Goal: Contribute content: Contribute content

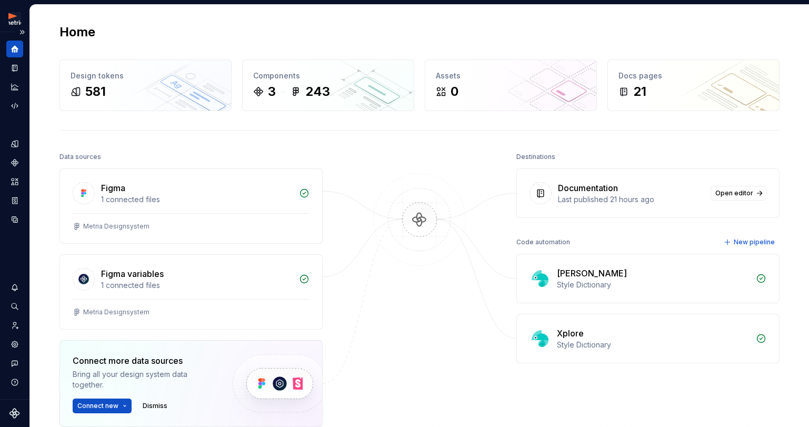
click at [23, 31] on button "Expand sidebar" at bounding box center [22, 32] width 15 height 15
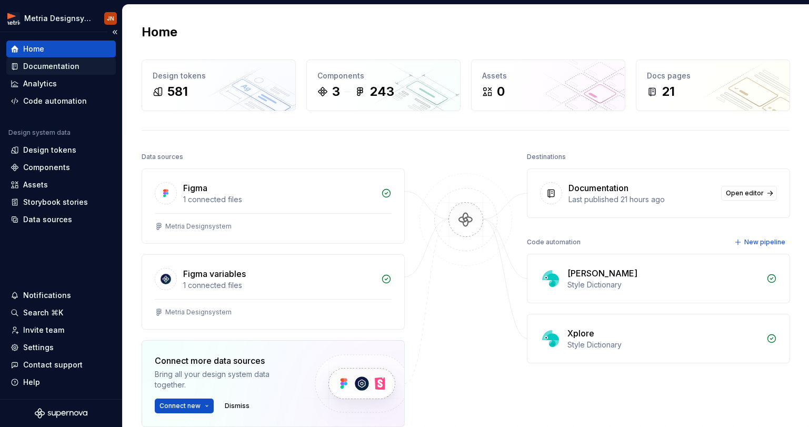
click at [37, 61] on div "Documentation" at bounding box center [61, 66] width 110 height 17
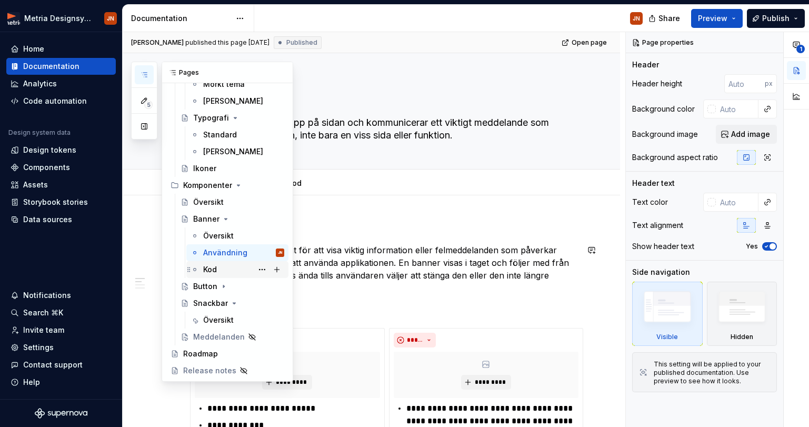
scroll to position [148, 0]
click at [215, 286] on div "Button" at bounding box center [205, 286] width 24 height 11
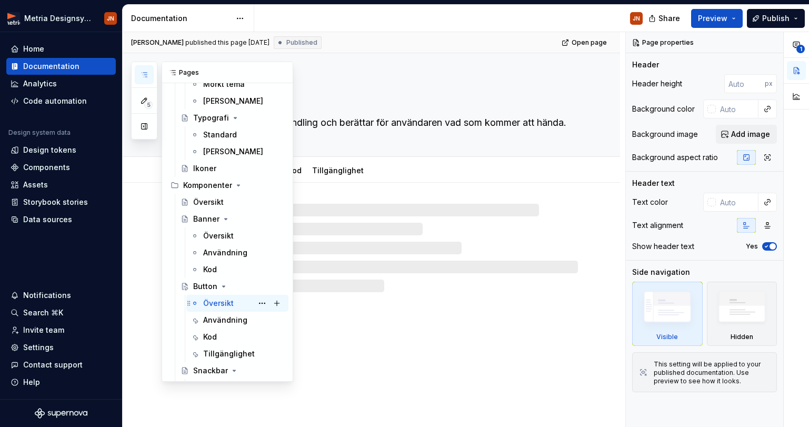
click at [236, 302] on div "Översikt JN" at bounding box center [243, 303] width 81 height 15
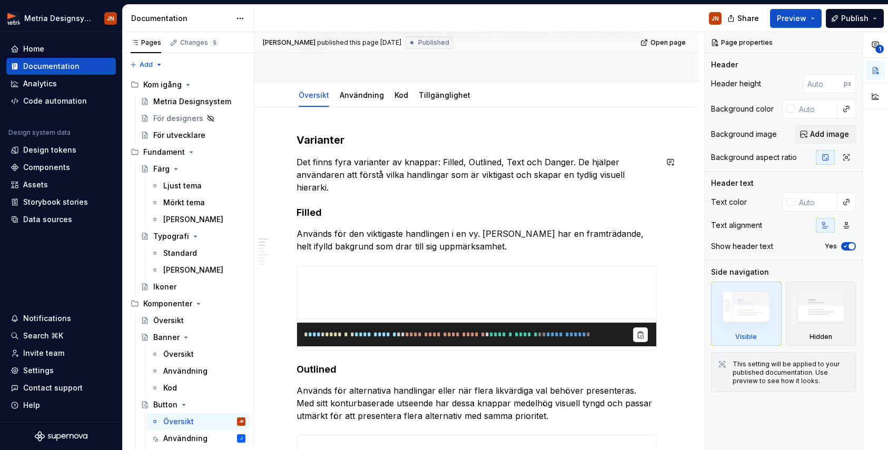
scroll to position [46, 0]
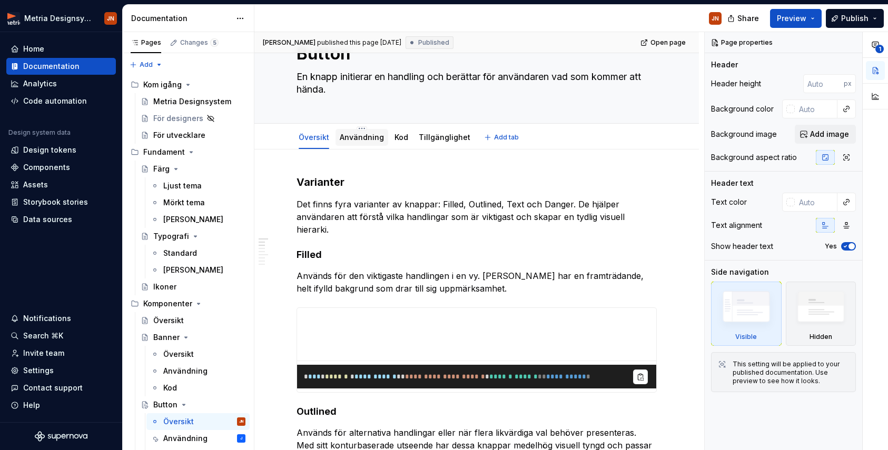
click at [363, 135] on link "Användning" at bounding box center [362, 137] width 44 height 9
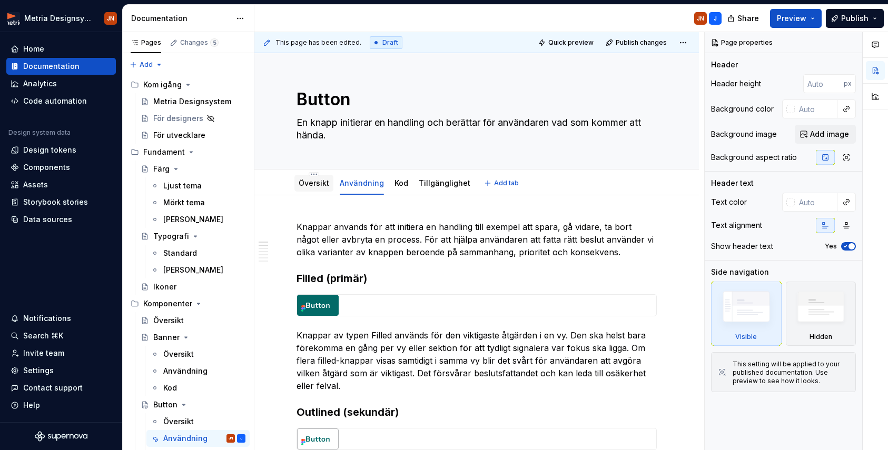
click at [316, 182] on link "Översikt" at bounding box center [314, 183] width 31 height 9
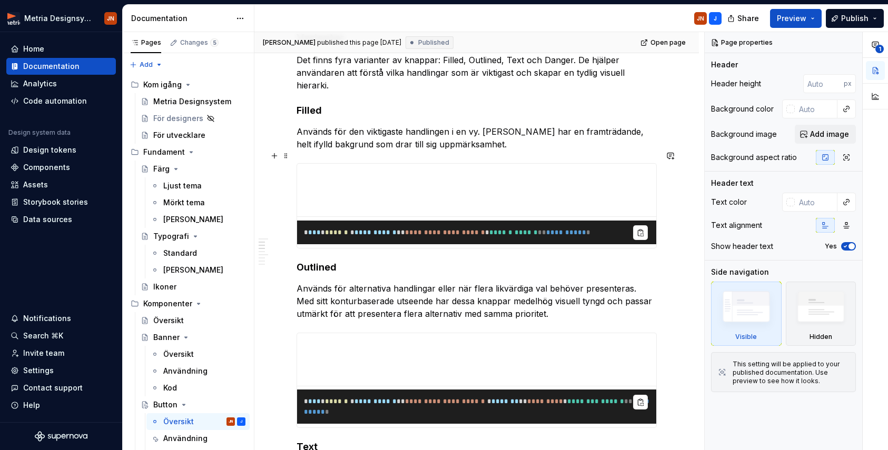
scroll to position [224, 0]
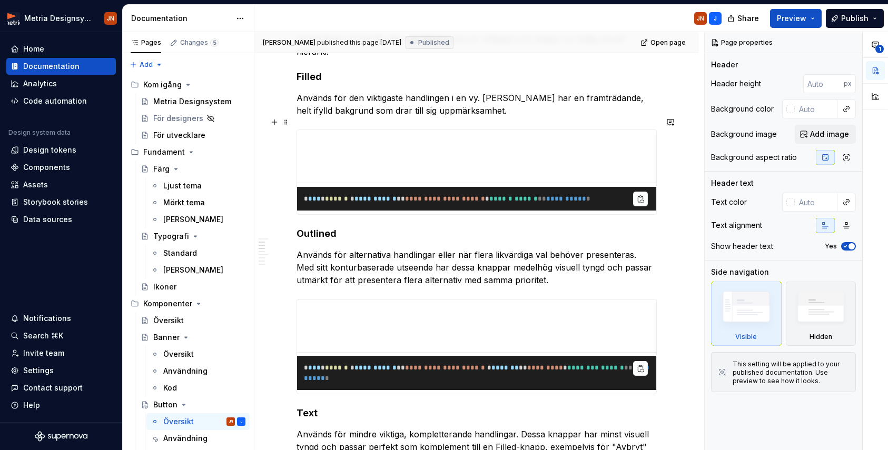
click at [415, 187] on pre "**********" at bounding box center [476, 199] width 359 height 24
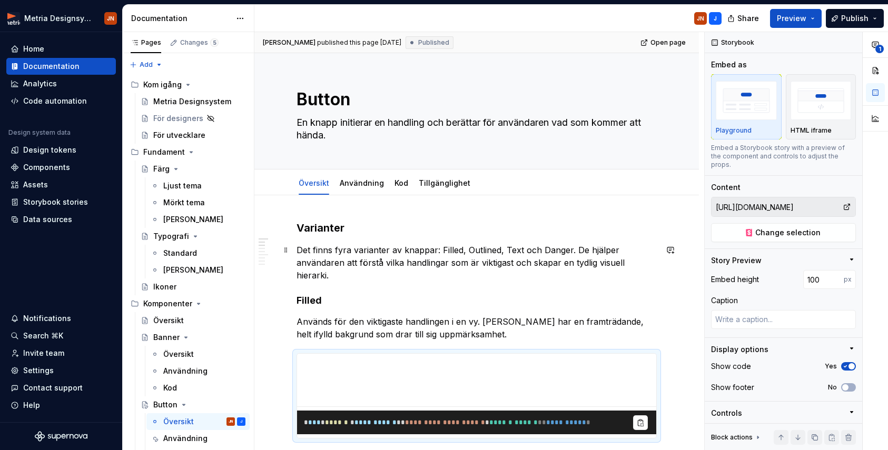
scroll to position [138, 0]
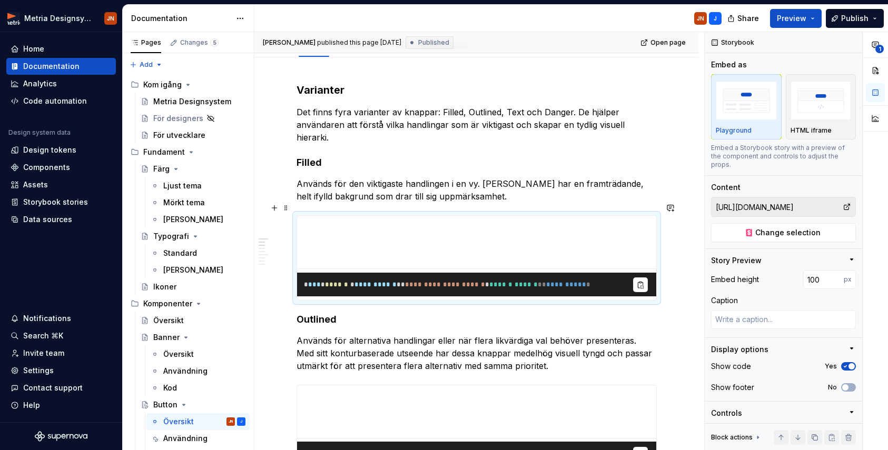
click at [435, 273] on pre "**********" at bounding box center [476, 285] width 359 height 24
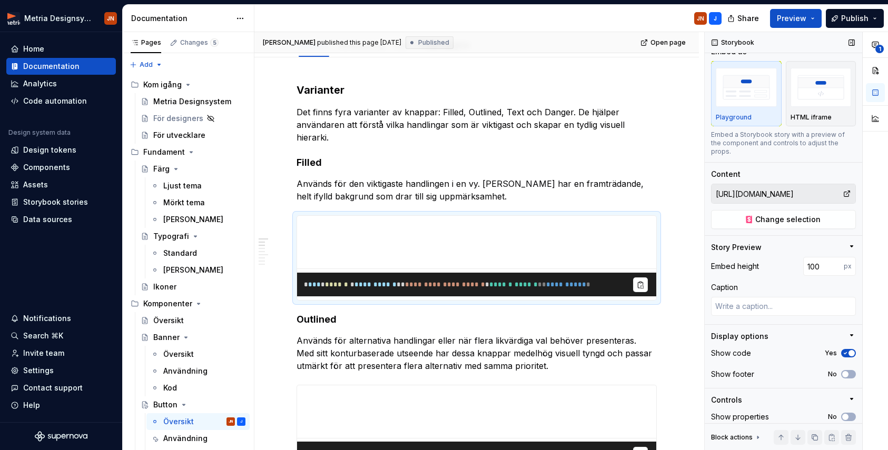
scroll to position [12, 0]
click at [809, 351] on icon "button" at bounding box center [845, 354] width 8 height 6
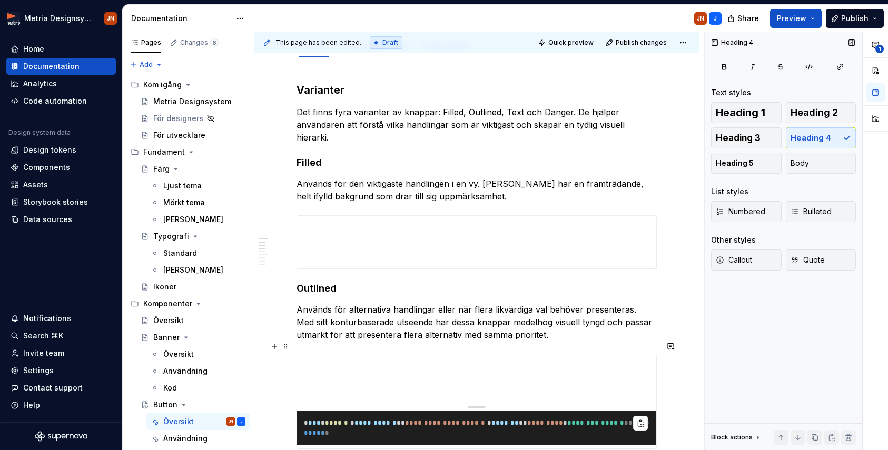
scroll to position [0, 0]
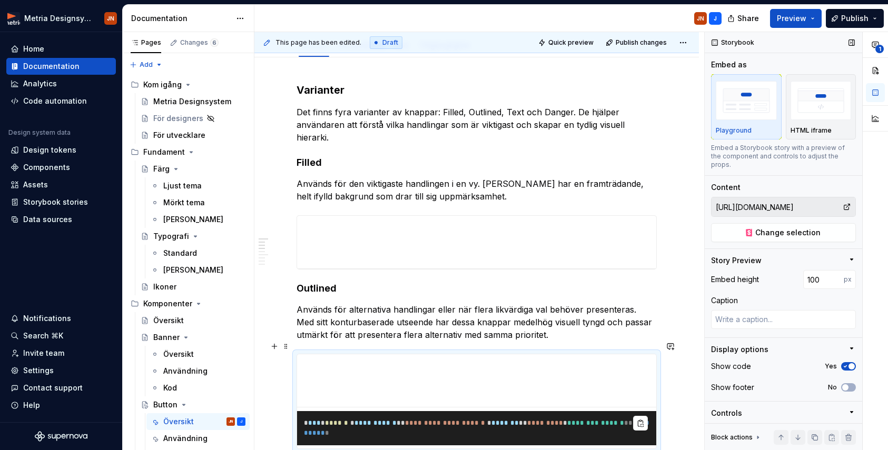
drag, startPoint x: 528, startPoint y: 401, endPoint x: 538, endPoint y: 407, distance: 11.3
click at [529, 411] on pre "**********" at bounding box center [476, 428] width 359 height 34
click at [809, 359] on div "Show code Yes" at bounding box center [783, 366] width 145 height 15
drag, startPoint x: 849, startPoint y: 357, endPoint x: 873, endPoint y: 352, distance: 24.3
click at [809, 363] on span "button" at bounding box center [851, 366] width 6 height 6
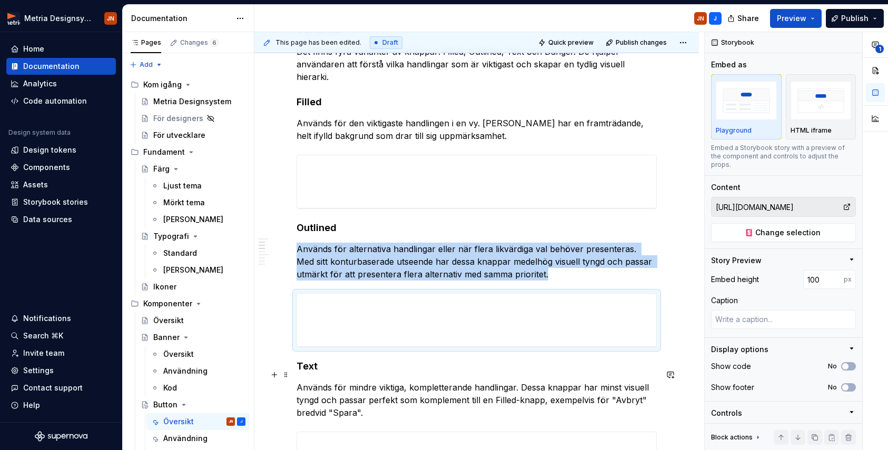
scroll to position [214, 0]
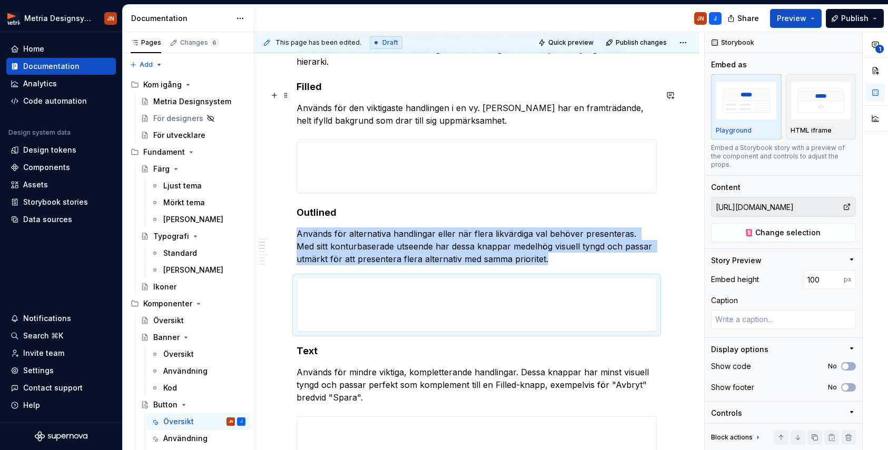
click at [432, 109] on p "Används för den viktigaste handlingen i en vy. [PERSON_NAME] har en framträdand…" at bounding box center [476, 114] width 360 height 25
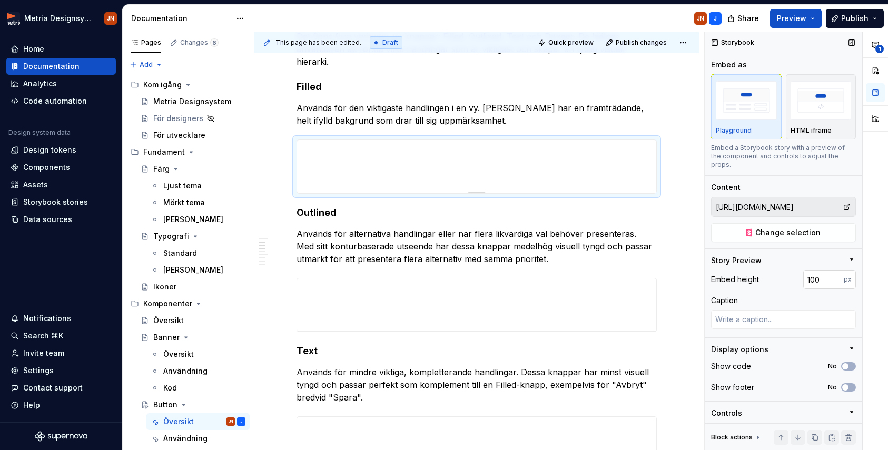
type textarea "*"
drag, startPoint x: 825, startPoint y: 273, endPoint x: 748, endPoint y: 271, distance: 77.4
click at [748, 271] on div "Embed height 100 px" at bounding box center [783, 279] width 145 height 19
type input "0"
drag, startPoint x: 799, startPoint y: 276, endPoint x: 774, endPoint y: 275, distance: 24.8
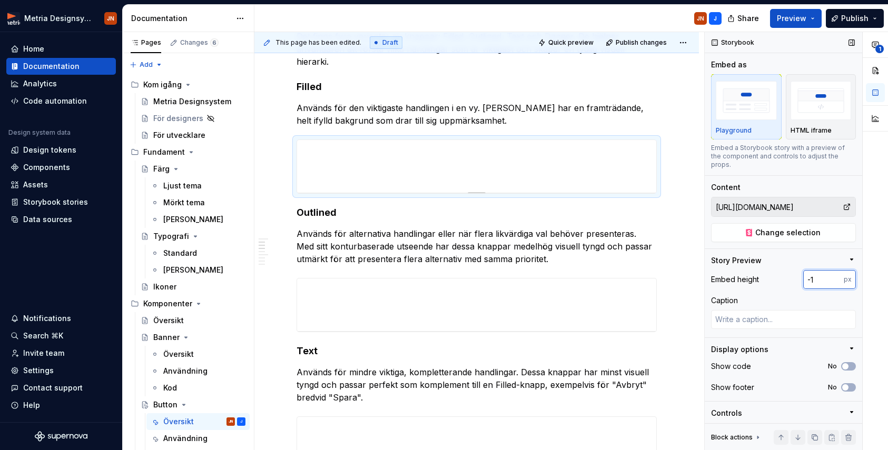
click at [774, 275] on div "Embed height -1 px" at bounding box center [783, 279] width 145 height 19
drag, startPoint x: 819, startPoint y: 273, endPoint x: 787, endPoint y: 273, distance: 32.1
click at [787, 273] on div "Embed height -1 px" at bounding box center [783, 279] width 145 height 19
type input "100"
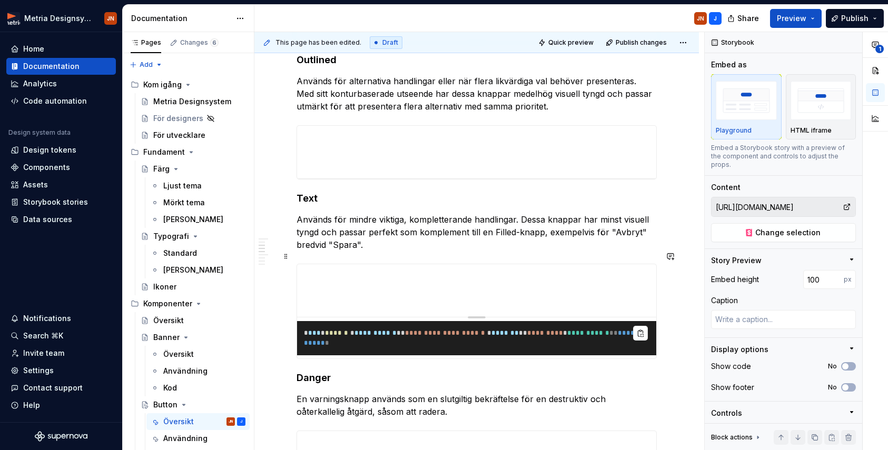
type textarea "*"
type input "[URL][DOMAIN_NAME]"
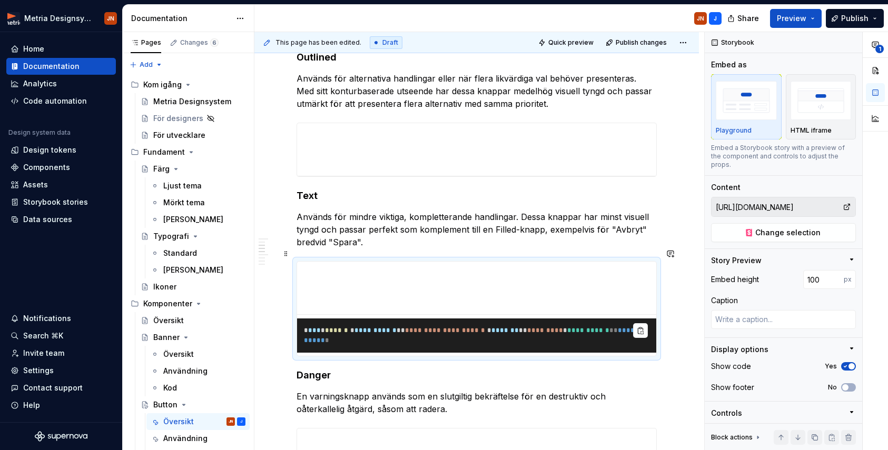
click at [469, 325] on pre "**********" at bounding box center [476, 336] width 359 height 34
click at [563, 327] on span "*********" at bounding box center [545, 330] width 36 height 7
drag, startPoint x: 850, startPoint y: 358, endPoint x: 837, endPoint y: 358, distance: 13.7
click at [809, 363] on span "button" at bounding box center [851, 366] width 6 height 6
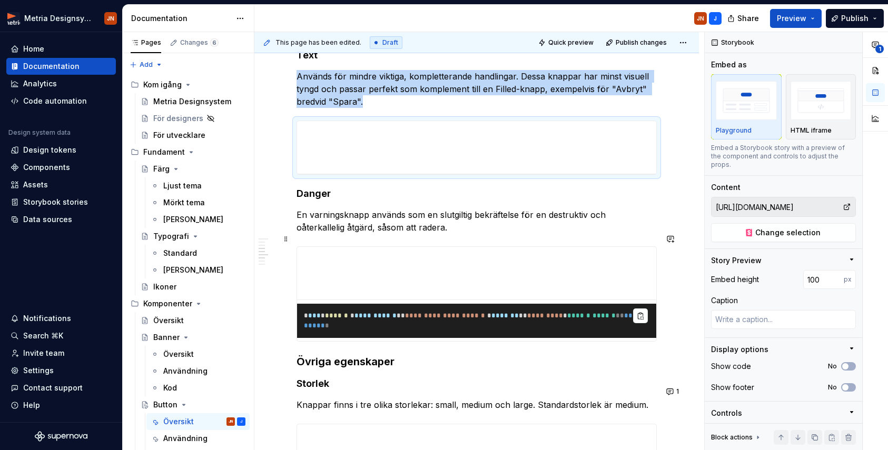
scroll to position [519, 0]
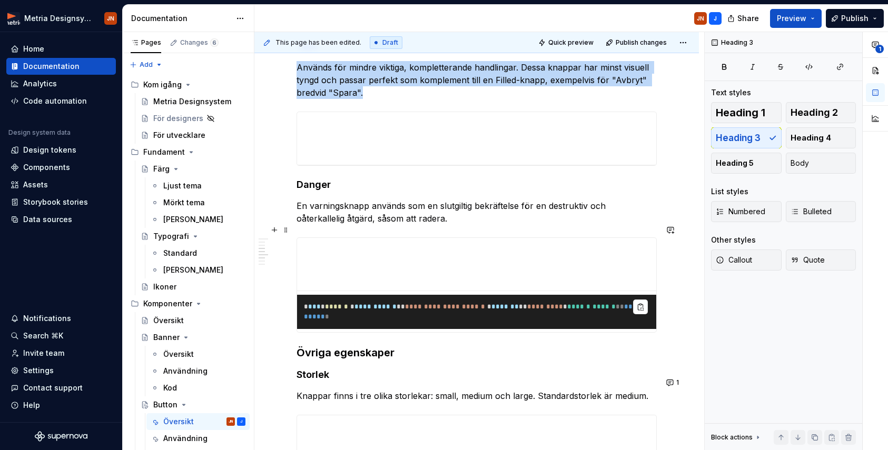
click at [486, 306] on pre "**********" at bounding box center [476, 312] width 359 height 34
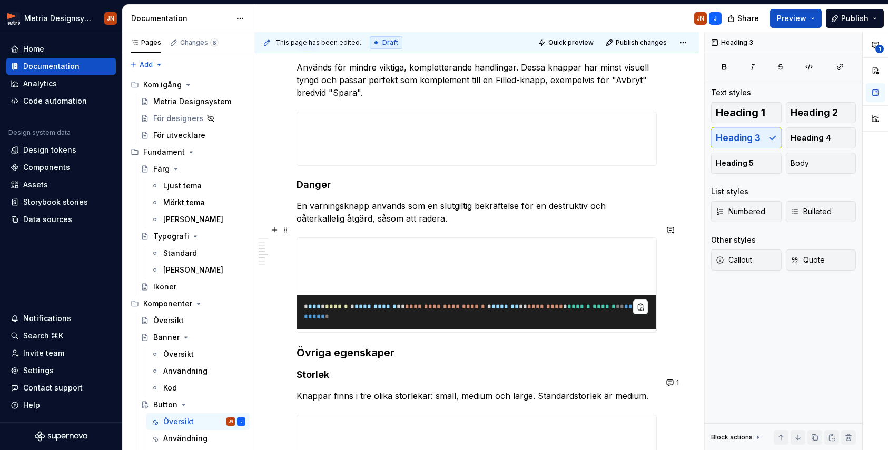
click at [608, 304] on pre "**********" at bounding box center [476, 312] width 359 height 34
click at [592, 303] on span at bounding box center [591, 306] width 2 height 7
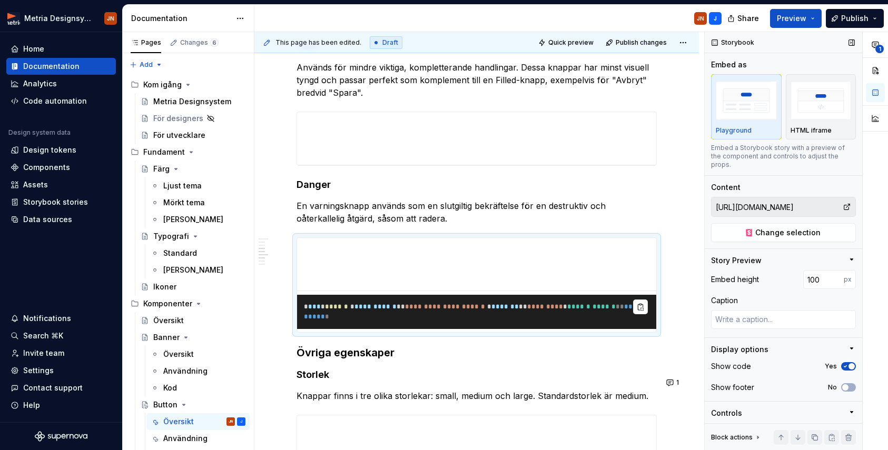
click at [809, 363] on icon "button" at bounding box center [845, 366] width 8 height 6
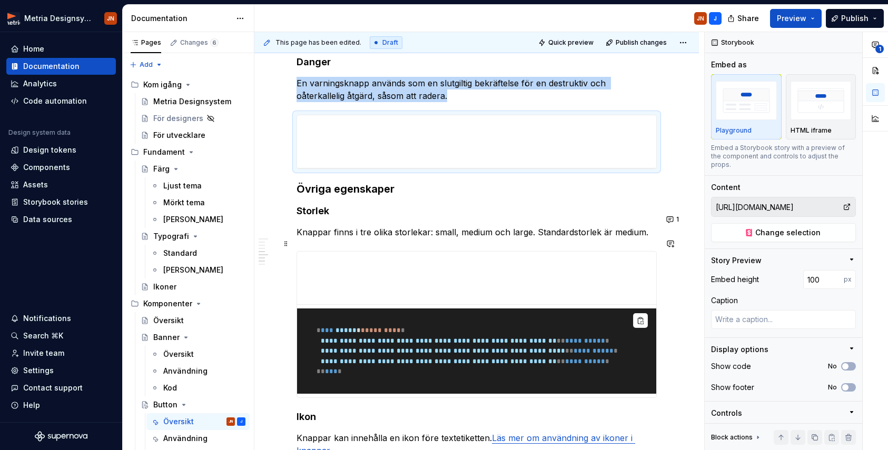
scroll to position [643, 0]
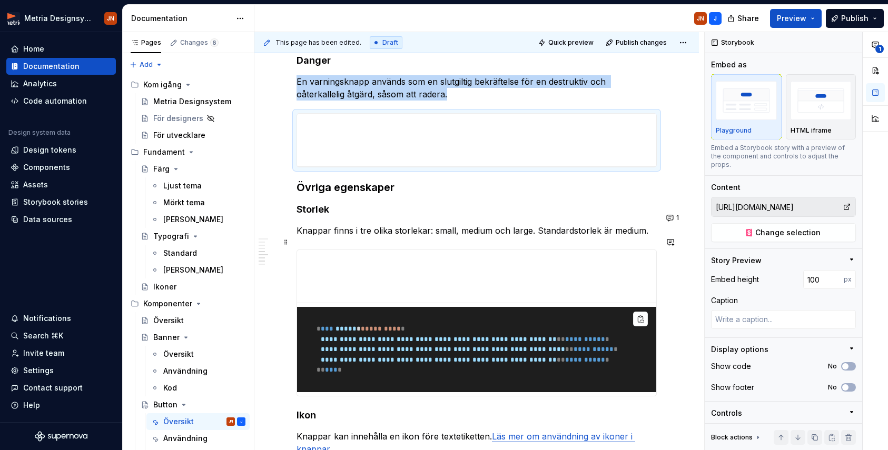
click at [439, 341] on pre "**********" at bounding box center [476, 350] width 359 height 86
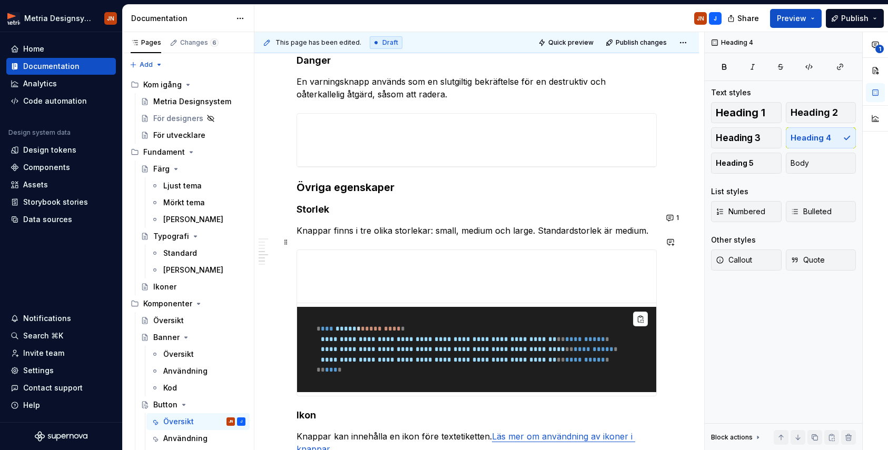
click at [502, 346] on span "**********" at bounding box center [434, 349] width 261 height 7
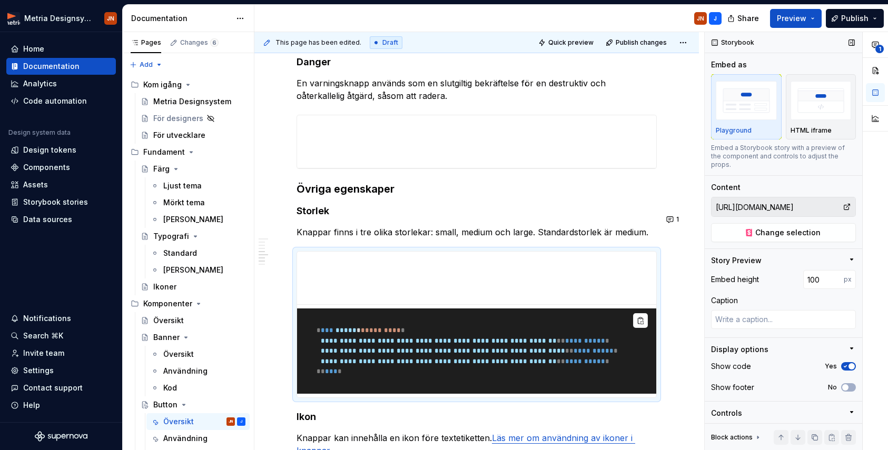
drag, startPoint x: 848, startPoint y: 358, endPoint x: 821, endPoint y: 358, distance: 26.9
click at [809, 363] on span "button" at bounding box center [851, 366] width 6 height 6
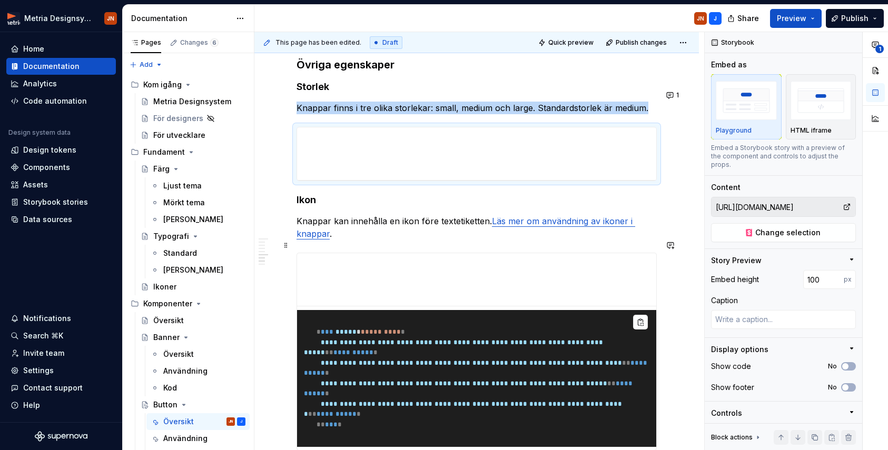
scroll to position [803, 0]
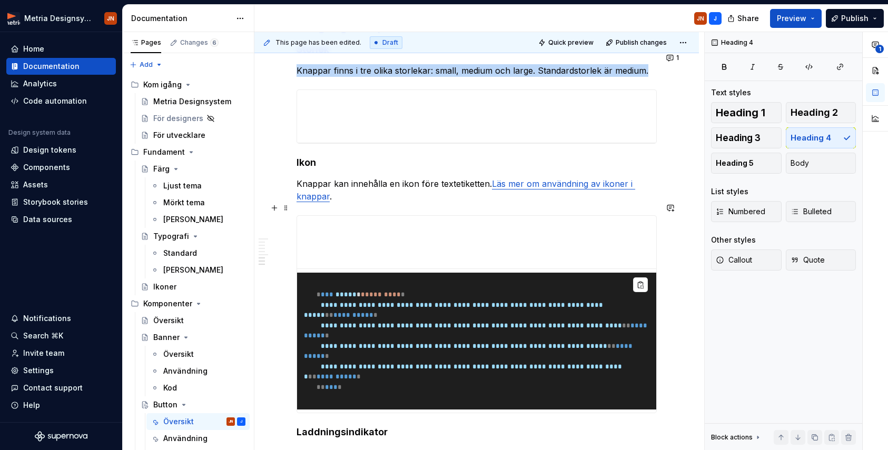
click at [558, 302] on span "**********" at bounding box center [454, 310] width 301 height 17
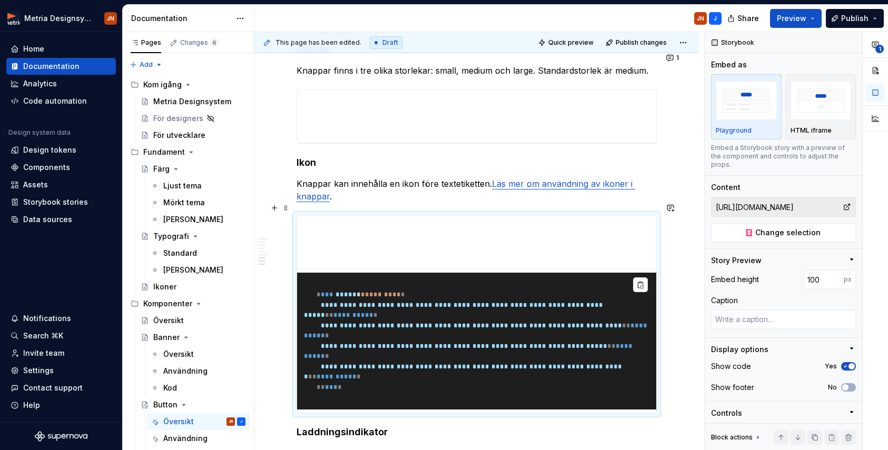
click at [608, 273] on pre "**********" at bounding box center [476, 341] width 359 height 137
click at [809, 362] on button "Yes" at bounding box center [848, 366] width 15 height 8
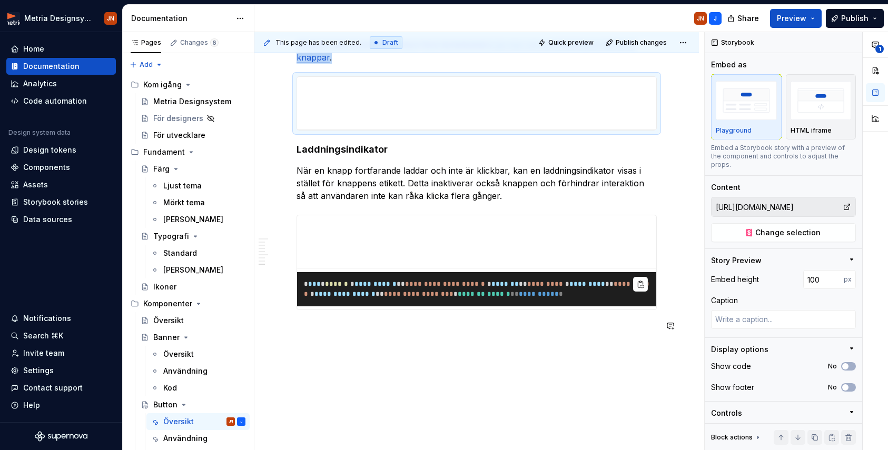
scroll to position [959, 0]
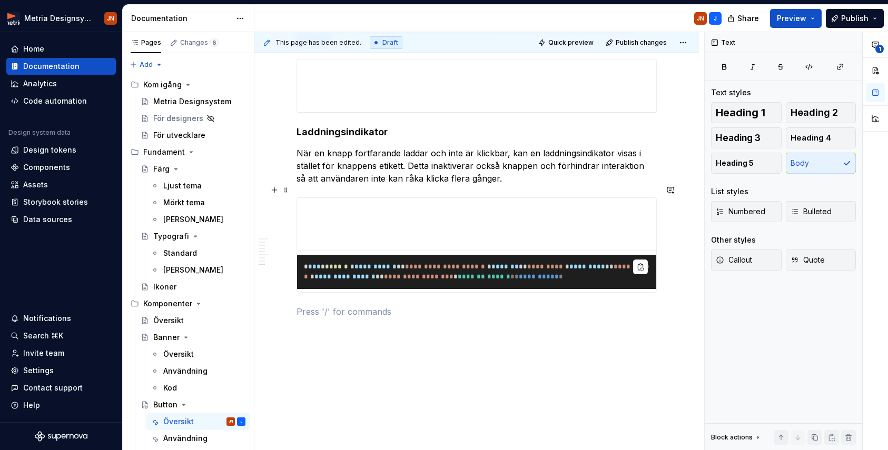
click at [492, 271] on pre "**********" at bounding box center [476, 272] width 359 height 34
click at [571, 275] on pre "**********" at bounding box center [476, 272] width 359 height 34
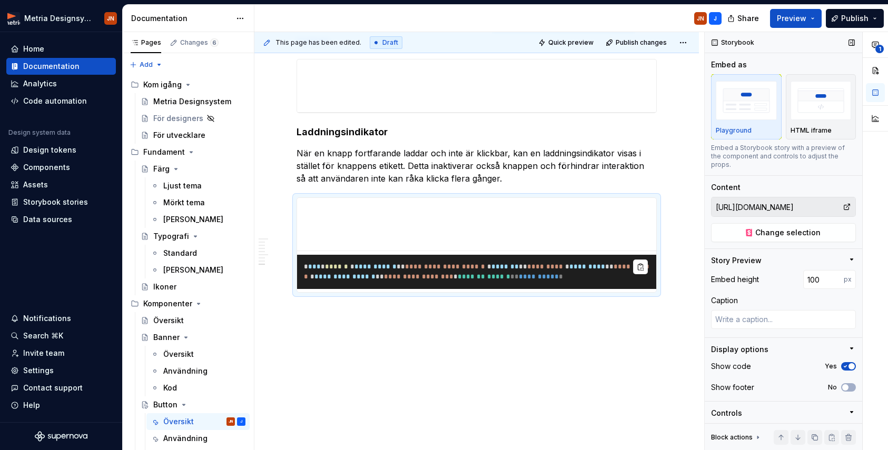
click at [809, 362] on div "Show code Yes" at bounding box center [783, 366] width 145 height 15
click at [809, 363] on span "button" at bounding box center [851, 366] width 6 height 6
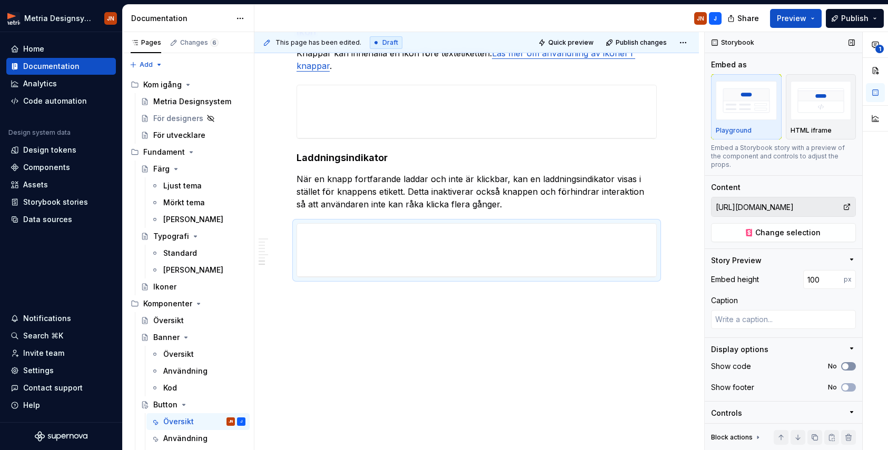
scroll to position [921, 0]
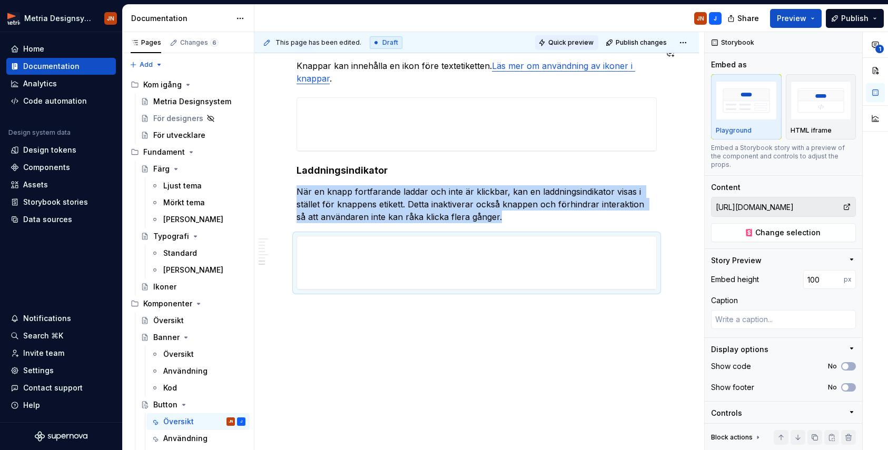
click at [566, 42] on span "Quick preview" at bounding box center [570, 42] width 45 height 8
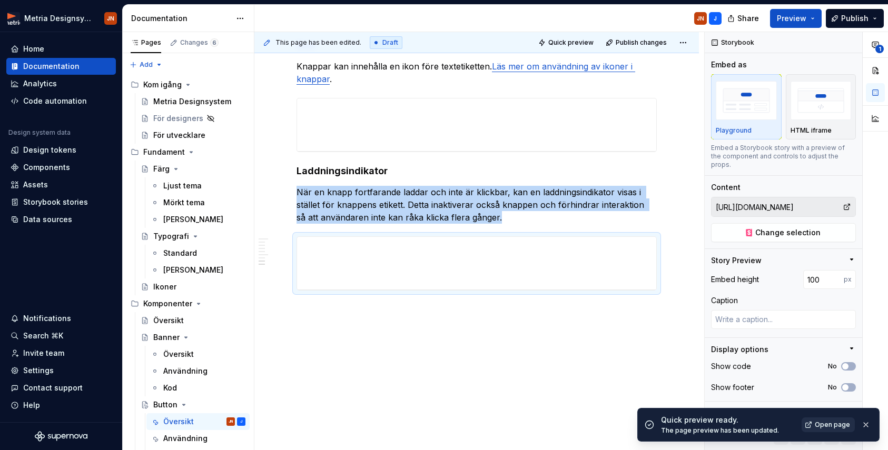
click at [809, 427] on link "Open page" at bounding box center [827, 425] width 53 height 15
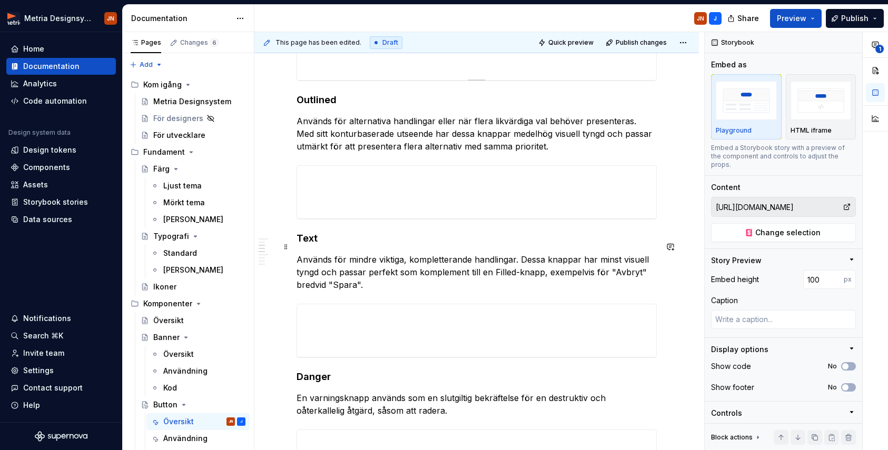
scroll to position [342, 0]
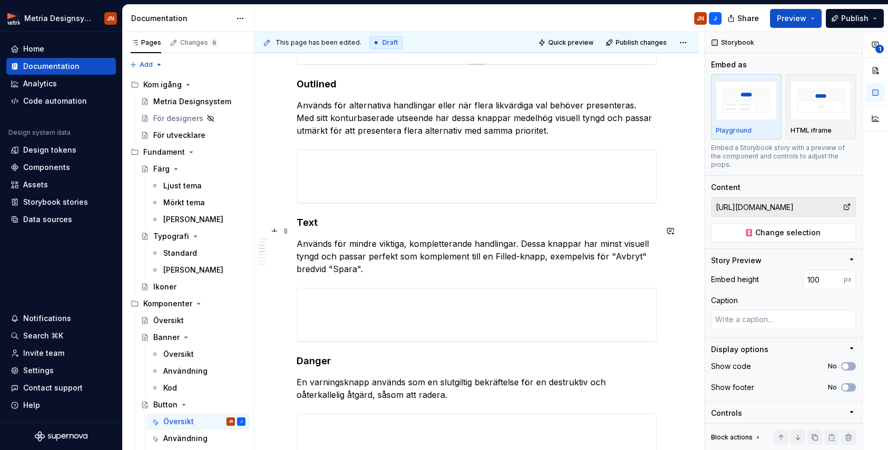
type textarea "*"
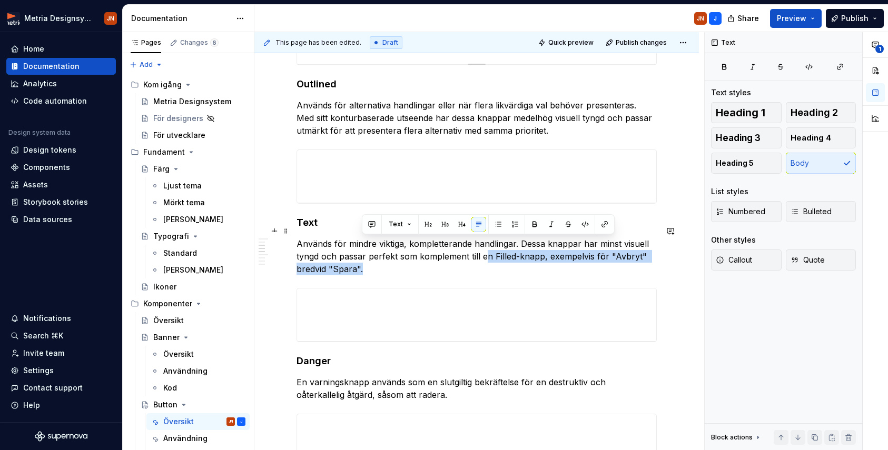
drag, startPoint x: 375, startPoint y: 259, endPoint x: 488, endPoint y: 242, distance: 113.4
click at [488, 242] on p "Används för mindre viktiga, kompletterande handlingar. Dessa knappar har minst …" at bounding box center [476, 256] width 360 height 38
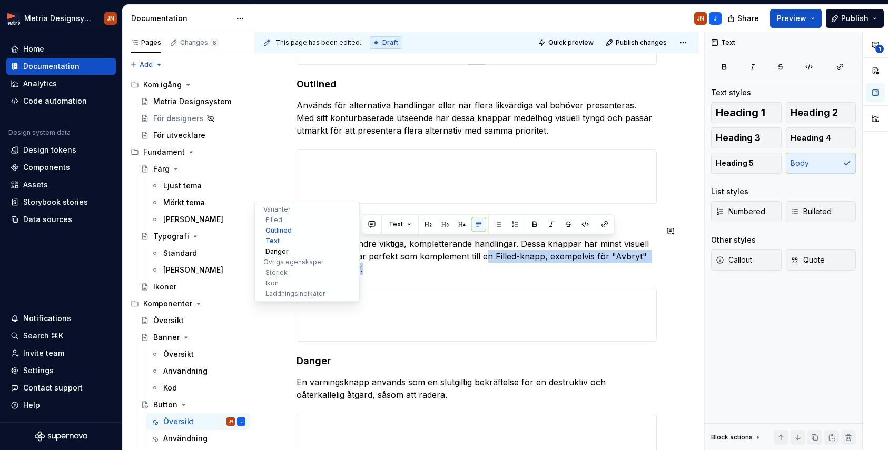
click at [334, 253] on button "Danger" at bounding box center [307, 251] width 100 height 11
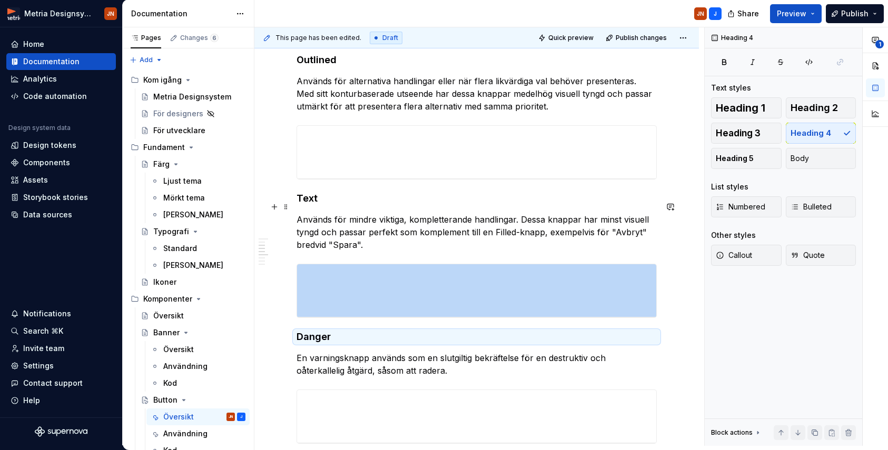
scroll to position [363, 0]
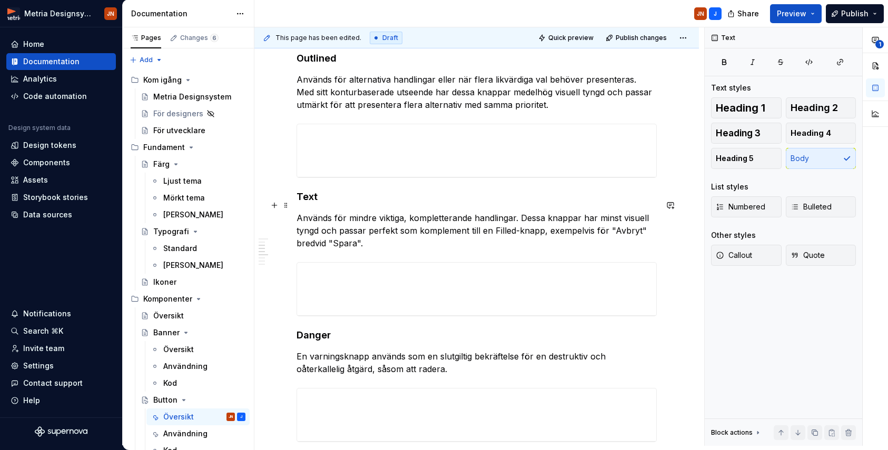
click at [382, 227] on p "Används för mindre viktiga, kompletterande handlingar. Dessa knappar har minst …" at bounding box center [476, 231] width 360 height 38
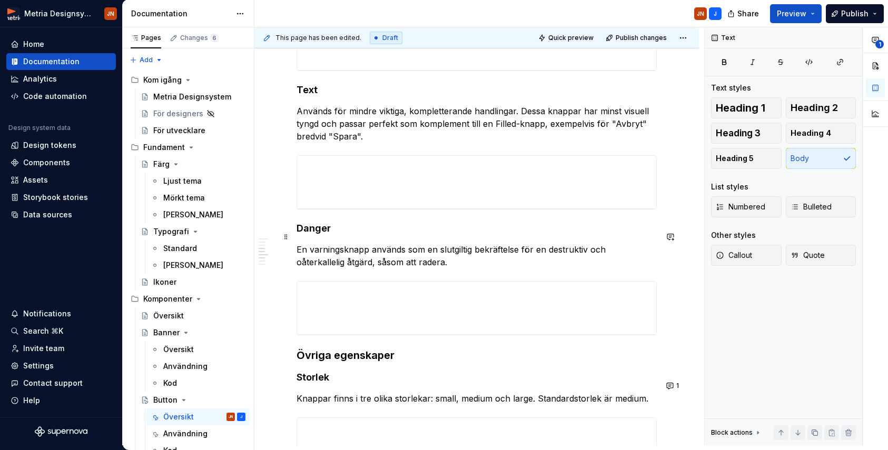
scroll to position [472, 0]
click at [371, 242] on p "En varningsknapp används som en slutgiltig bekräftelse för en destruktiv och oå…" at bounding box center [476, 254] width 360 height 25
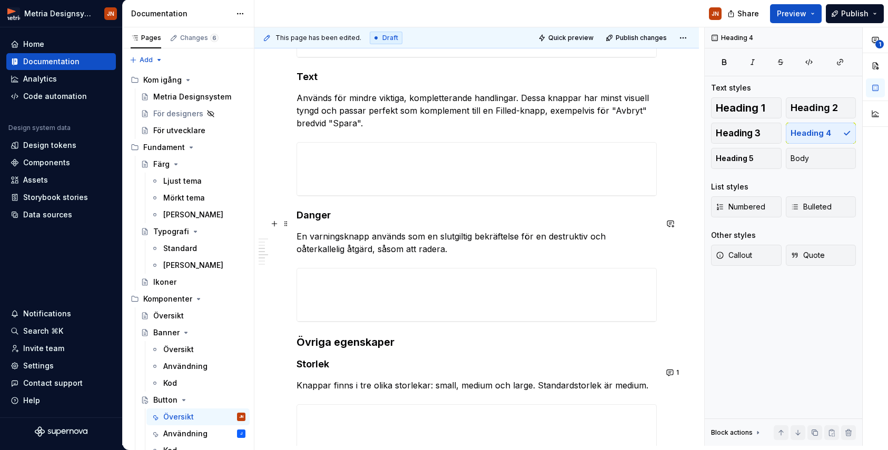
scroll to position [581, 0]
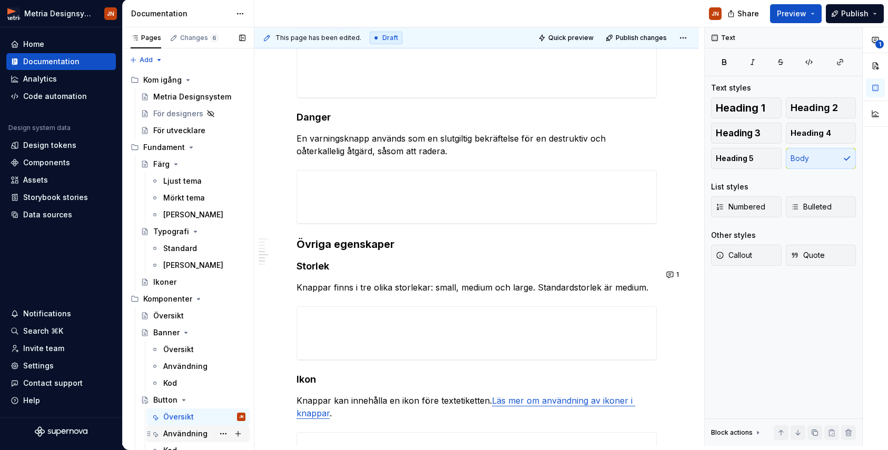
click at [184, 427] on div "Användning" at bounding box center [185, 434] width 44 height 11
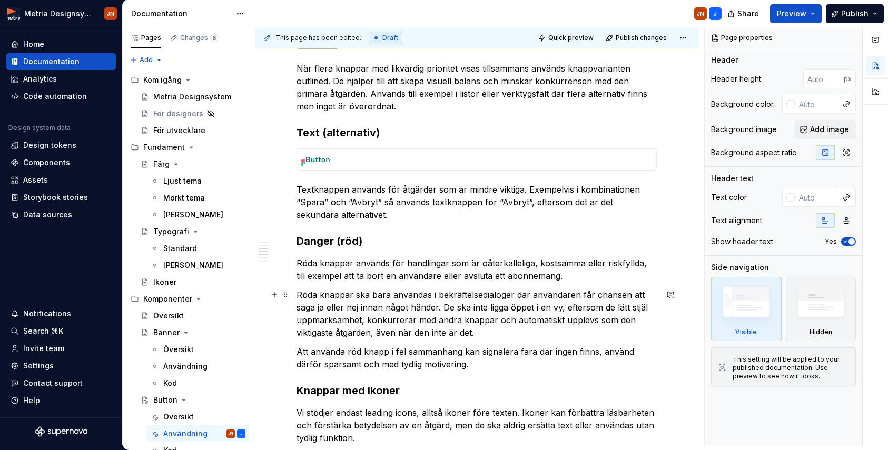
scroll to position [397, 0]
click at [168, 419] on div "Översikt" at bounding box center [178, 417] width 31 height 11
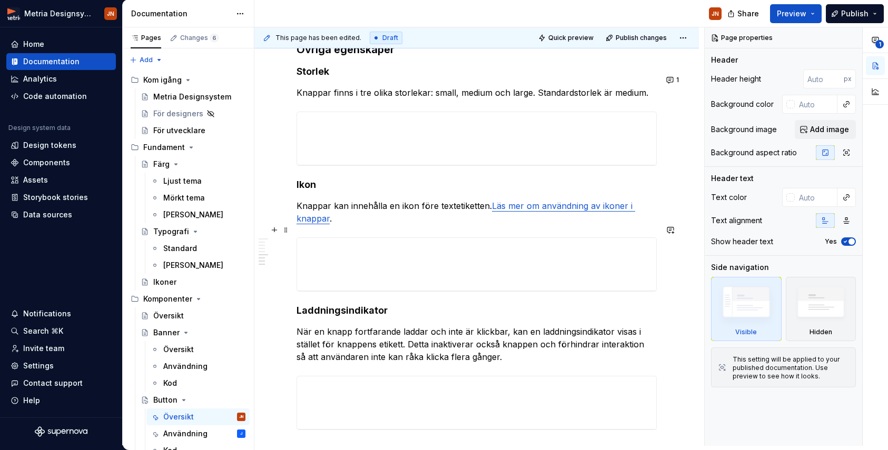
scroll to position [806, 0]
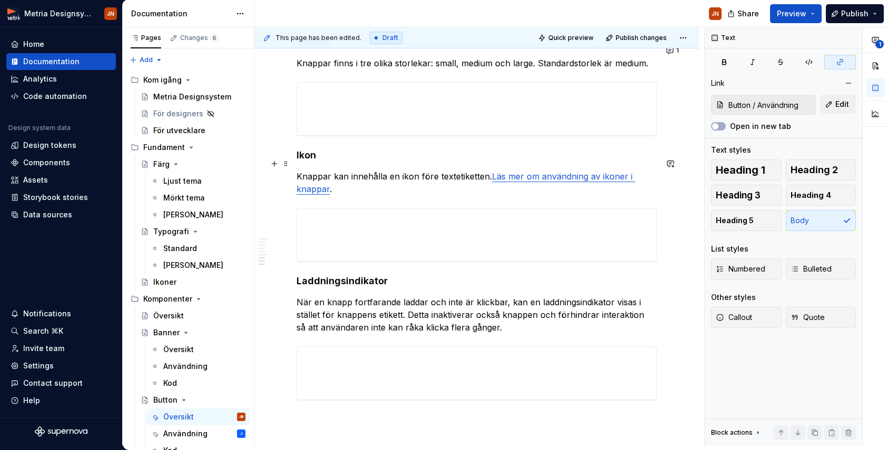
type textarea "*"
click at [552, 171] on link "Läs mer om användning av ikoner i knappar" at bounding box center [465, 182] width 339 height 23
click at [551, 171] on link "Läs mer om användning av ikoner i knappar" at bounding box center [465, 182] width 339 height 23
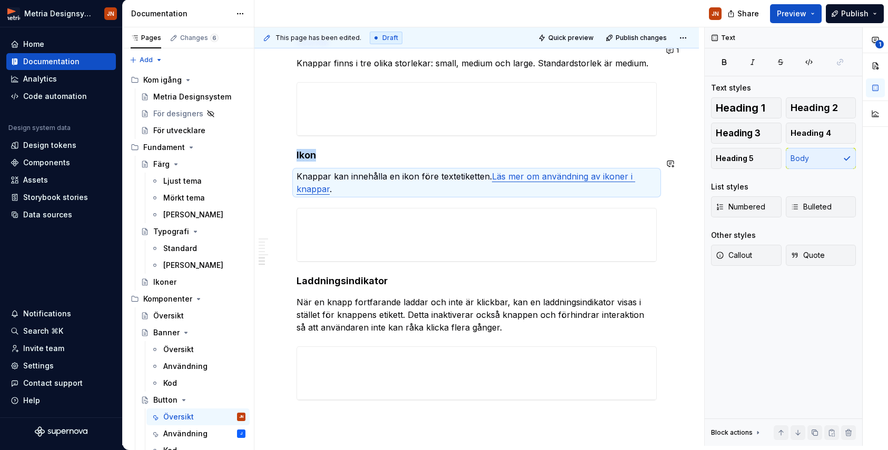
click at [551, 171] on link "Läs mer om användning av ikoner i knappar" at bounding box center [465, 182] width 339 height 23
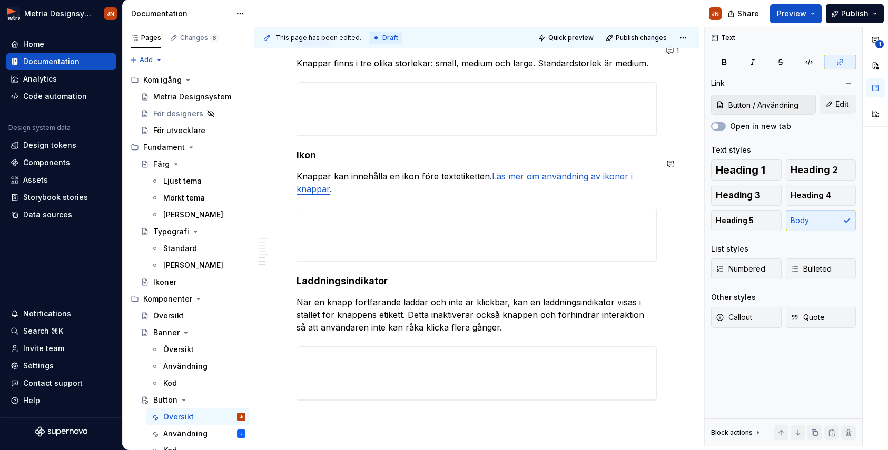
type input "Button / Användning/ Användning av ikoner på knappar"
click at [803, 107] on input "Button / Användning/ Användning av ikoner på knappar" at bounding box center [769, 104] width 91 height 19
click at [809, 107] on span "Edit" at bounding box center [842, 104] width 14 height 11
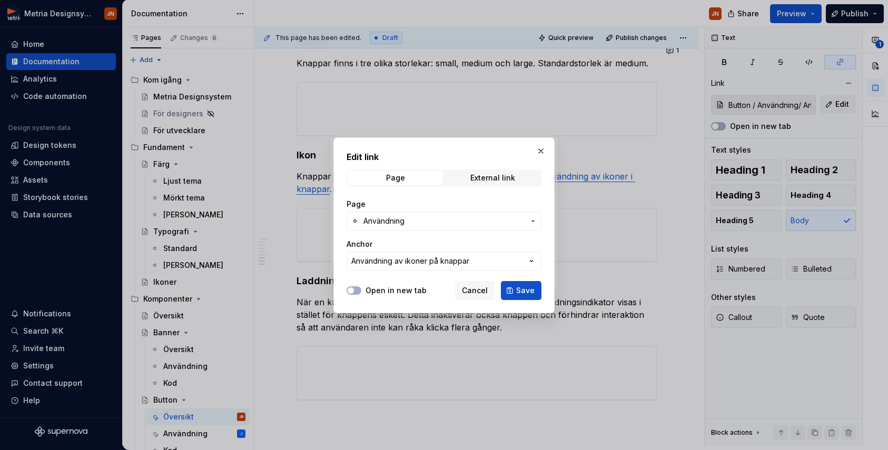
click at [471, 293] on span "Cancel" at bounding box center [475, 290] width 26 height 11
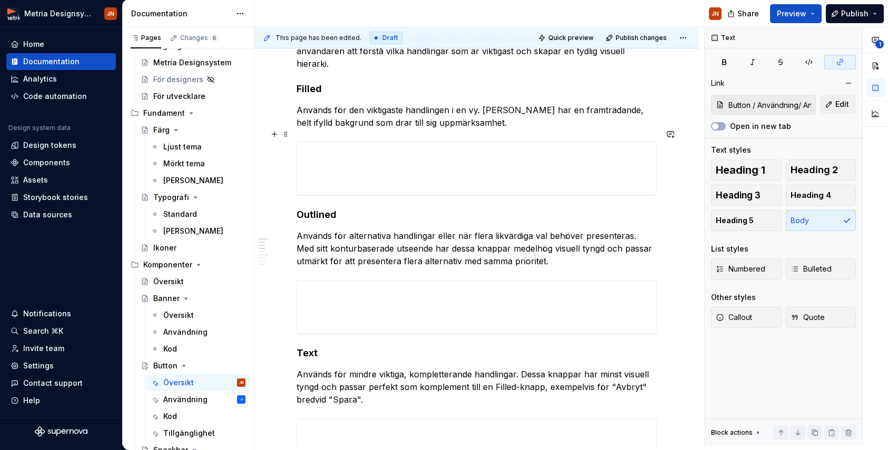
scroll to position [0, 0]
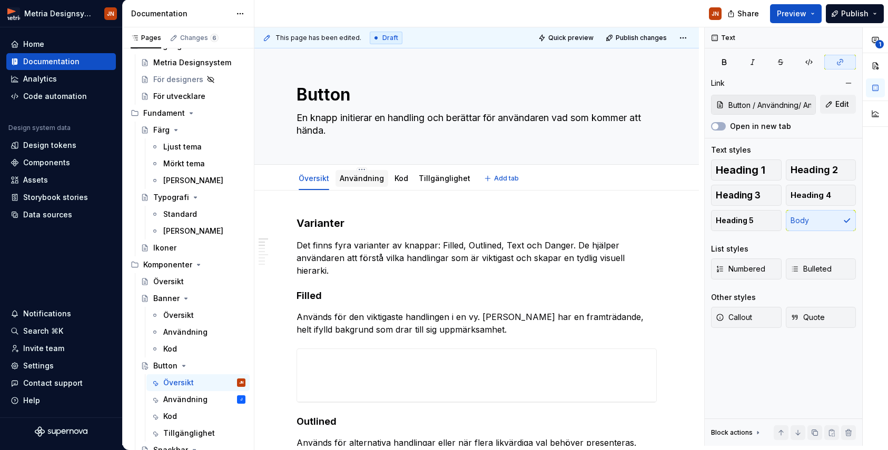
click at [368, 181] on link "Användning" at bounding box center [362, 178] width 44 height 9
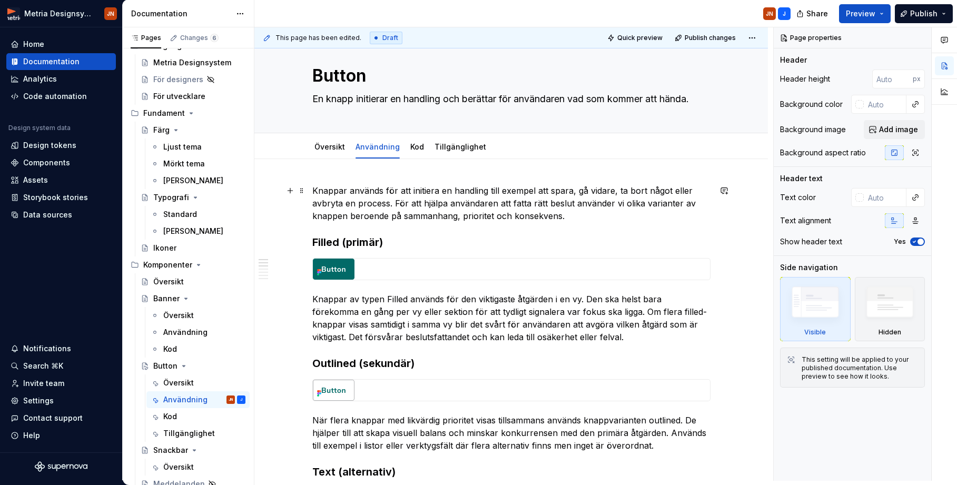
scroll to position [15, 0]
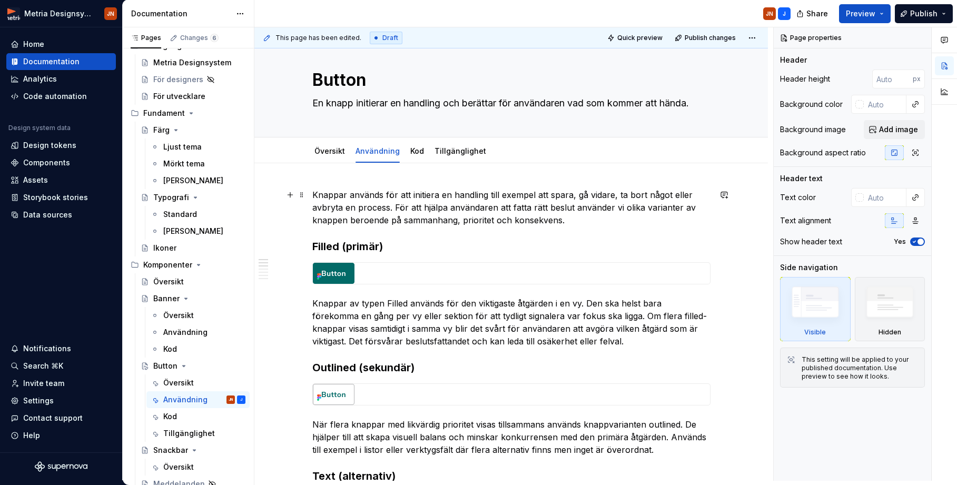
type textarea "*"
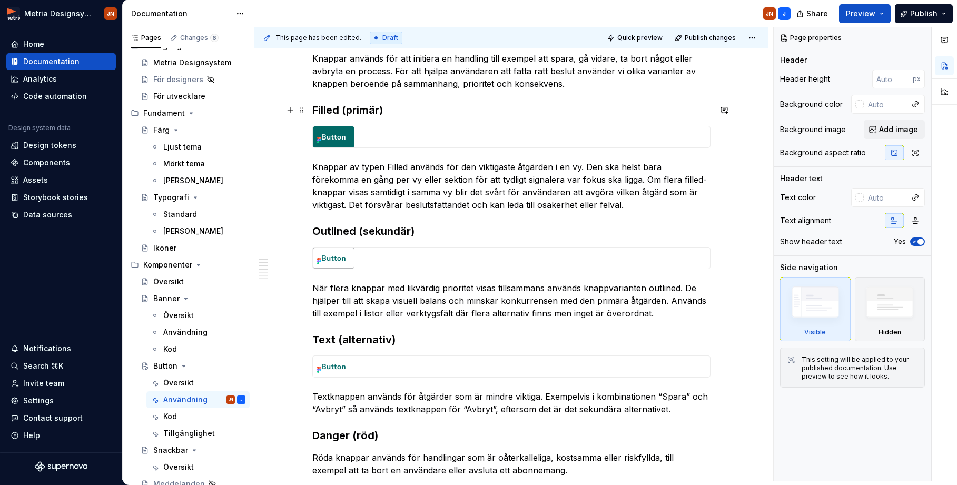
scroll to position [153, 0]
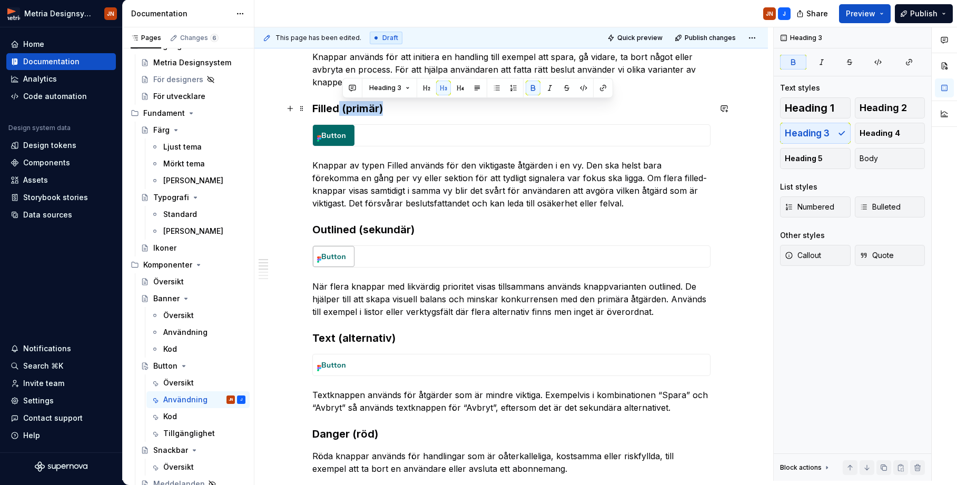
drag, startPoint x: 342, startPoint y: 104, endPoint x: 390, endPoint y: 110, distance: 48.7
click at [390, 110] on h3 "Filled (primär)" at bounding box center [511, 108] width 398 height 15
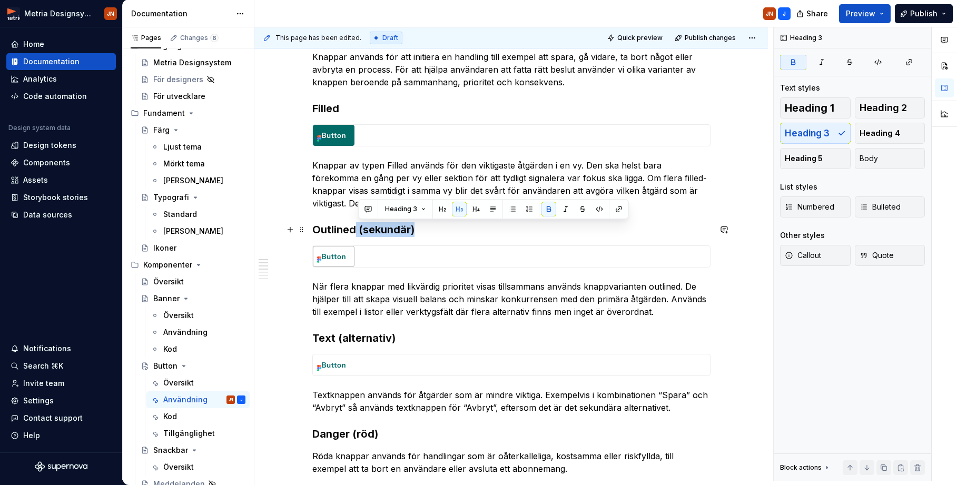
drag, startPoint x: 395, startPoint y: 230, endPoint x: 419, endPoint y: 234, distance: 24.1
click at [420, 234] on h3 "Outlined (sekundär)" at bounding box center [511, 229] width 398 height 15
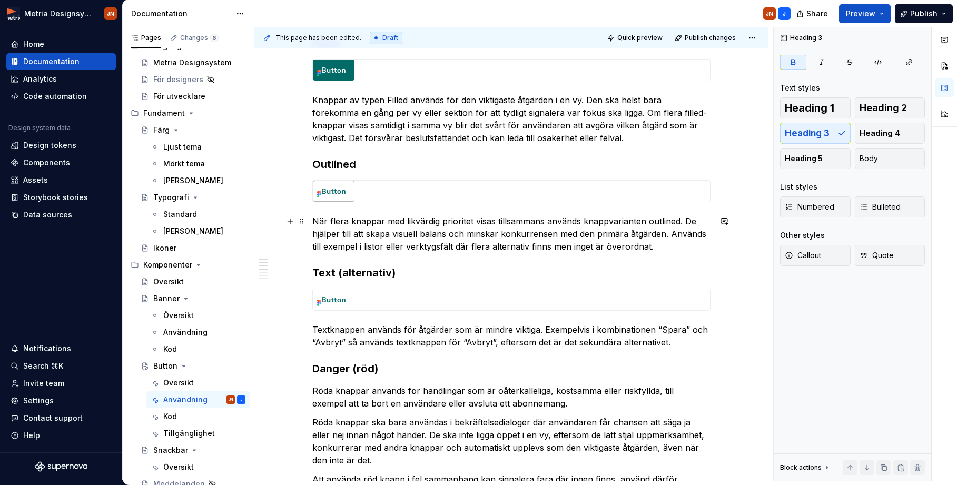
scroll to position [222, 0]
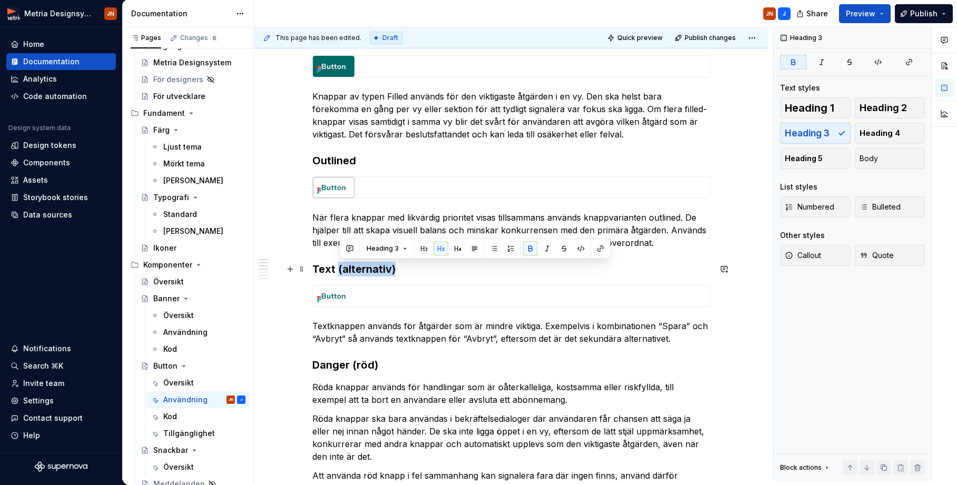
drag, startPoint x: 349, startPoint y: 271, endPoint x: 398, endPoint y: 273, distance: 49.0
click at [400, 273] on h3 "Text (alternativ)" at bounding box center [511, 269] width 398 height 15
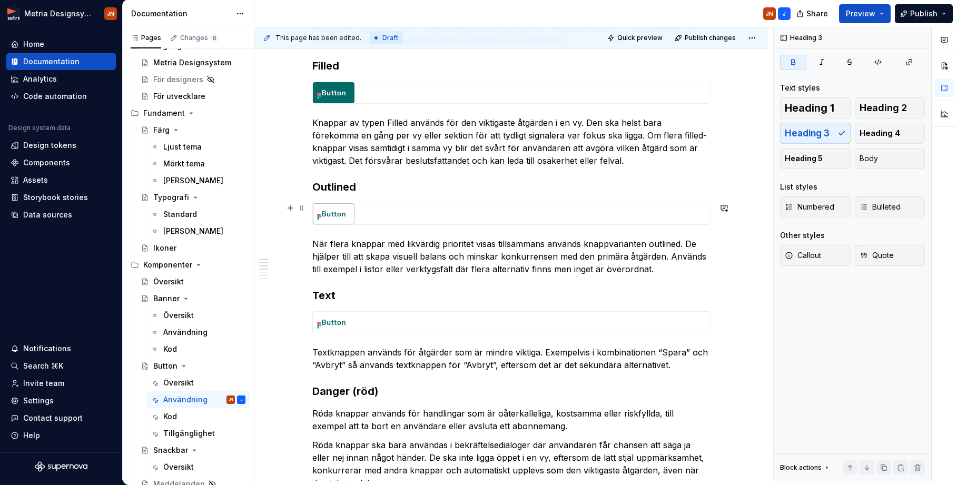
scroll to position [188, 0]
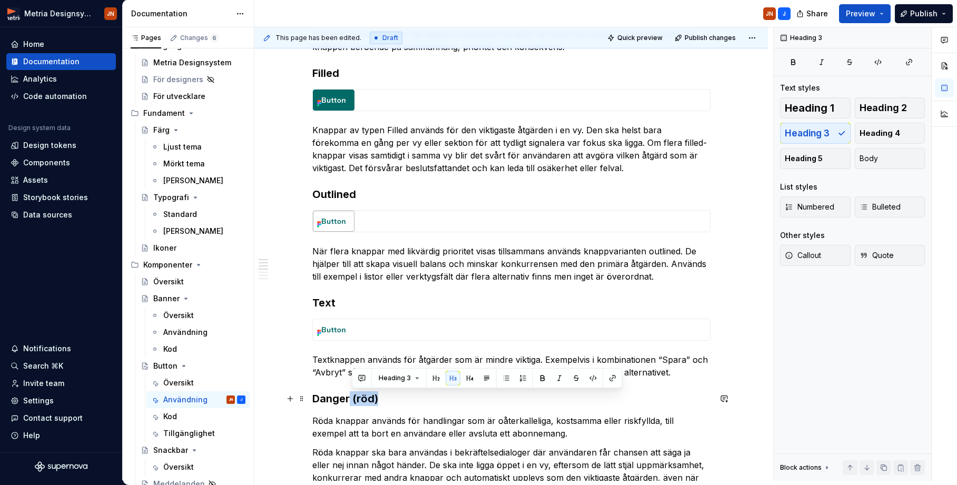
drag, startPoint x: 351, startPoint y: 400, endPoint x: 388, endPoint y: 399, distance: 36.9
click at [388, 399] on h3 "Danger (röd)" at bounding box center [511, 398] width 398 height 15
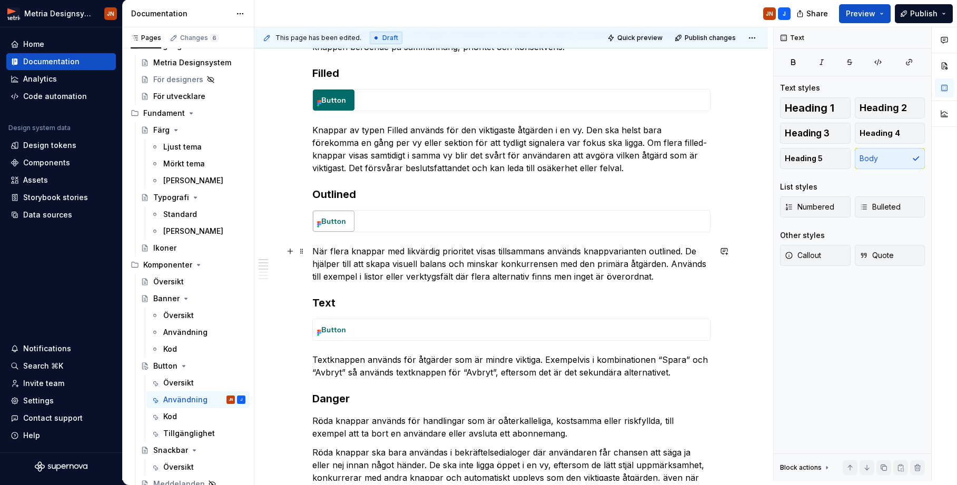
click at [319, 249] on p "När flera knappar med likvärdig prioritet visas tillsammans används knappvarian…" at bounding box center [511, 264] width 398 height 38
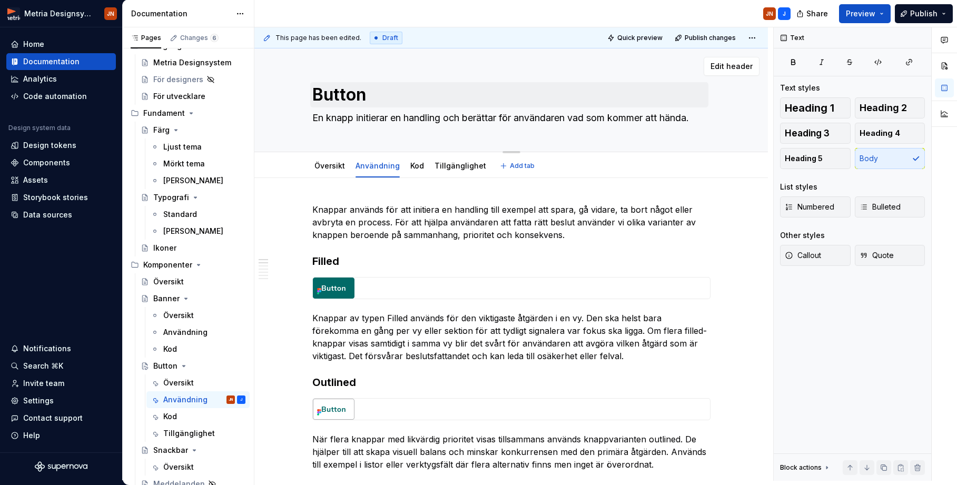
scroll to position [0, 0]
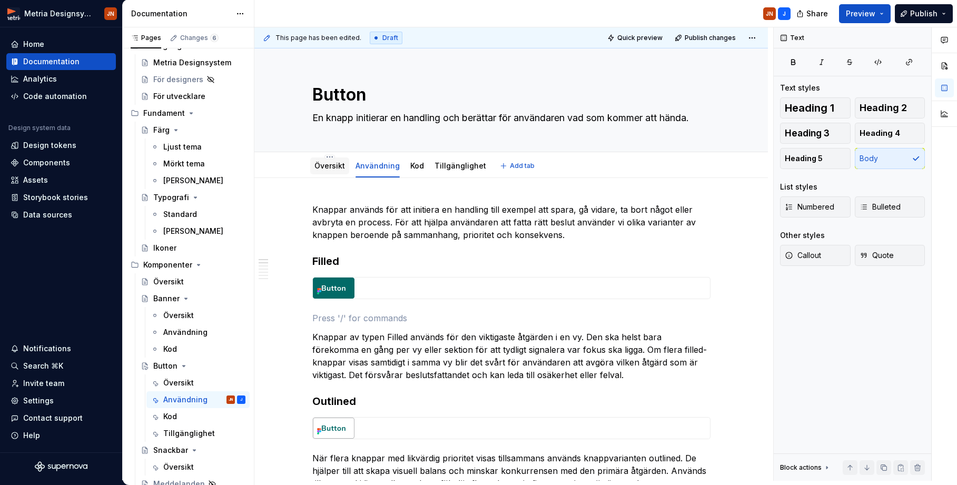
click at [332, 171] on div "Översikt" at bounding box center [329, 166] width 31 height 11
click at [331, 165] on link "Översikt" at bounding box center [329, 165] width 31 height 9
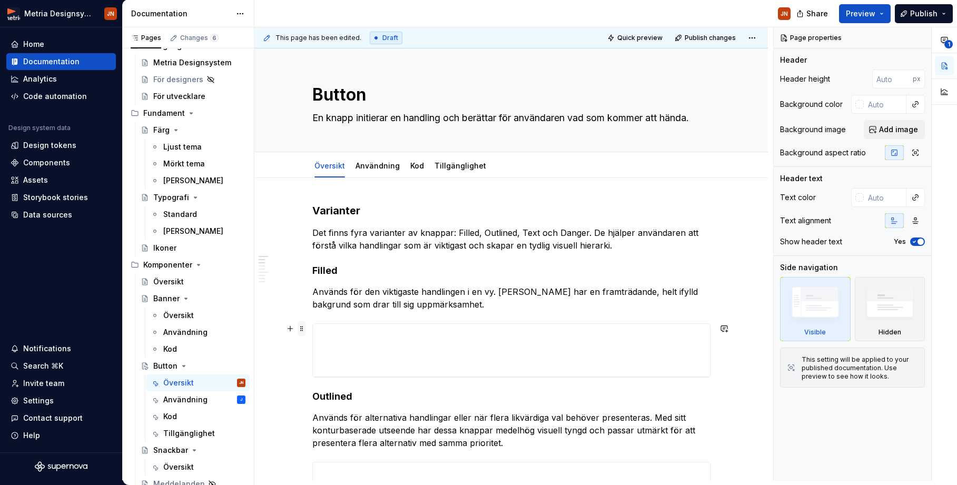
click at [306, 330] on span at bounding box center [302, 328] width 8 height 15
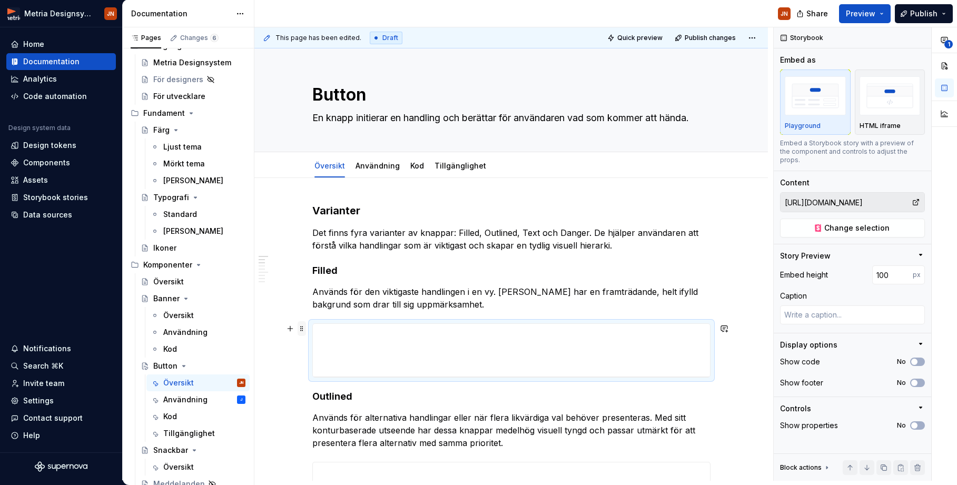
click at [301, 330] on span at bounding box center [302, 328] width 8 height 15
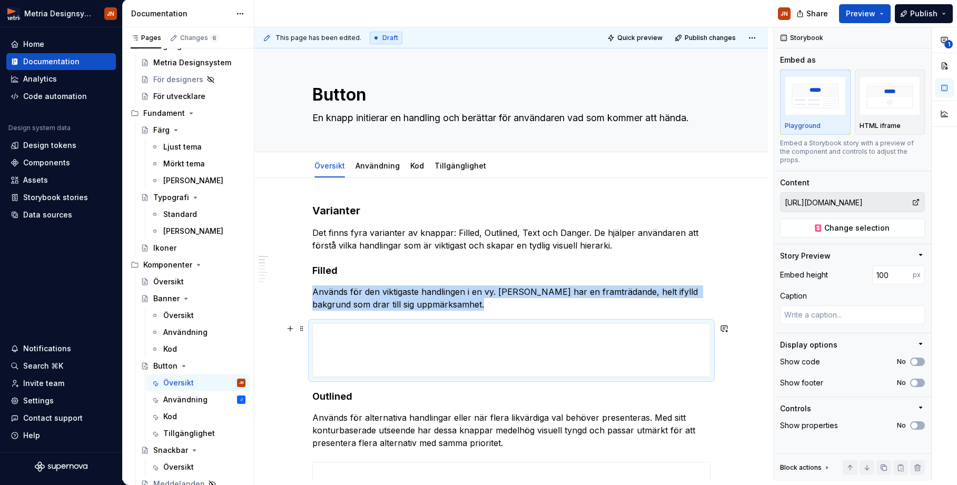
click at [338, 323] on div at bounding box center [511, 350] width 398 height 54
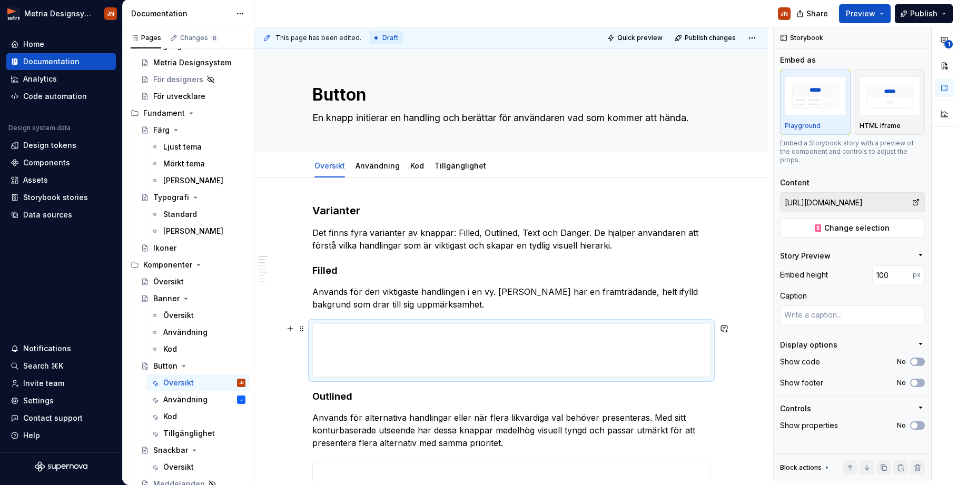
click at [489, 323] on div at bounding box center [511, 350] width 398 height 54
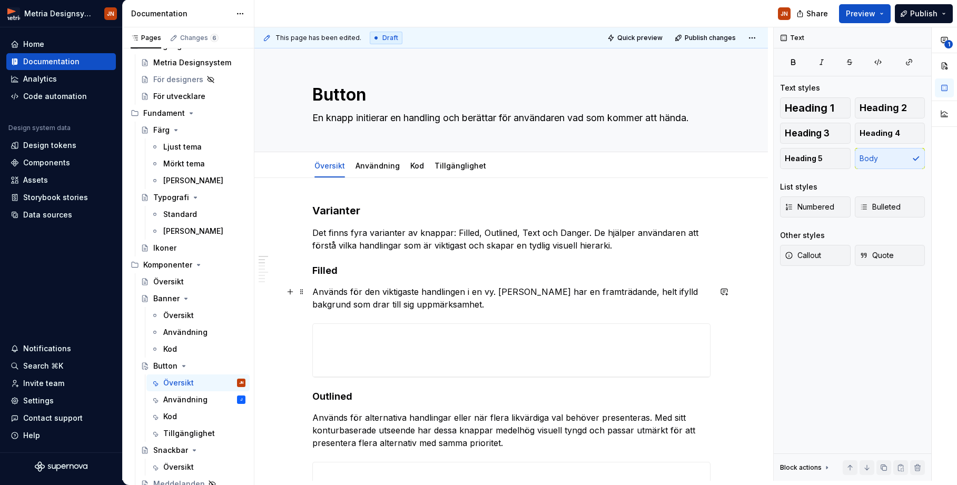
click at [502, 301] on p "Används för den viktigaste handlingen i en vy. [PERSON_NAME] har en framträdand…" at bounding box center [511, 297] width 398 height 25
click at [493, 323] on div at bounding box center [511, 350] width 398 height 54
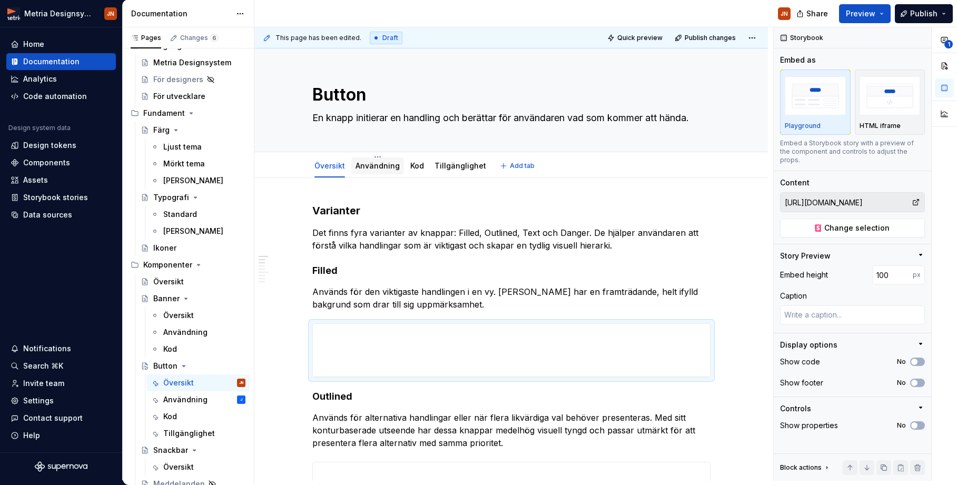
click at [370, 169] on link "Användning" at bounding box center [377, 165] width 44 height 9
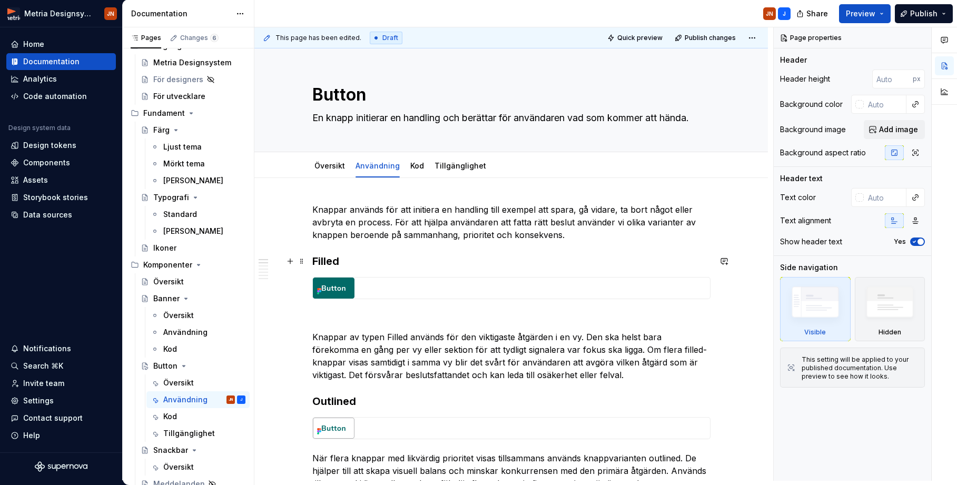
drag, startPoint x: 360, startPoint y: 265, endPoint x: 352, endPoint y: 278, distance: 15.2
click at [360, 265] on h3 "Filled" at bounding box center [511, 261] width 398 height 15
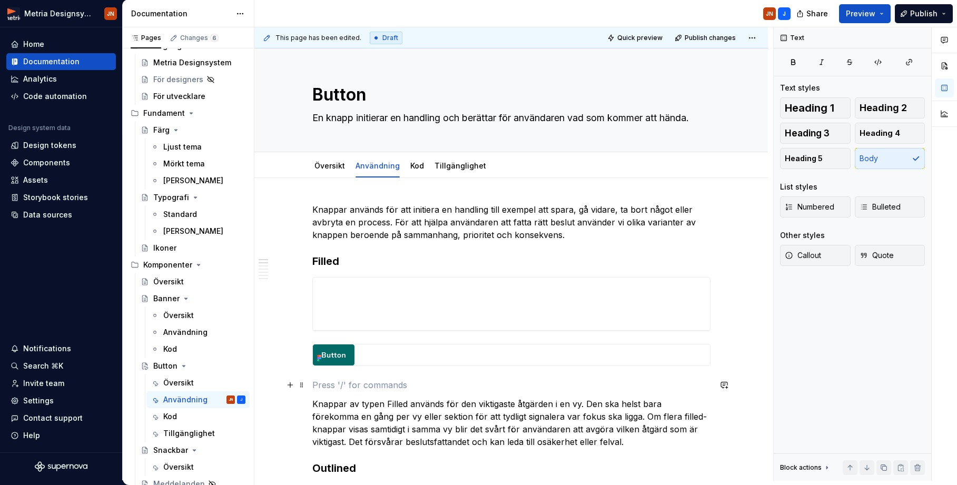
click at [327, 380] on p at bounding box center [511, 385] width 398 height 13
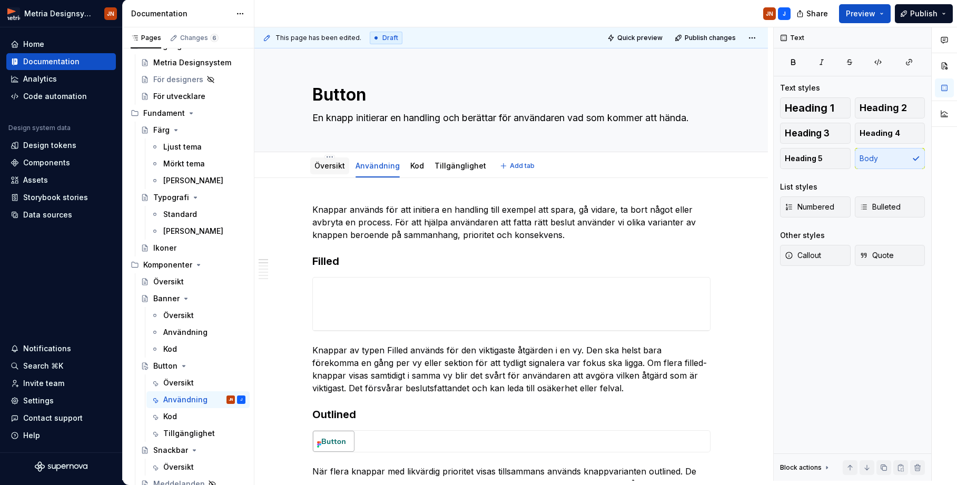
click at [335, 171] on div "Översikt" at bounding box center [329, 166] width 31 height 11
click at [334, 167] on link "Översikt" at bounding box center [329, 165] width 31 height 9
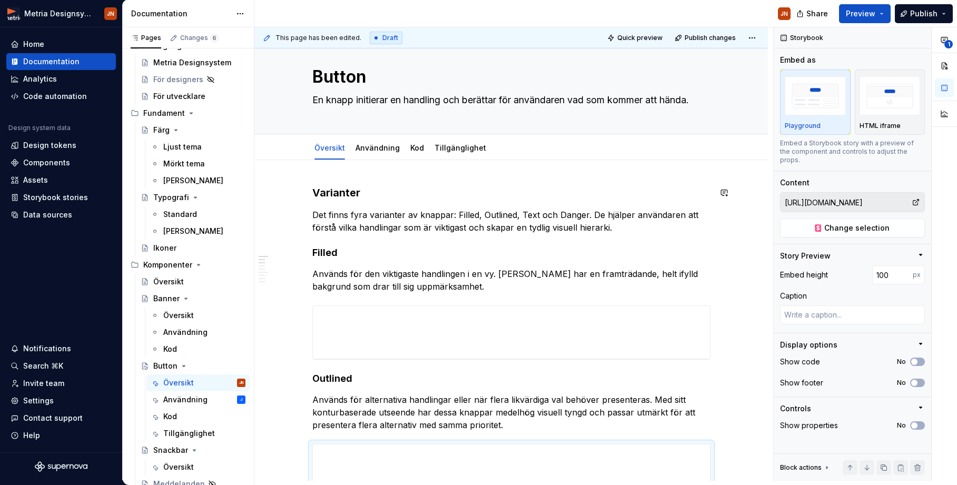
scroll to position [6, 0]
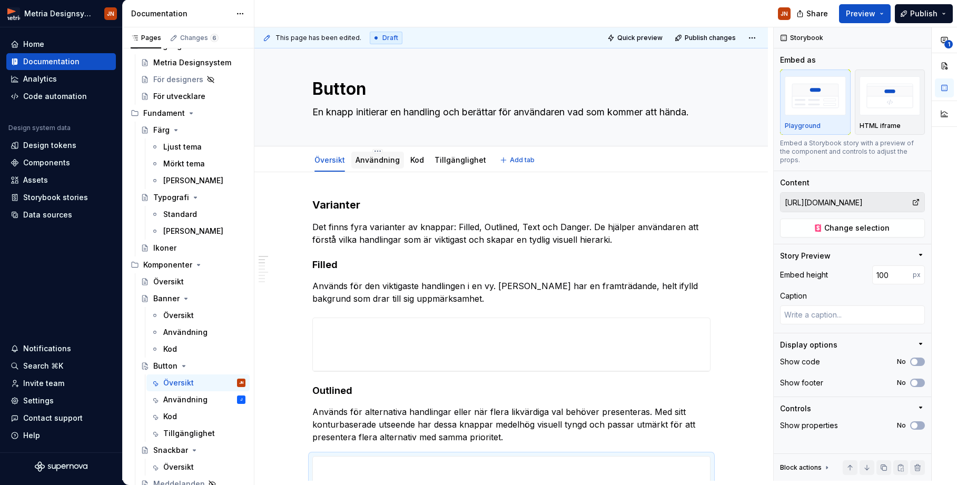
click at [369, 157] on link "Användning" at bounding box center [377, 159] width 44 height 9
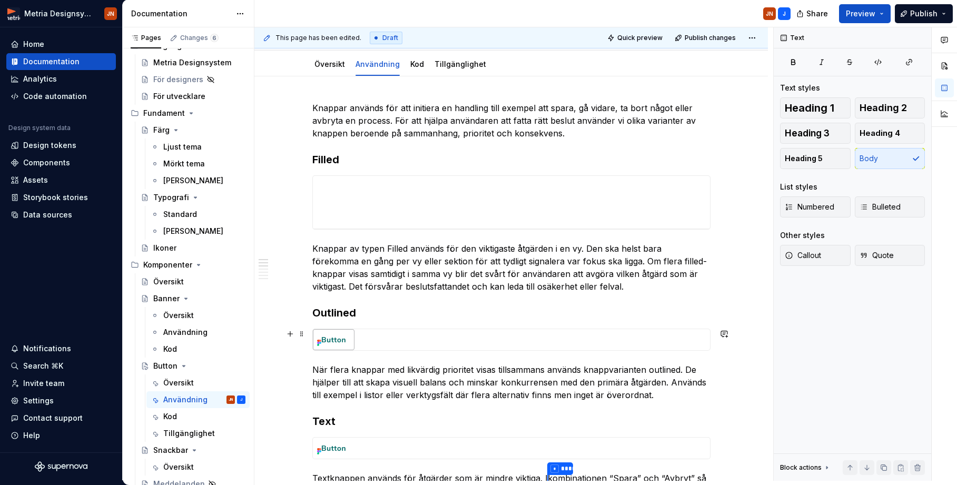
scroll to position [104, 0]
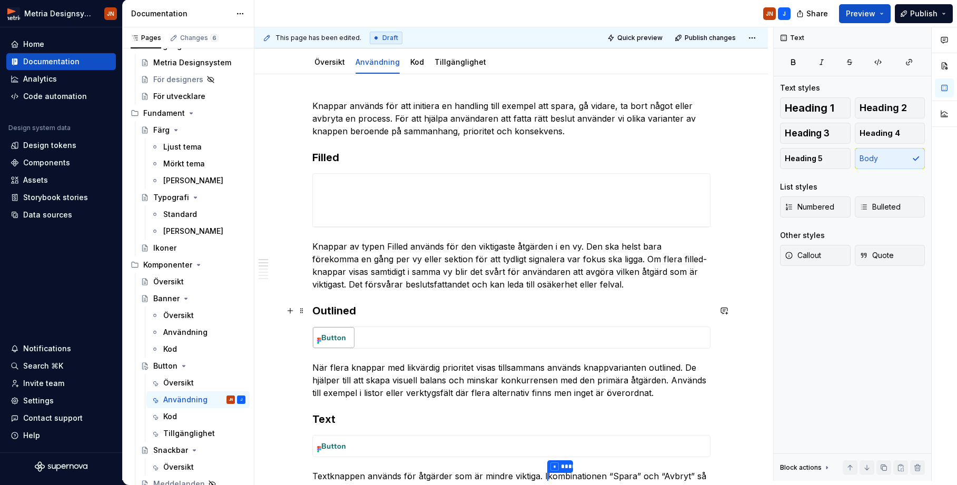
click at [392, 310] on h3 "Outlined" at bounding box center [511, 310] width 398 height 15
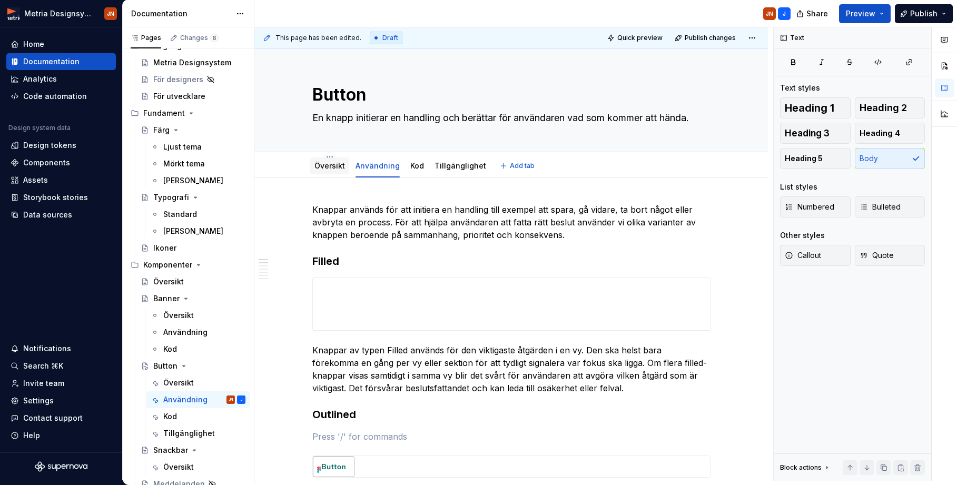
scroll to position [0, 0]
click at [328, 167] on link "Översikt" at bounding box center [329, 165] width 31 height 9
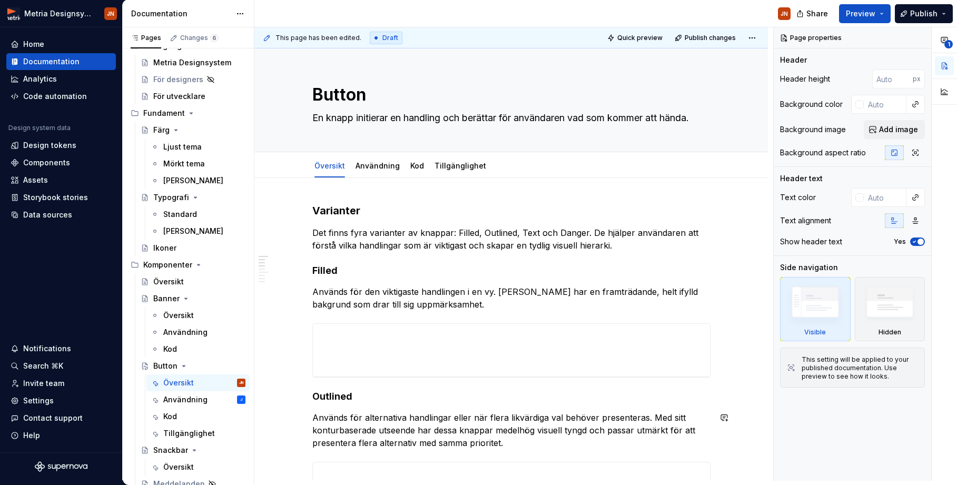
scroll to position [169, 0]
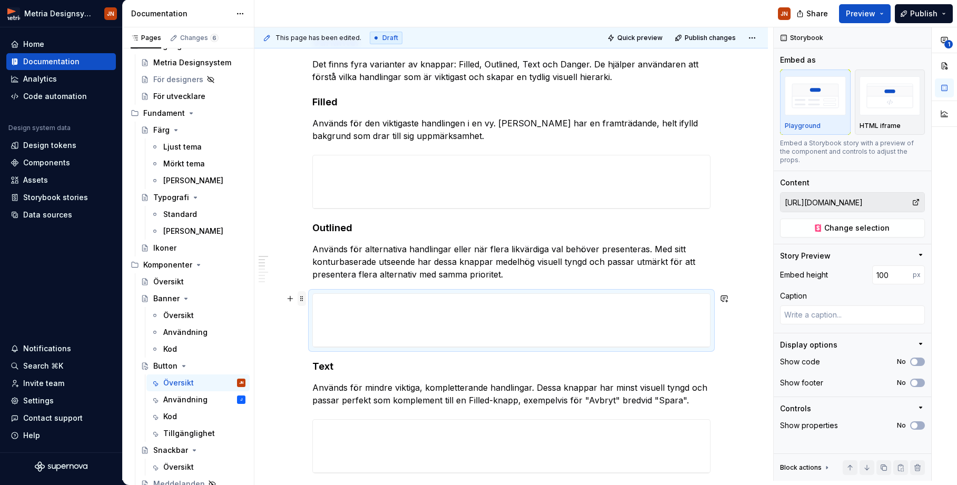
click at [305, 298] on span at bounding box center [302, 298] width 8 height 15
click at [361, 293] on div at bounding box center [511, 320] width 398 height 54
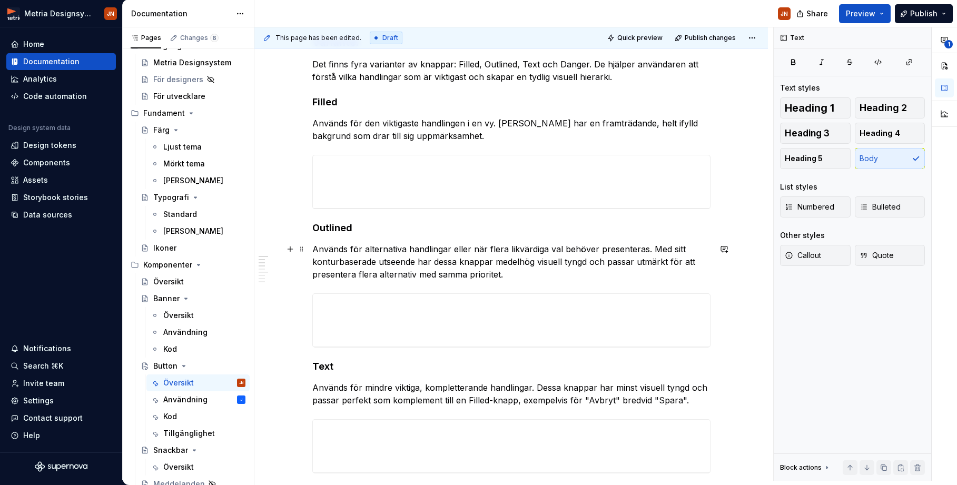
click at [377, 271] on p "Används för alternativa handlingar eller när flera likvärdiga val behöver prese…" at bounding box center [511, 262] width 398 height 38
click at [368, 293] on div at bounding box center [511, 320] width 398 height 54
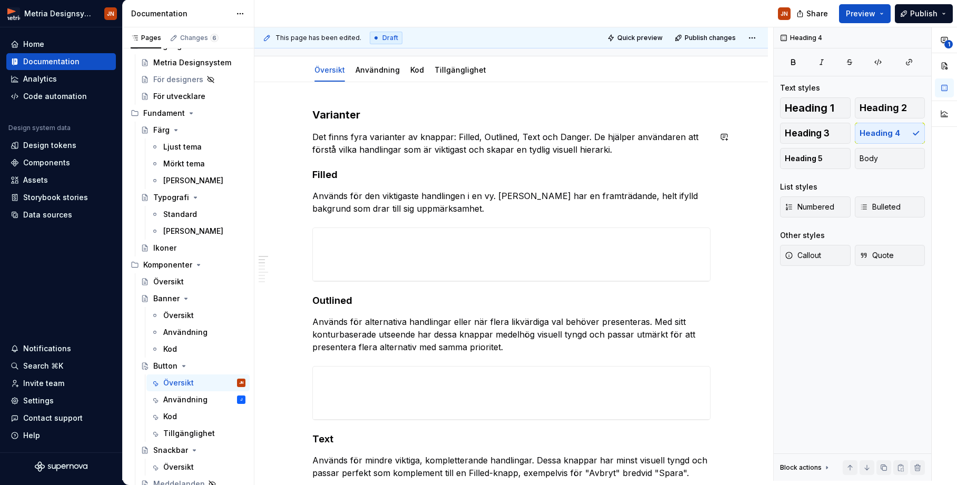
scroll to position [34, 0]
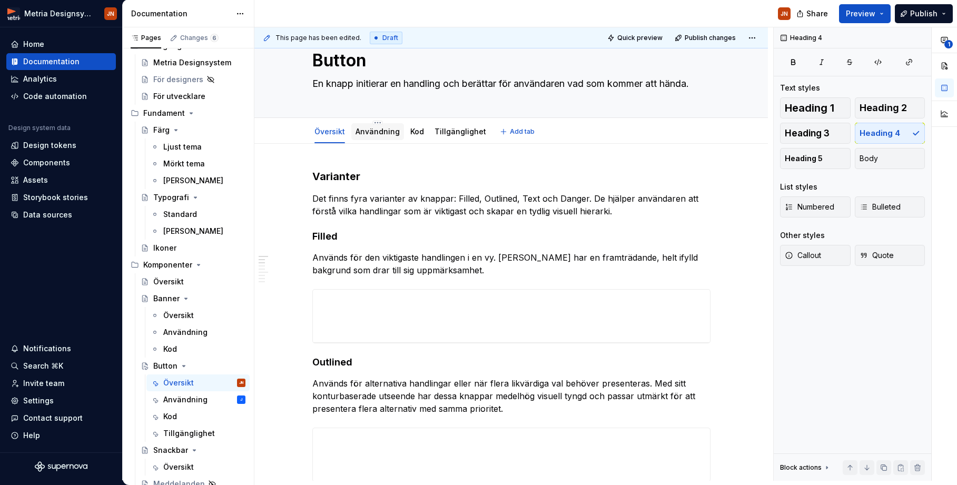
click at [369, 124] on div "Användning" at bounding box center [377, 131] width 53 height 17
click at [369, 135] on link "Användning" at bounding box center [377, 131] width 44 height 9
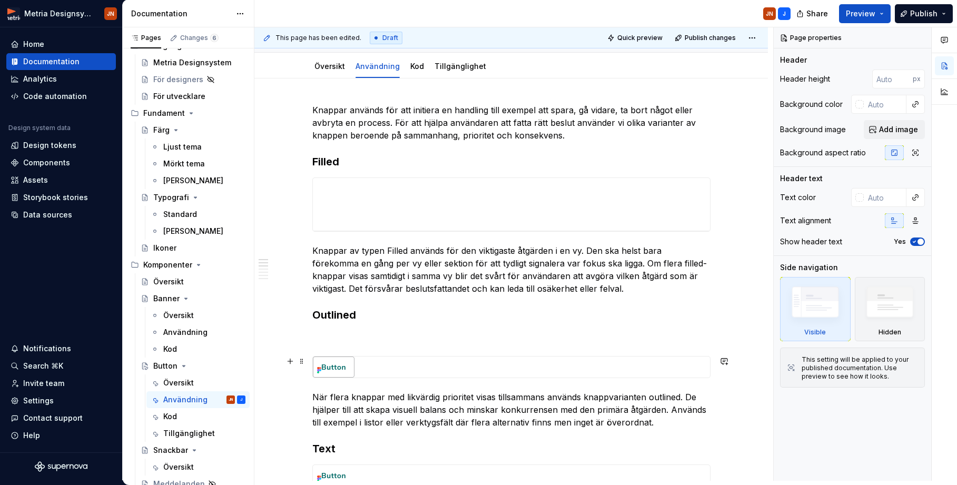
scroll to position [104, 0]
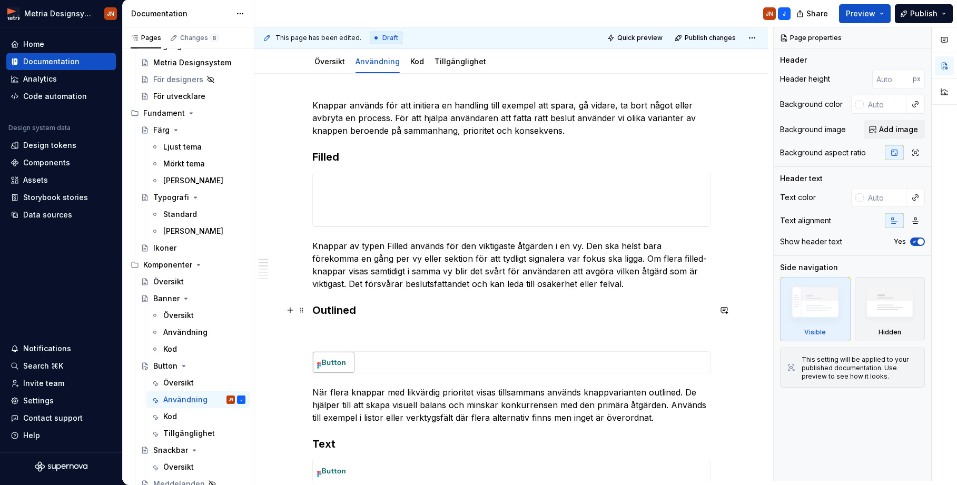
click at [369, 308] on h3 "Outlined" at bounding box center [511, 310] width 398 height 15
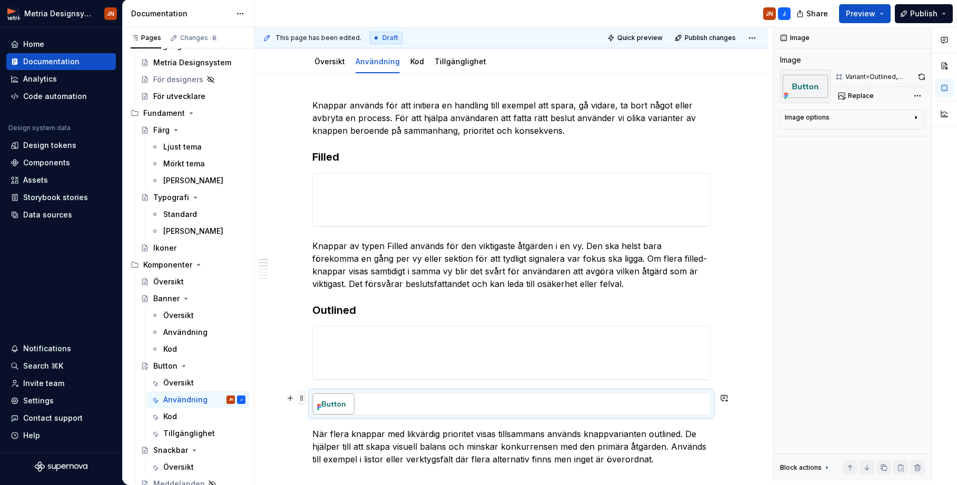
click at [306, 397] on span at bounding box center [302, 398] width 8 height 15
click at [404, 393] on div at bounding box center [511, 404] width 398 height 22
click at [304, 398] on span at bounding box center [302, 398] width 8 height 15
click at [325, 387] on div "Delete" at bounding box center [354, 383] width 68 height 11
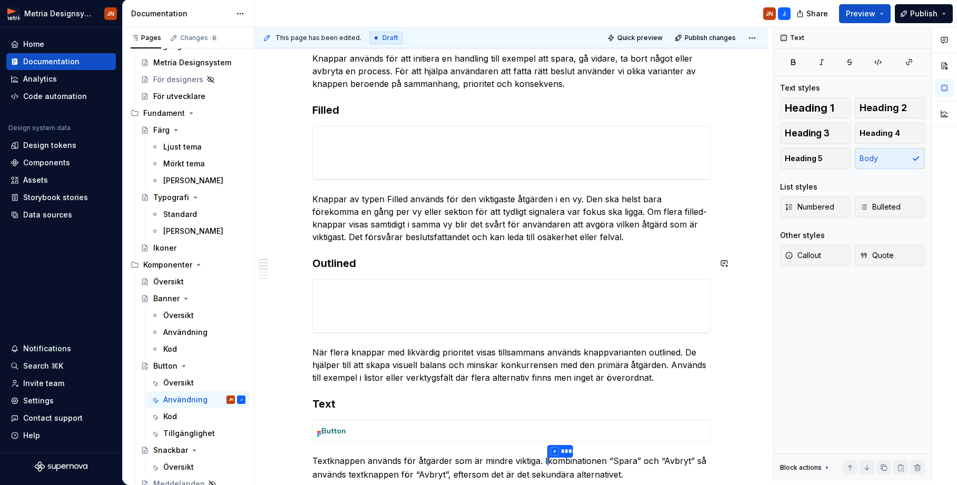
scroll to position [22, 0]
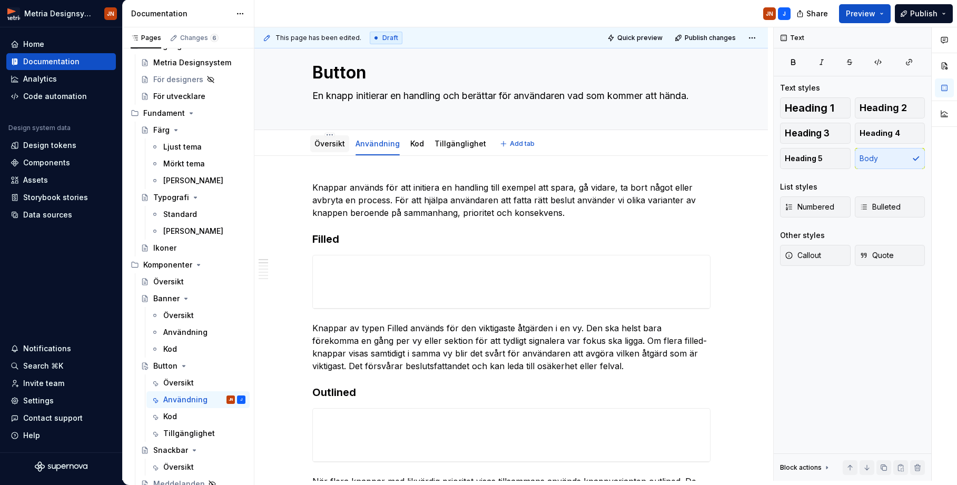
click at [334, 147] on link "Översikt" at bounding box center [329, 143] width 31 height 9
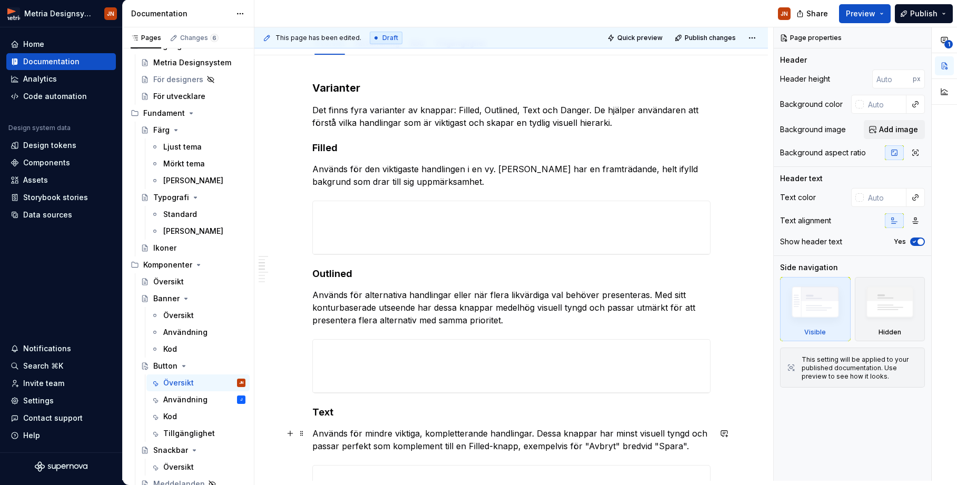
scroll to position [291, 0]
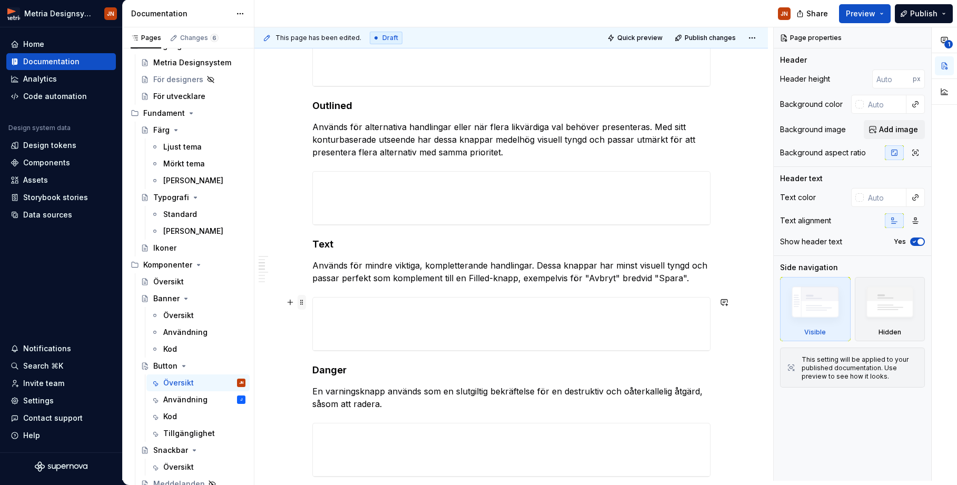
click at [306, 304] on span at bounding box center [302, 302] width 8 height 15
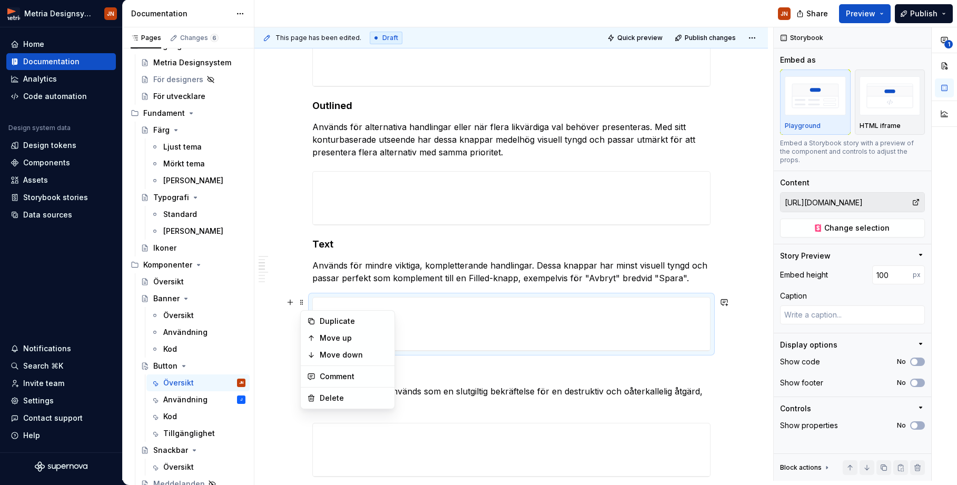
click at [396, 297] on div at bounding box center [511, 324] width 398 height 54
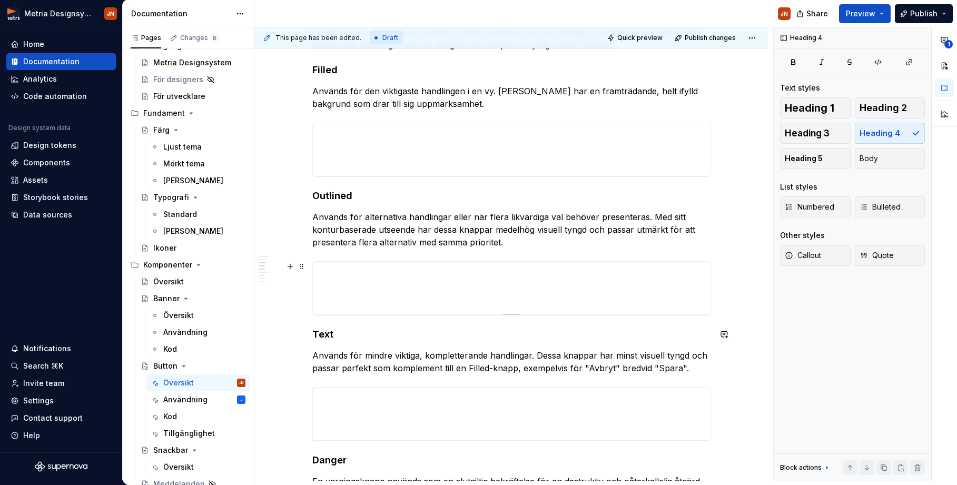
scroll to position [63, 0]
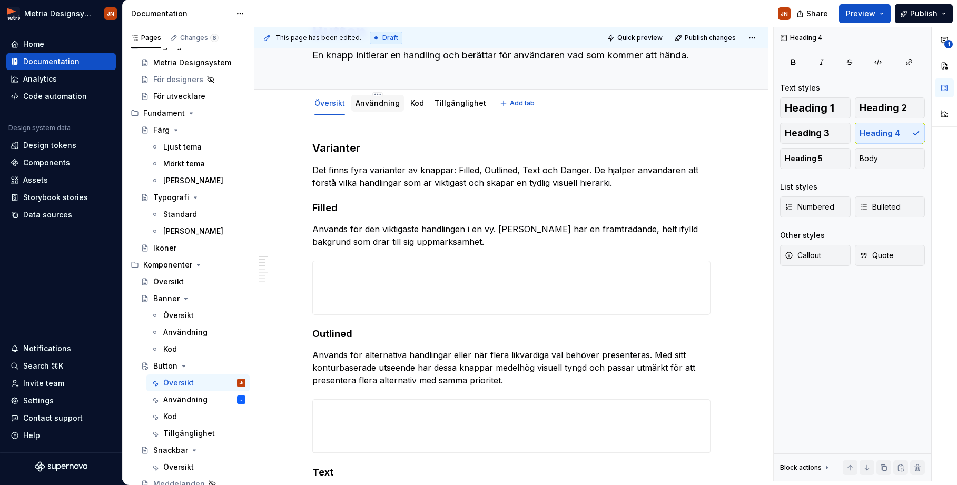
click at [384, 104] on link "Användning" at bounding box center [377, 102] width 44 height 9
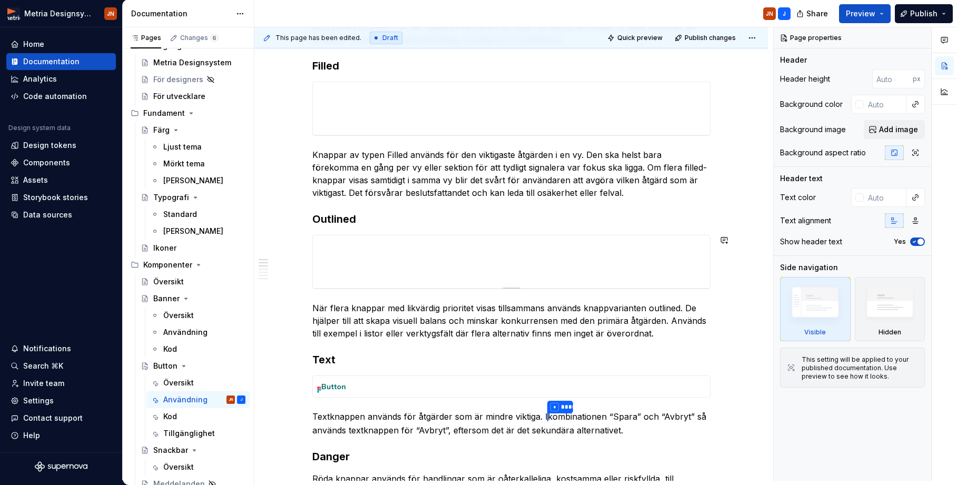
scroll to position [200, 0]
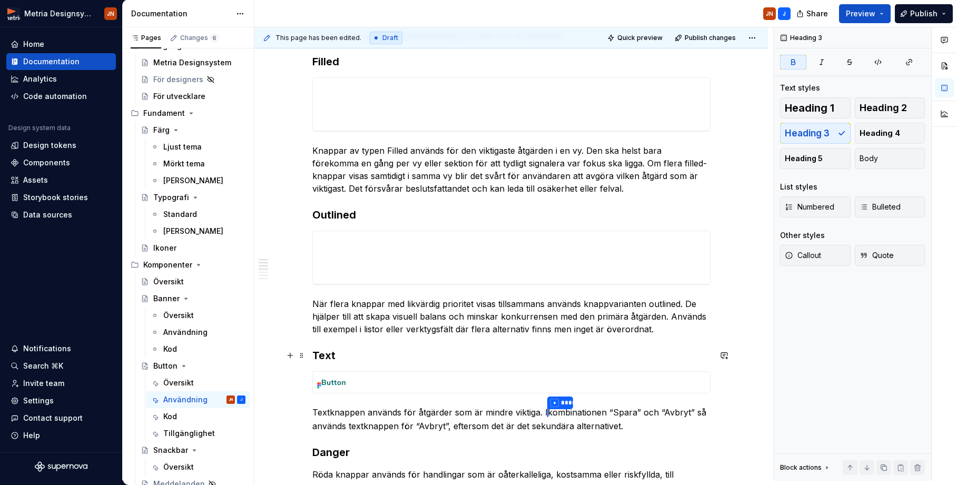
click at [355, 353] on h3 "Text" at bounding box center [511, 355] width 398 height 15
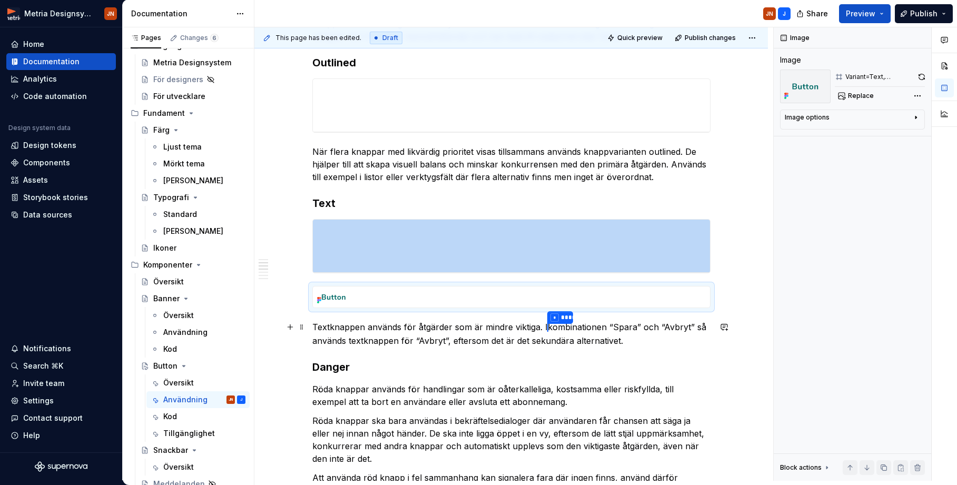
scroll to position [353, 0]
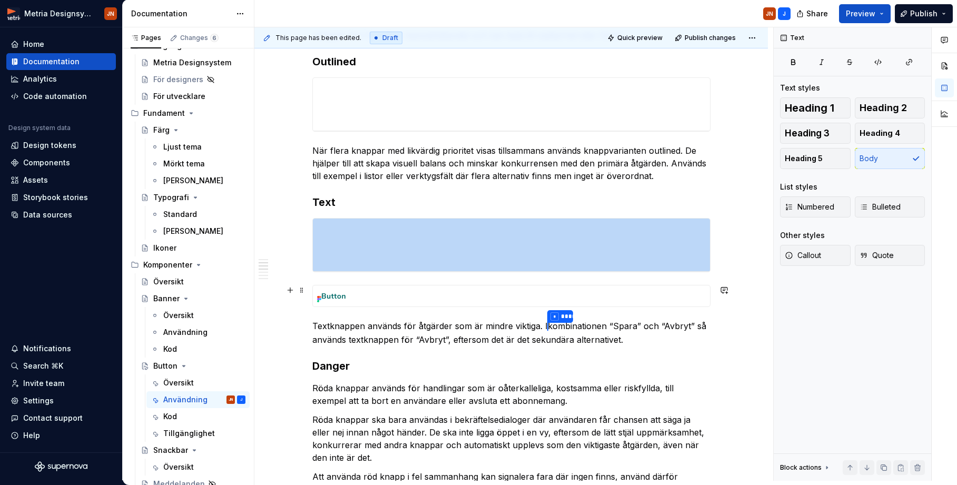
click at [337, 294] on img at bounding box center [334, 295] width 42 height 21
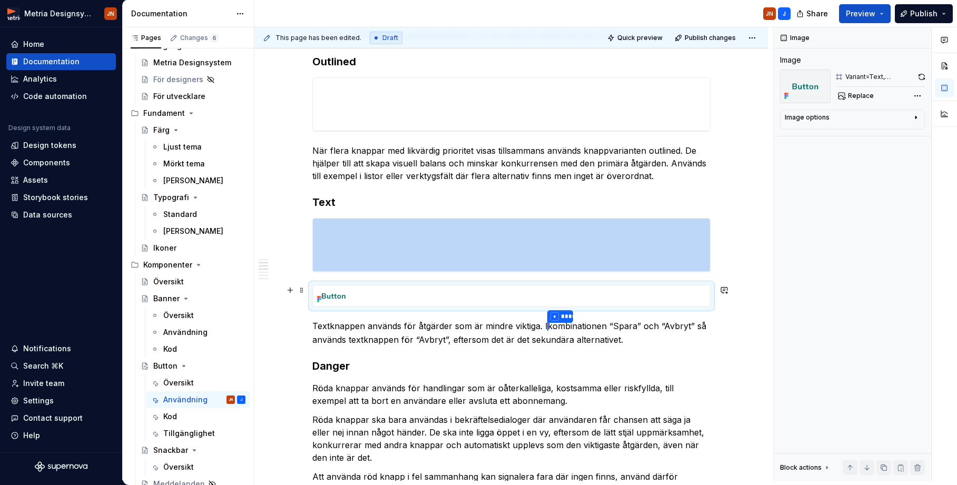
click at [334, 285] on div at bounding box center [511, 296] width 398 height 22
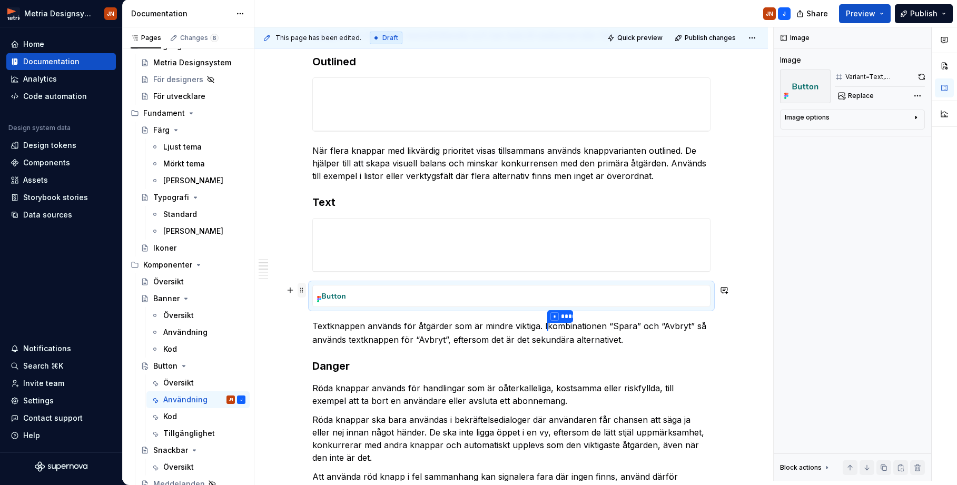
click at [306, 289] on span at bounding box center [302, 290] width 8 height 15
click at [346, 389] on div "Delete" at bounding box center [354, 386] width 68 height 11
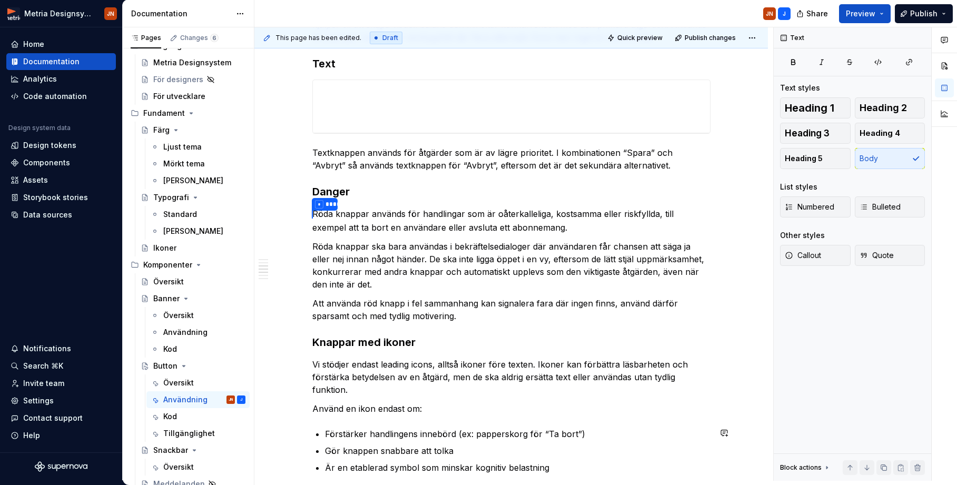
scroll to position [492, 0]
click at [196, 381] on div "Översikt" at bounding box center [204, 382] width 82 height 15
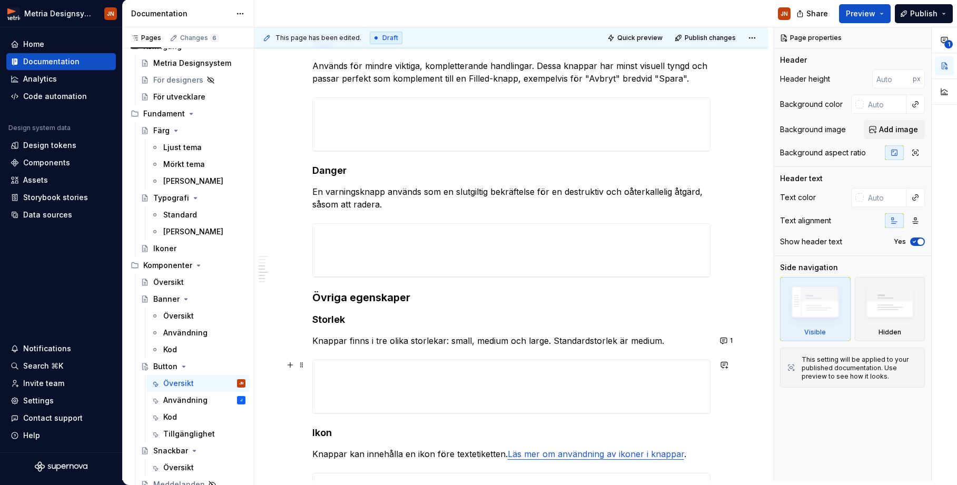
scroll to position [462, 0]
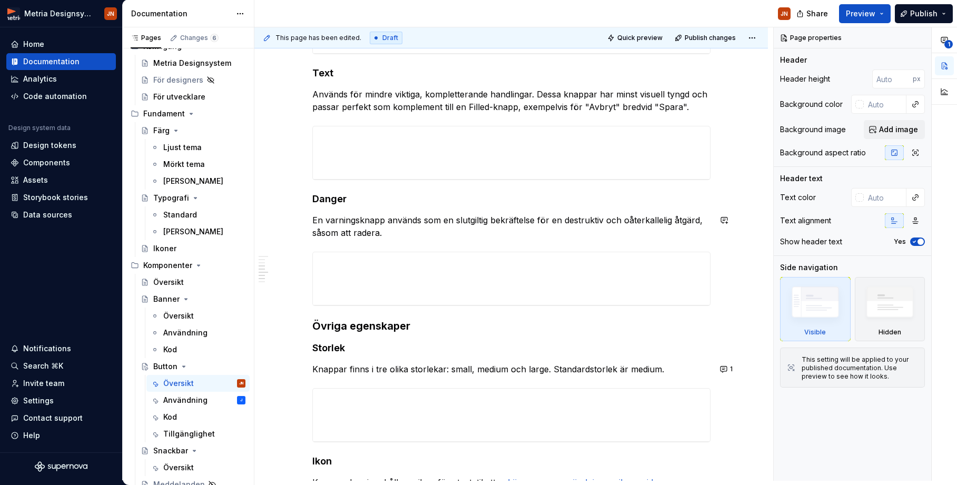
click at [348, 206] on div "Varianter Det finns fyra varianter av knappar: Filled, Outlined, Text och Dange…" at bounding box center [511, 230] width 398 height 978
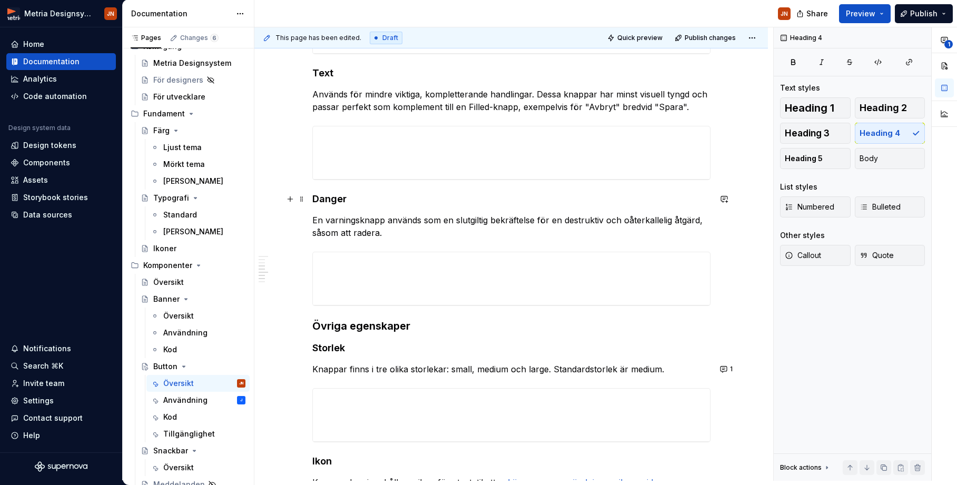
click at [327, 198] on h4 "Danger" at bounding box center [511, 199] width 398 height 13
click at [329, 252] on div at bounding box center [511, 279] width 398 height 54
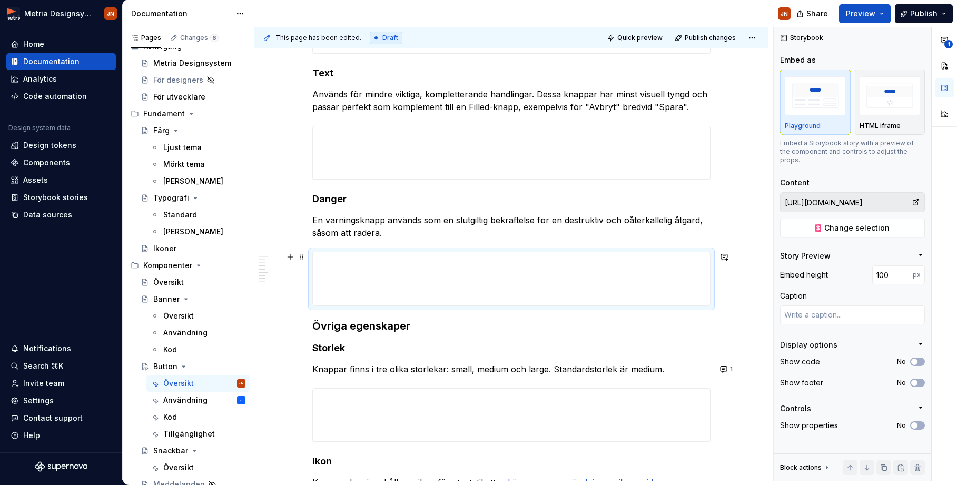
click at [353, 252] on div at bounding box center [511, 279] width 398 height 54
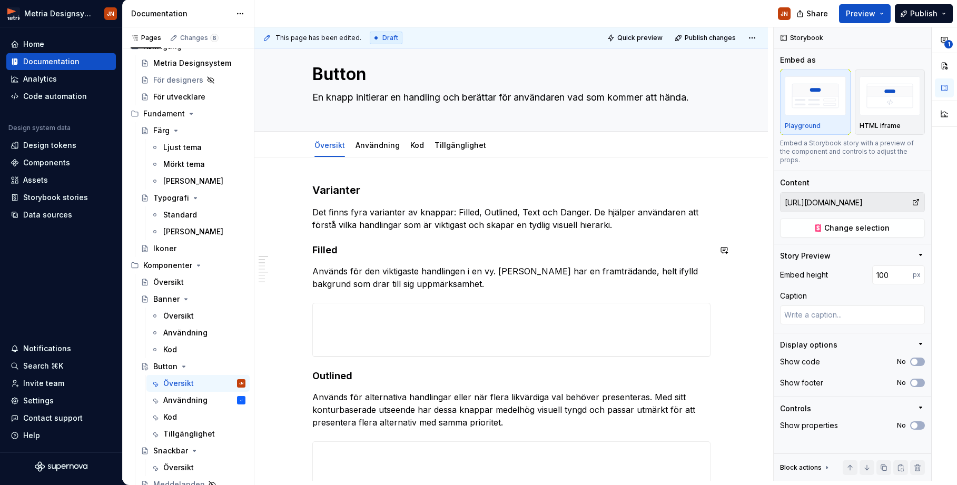
scroll to position [0, 0]
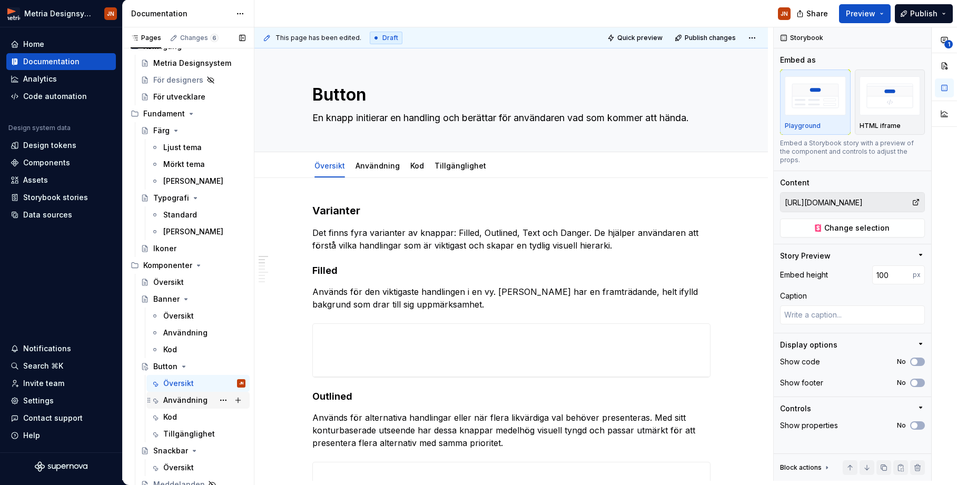
click at [184, 401] on div "Användning" at bounding box center [185, 400] width 44 height 11
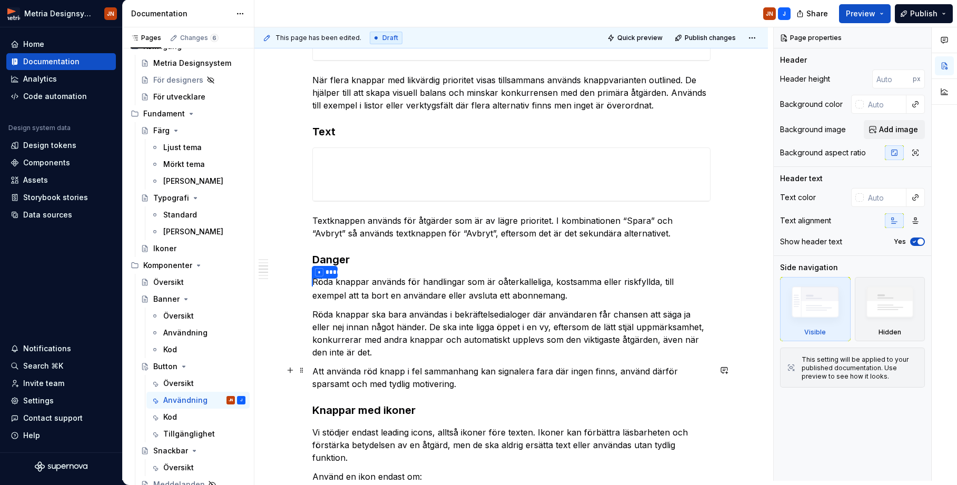
scroll to position [443, 0]
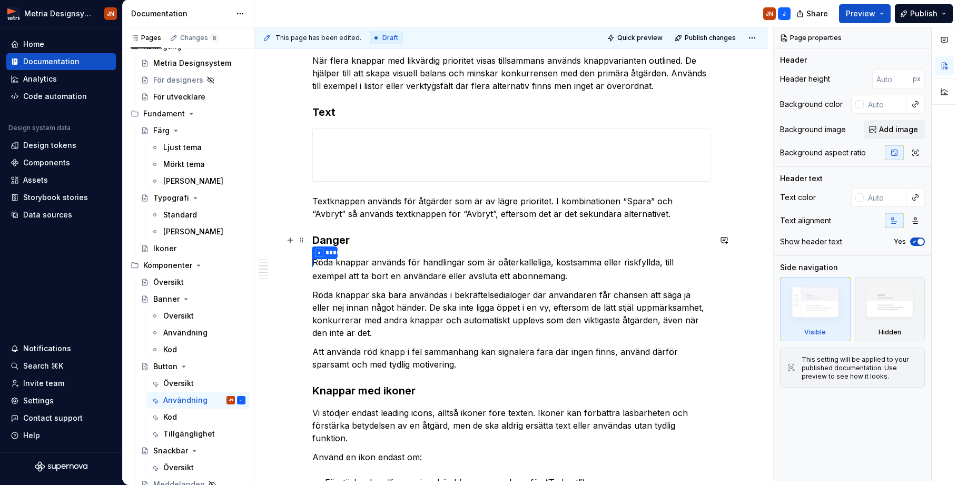
click at [371, 237] on h3 "Danger" at bounding box center [511, 240] width 398 height 15
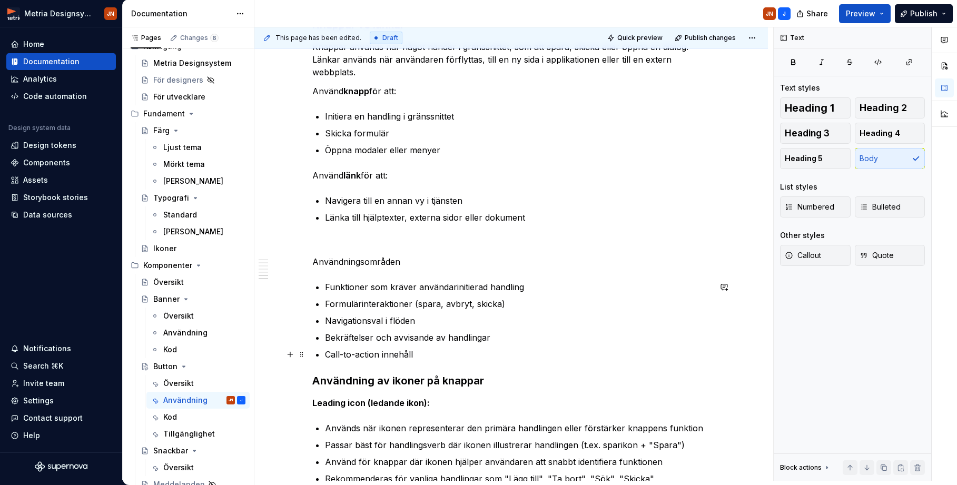
scroll to position [1040, 0]
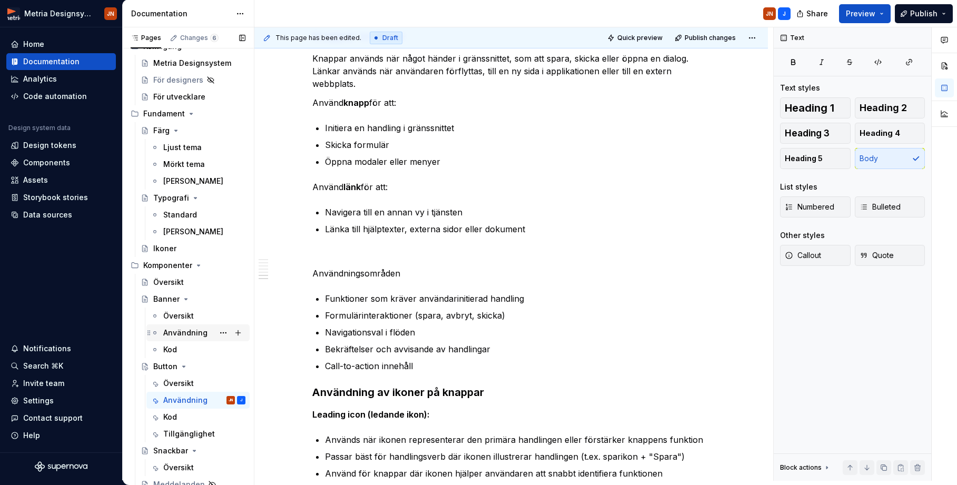
click at [189, 331] on div "Användning" at bounding box center [185, 333] width 44 height 11
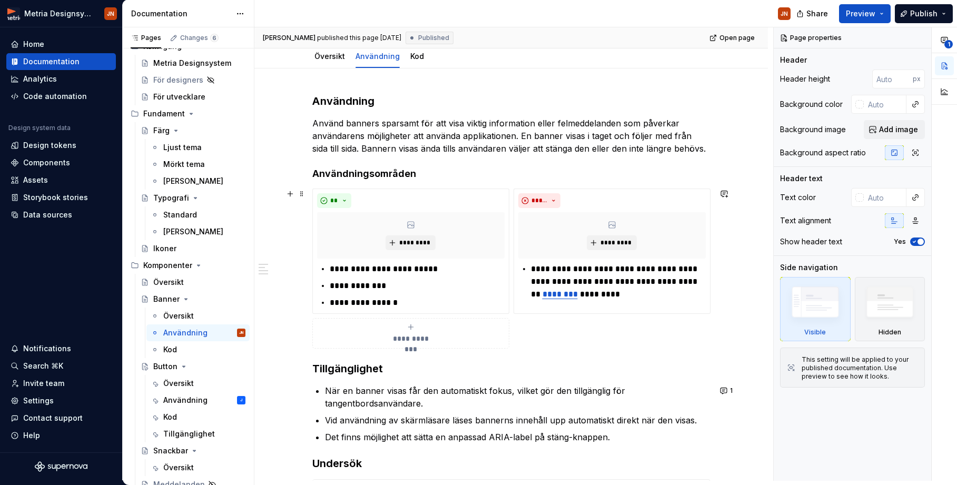
scroll to position [151, 0]
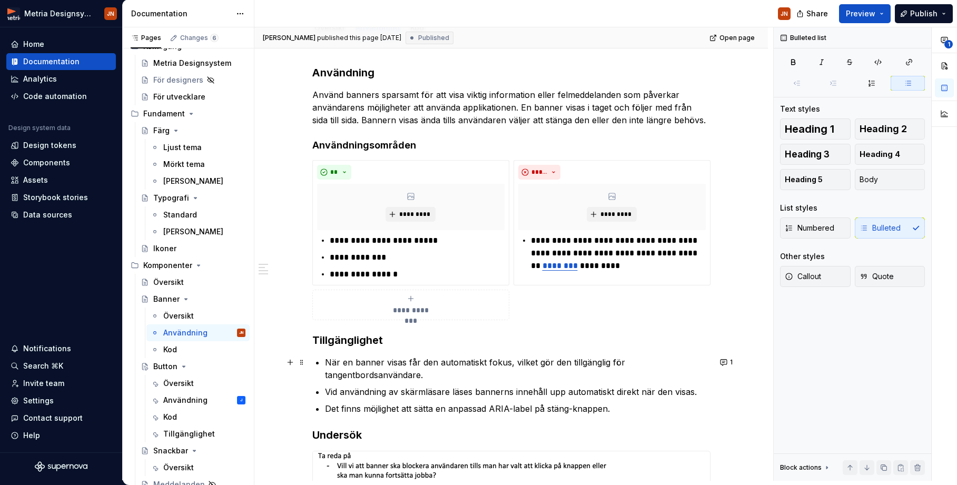
click at [325, 362] on p "När en banner visas får den automatiskt fokus, vilket gör den tillgänglig för t…" at bounding box center [517, 368] width 385 height 25
drag, startPoint x: 385, startPoint y: 369, endPoint x: 452, endPoint y: 377, distance: 66.8
click at [452, 377] on p "När en banner visas får den automatiskt fokus, vilket gör den tillgänglig för t…" at bounding box center [517, 368] width 385 height 25
click at [443, 375] on p "När en banner visas får den automatiskt fokus, vilket gör den tillgänglig för t…" at bounding box center [517, 368] width 385 height 25
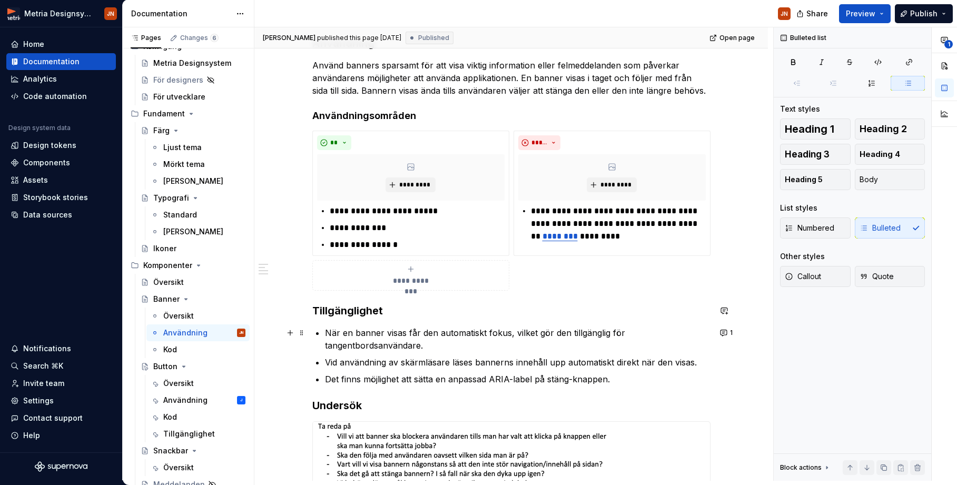
scroll to position [181, 0]
click at [199, 399] on div "Användning" at bounding box center [185, 400] width 44 height 11
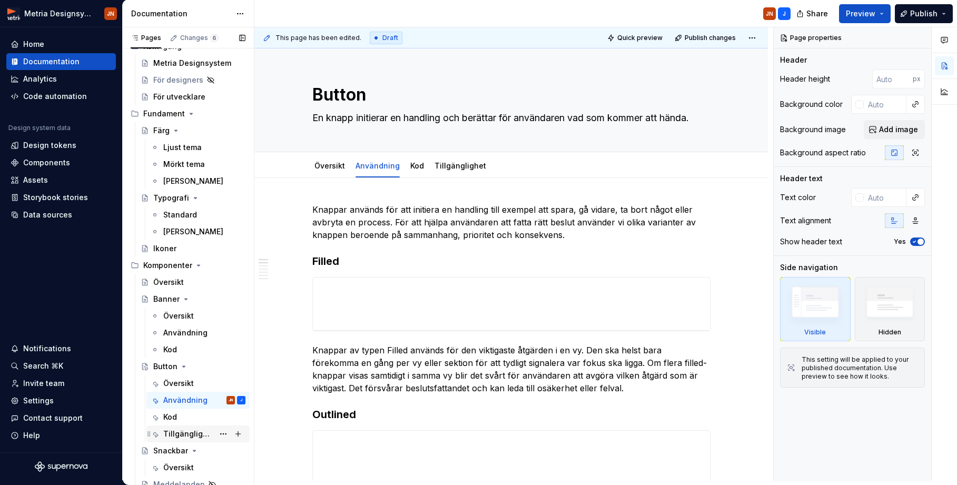
click at [201, 427] on div "Tillgänglighet" at bounding box center [188, 434] width 51 height 11
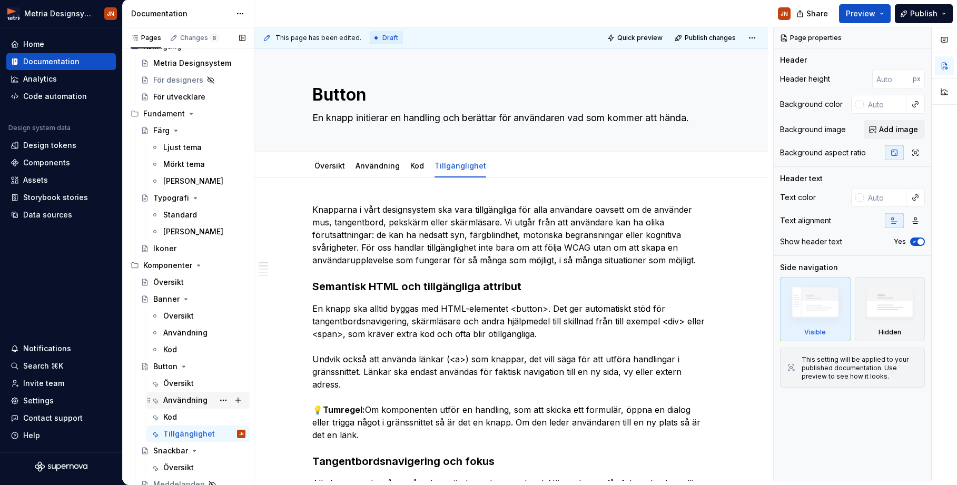
click at [177, 397] on div "Användning" at bounding box center [185, 400] width 44 height 11
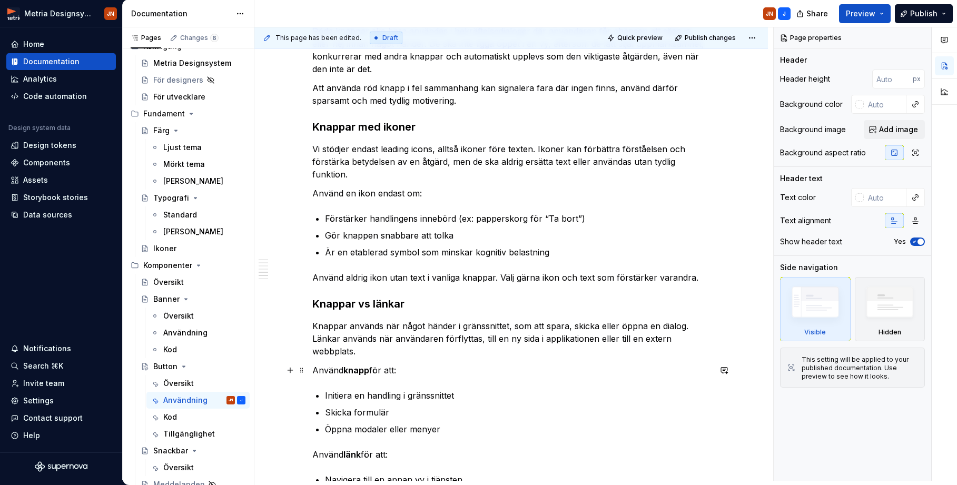
scroll to position [842, 0]
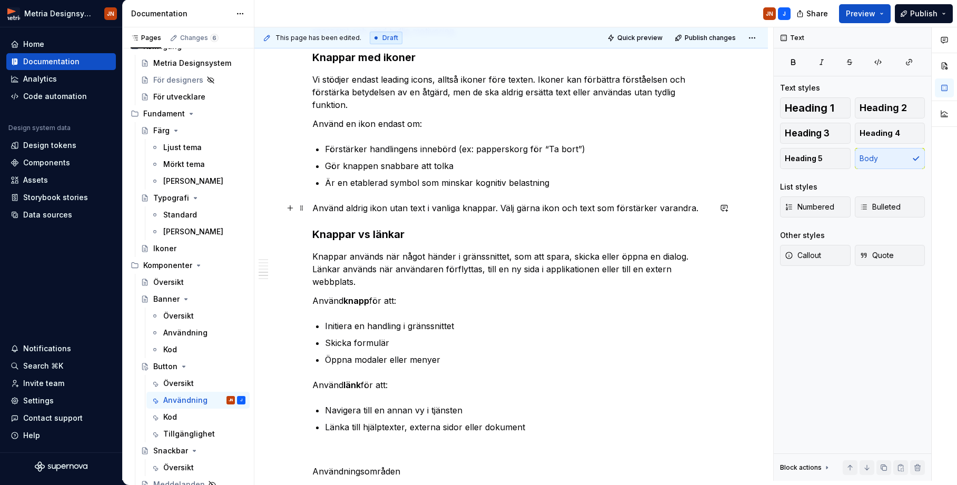
click at [313, 206] on div "Knappar används för att initiera en handling till exempel att spara, gå vidare,…" at bounding box center [510, 94] width 513 height 1517
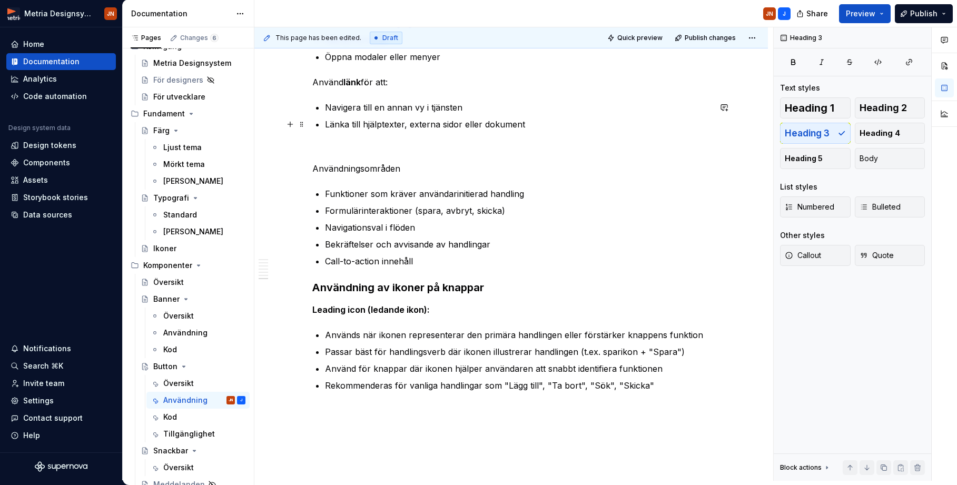
scroll to position [1143, 0]
click at [538, 121] on p "Länka till hjälptexter, externa sidor eller dokument" at bounding box center [517, 126] width 385 height 13
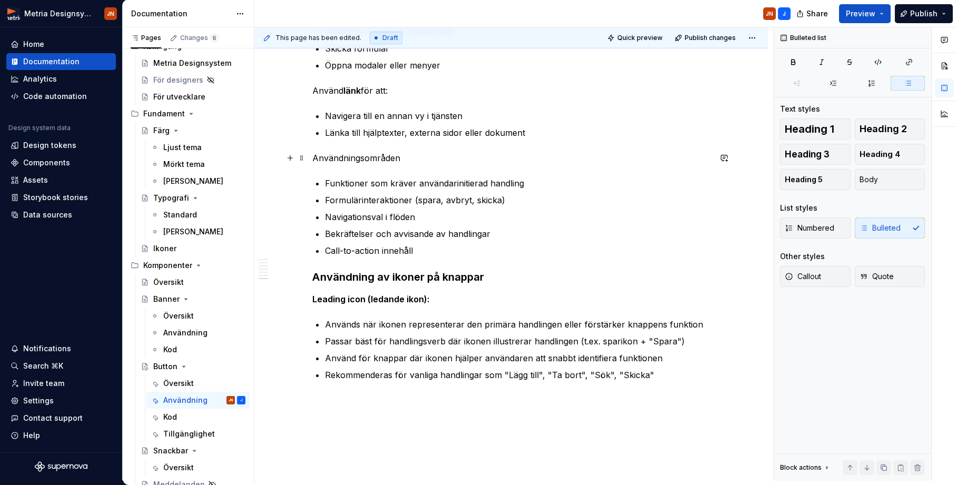
scroll to position [1137, 0]
click at [345, 154] on p "Användningsområden" at bounding box center [511, 157] width 398 height 13
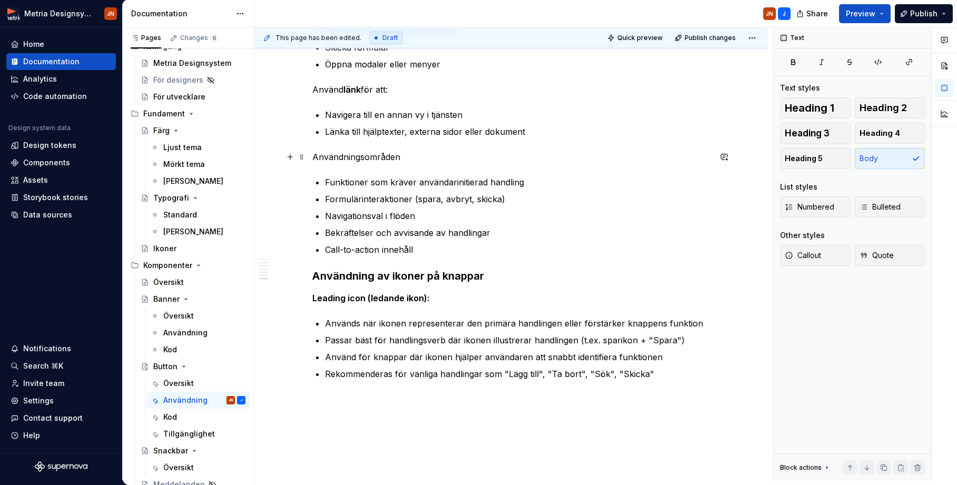
click at [346, 154] on p "Användningsområden" at bounding box center [511, 157] width 398 height 13
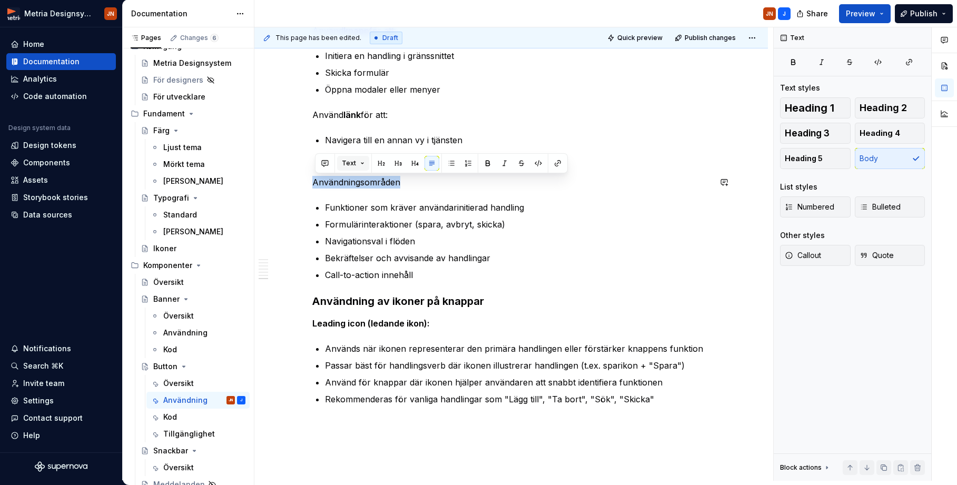
scroll to position [1112, 0]
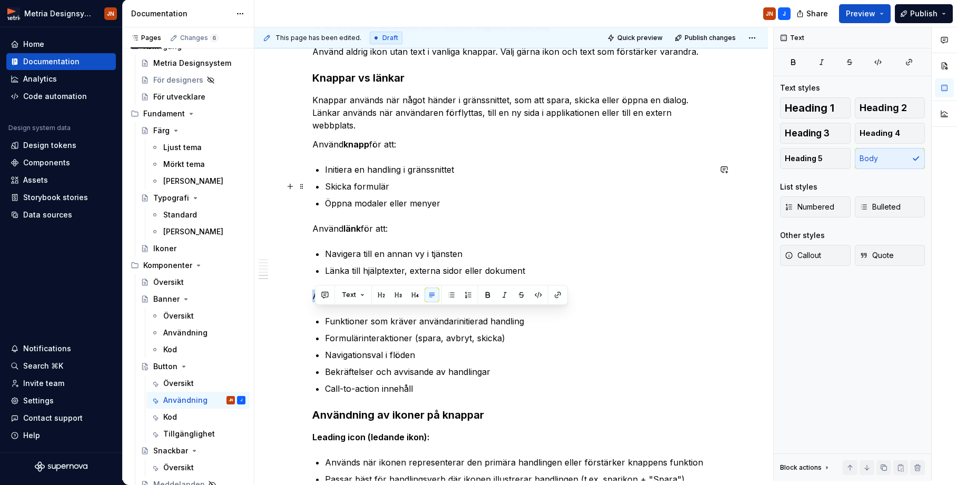
type textarea "*"
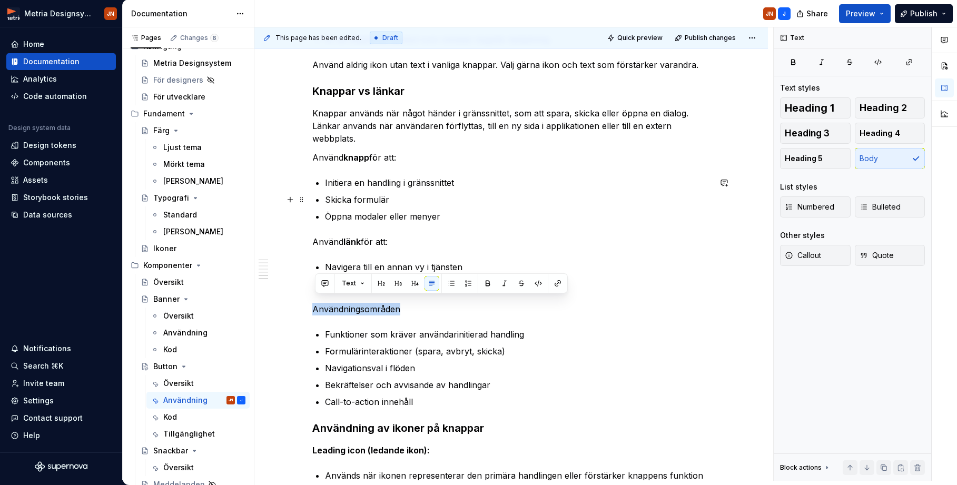
scroll to position [992, 0]
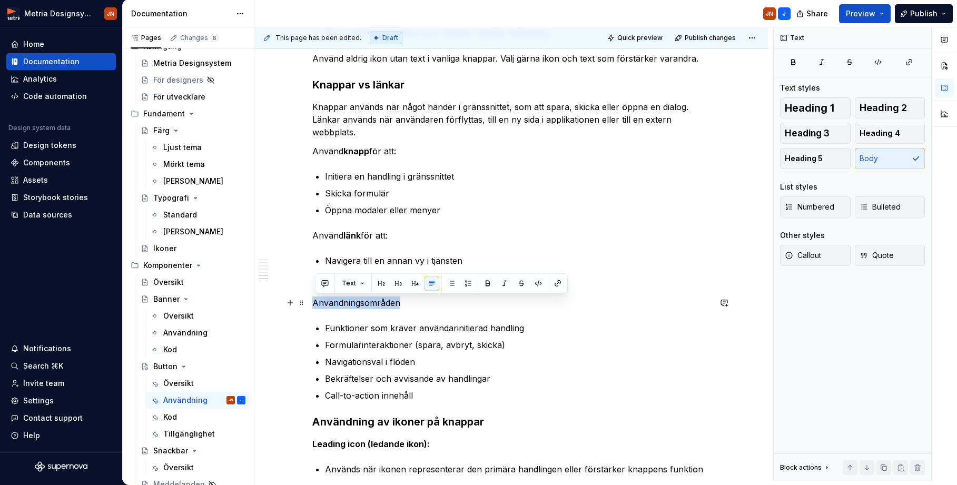
click at [358, 308] on p "Användningsområden" at bounding box center [511, 302] width 398 height 13
click at [365, 302] on p "Användningsområden" at bounding box center [511, 302] width 398 height 13
click at [364, 303] on p "Användningsområden" at bounding box center [511, 302] width 398 height 13
click at [344, 301] on p "Användningsområden" at bounding box center [511, 302] width 398 height 13
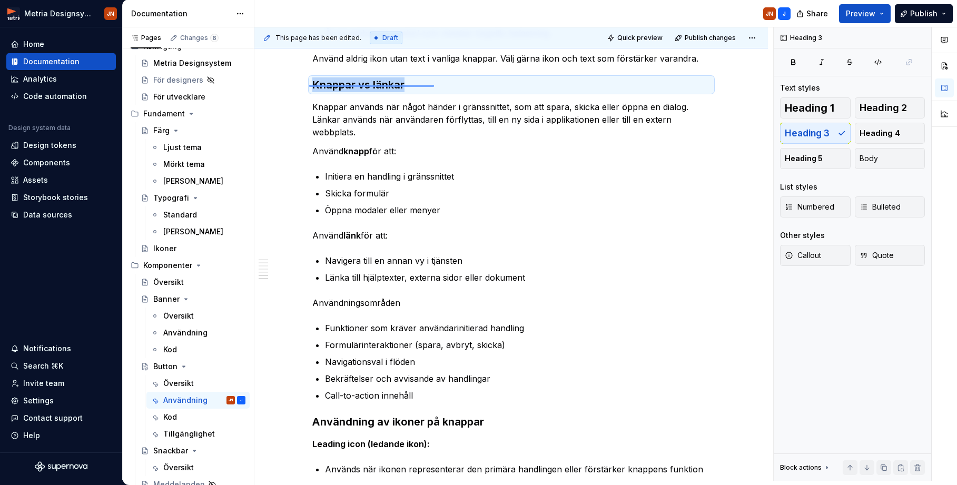
drag, startPoint x: 309, startPoint y: 85, endPoint x: 434, endPoint y: 85, distance: 124.8
click at [434, 85] on div "This page has been edited. Draft Quick preview Publish changes Button En knapp …" at bounding box center [513, 253] width 519 height 453
click at [419, 88] on h3 "Knappar vs länkar" at bounding box center [511, 84] width 398 height 15
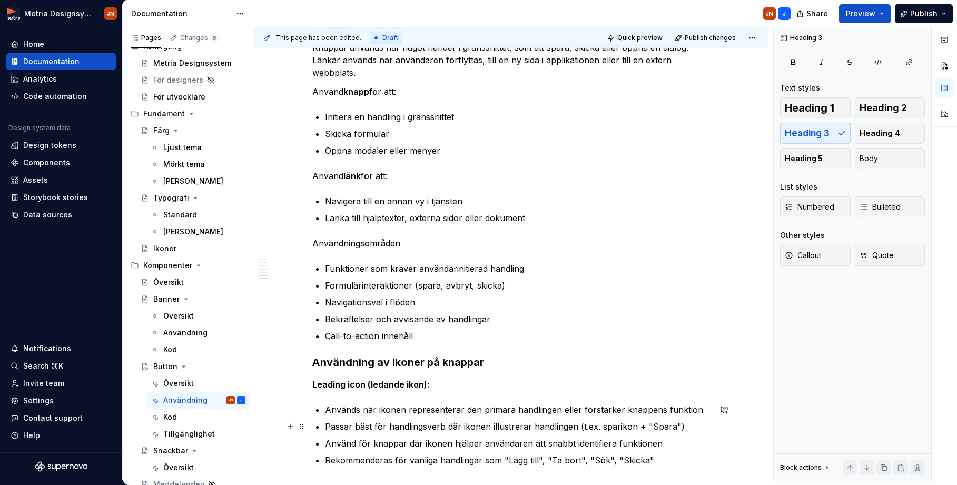
scroll to position [1053, 0]
click at [361, 362] on h3 "Användning av ikoner på knappar" at bounding box center [511, 360] width 398 height 15
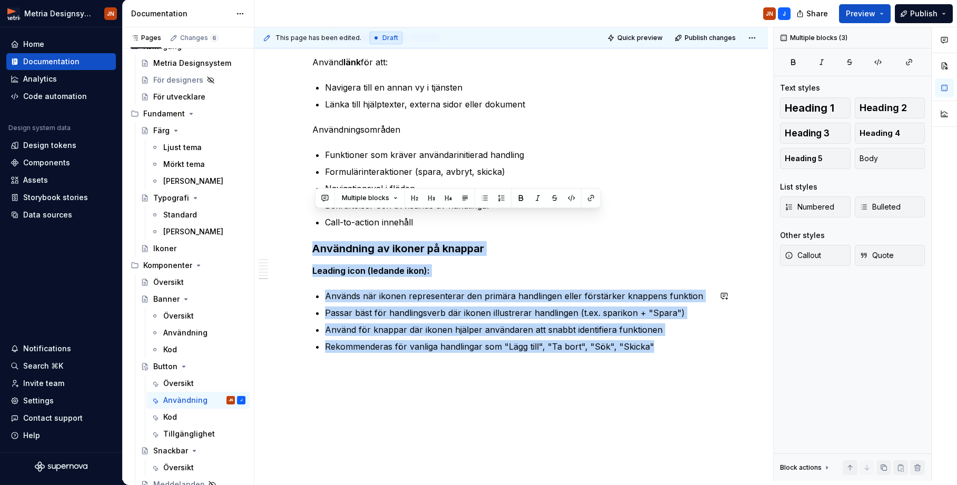
scroll to position [1195, 0]
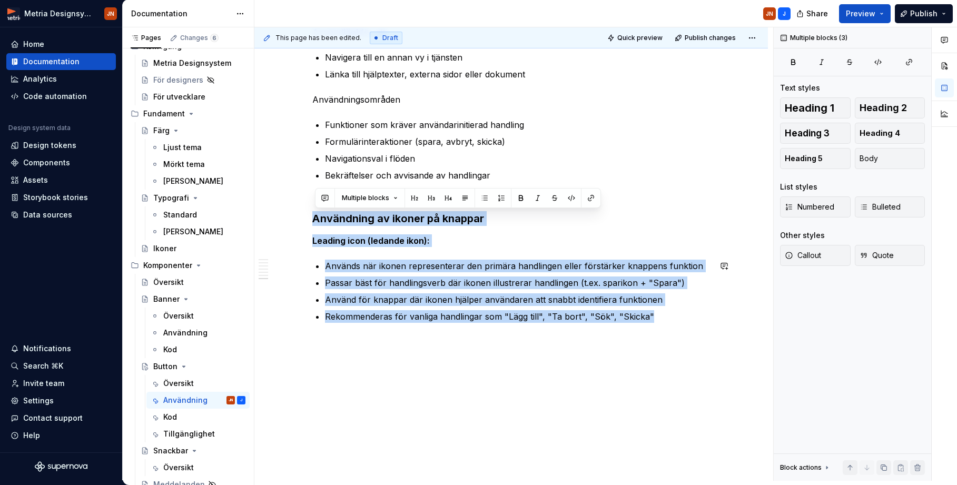
drag, startPoint x: 318, startPoint y: 360, endPoint x: 652, endPoint y: 333, distance: 335.5
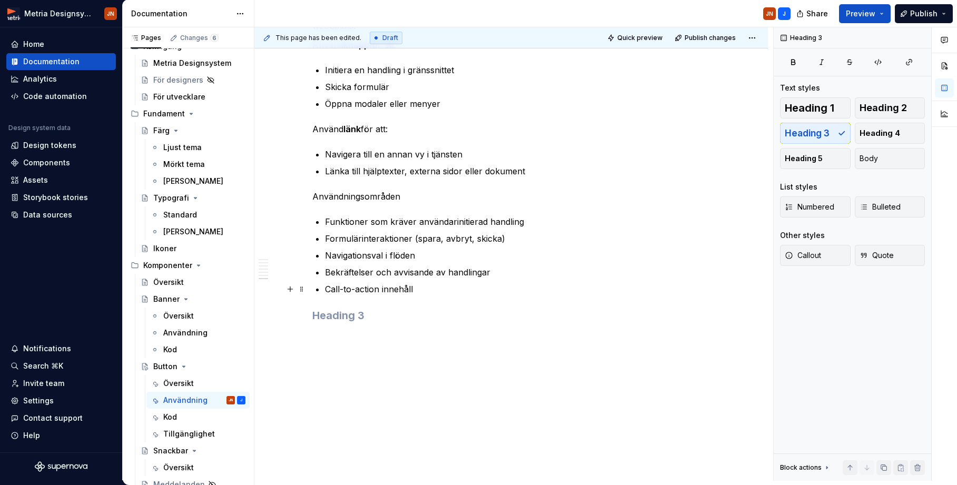
scroll to position [1083, 0]
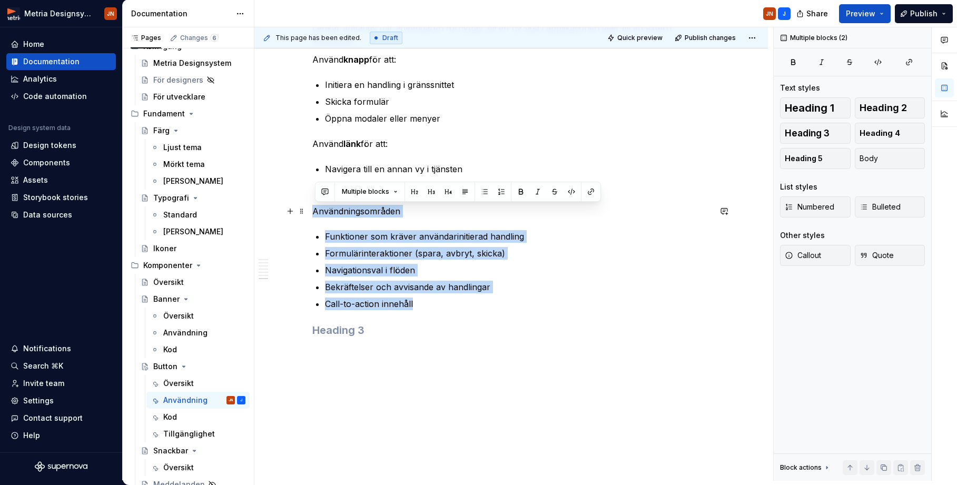
drag, startPoint x: 410, startPoint y: 298, endPoint x: 309, endPoint y: 206, distance: 136.8
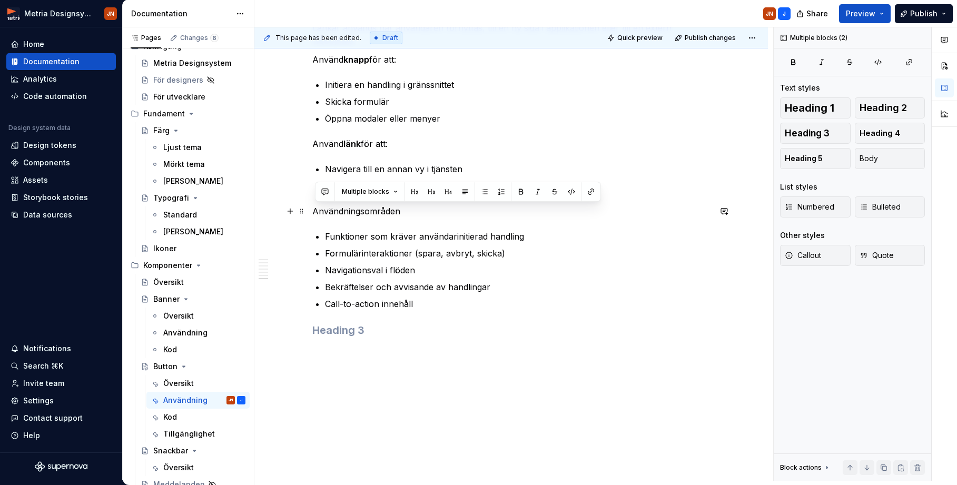
scroll to position [980, 0]
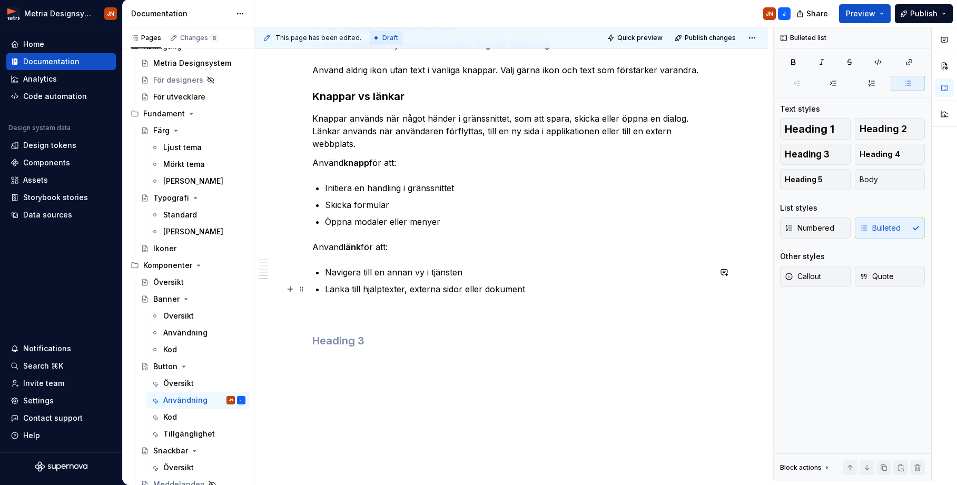
click at [528, 292] on p "Länka till hjälptexter, externa sidor eller dokument" at bounding box center [517, 289] width 385 height 13
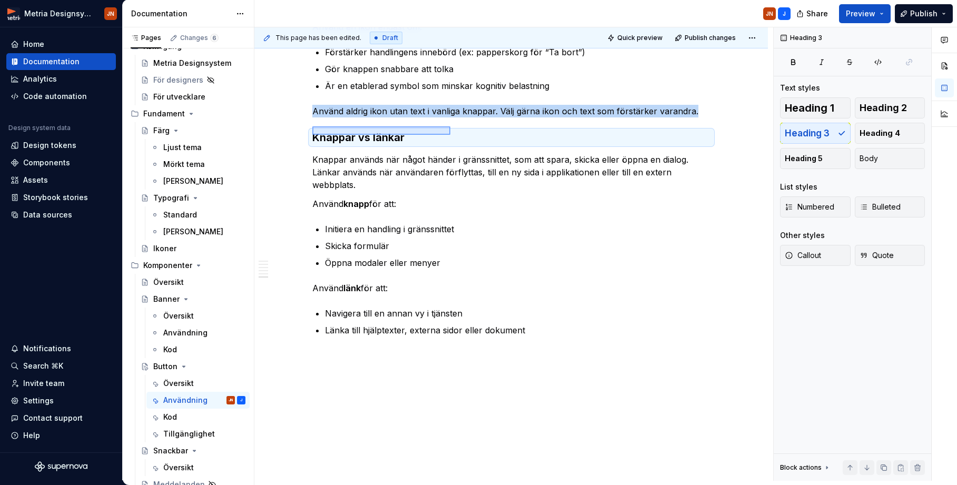
scroll to position [939, 0]
drag, startPoint x: 312, startPoint y: 135, endPoint x: 449, endPoint y: 126, distance: 136.6
click at [449, 126] on div "This page has been edited. Draft Quick preview Publish changes Button En knapp …" at bounding box center [513, 253] width 519 height 453
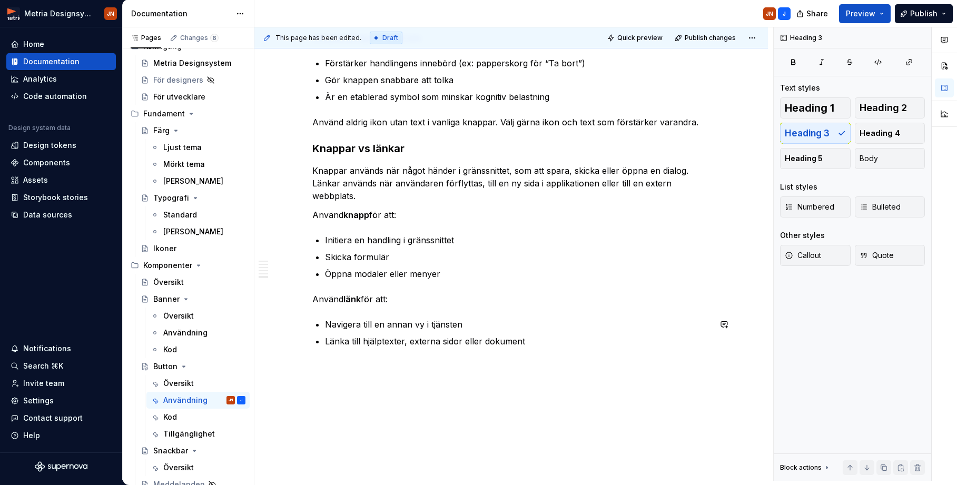
scroll to position [928, 0]
click at [548, 336] on p "Länka till hjälptexter, externa sidor eller dokument" at bounding box center [517, 340] width 385 height 13
click at [341, 368] on p "Tillgänghet" at bounding box center [511, 366] width 398 height 13
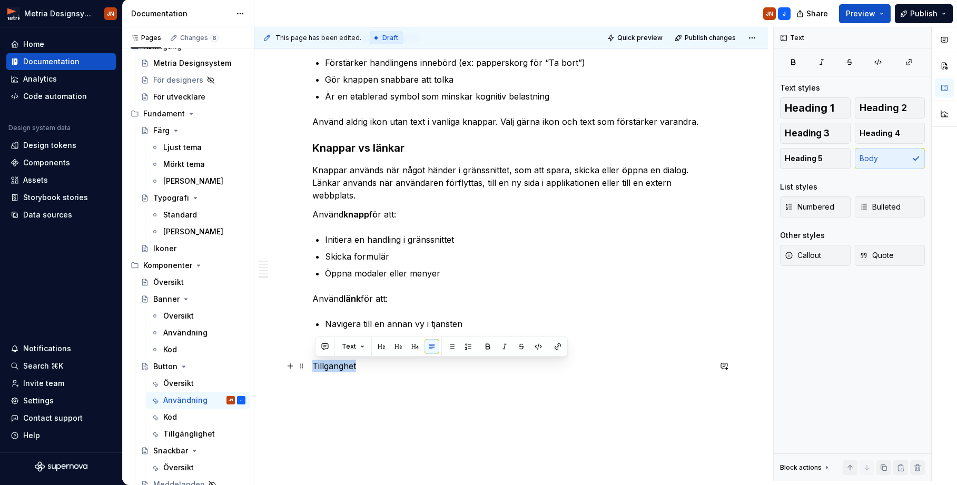
click at [341, 368] on p "Tillgänghet" at bounding box center [511, 366] width 398 height 13
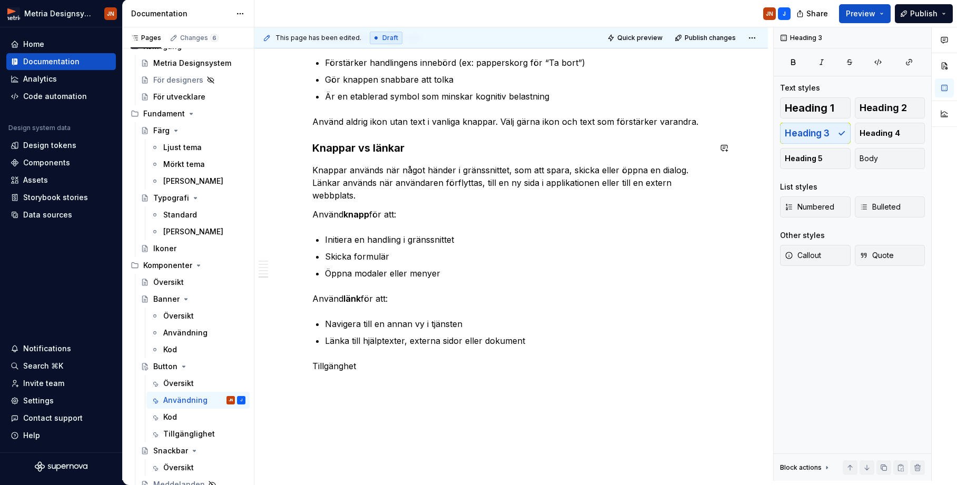
click at [392, 144] on h3 "Knappar vs länkar" at bounding box center [511, 148] width 398 height 15
click at [341, 364] on p "Tillgänghet" at bounding box center [511, 366] width 398 height 13
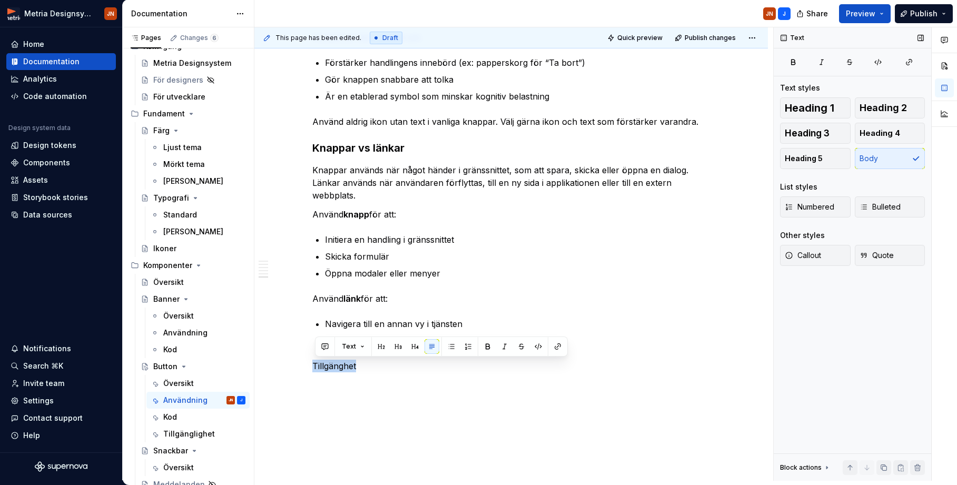
drag, startPoint x: 811, startPoint y: 130, endPoint x: 804, endPoint y: 133, distance: 7.5
click at [809, 130] on span "Heading 3" at bounding box center [807, 133] width 45 height 11
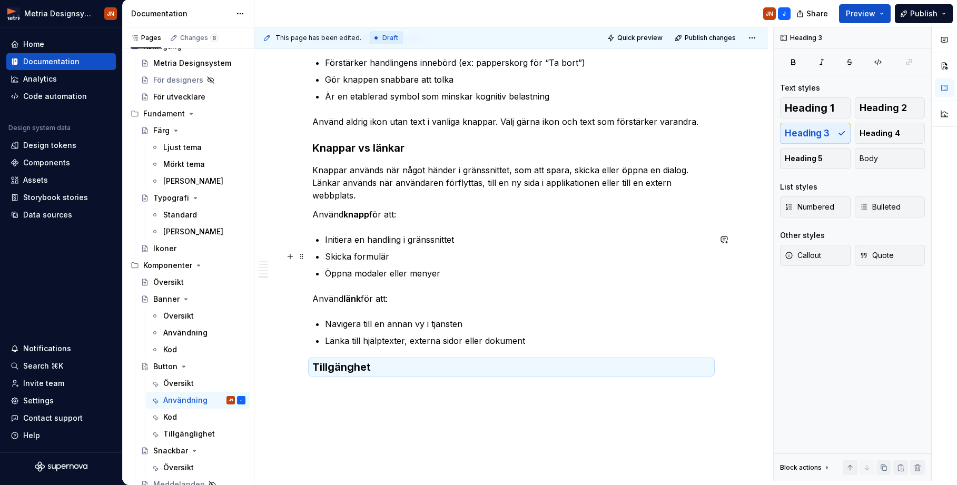
drag, startPoint x: 462, startPoint y: 262, endPoint x: 355, endPoint y: 400, distance: 174.2
click at [461, 262] on p "Skicka formulär" at bounding box center [517, 256] width 385 height 13
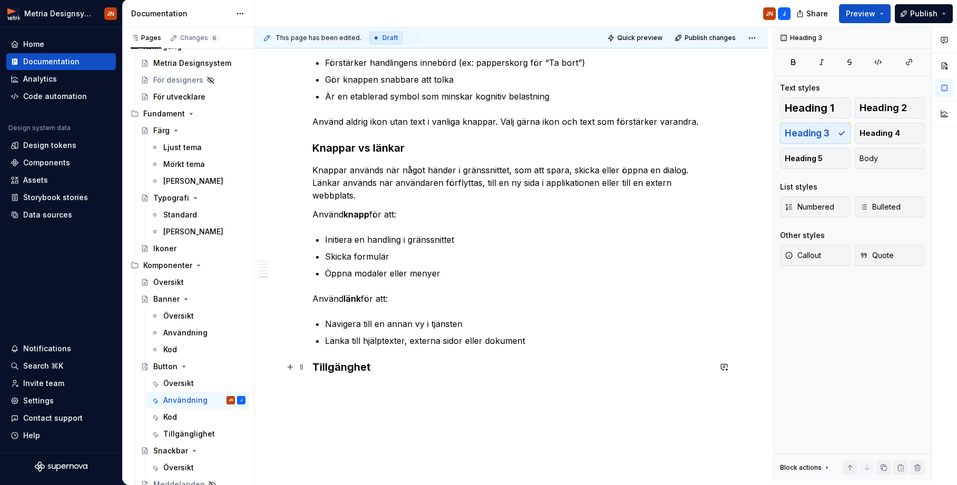
click at [411, 367] on h3 "Tillgänghet" at bounding box center [511, 367] width 398 height 15
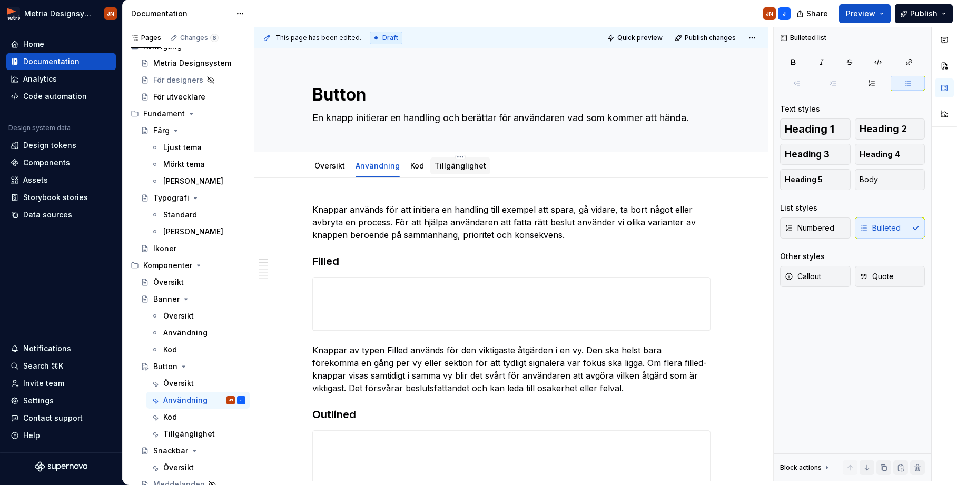
scroll to position [0, 0]
click at [415, 168] on link "Kod" at bounding box center [417, 165] width 14 height 9
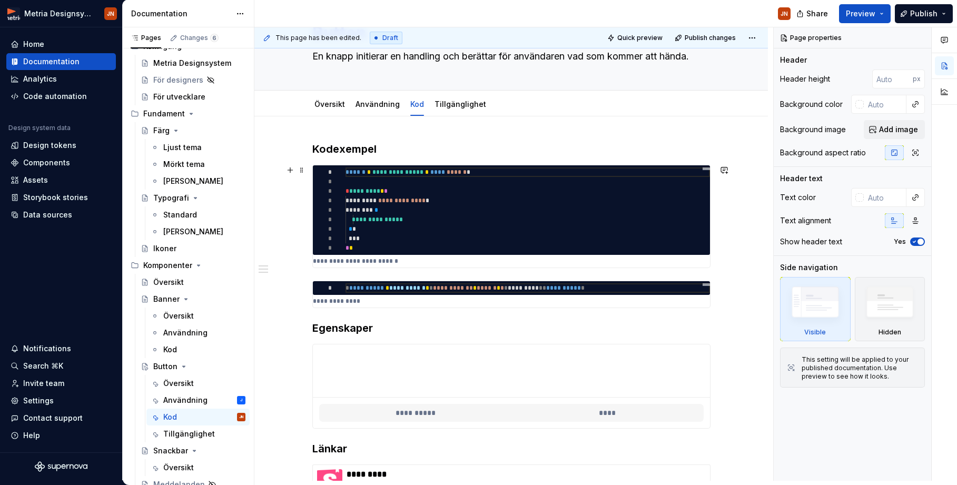
scroll to position [62, 0]
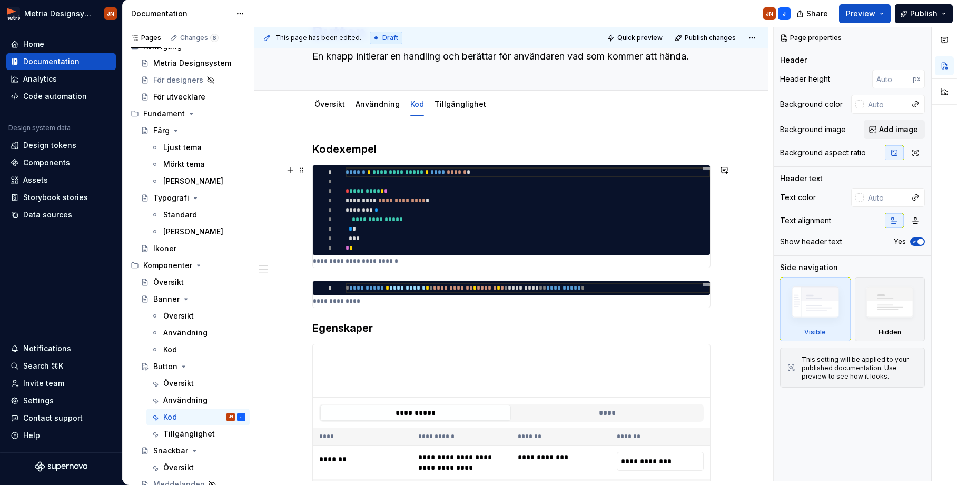
type textarea "*"
type textarea "**********"
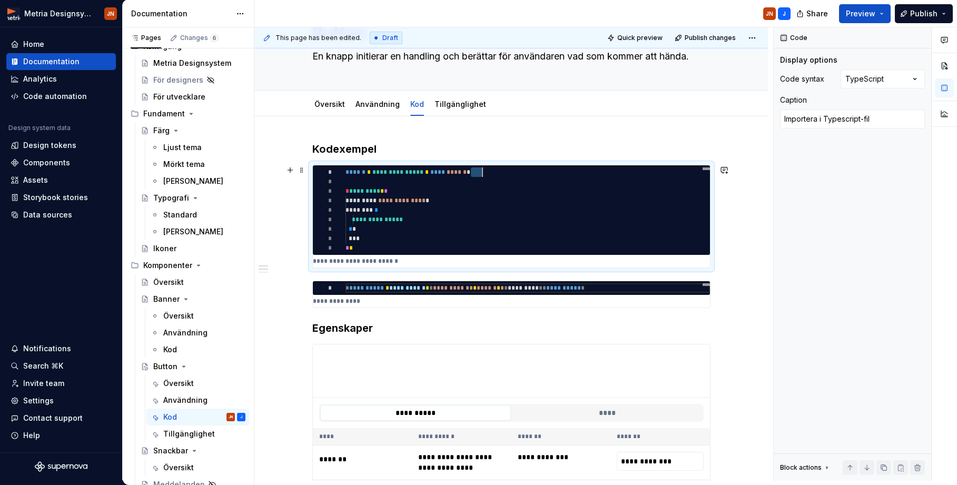
scroll to position [0, 141]
drag, startPoint x: 473, startPoint y: 174, endPoint x: 470, endPoint y: 183, distance: 9.5
click at [467, 173] on span "******" at bounding box center [457, 172] width 20 height 6
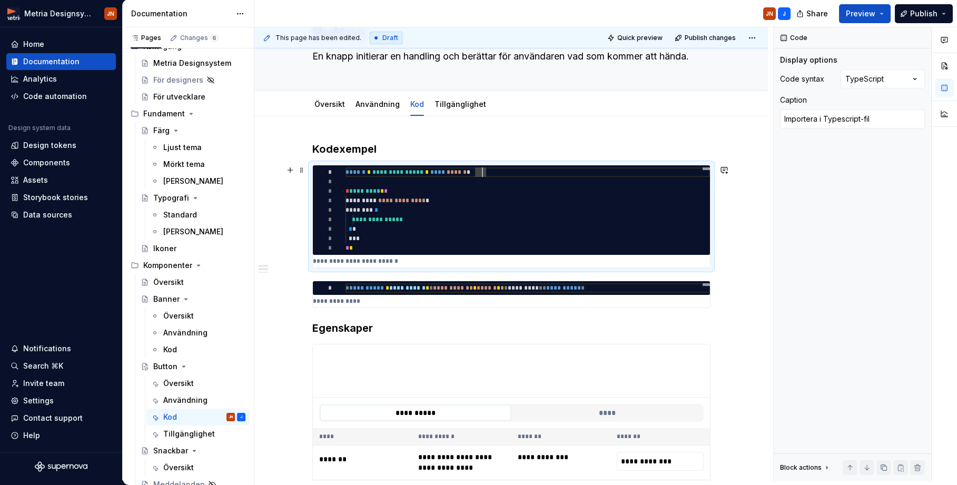
click at [467, 173] on span "******" at bounding box center [457, 172] width 20 height 6
click at [467, 174] on span "******" at bounding box center [457, 172] width 20 height 6
drag, startPoint x: 472, startPoint y: 173, endPoint x: 624, endPoint y: 172, distance: 151.7
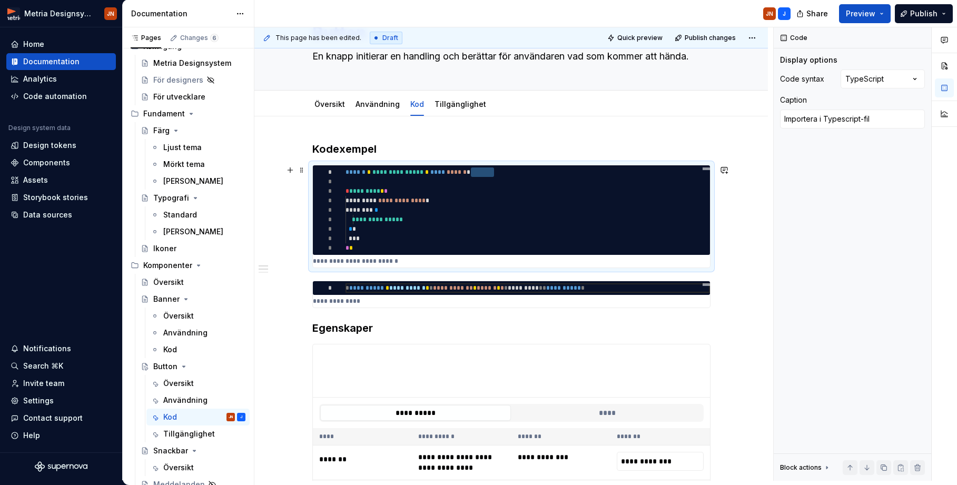
click at [624, 172] on div "**********" at bounding box center [527, 171] width 364 height 9
click at [588, 181] on div at bounding box center [527, 181] width 364 height 9
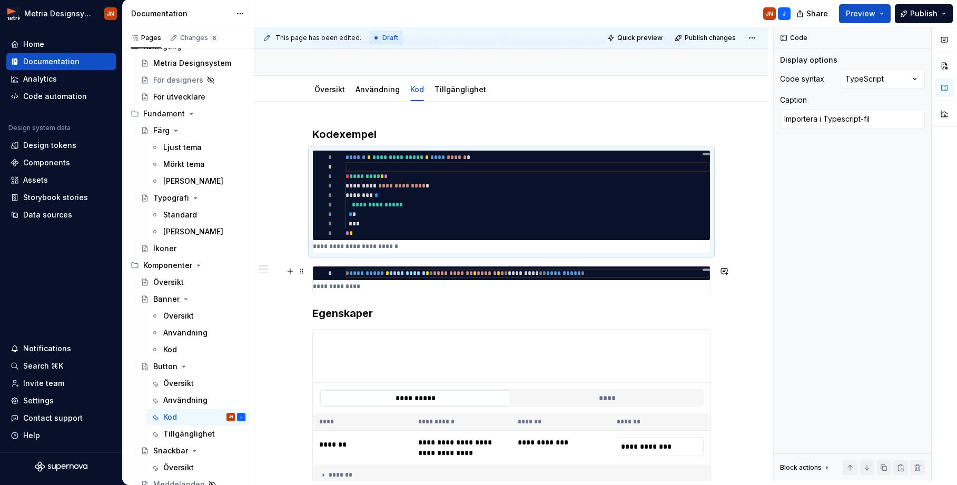
scroll to position [85, 0]
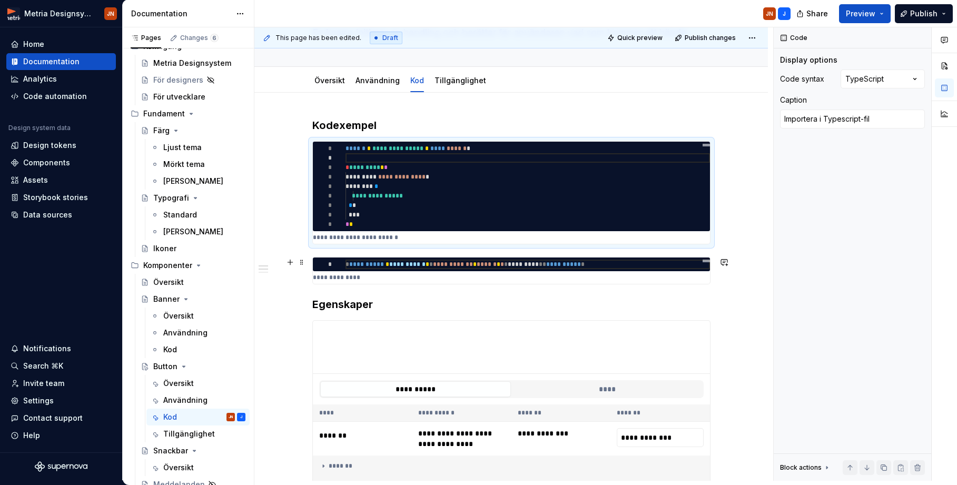
type textarea "*"
type textarea "**********"
type textarea "Använda i HTML"
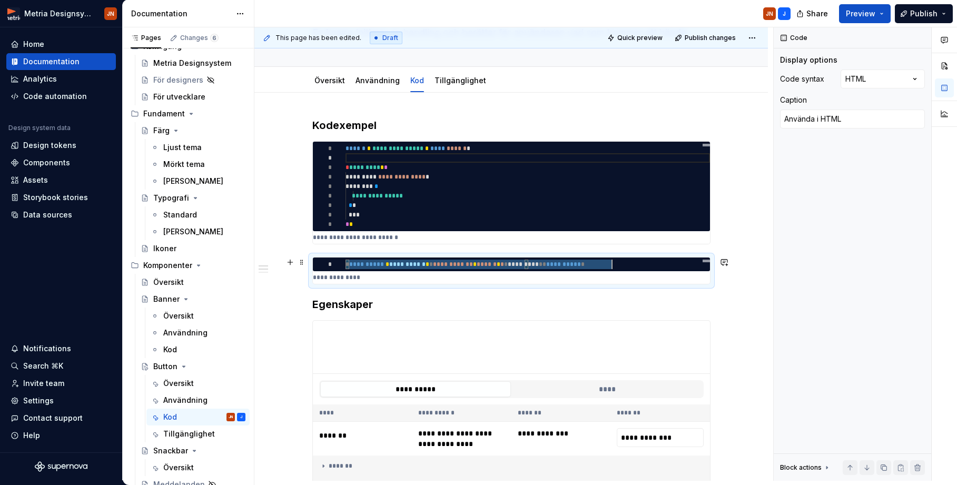
scroll to position [0, 266]
drag, startPoint x: 348, startPoint y: 266, endPoint x: 648, endPoint y: 265, distance: 300.2
click at [648, 265] on div "**********" at bounding box center [527, 264] width 364 height 9
click at [565, 284] on div "**********" at bounding box center [511, 270] width 398 height 27
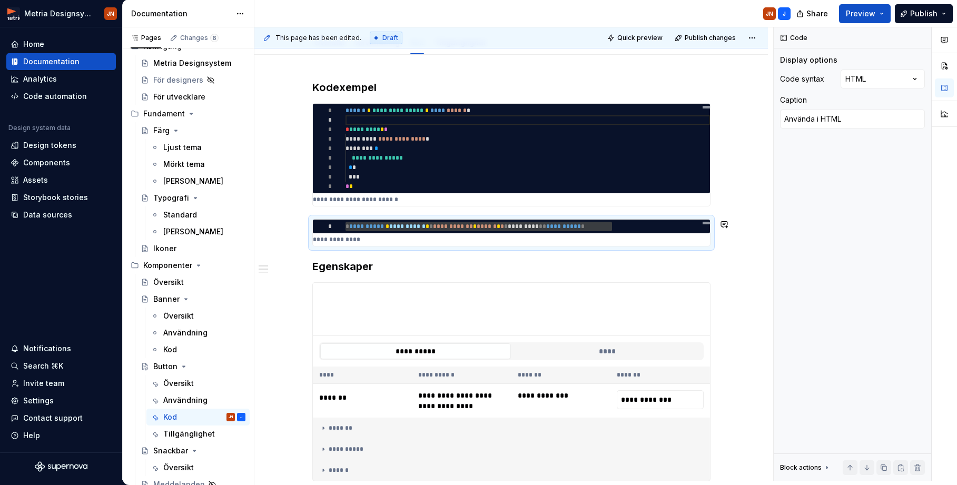
scroll to position [125, 0]
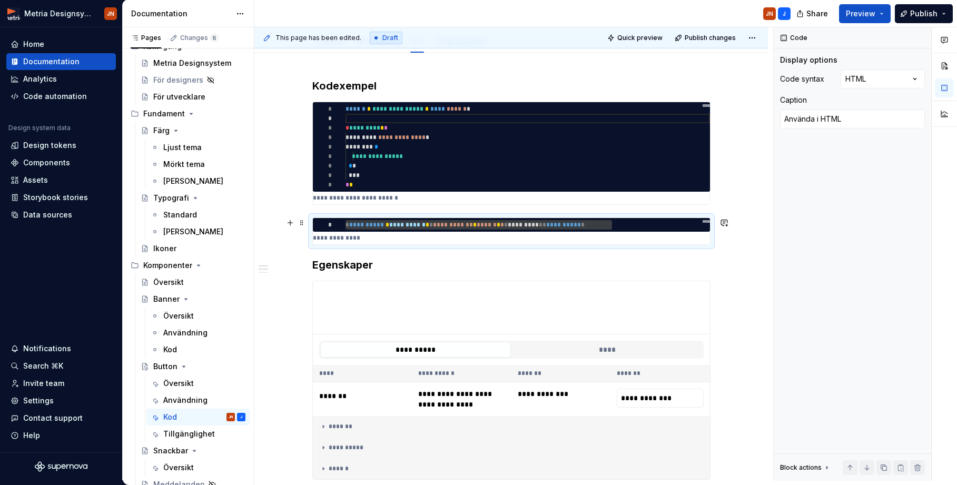
drag, startPoint x: 514, startPoint y: 241, endPoint x: 435, endPoint y: 245, distance: 79.1
click at [514, 241] on p "**********" at bounding box center [511, 238] width 397 height 8
click at [403, 222] on span "**********" at bounding box center [407, 225] width 36 height 6
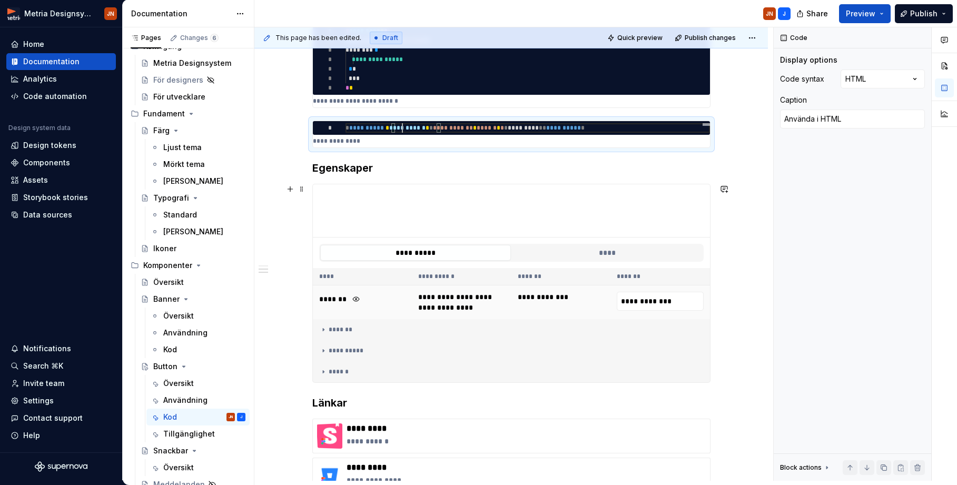
scroll to position [225, 0]
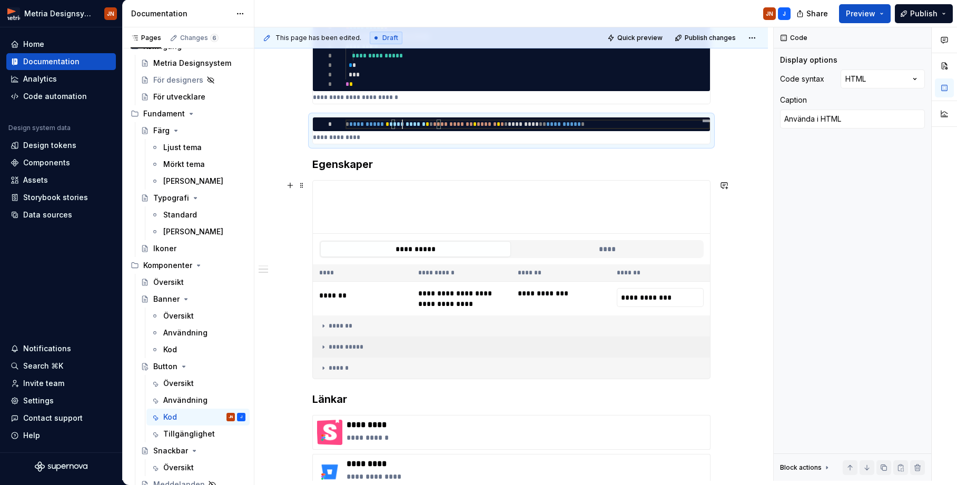
click at [355, 347] on div "**********" at bounding box center [511, 347] width 384 height 8
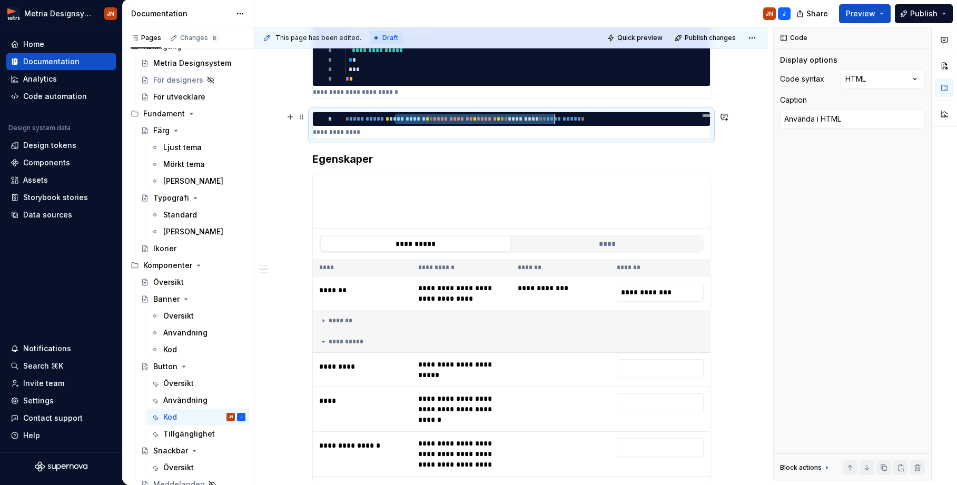
scroll to position [0, 244]
drag, startPoint x: 398, startPoint y: 119, endPoint x: 590, endPoint y: 116, distance: 192.2
click at [585, 116] on span "**********" at bounding box center [464, 118] width 239 height 9
click at [497, 118] on span "******" at bounding box center [487, 119] width 20 height 6
click at [644, 116] on div "**********" at bounding box center [527, 118] width 364 height 9
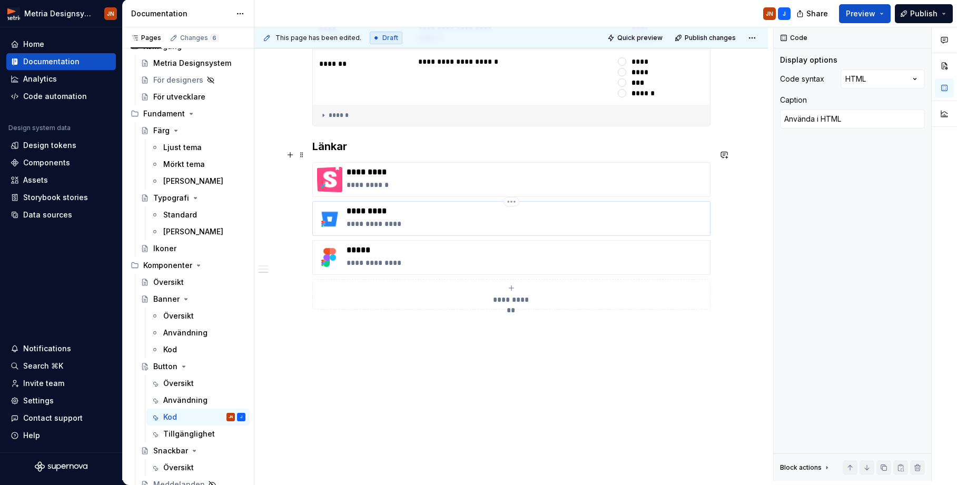
scroll to position [736, 0]
click at [422, 219] on p "**********" at bounding box center [525, 224] width 359 height 11
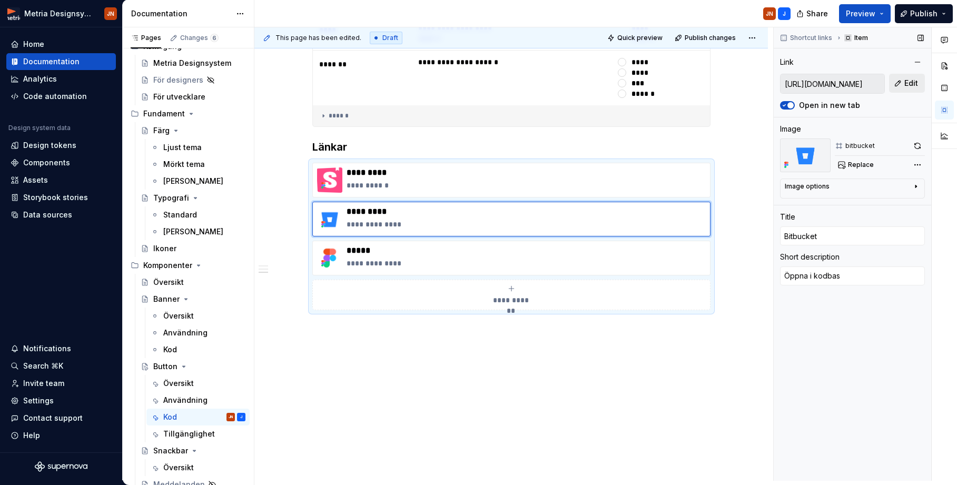
click at [809, 80] on span "Edit" at bounding box center [911, 83] width 14 height 11
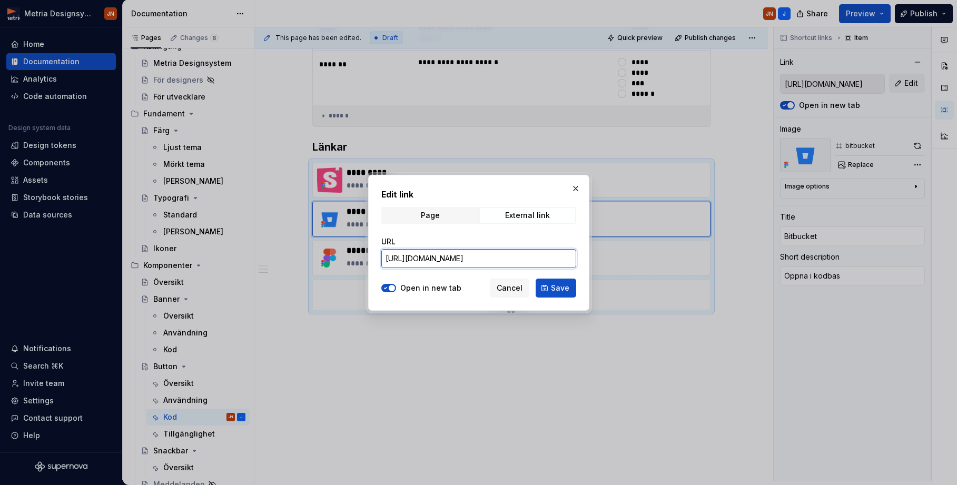
drag, startPoint x: 541, startPoint y: 261, endPoint x: 662, endPoint y: 256, distance: 121.2
click at [668, 256] on div "Edit link Page External link URL [URL][DOMAIN_NAME] Open in new tab Cancel Save" at bounding box center [478, 242] width 957 height 485
click at [531, 261] on input "[URL][DOMAIN_NAME]" at bounding box center [478, 258] width 195 height 19
click at [512, 288] on span "Cancel" at bounding box center [510, 288] width 26 height 11
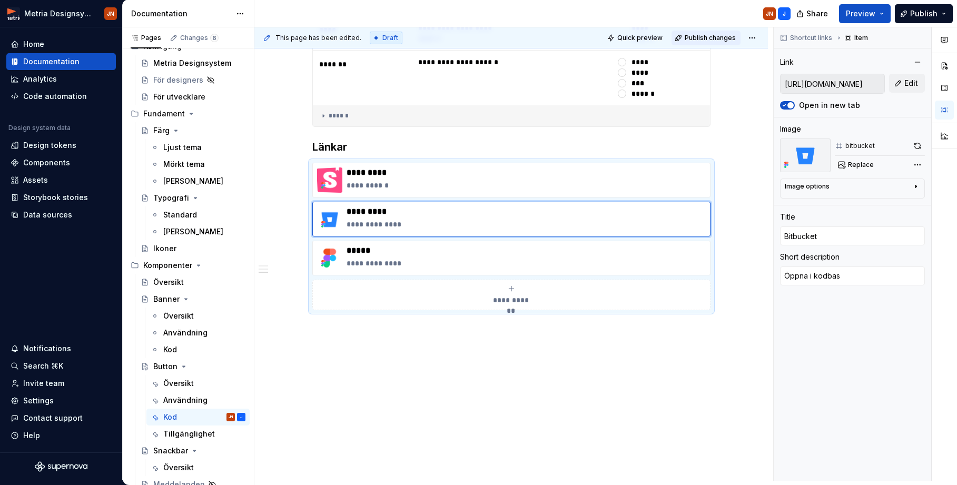
click at [713, 36] on span "Publish changes" at bounding box center [710, 38] width 51 height 8
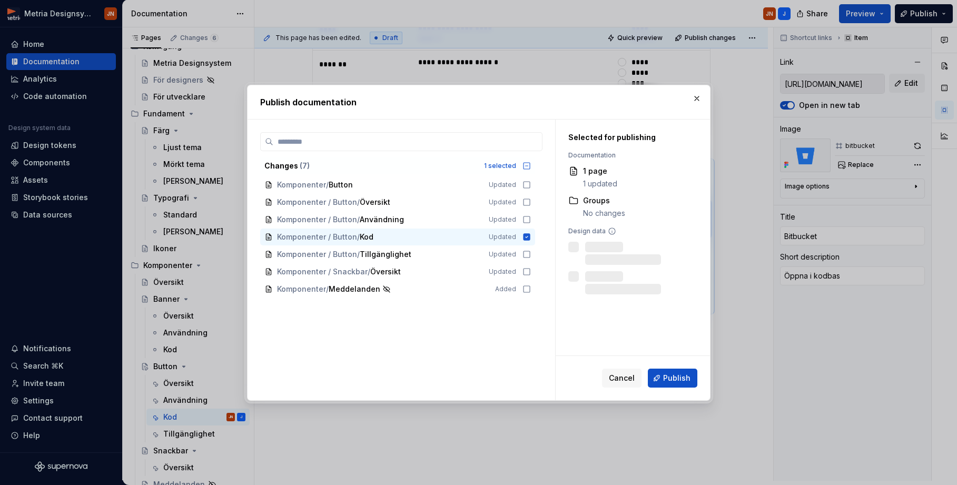
click at [668, 377] on span "Publish" at bounding box center [676, 378] width 27 height 11
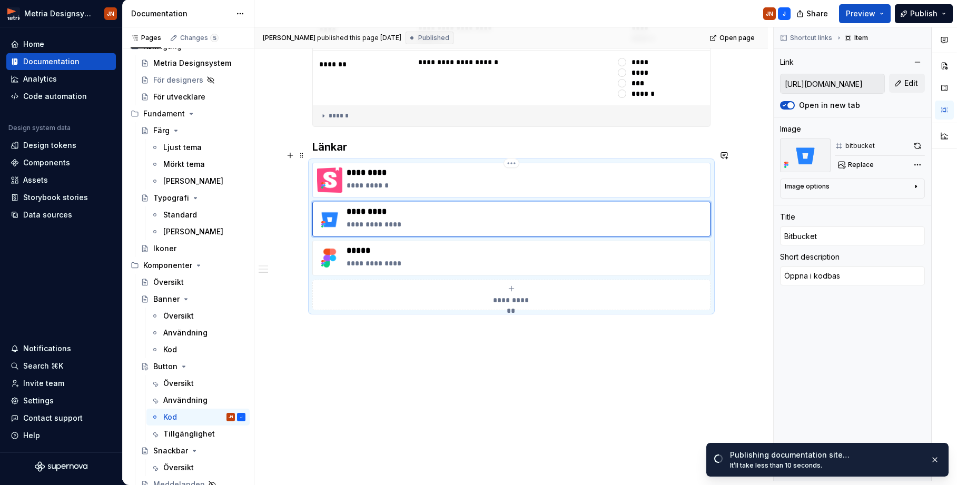
scroll to position [715, 0]
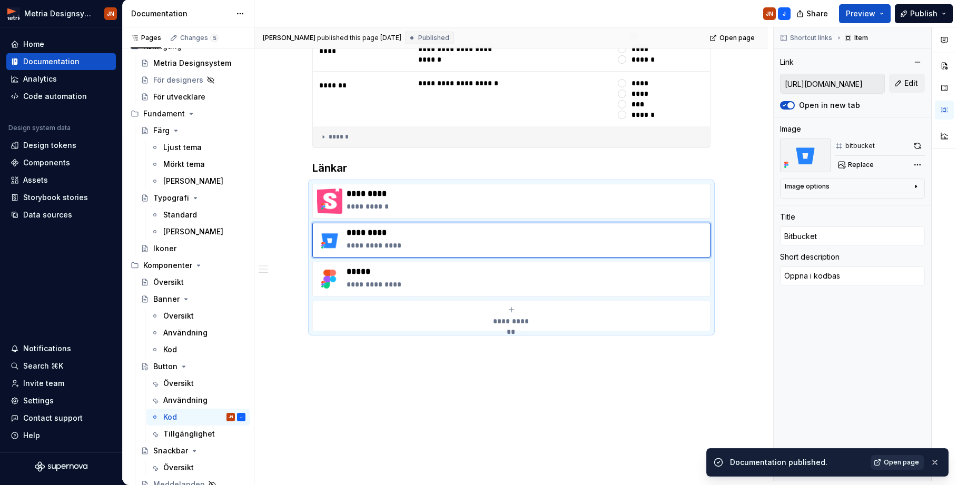
click at [809, 427] on span "Open page" at bounding box center [901, 462] width 35 height 8
click at [306, 156] on span at bounding box center [302, 155] width 8 height 15
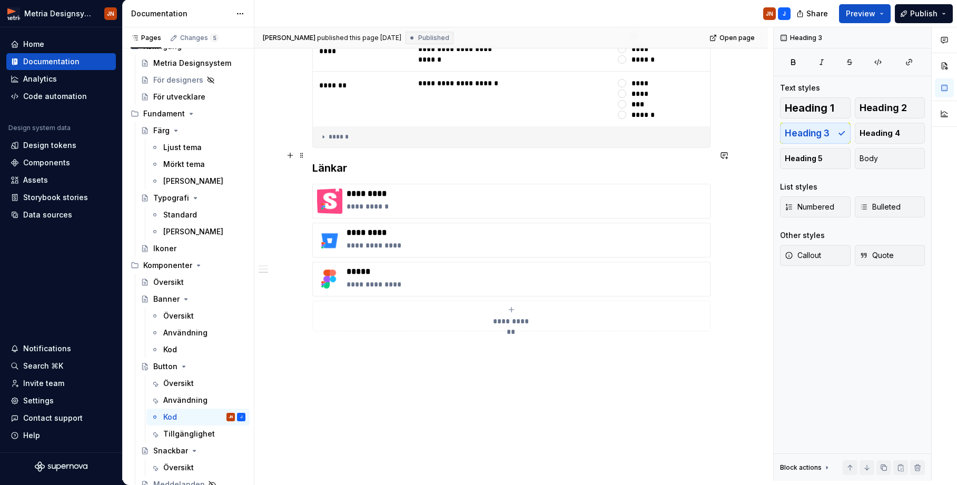
click at [365, 161] on h3 "Länkar" at bounding box center [511, 168] width 398 height 15
click at [338, 161] on h3 "Länkar" at bounding box center [511, 168] width 398 height 15
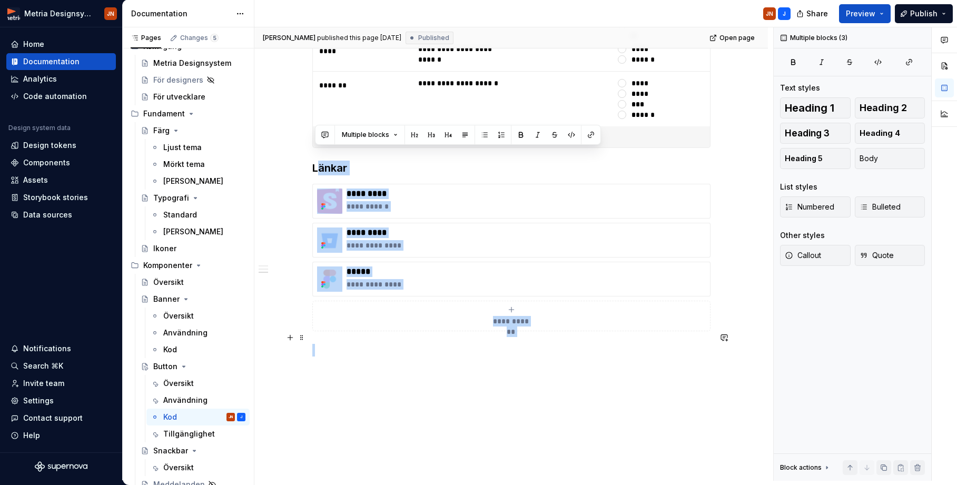
drag, startPoint x: 319, startPoint y: 151, endPoint x: 526, endPoint y: 305, distance: 257.8
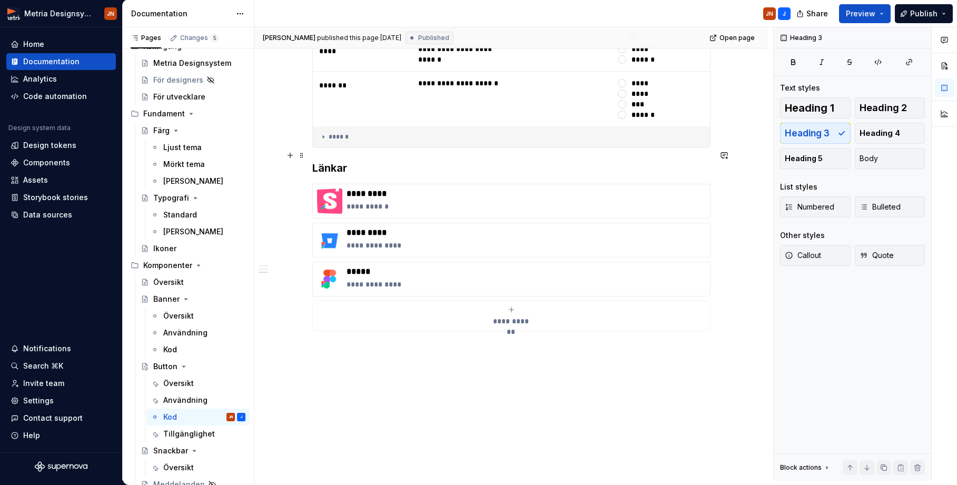
click at [333, 161] on h3 "Länkar" at bounding box center [511, 168] width 398 height 15
click at [303, 154] on span at bounding box center [302, 155] width 8 height 15
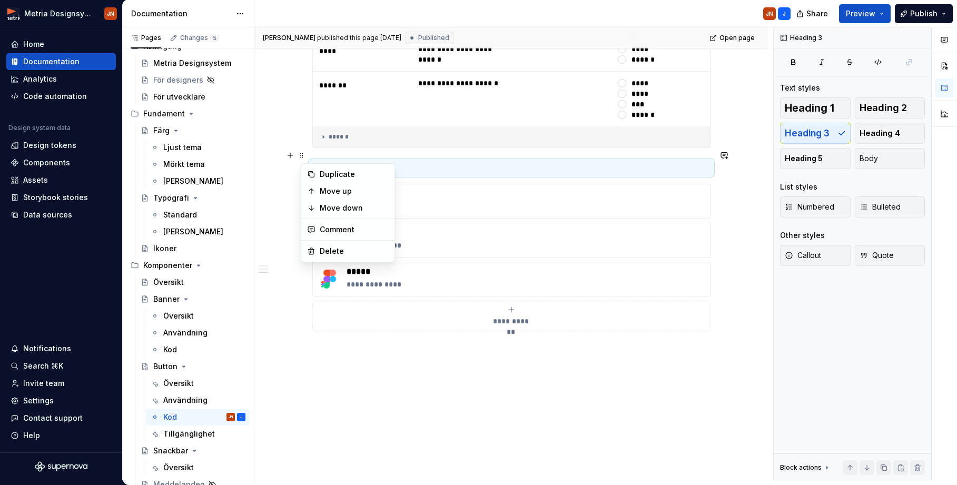
click at [359, 161] on h3 "Länkar" at bounding box center [511, 168] width 398 height 15
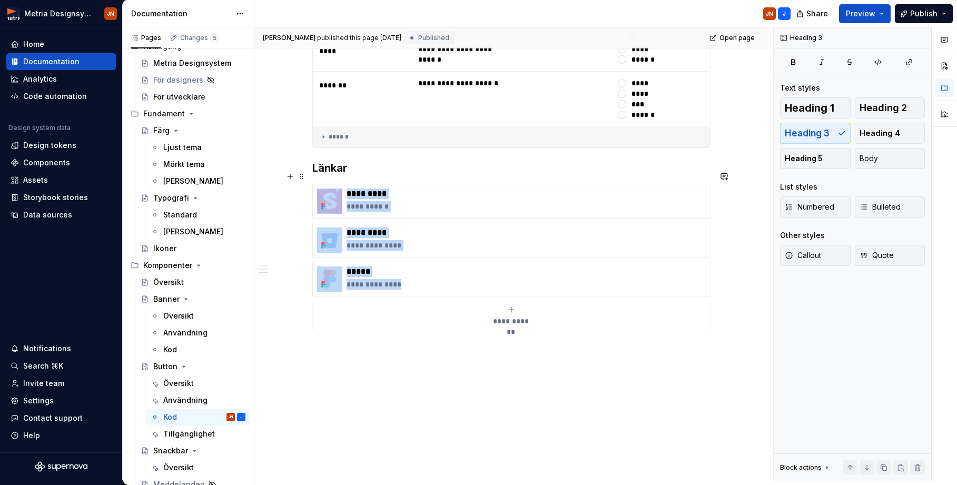
drag, startPoint x: 352, startPoint y: 151, endPoint x: 471, endPoint y: 301, distance: 191.5
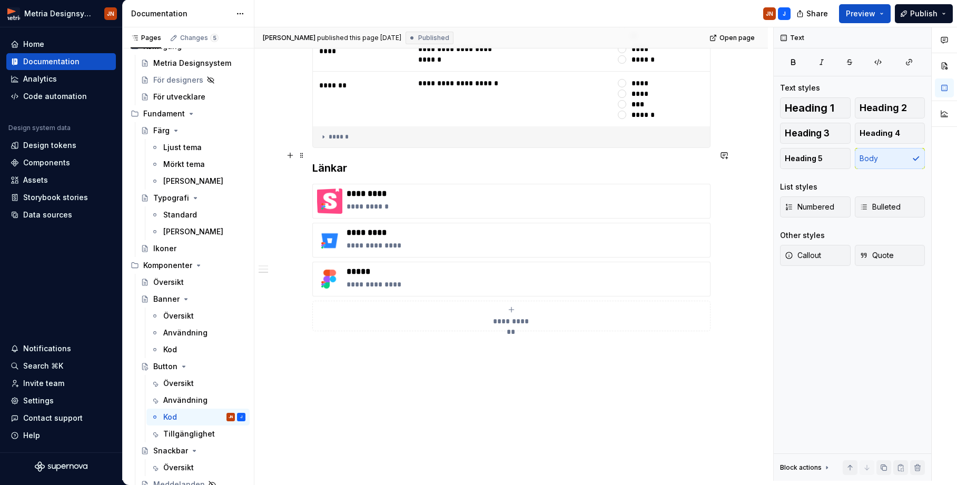
drag, startPoint x: 526, startPoint y: 268, endPoint x: 328, endPoint y: 156, distance: 227.3
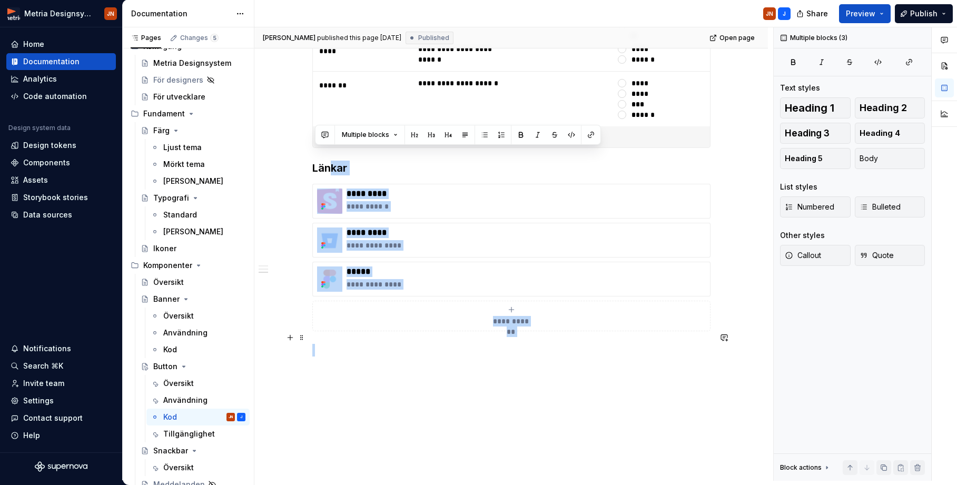
drag, startPoint x: 337, startPoint y: 155, endPoint x: 324, endPoint y: 315, distance: 160.6
drag, startPoint x: 317, startPoint y: 166, endPoint x: 364, endPoint y: 323, distance: 163.3
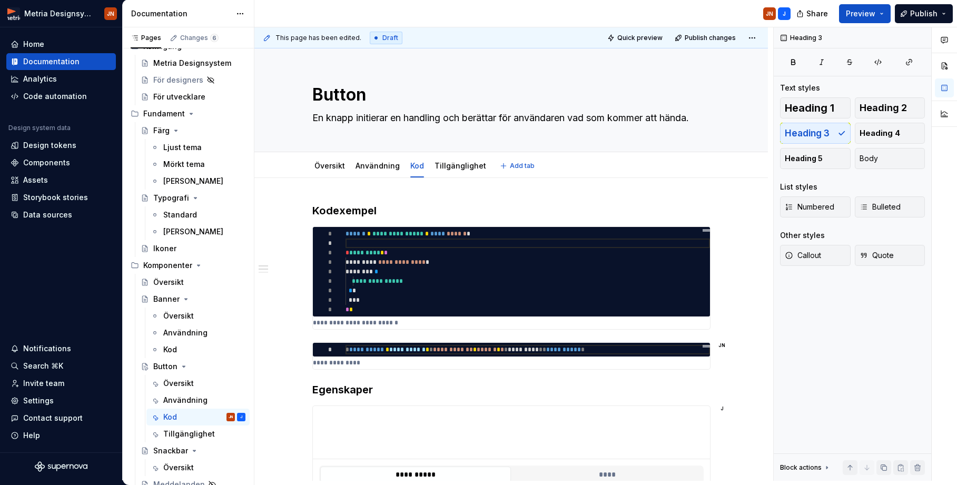
scroll to position [0, 0]
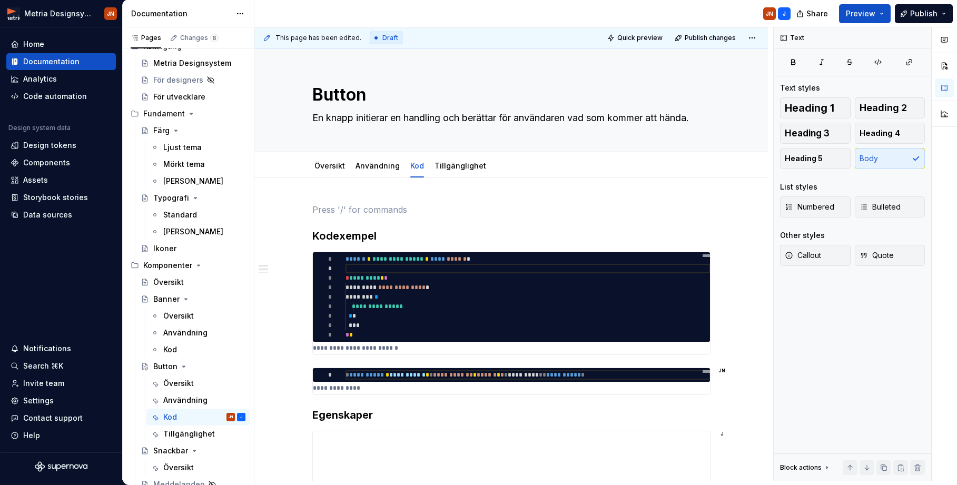
scroll to position [25, 0]
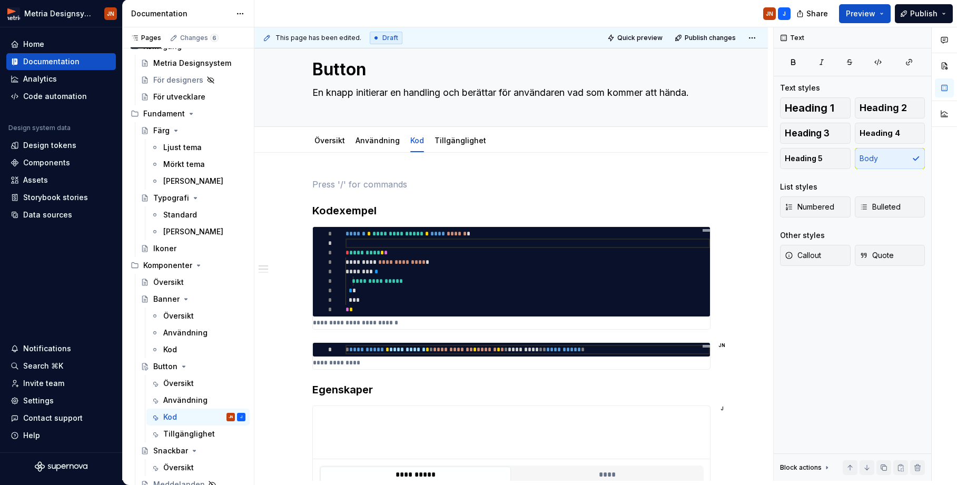
click at [341, 127] on div "Översikt Användning Kod Tillgänglighet Add tab" at bounding box center [510, 140] width 513 height 26
click at [339, 140] on link "Översikt" at bounding box center [329, 140] width 31 height 9
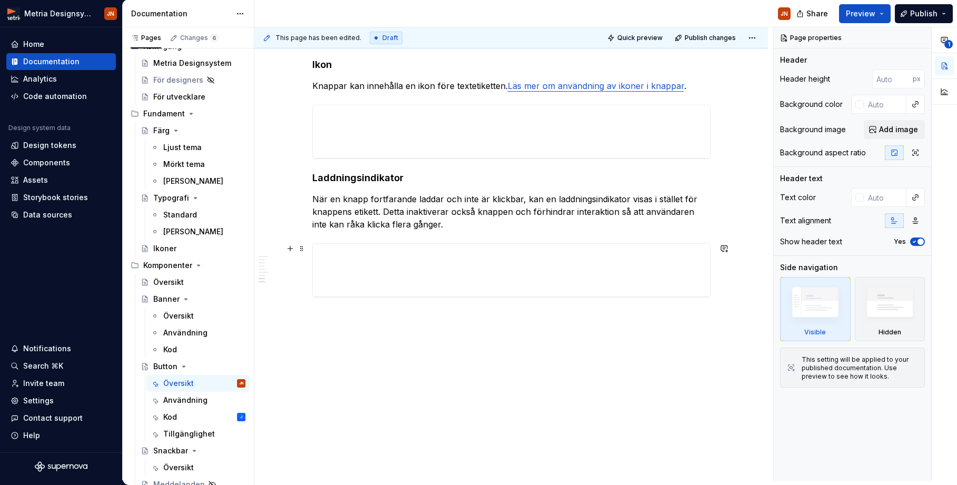
scroll to position [858, 0]
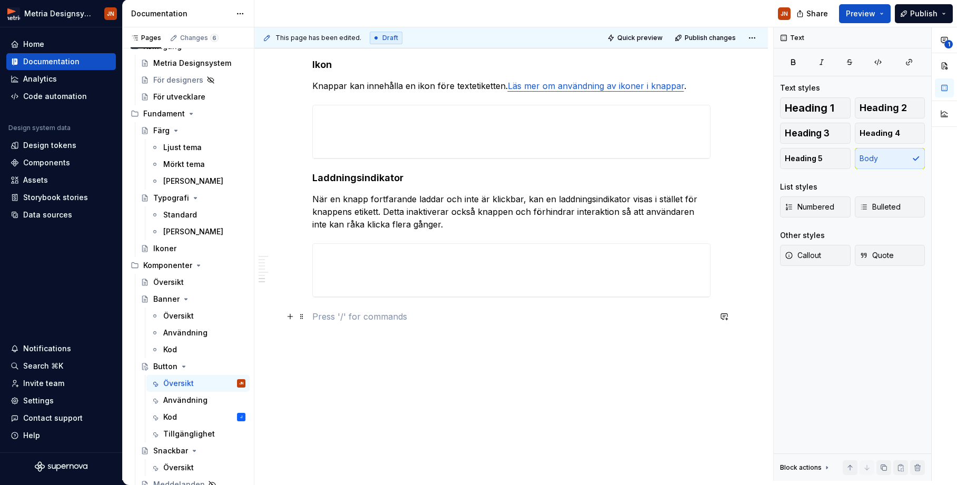
click at [333, 313] on p at bounding box center [511, 316] width 398 height 13
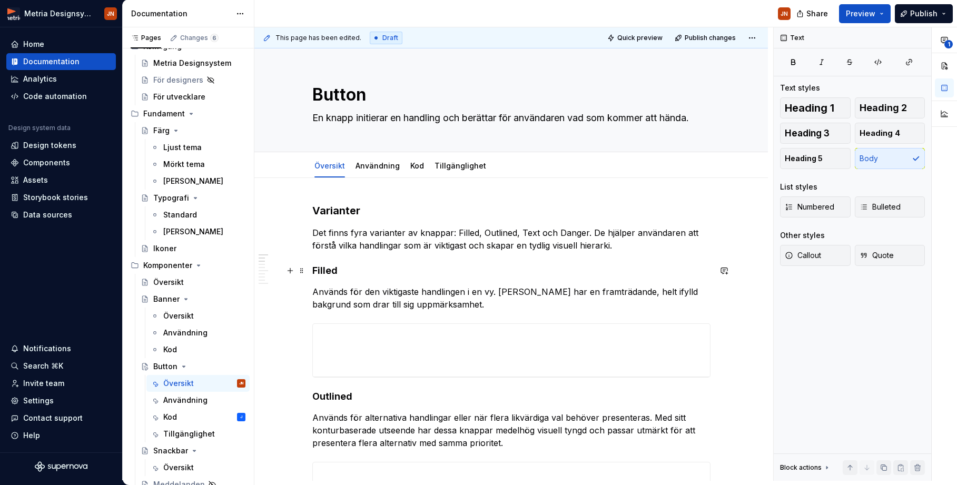
scroll to position [0, 0]
click at [699, 38] on span "Publish changes" at bounding box center [710, 38] width 51 height 8
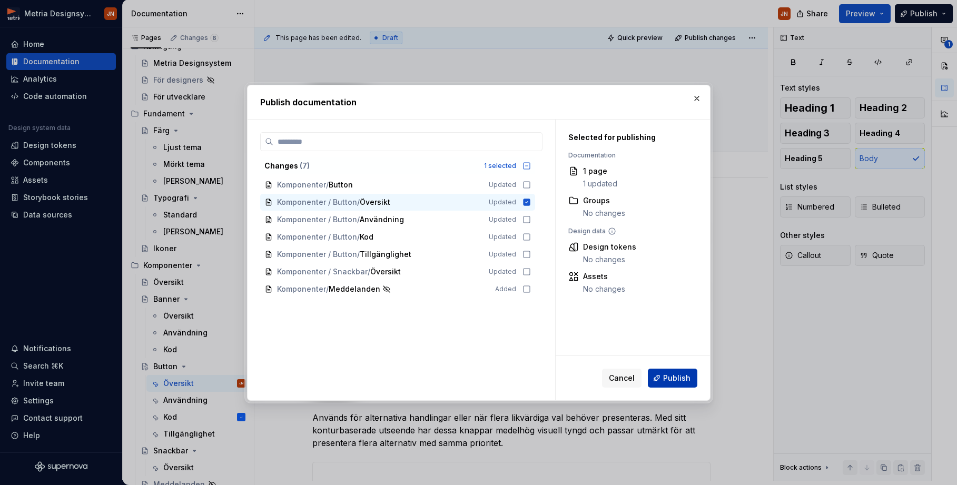
click at [672, 378] on span "Publish" at bounding box center [676, 378] width 27 height 11
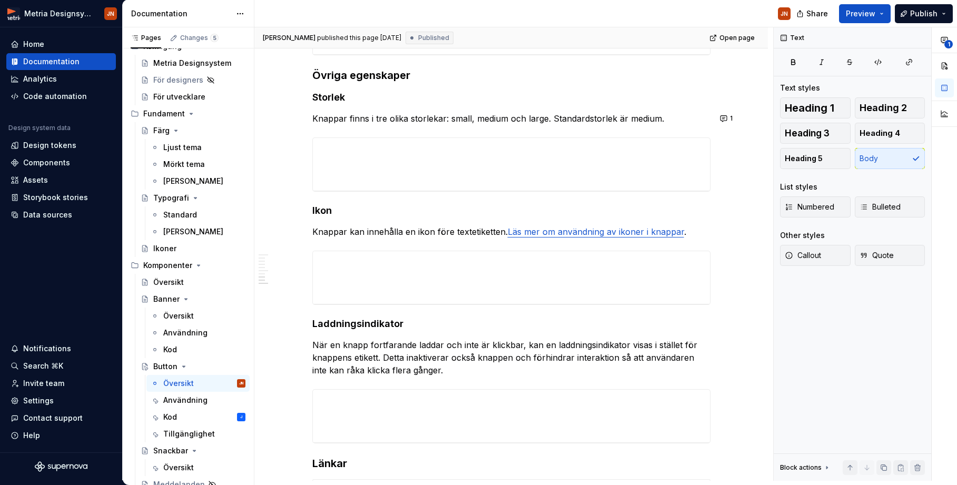
scroll to position [948, 0]
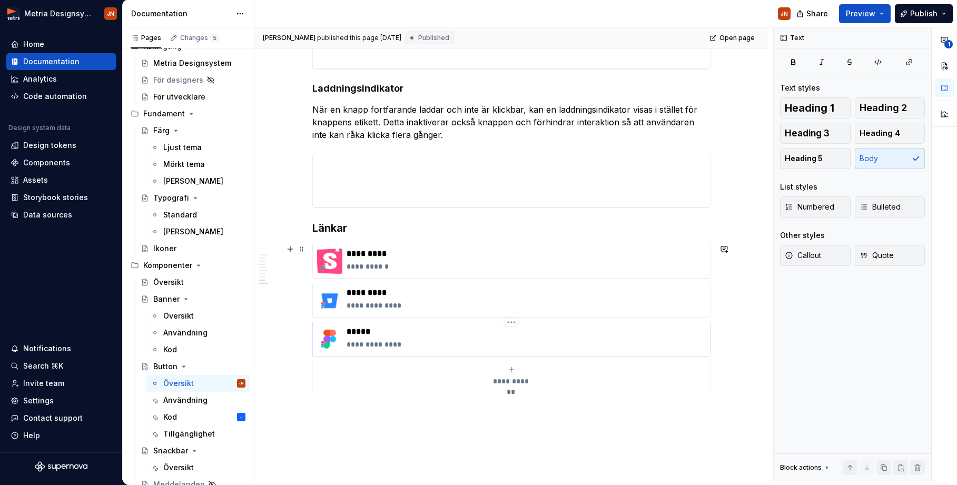
click at [569, 341] on div "**********" at bounding box center [511, 317] width 398 height 147
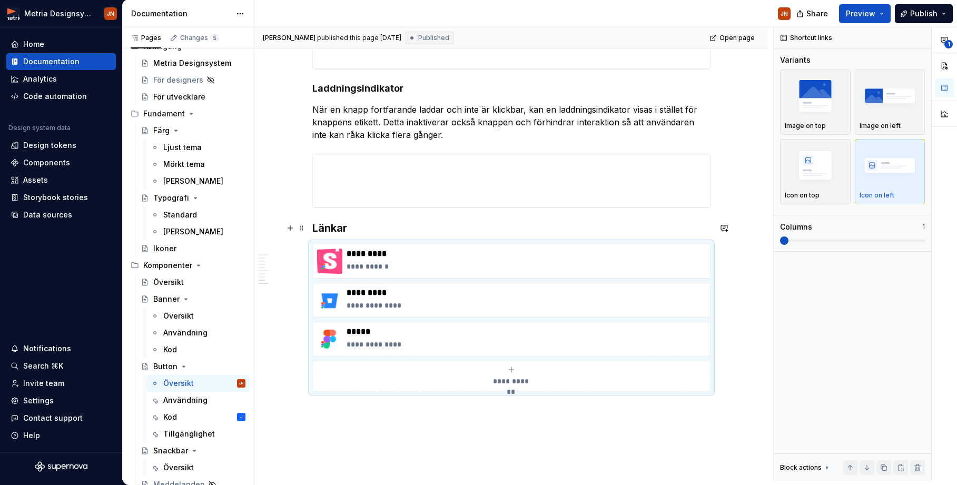
click at [382, 224] on h3 "Länkar" at bounding box center [511, 228] width 398 height 15
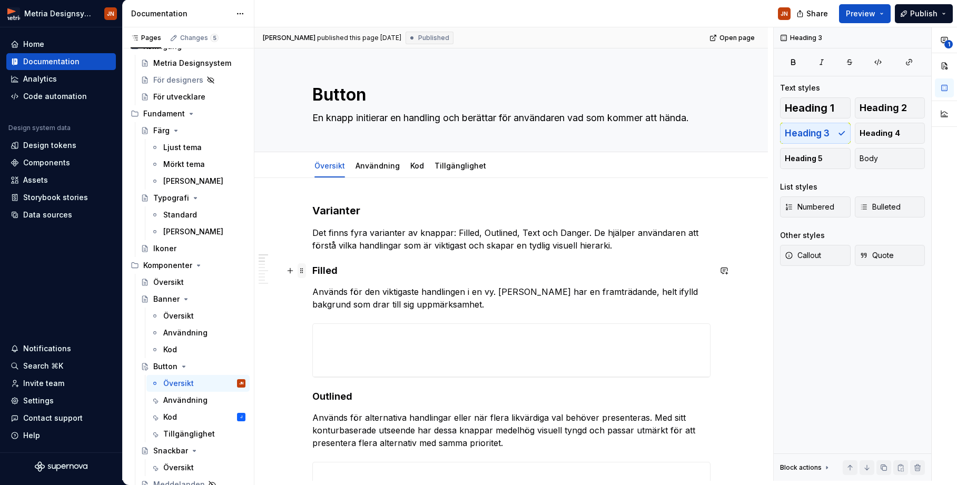
scroll to position [0, 0]
click at [377, 164] on link "Användning" at bounding box center [377, 165] width 44 height 9
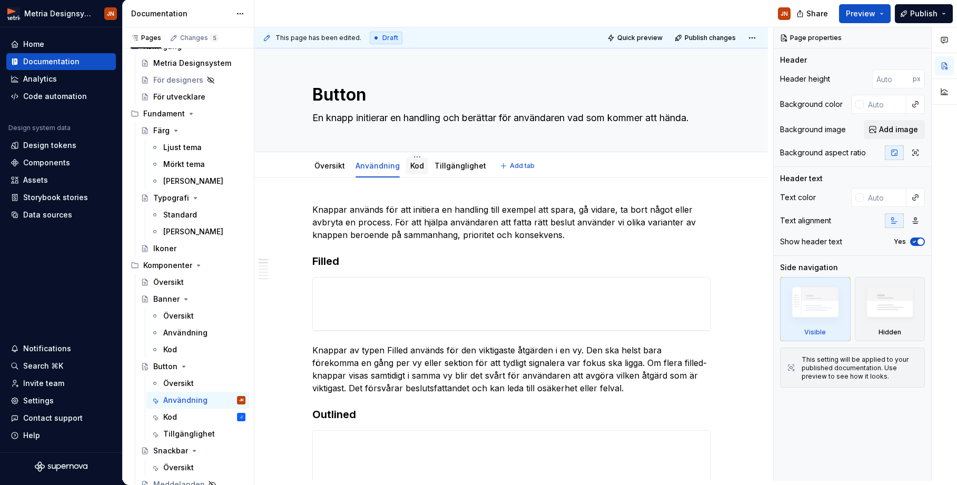
click at [420, 166] on link "Kod" at bounding box center [417, 165] width 14 height 9
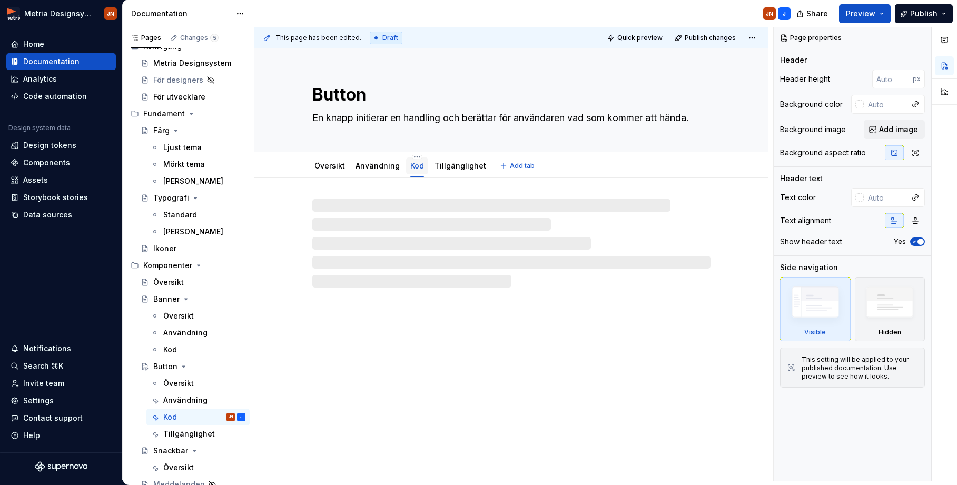
click at [415, 169] on link "Kod" at bounding box center [417, 165] width 14 height 9
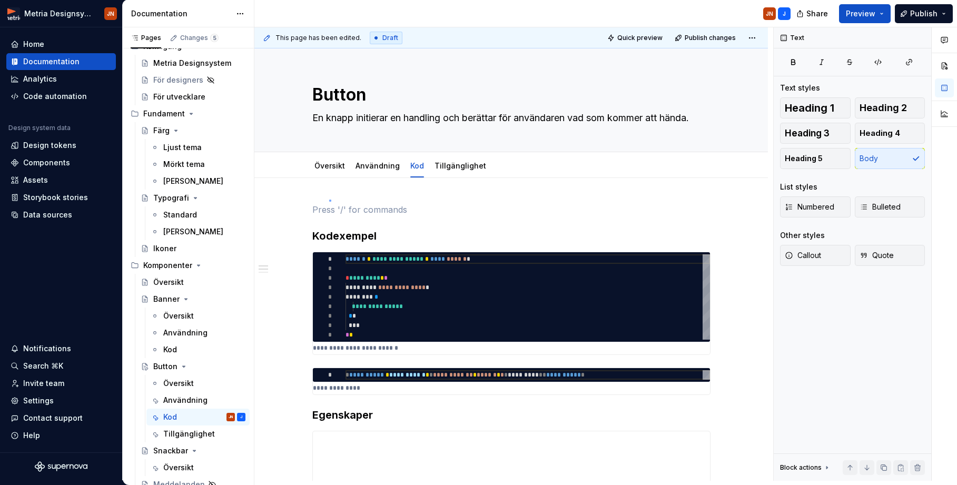
click at [330, 200] on div "**********" at bounding box center [513, 253] width 519 height 453
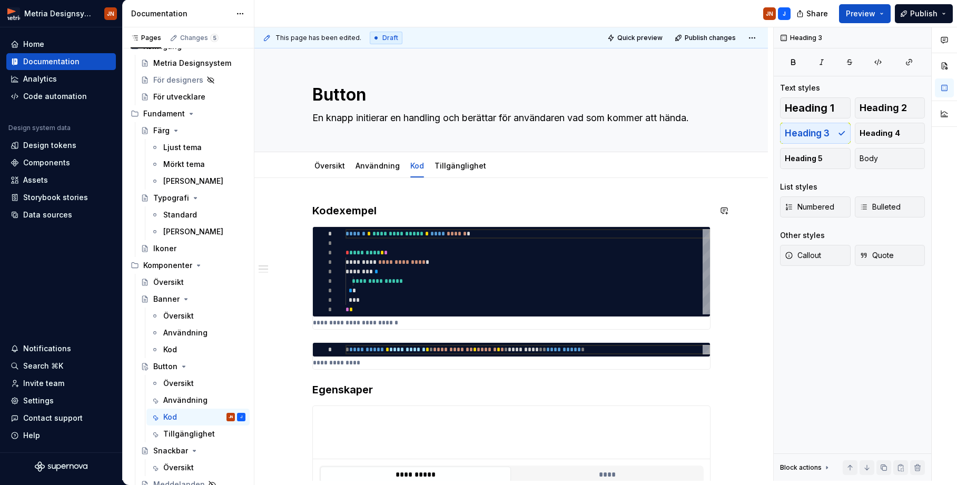
click at [338, 202] on div "**********" at bounding box center [510, 484] width 513 height 612
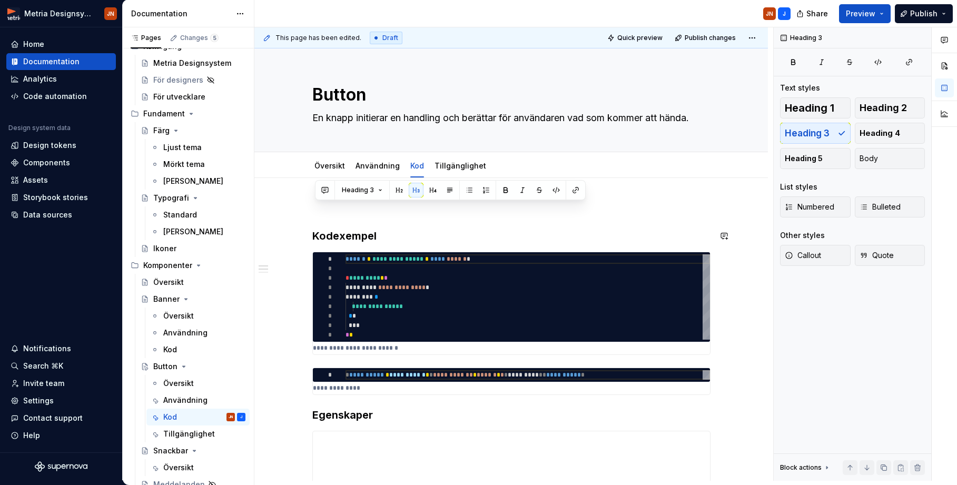
scroll to position [25, 0]
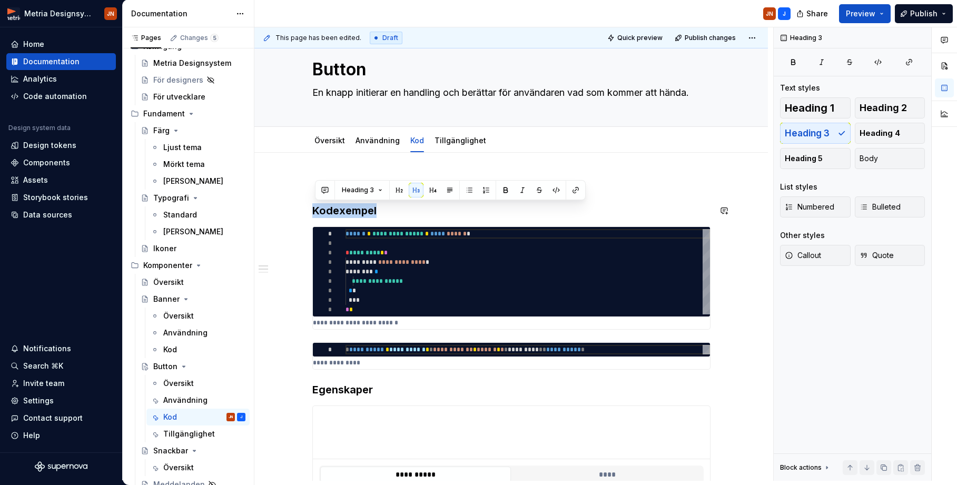
click at [338, 202] on div "**********" at bounding box center [511, 405] width 398 height 454
click at [329, 165] on div "**********" at bounding box center [510, 471] width 513 height 637
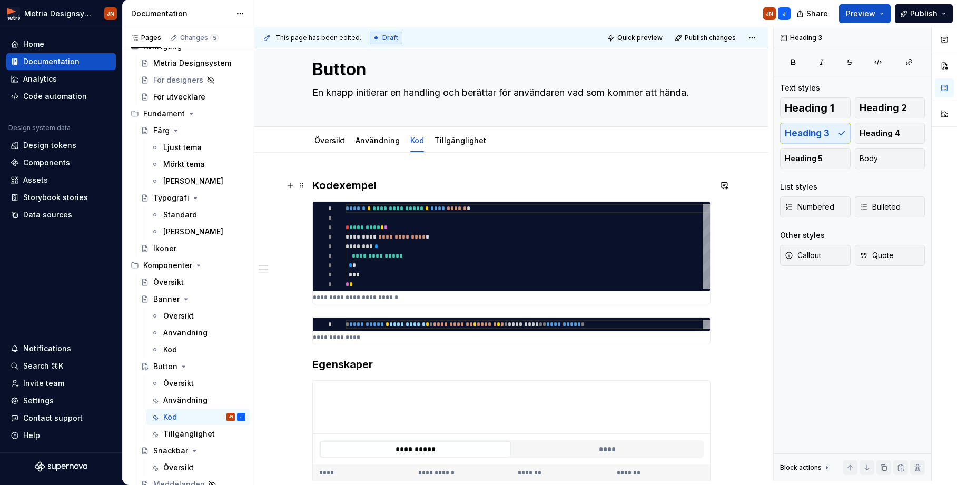
click at [341, 179] on h3 "Kodexempel" at bounding box center [511, 185] width 398 height 15
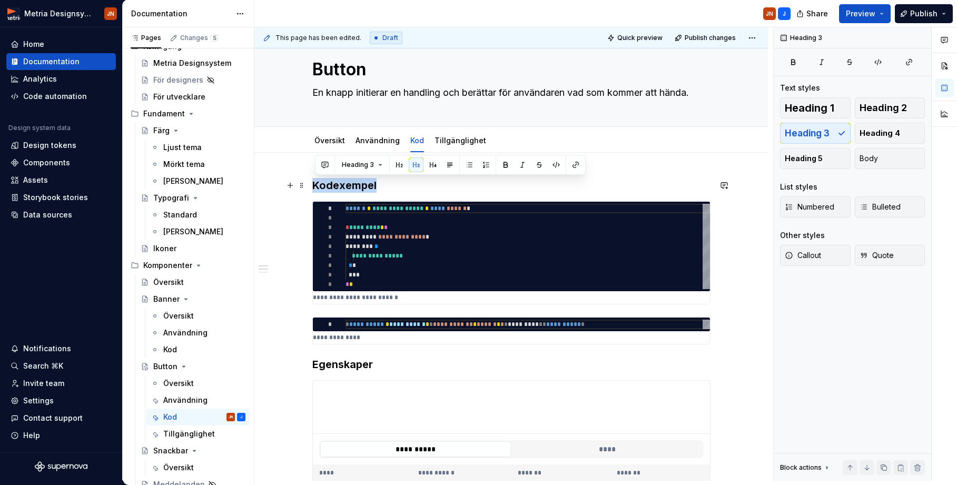
click at [336, 189] on h3 "Kodexempel" at bounding box center [511, 185] width 398 height 15
click at [347, 184] on h3 "Kodexempel" at bounding box center [511, 185] width 398 height 15
click at [358, 364] on h3 "Egenskaper" at bounding box center [511, 364] width 398 height 15
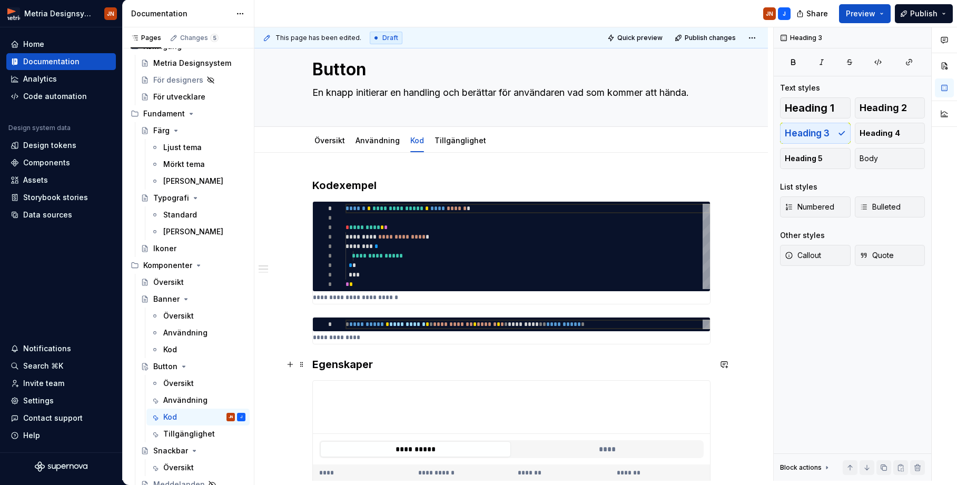
click at [354, 366] on h3 "Egenskaper" at bounding box center [511, 364] width 398 height 15
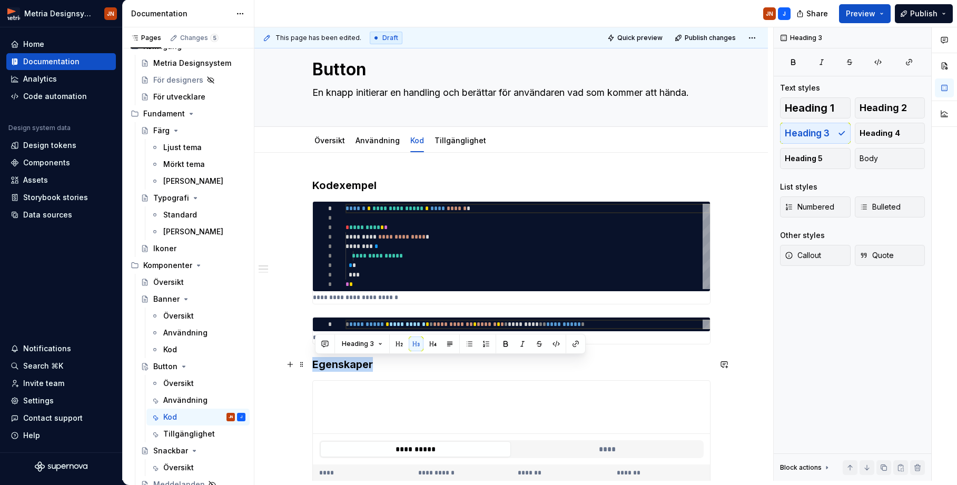
click at [354, 366] on h3 "Egenskaper" at bounding box center [511, 364] width 398 height 15
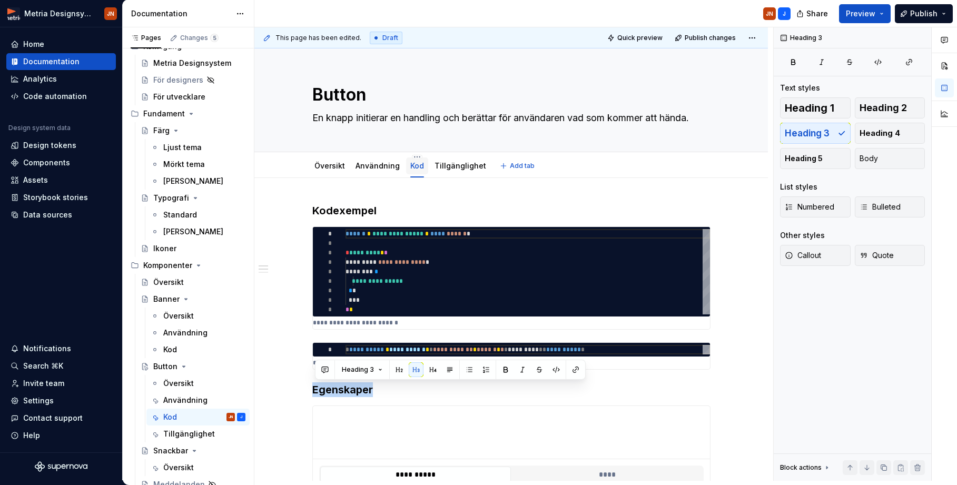
scroll to position [0, 0]
click at [453, 166] on link "Tillgänglighet" at bounding box center [460, 165] width 52 height 9
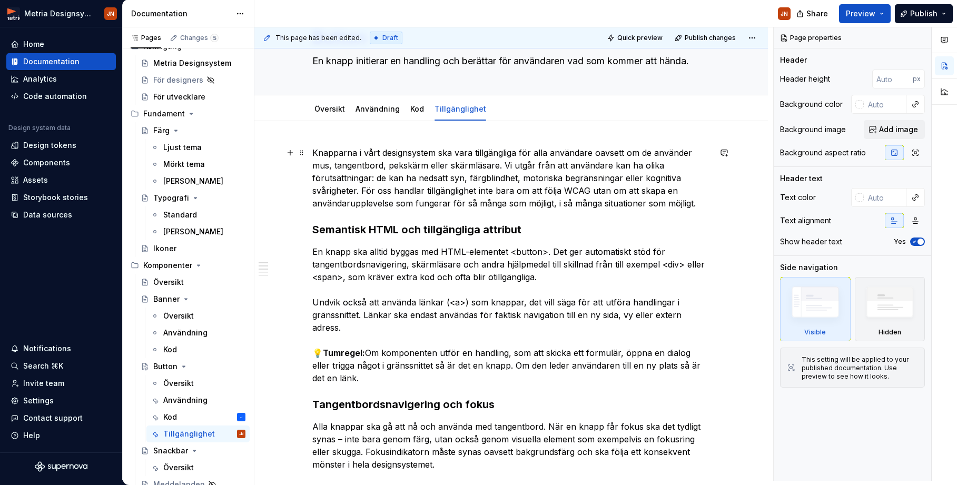
scroll to position [60, 0]
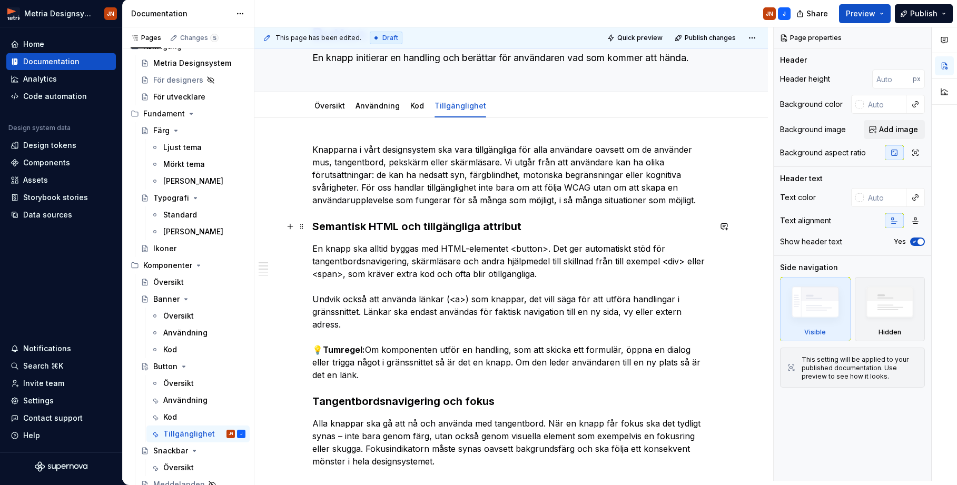
click at [387, 230] on strong "Semantisk HTML och tillgängliga attribut" at bounding box center [416, 226] width 209 height 13
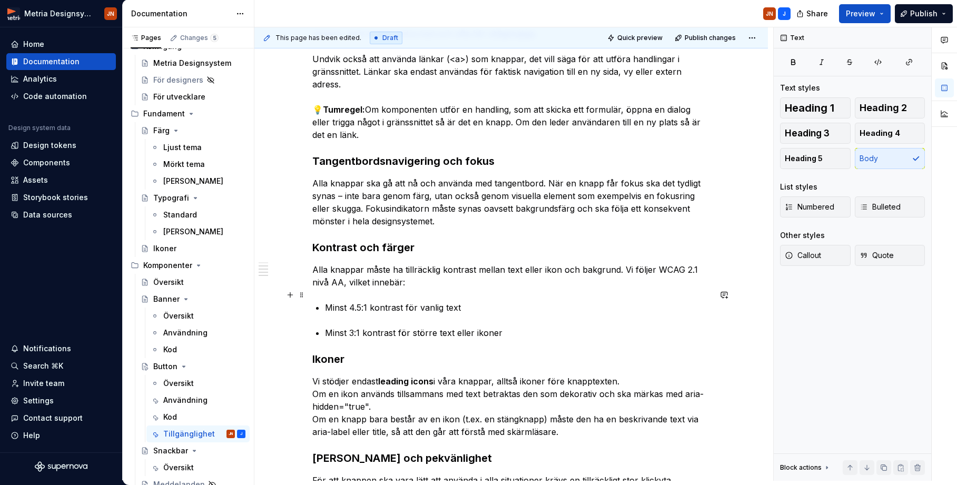
scroll to position [329, 0]
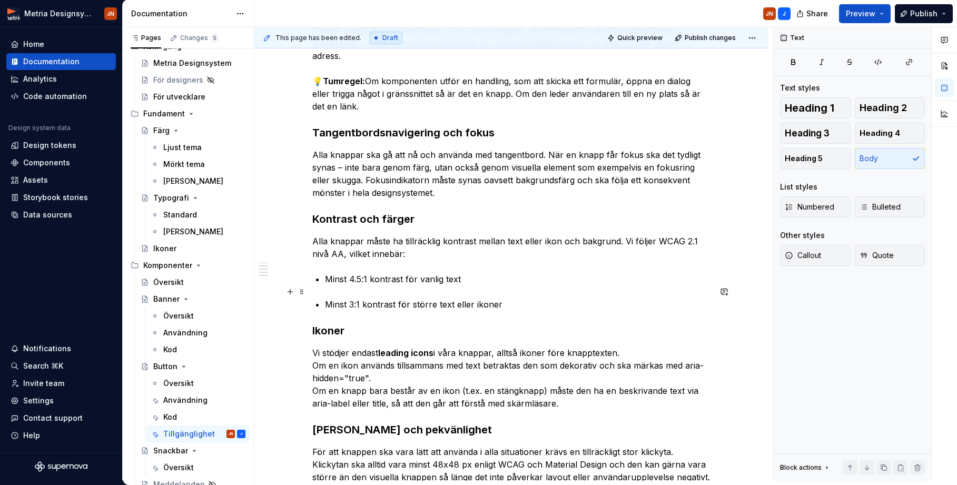
click at [541, 298] on p "Minst 3:1 kontrast för större text eller ikoner" at bounding box center [517, 304] width 385 height 13
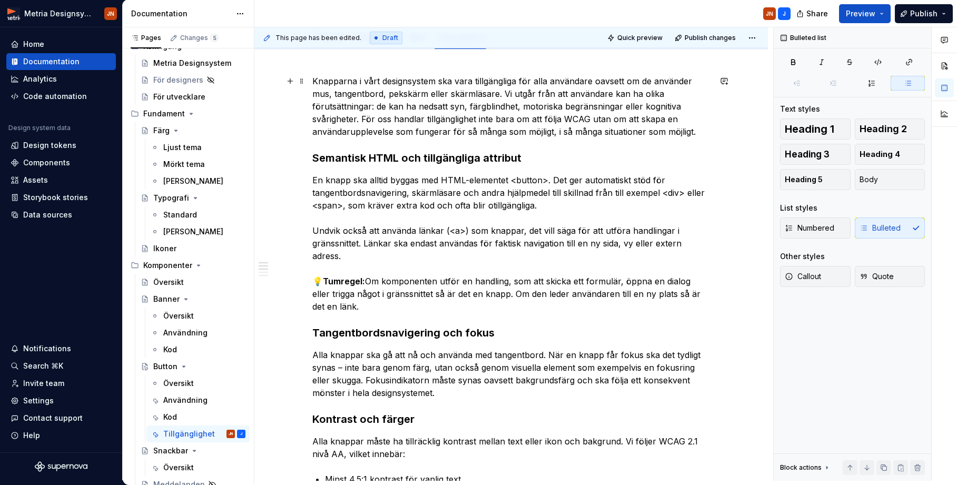
scroll to position [128, 0]
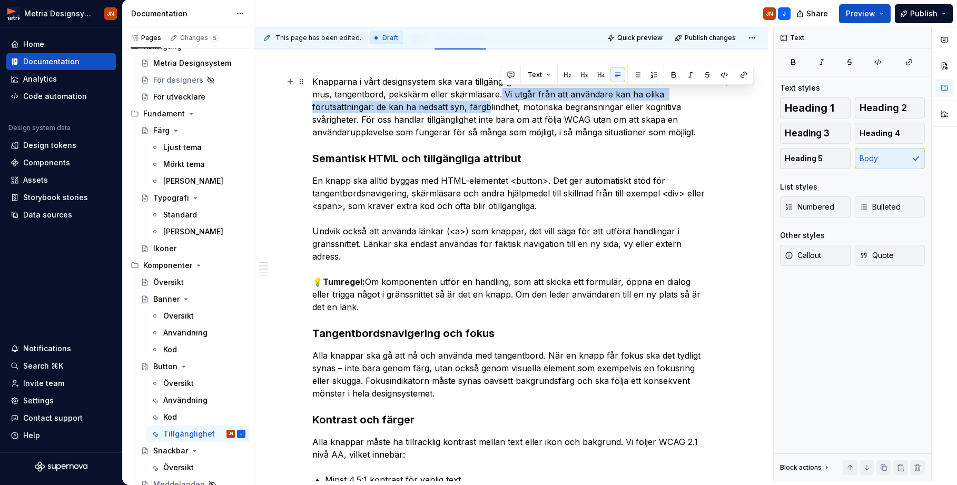
drag, startPoint x: 502, startPoint y: 95, endPoint x: 471, endPoint y: 111, distance: 34.9
click at [485, 110] on p "Knapparna i vårt designsystem ska vara tillgängliga för alla användare oavsett …" at bounding box center [511, 106] width 398 height 63
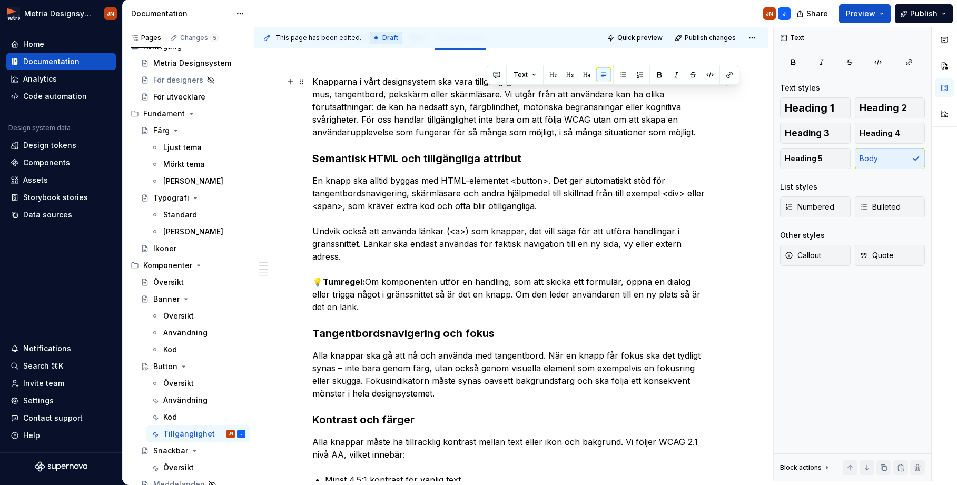
click at [384, 113] on p "Knapparna i vårt designsystem ska vara tillgängliga för alla användare oavsett …" at bounding box center [511, 106] width 398 height 63
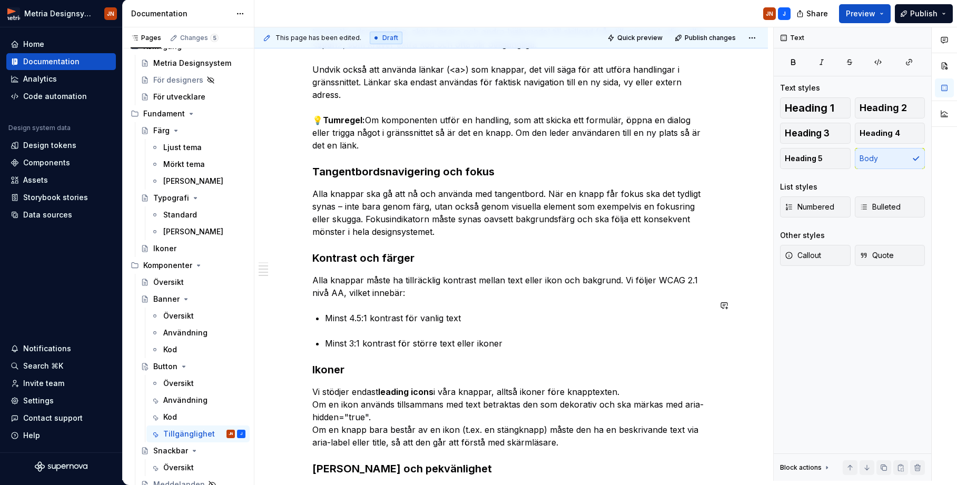
scroll to position [290, 0]
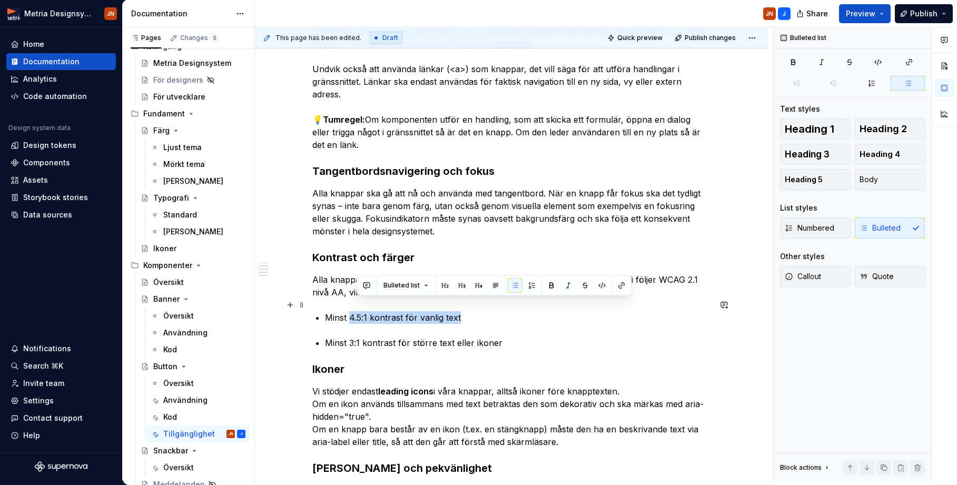
drag, startPoint x: 468, startPoint y: 306, endPoint x: 352, endPoint y: 307, distance: 115.3
click at [352, 311] on p "Minst 4.5:1 kontrast för vanlig text" at bounding box center [517, 317] width 385 height 13
click at [564, 336] on p "Minst 3:1 kontrast för större text eller ikoner" at bounding box center [517, 342] width 385 height 13
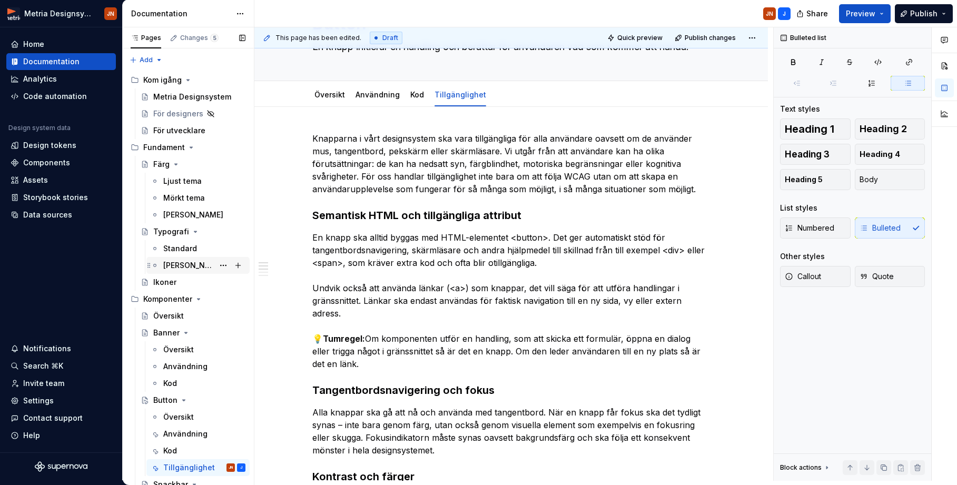
scroll to position [0, 0]
click at [175, 160] on icon "Page tree" at bounding box center [176, 164] width 8 height 8
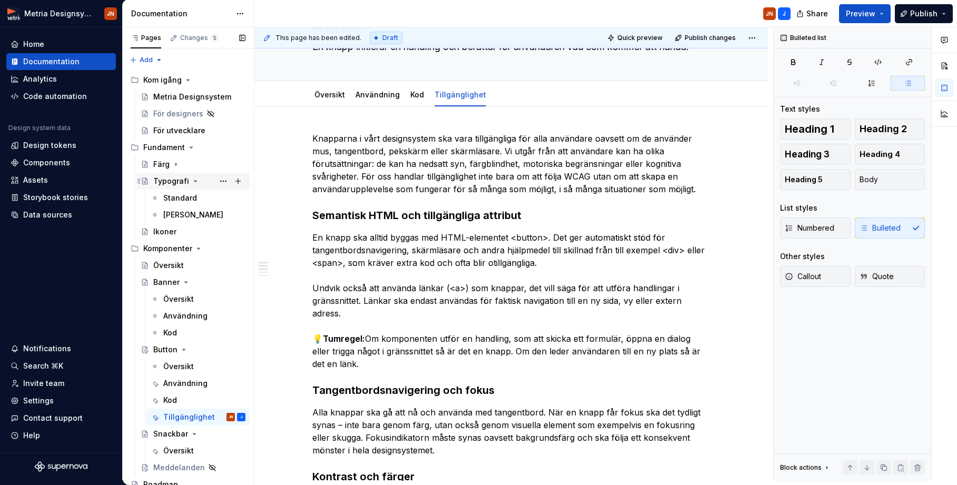
click at [193, 180] on icon "Page tree" at bounding box center [195, 181] width 8 height 8
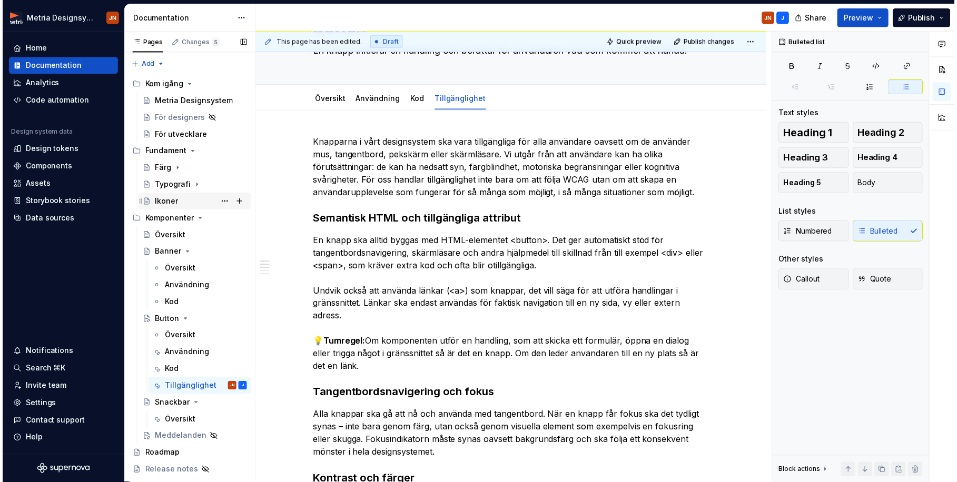
scroll to position [1, 0]
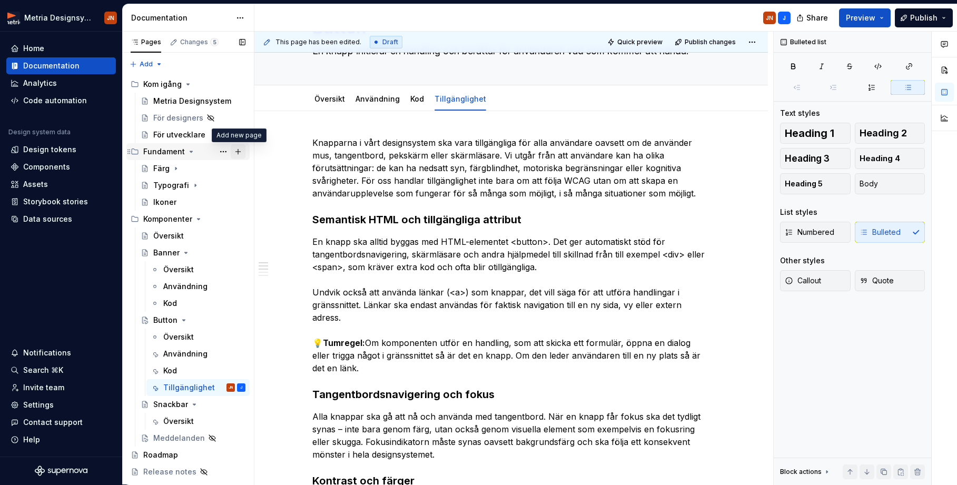
click at [240, 151] on button "Page tree" at bounding box center [238, 151] width 15 height 15
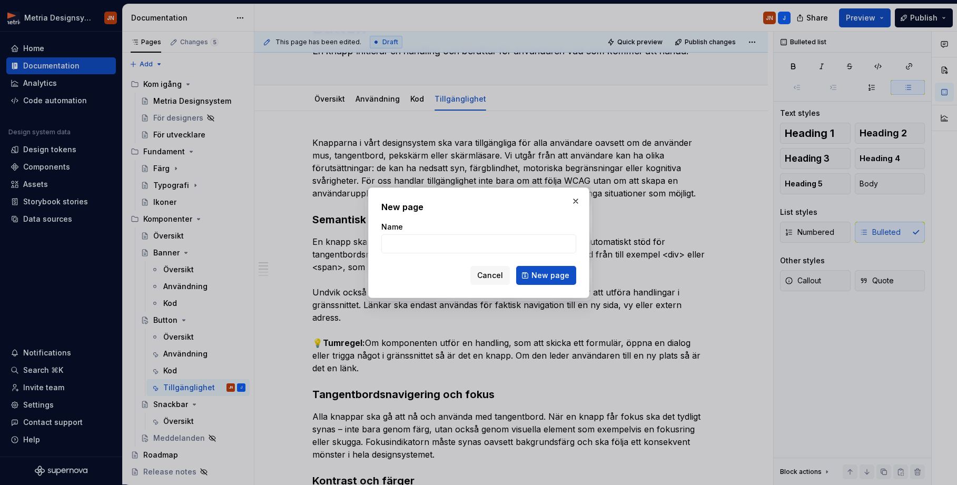
type textarea "*"
type input "Tillgänglighet"
type textarea "*"
drag, startPoint x: 340, startPoint y: 243, endPoint x: 287, endPoint y: 239, distance: 52.9
click at [287, 239] on div "New page Name Tillgänglighet Cancel New page" at bounding box center [478, 242] width 957 height 485
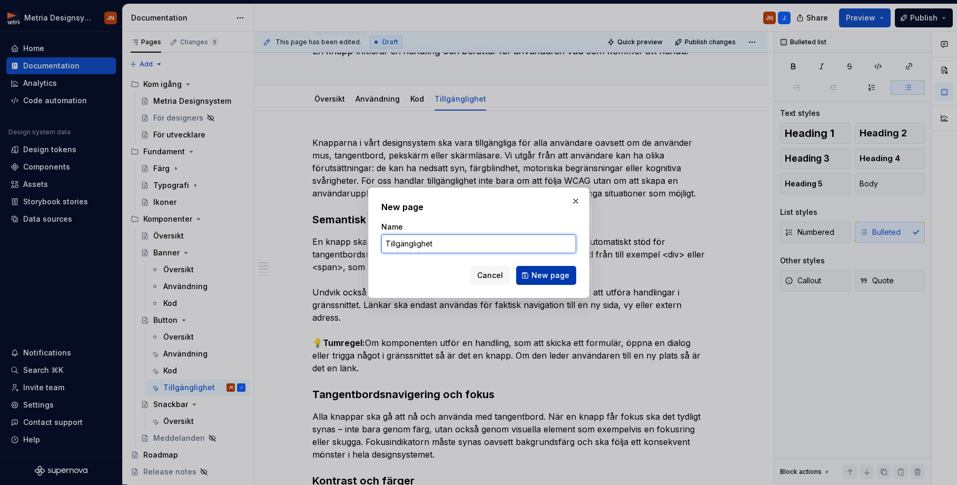
type input "Tillgänglighet"
click at [544, 278] on span "New page" at bounding box center [550, 275] width 38 height 11
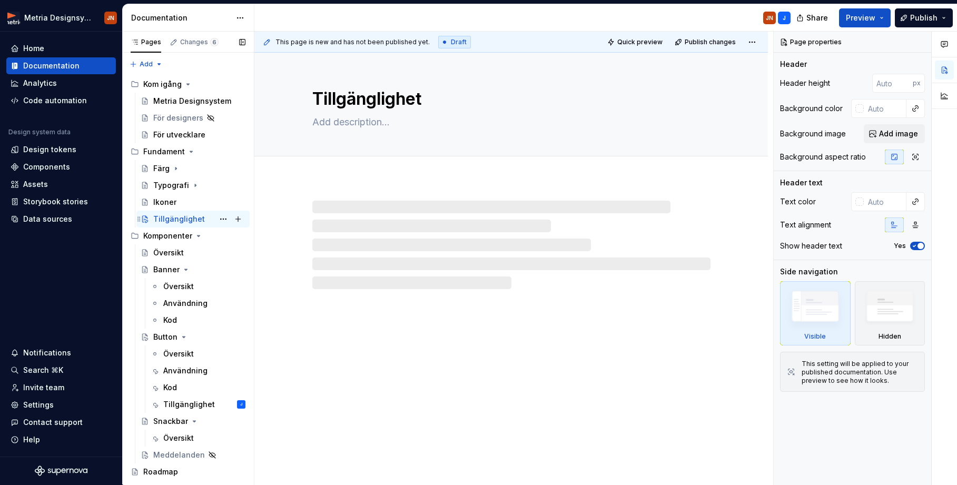
click at [170, 217] on div "Tillgänglighet" at bounding box center [179, 219] width 52 height 11
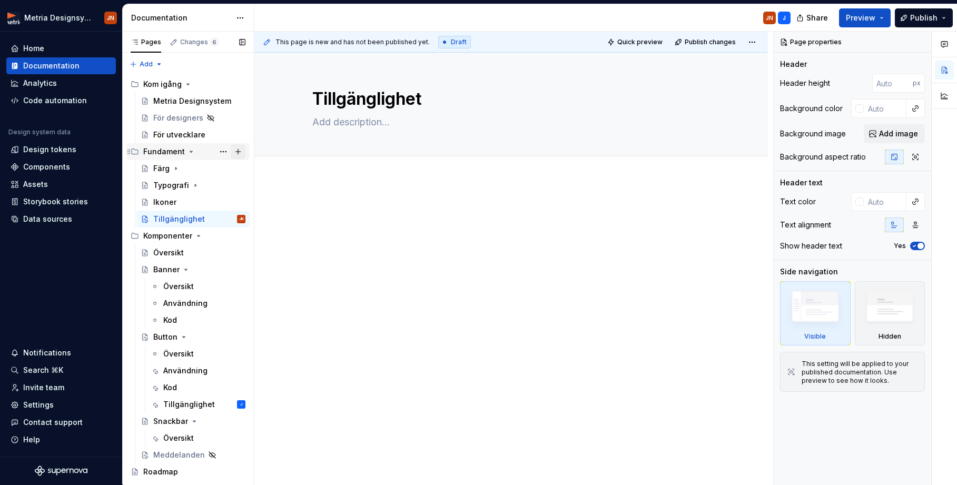
click at [241, 150] on button "Page tree" at bounding box center [238, 151] width 15 height 15
type textarea "*"
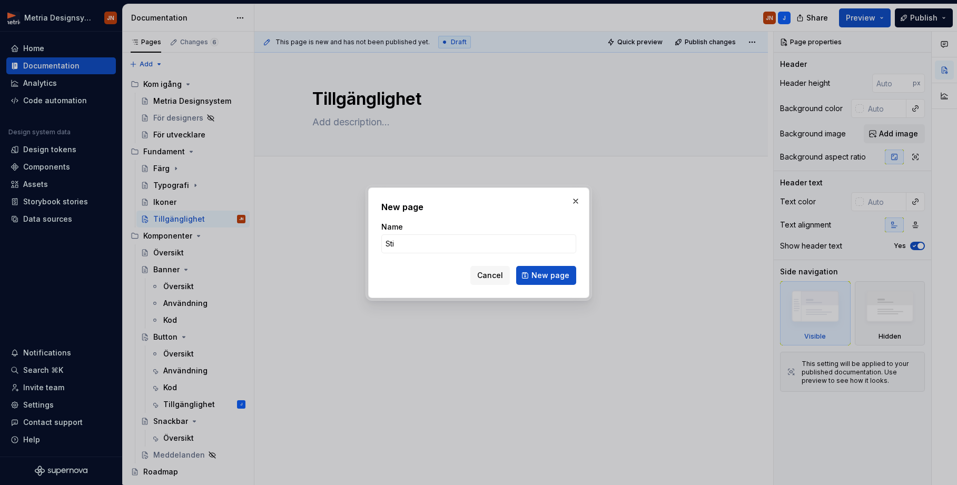
type input "Stil"
type textarea "*"
type input "Stil"
click at [483, 276] on span "Cancel" at bounding box center [490, 275] width 26 height 11
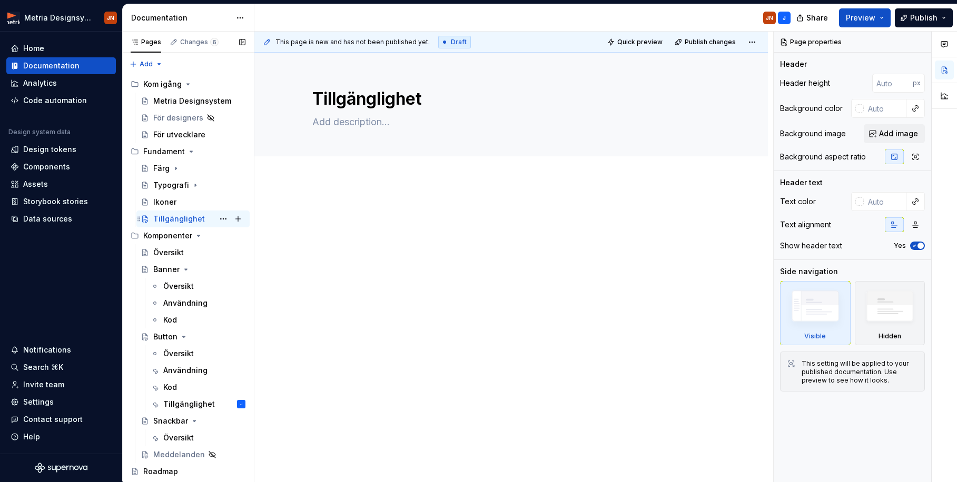
click at [183, 223] on div "Tillgänglighet" at bounding box center [179, 219] width 52 height 11
click at [0, 0] on button "Page tree" at bounding box center [0, 0] width 0 height 0
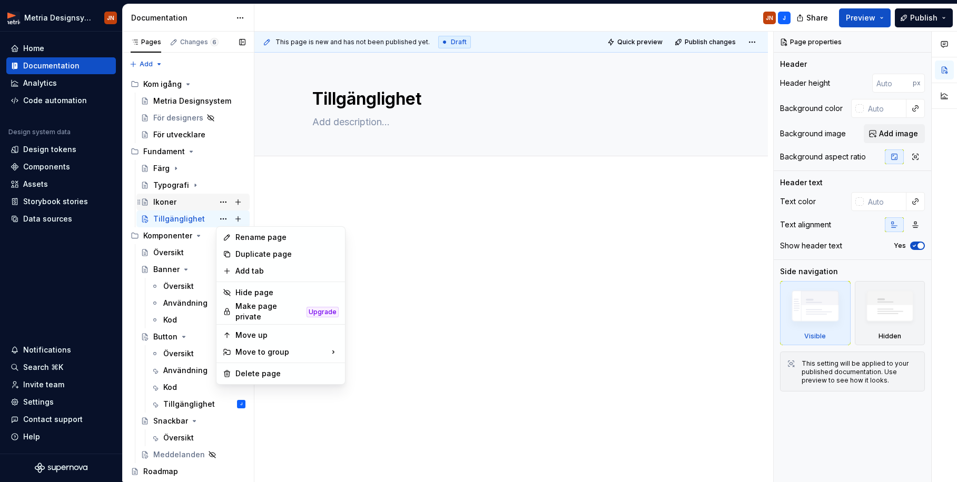
drag, startPoint x: 194, startPoint y: 220, endPoint x: 240, endPoint y: 202, distance: 48.9
click at [194, 220] on div "Pages Changes 6 Add Accessibility guide for tree Page tree. Navigate the tree w…" at bounding box center [188, 259] width 132 height 455
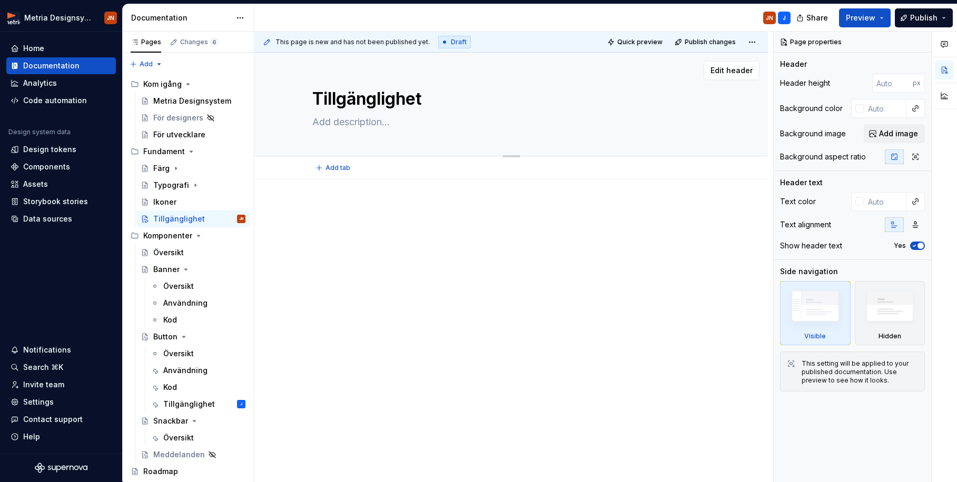
drag, startPoint x: 365, startPoint y: 121, endPoint x: 361, endPoint y: 125, distance: 6.3
click at [365, 120] on textarea at bounding box center [509, 122] width 398 height 17
type textarea "*"
type textarea "H"
type textarea "*"
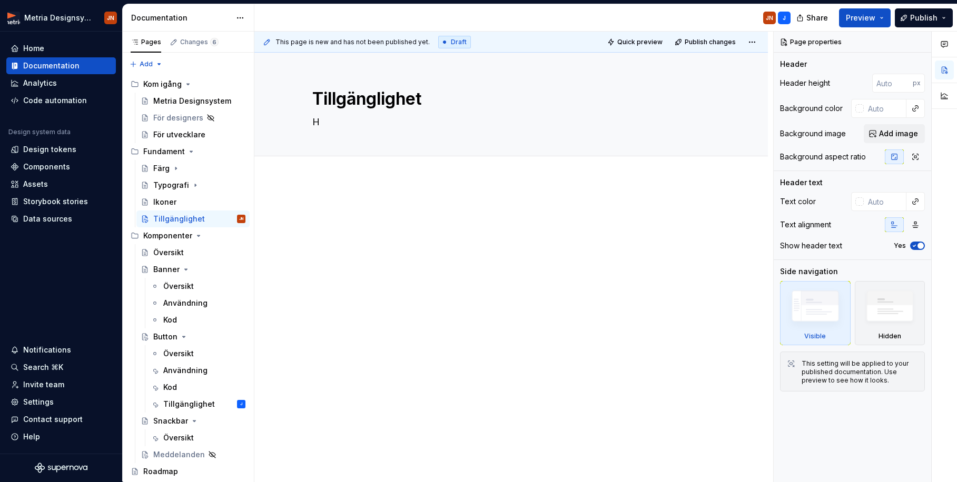
type textarea "Hu"
type textarea "*"
type textarea "Hur"
type textarea "*"
type textarea "Hur"
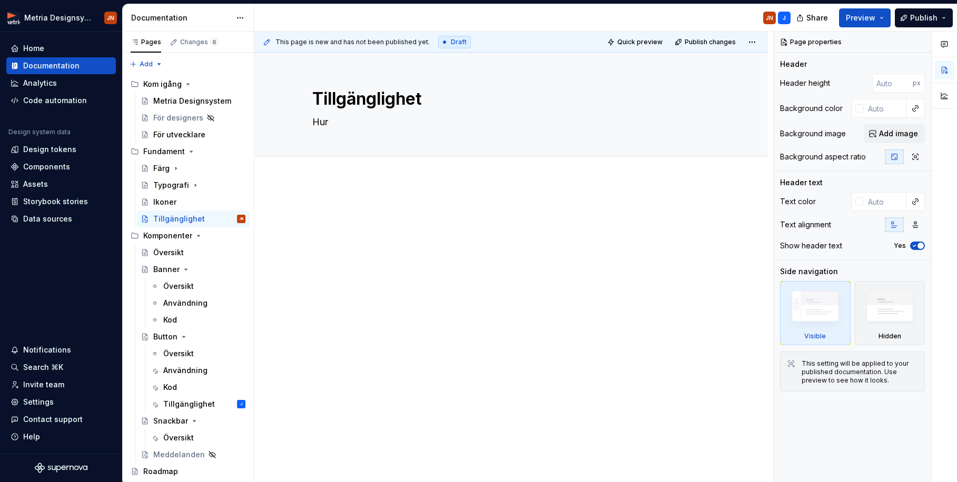
type textarea "*"
type textarea "Hur v"
type textarea "*"
type textarea "Hur vi"
type textarea "*"
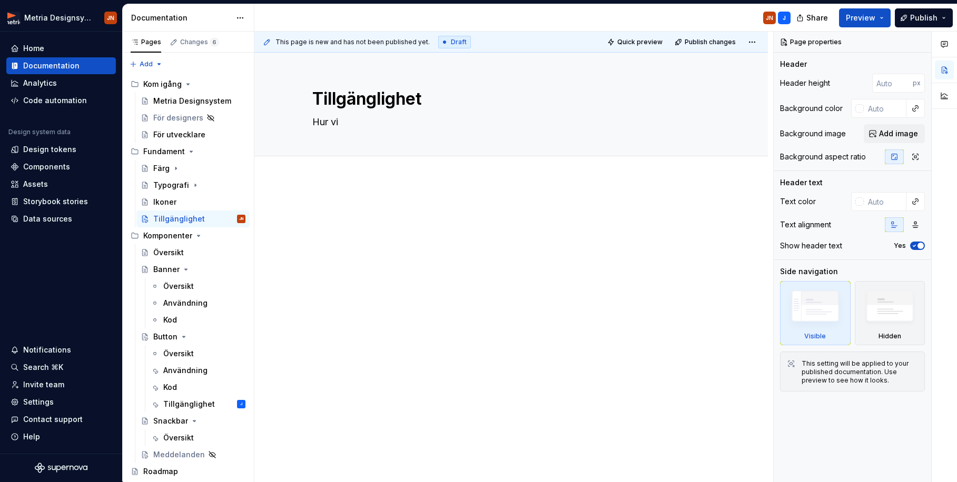
type textarea "Hur vi"
type textarea "*"
click at [187, 284] on div "Översikt" at bounding box center [178, 286] width 31 height 11
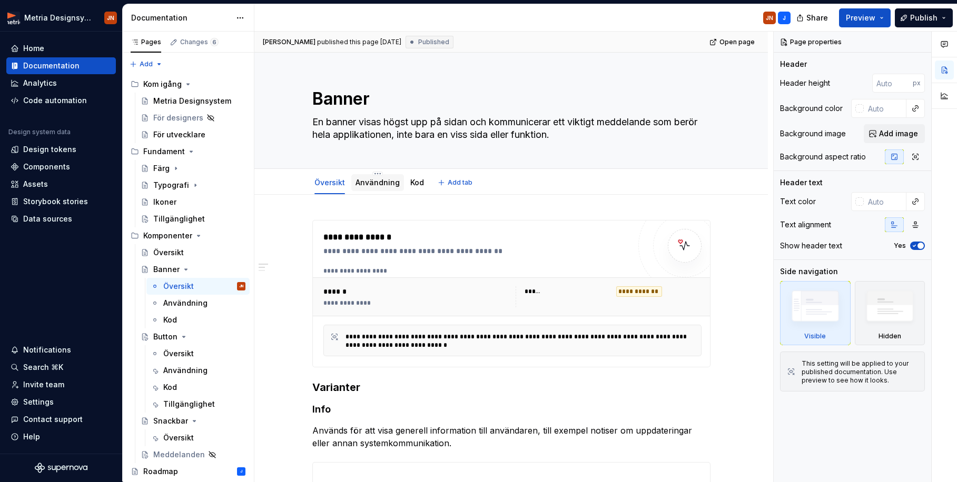
click at [374, 185] on link "Användning" at bounding box center [377, 182] width 44 height 9
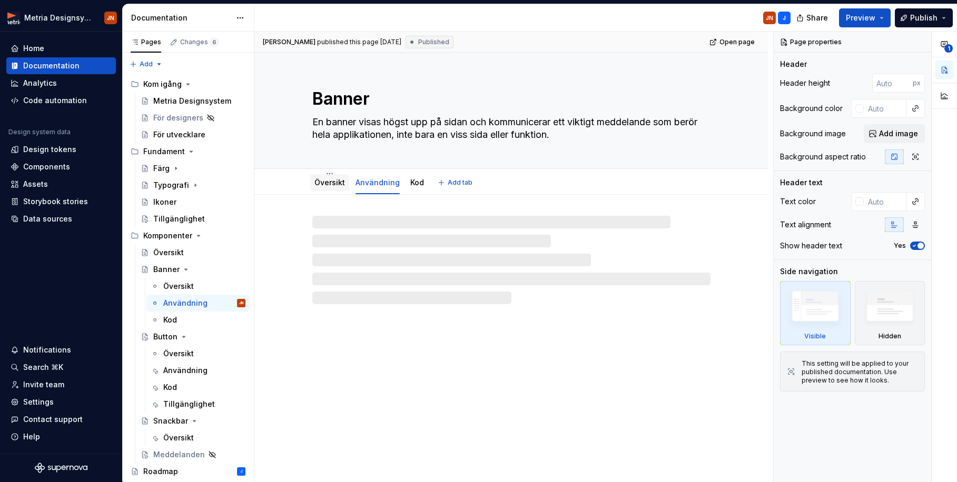
click at [330, 184] on link "Översikt" at bounding box center [329, 182] width 31 height 9
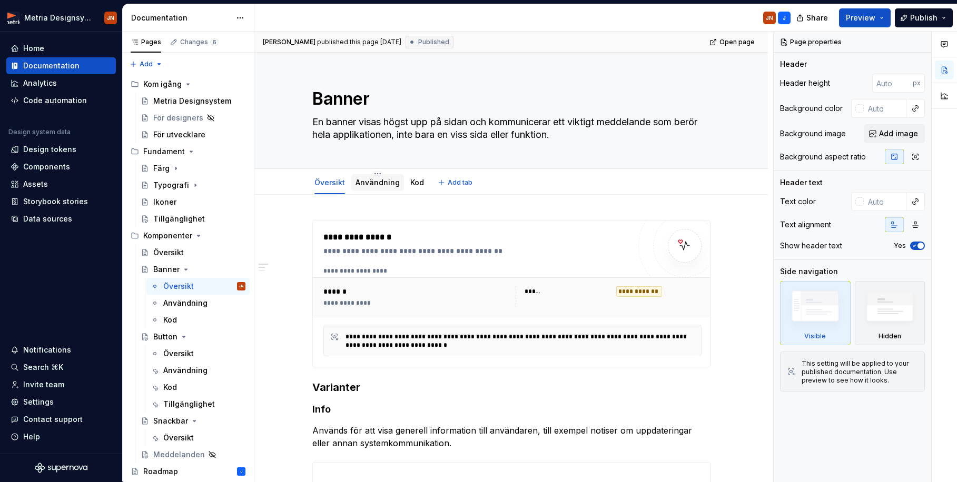
click at [372, 184] on link "Användning" at bounding box center [377, 182] width 44 height 9
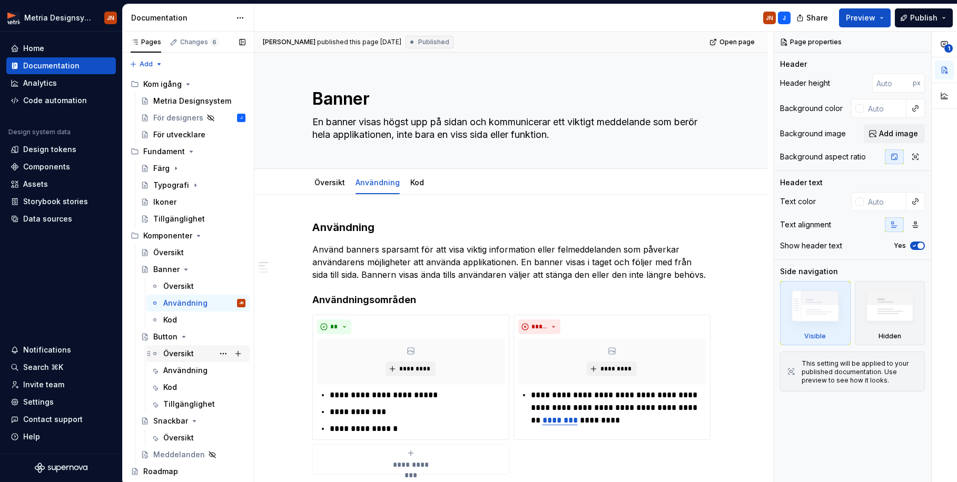
click at [175, 354] on div "Översikt" at bounding box center [178, 354] width 31 height 11
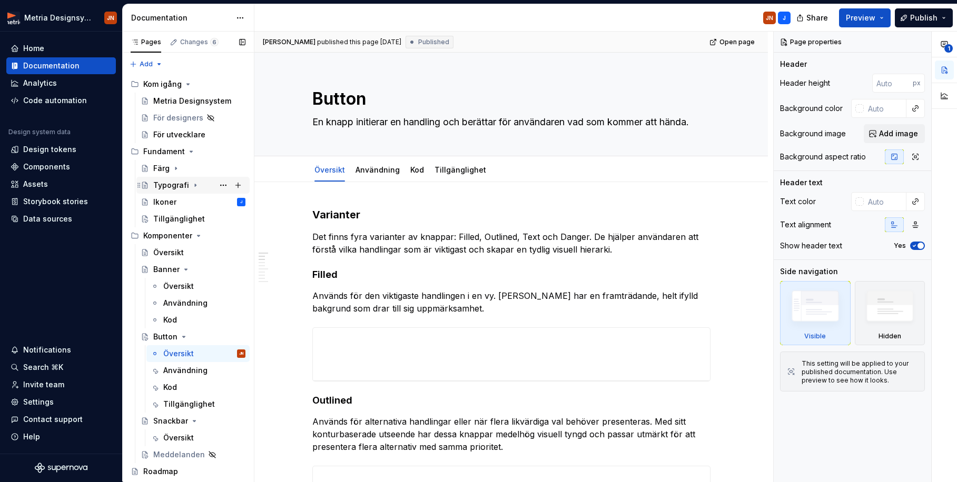
click at [171, 183] on div "Typografi" at bounding box center [171, 185] width 36 height 11
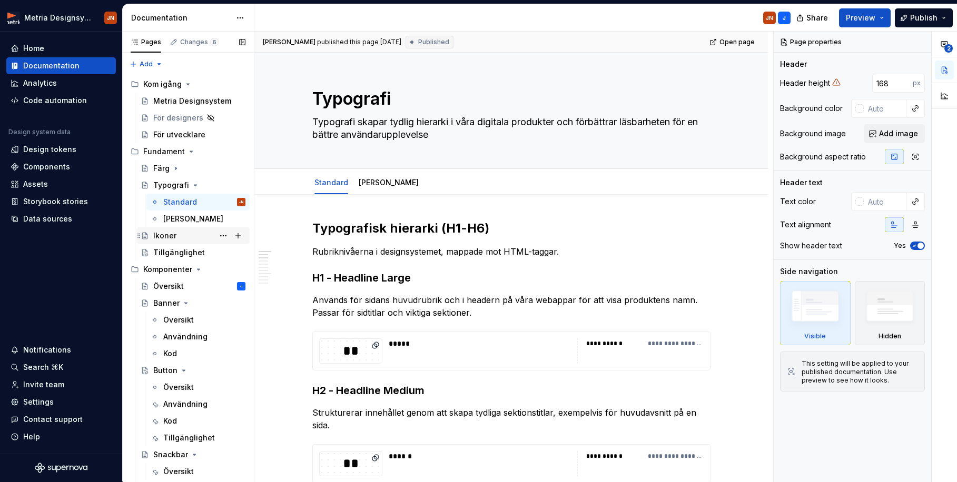
click at [168, 239] on div "Ikoner" at bounding box center [164, 236] width 23 height 11
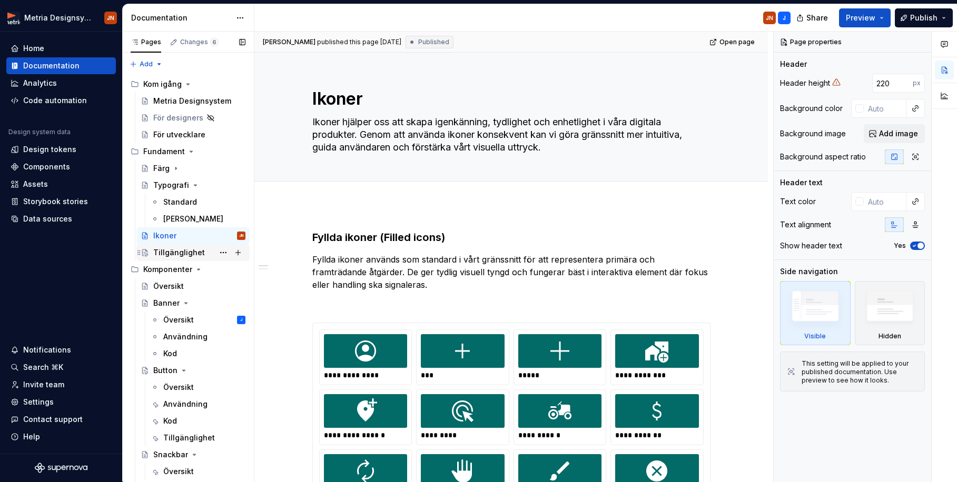
click at [172, 255] on div "Tillgänglighet" at bounding box center [179, 252] width 52 height 11
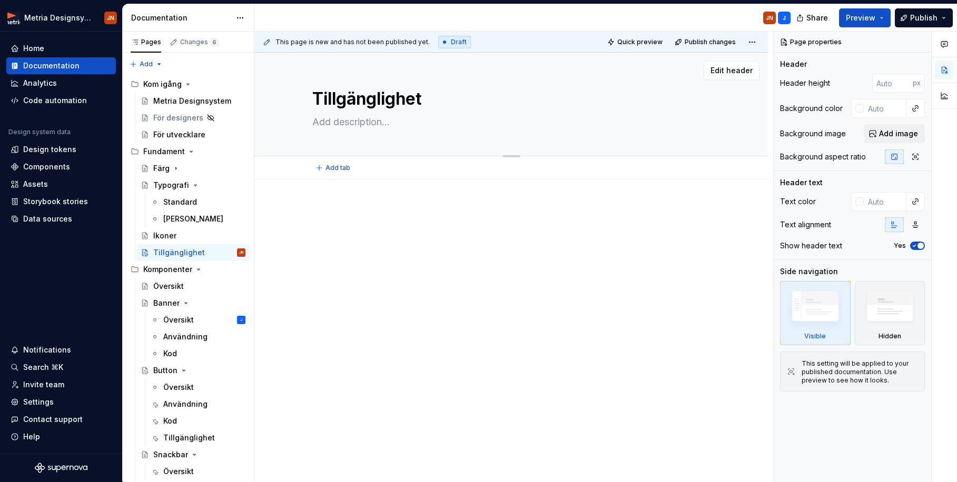
click at [350, 118] on textarea at bounding box center [509, 122] width 398 height 17
type textarea "*"
type textarea "H"
type textarea "*"
type textarea "Hu"
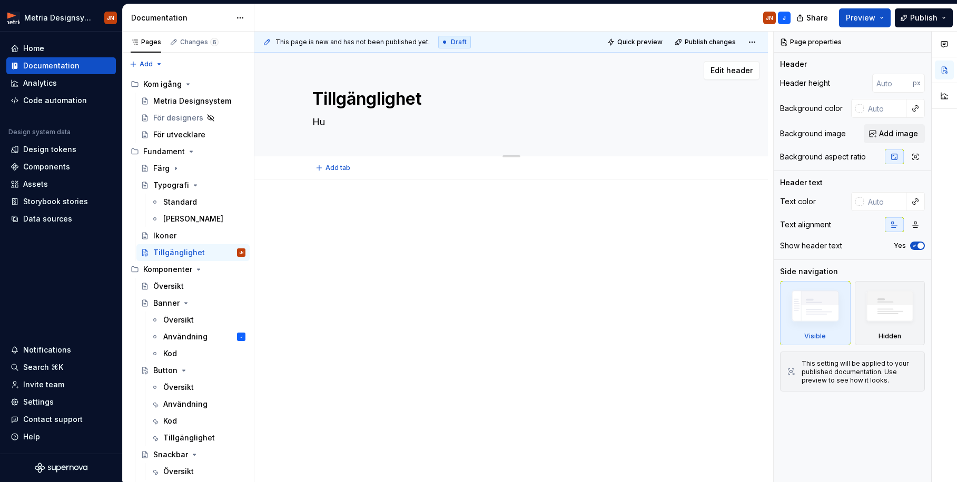
type textarea "*"
type textarea "Hur"
type textarea "*"
type textarea "Hur"
type textarea "*"
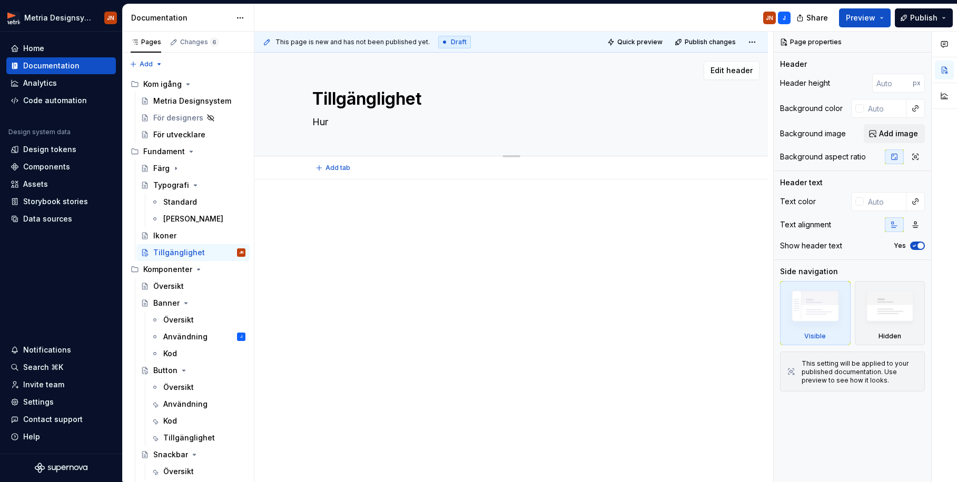
type textarea "Hur j"
type textarea "*"
type textarea "Hur jo"
type textarea "*"
type textarea "Hur j"
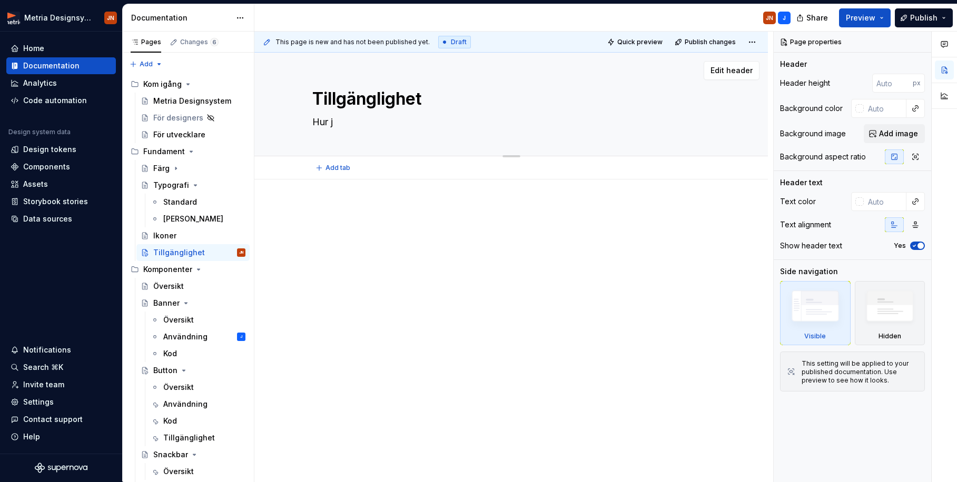
type textarea "*"
type textarea "Hur"
type textarea "*"
type textarea "Hur v"
type textarea "*"
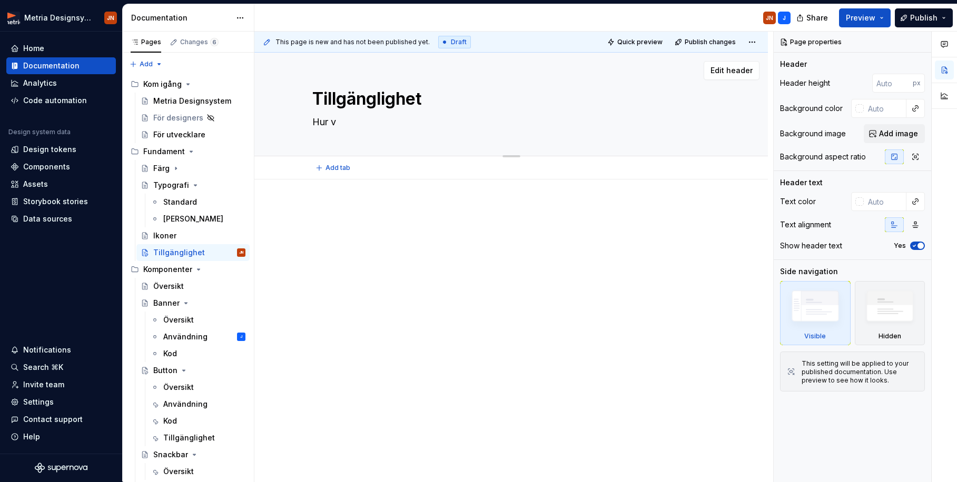
type textarea "Hur vi"
type textarea "*"
type textarea "Hur vi"
type textarea "*"
type textarea "F"
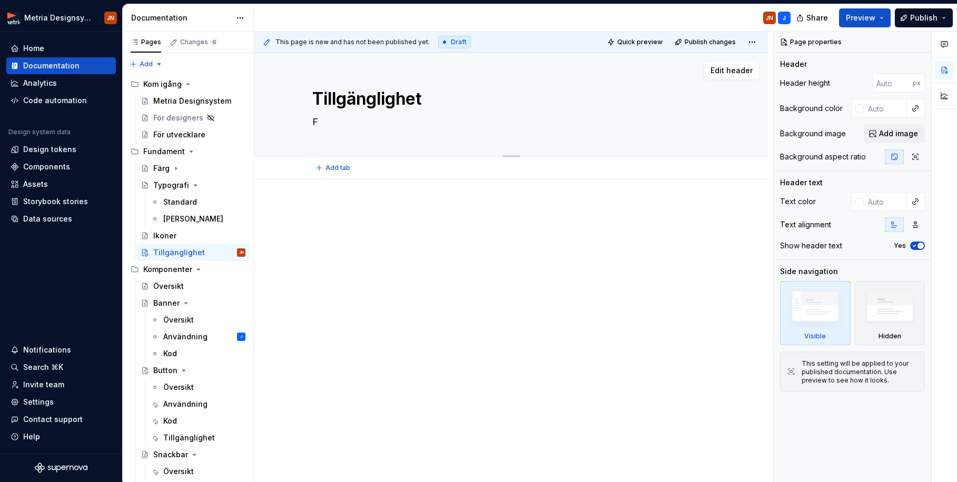
type textarea "*"
type textarea "Fö"
type textarea "*"
type textarea "För"
type textarea "*"
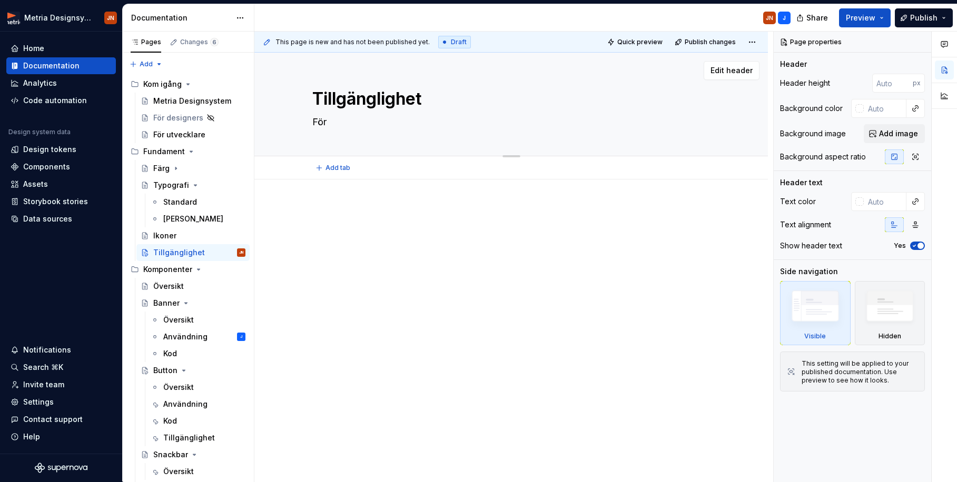
type textarea "För"
type textarea "*"
type textarea "För a"
type textarea "*"
type textarea "För at"
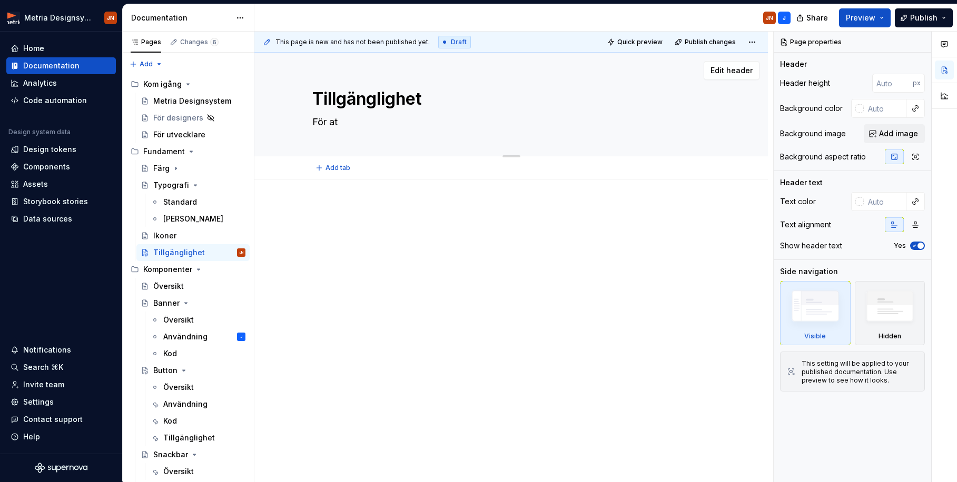
type textarea "*"
type textarea "För att"
type textarea "*"
type textarea "För att"
type textarea "*"
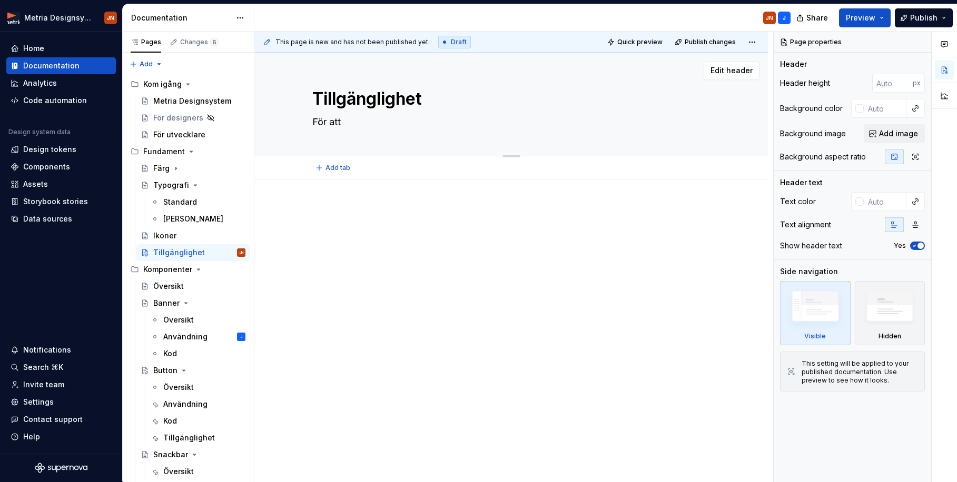
type textarea "För att s"
type textarea "*"
type textarea "För att sk"
type textarea "*"
type textarea "För att ska"
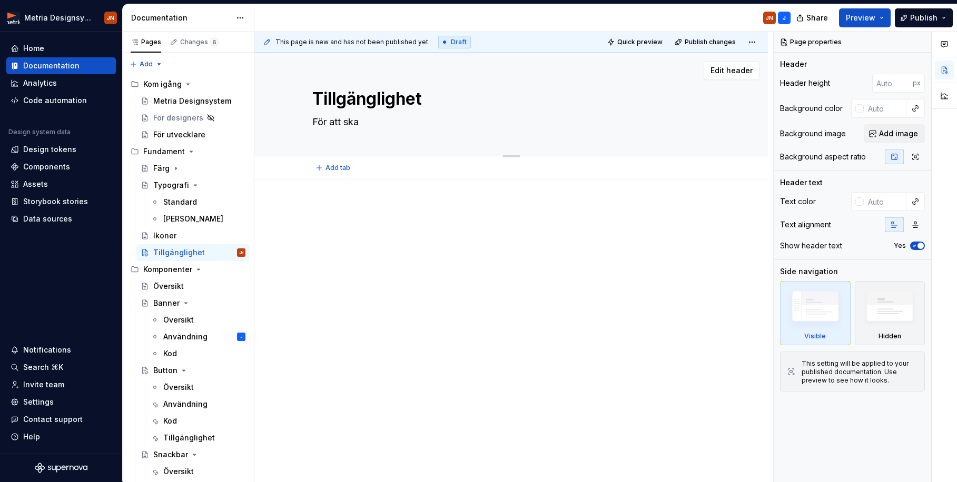
type textarea "*"
type textarea "För att skap"
type textarea "*"
type textarea "För att skapa"
type textarea "*"
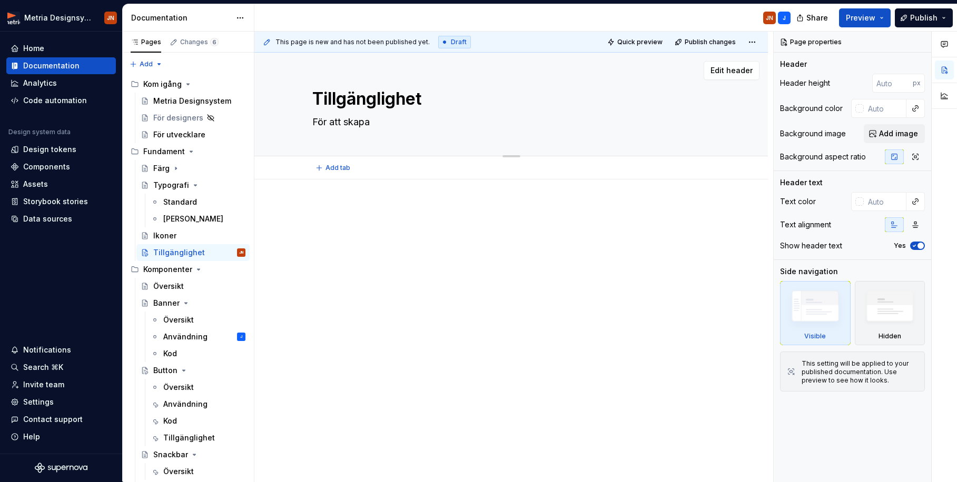
type textarea "För att skapa"
type textarea "*"
type textarea "För att skapa p"
type textarea "*"
type textarea "För att skapa pr"
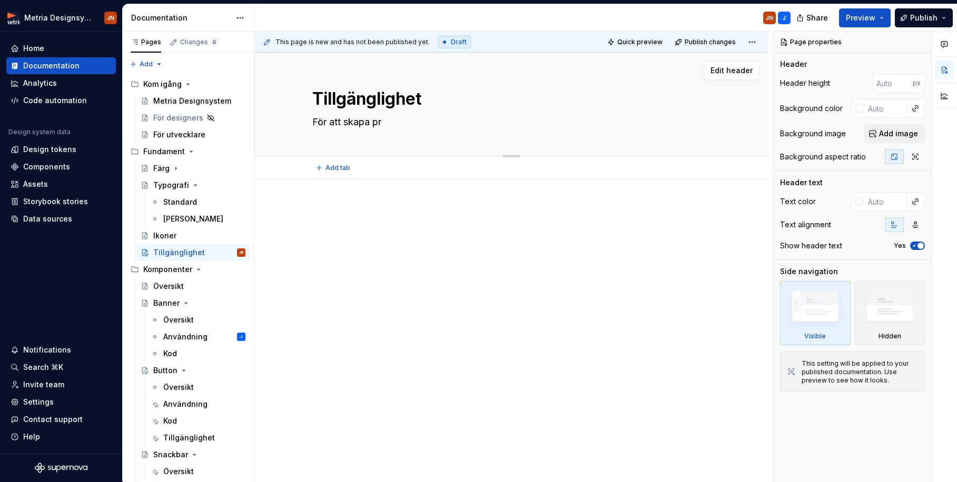
type textarea "*"
type textarea "För att skapa pro"
type textarea "*"
type textarea "För att skapa prod"
type textarea "*"
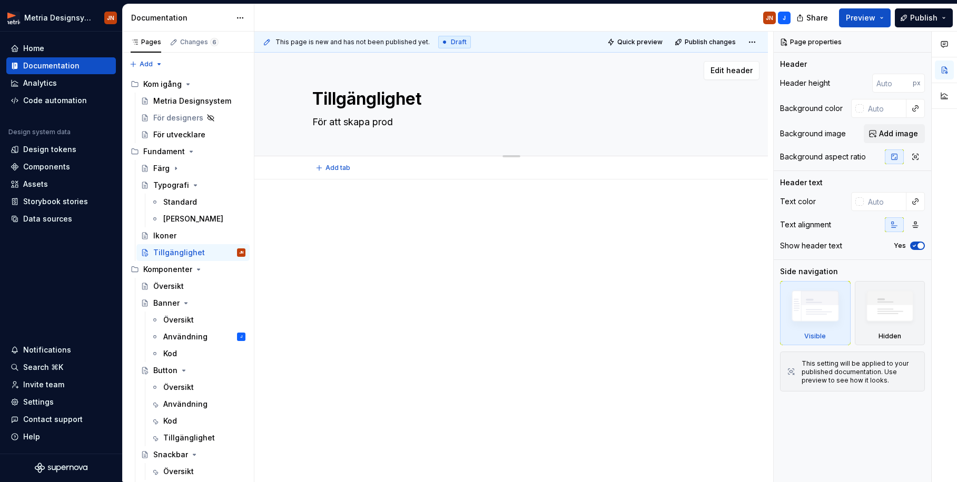
type textarea "För att skapa produ"
type textarea "*"
type textarea "För att skapa prod"
type textarea "*"
type textarea "För att skapa pro"
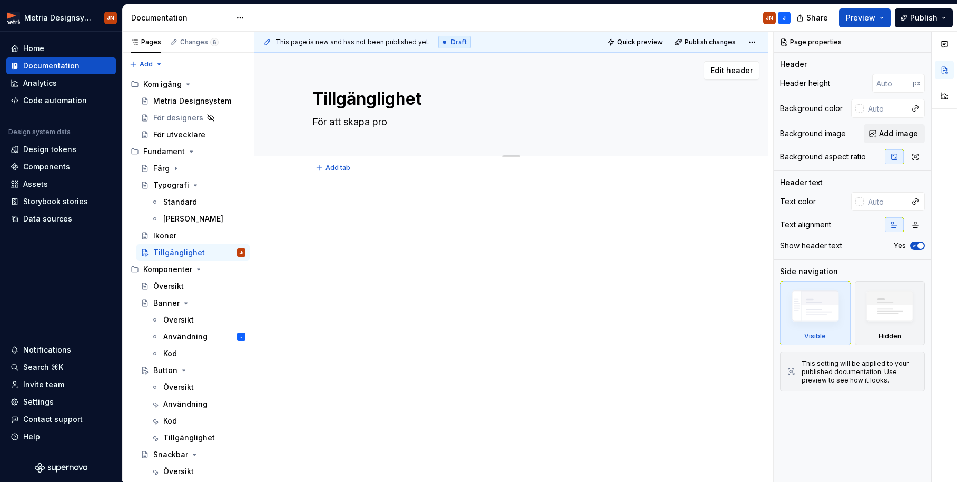
type textarea "*"
type textarea "För att skapa pr"
type textarea "*"
type textarea "För att skapa p"
type textarea "*"
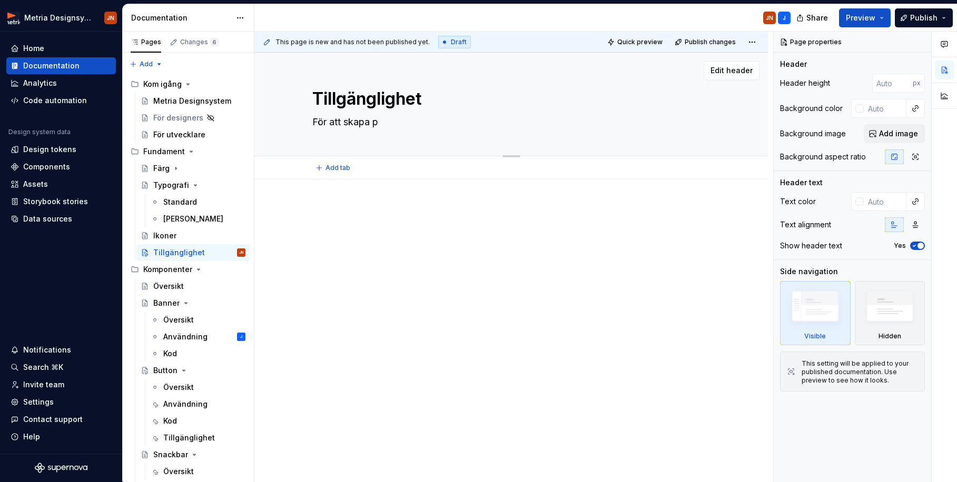
type textarea "För att skapa"
type textarea "*"
type textarea "För att skapa t"
type textarea "*"
type textarea "För att skapa tj"
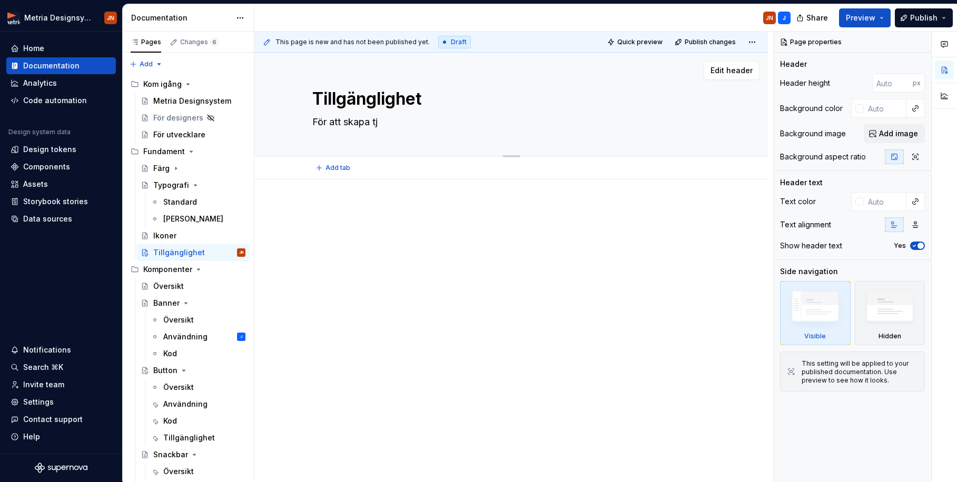
type textarea "*"
type textarea "För att skapa tjä"
type textarea "*"
type textarea "För att skapa tjän"
type textarea "*"
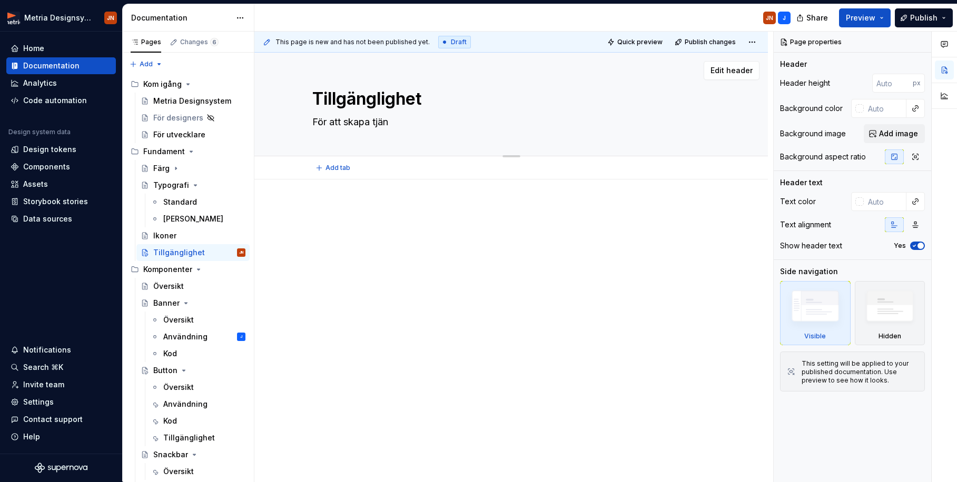
type textarea "För att skapa tjäns"
type textarea "*"
type textarea "För att skapa tjänst"
type textarea "*"
type textarea "För att skapa tjänste"
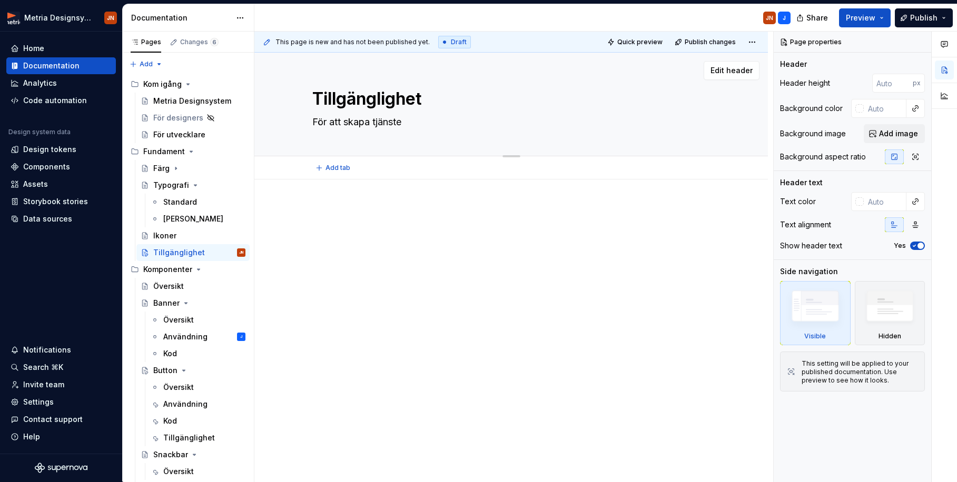
type textarea "*"
type textarea "För att skapa tjänster"
type textarea "*"
type textarea "För att skapa tjänster"
type textarea "*"
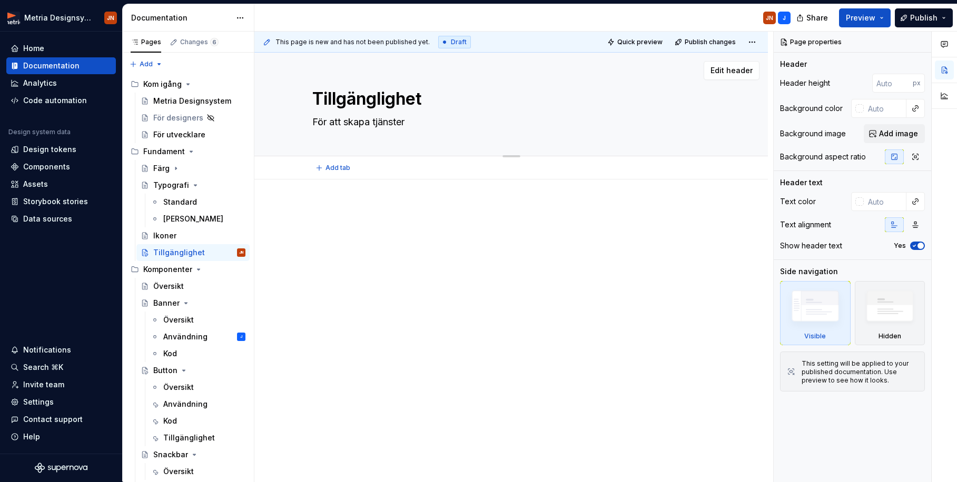
type textarea "För att skapa tjänster s"
type textarea "*"
type textarea "För att skapa tjänster so"
type textarea "*"
type textarea "För att skapa tjänster som"
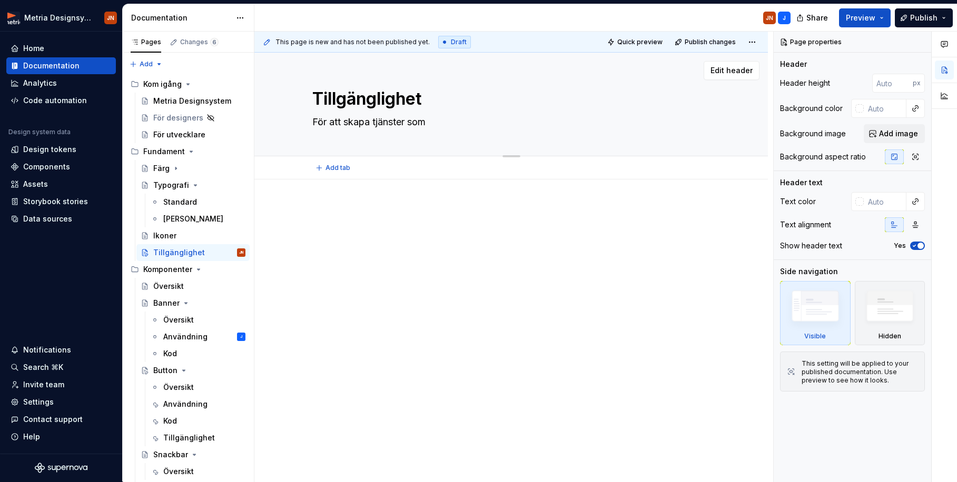
type textarea "*"
type textarea "För att skapa tjänster som"
type textarea "*"
type textarea "För att skapa tjänster som ä"
type textarea "*"
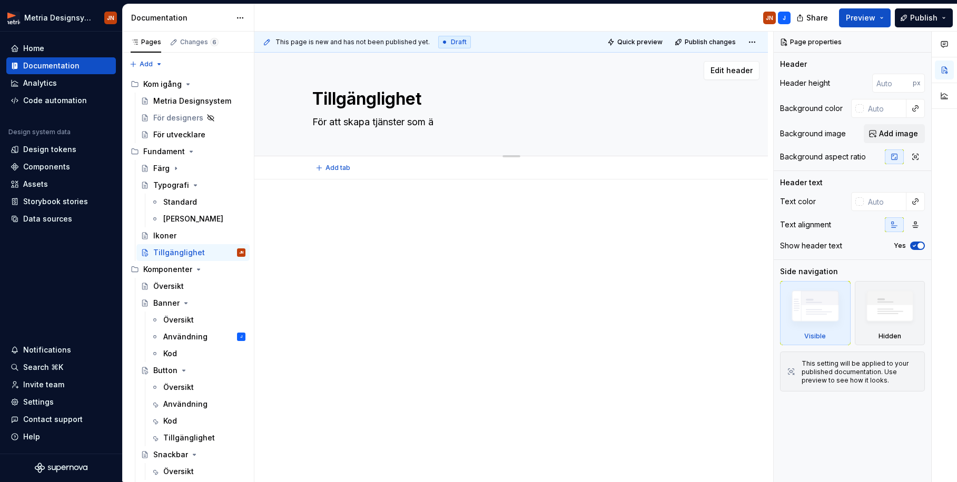
type textarea "För att skapa tjänster som är"
type textarea "*"
type textarea "För att skapa tjänster som är"
type textarea "*"
type textarea "För att skapa tjänster som är i"
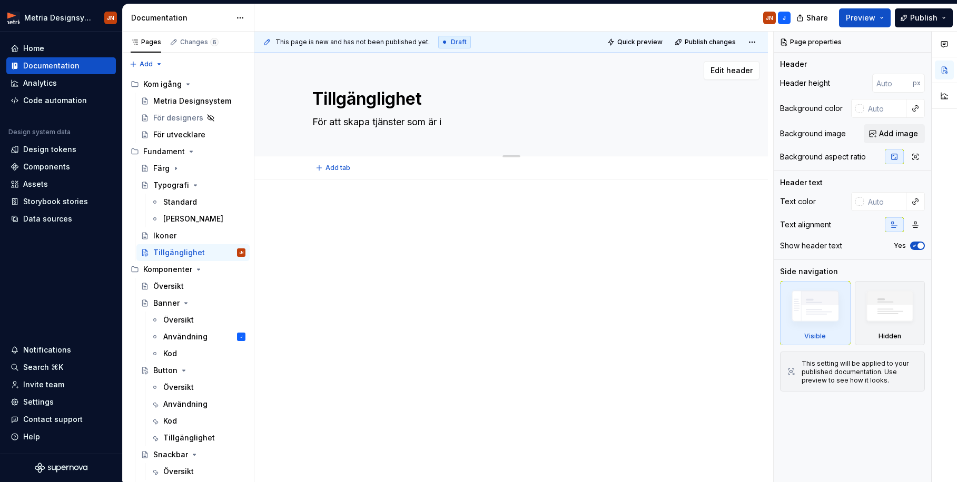
type textarea "*"
type textarea "För att skapa tjänster som är in"
type textarea "*"
type textarea "För att skapa tjänster som är ink"
type textarea "*"
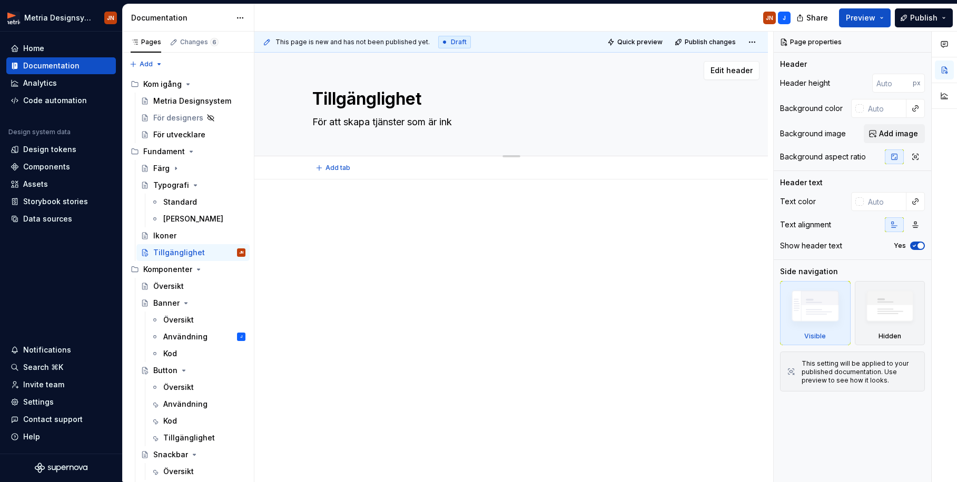
type textarea "För att skapa tjänster som är inkl"
type textarea "*"
type textarea "För att skapa tjänster som är inklu"
type textarea "*"
type textarea "För att skapa tjänster som är inklud"
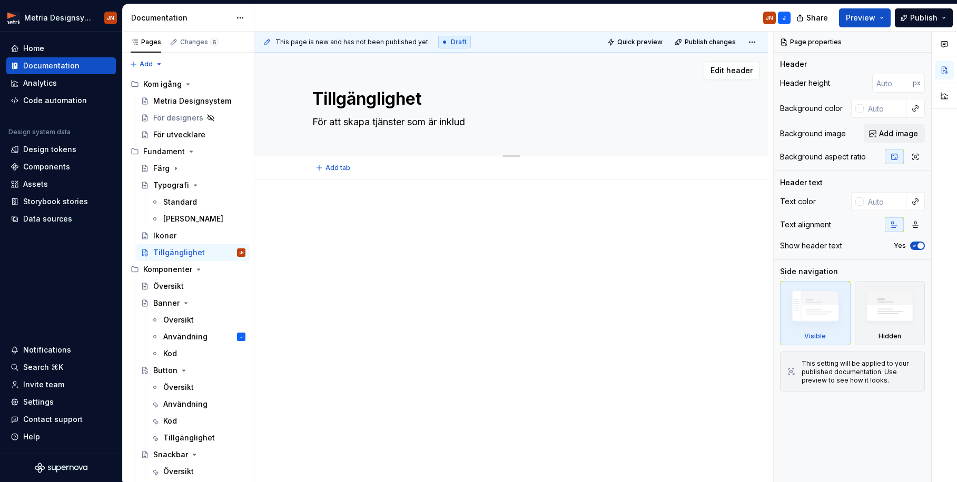
type textarea "*"
type textarea "För att skapa tjänster som är inklude"
type textarea "*"
type textarea "För att skapa tjänster som är inkluder"
type textarea "*"
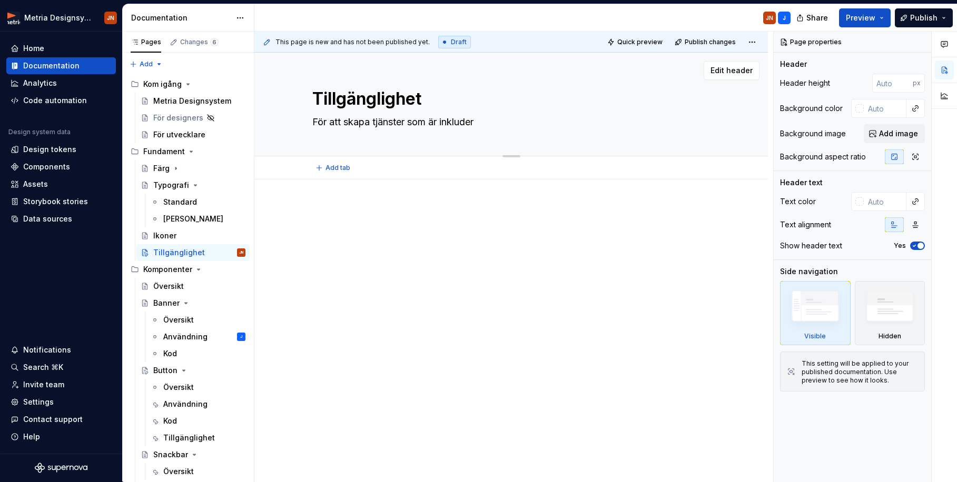
type textarea "För att skapa tjänster som är inkludera"
type textarea "*"
type textarea "För att skapa tjänster som är inkluderaa"
type textarea "*"
type textarea "För att skapa tjänster som är inkluderaad"
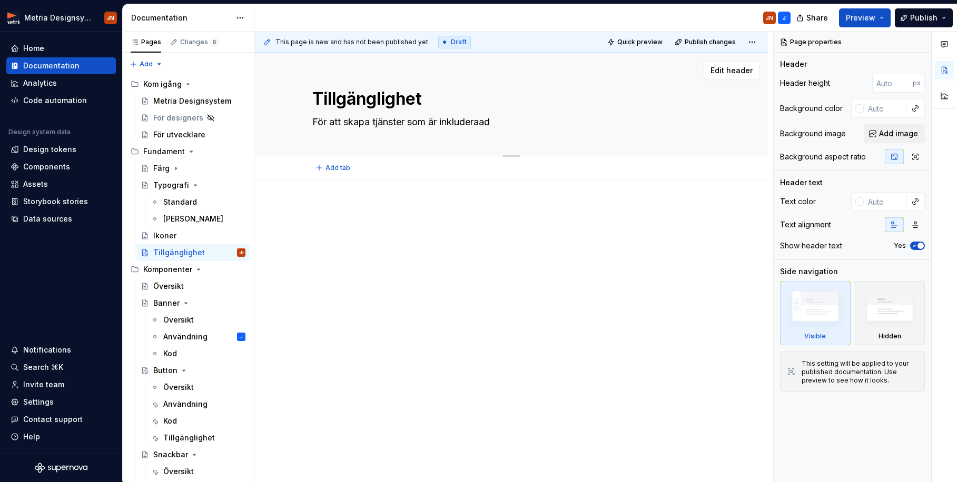
type textarea "*"
type textarea "För att skapa tjänster som är inkluderaade"
type textarea "*"
type textarea "För att skapa tjänster som är inkluderaad"
type textarea "*"
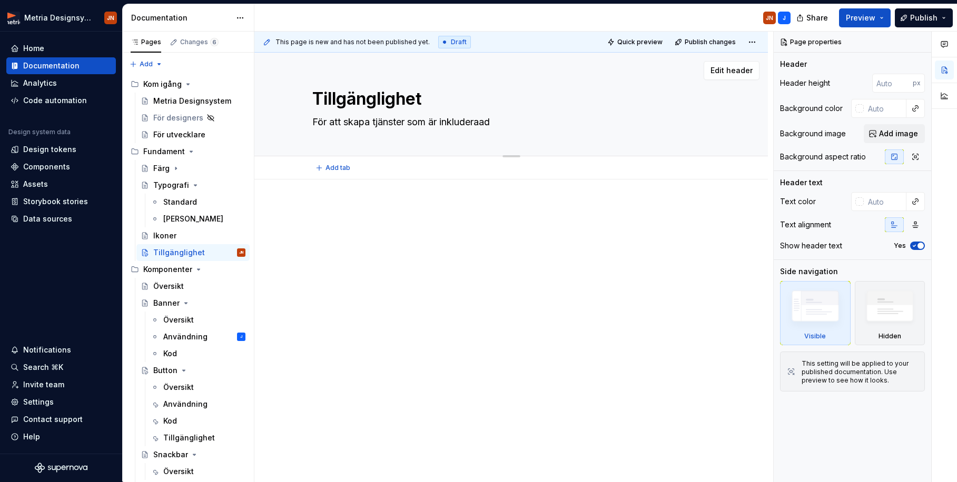
type textarea "För att skapa tjänster som är inkluderaa"
type textarea "*"
type textarea "För att skapa tjänster som är inkludera"
type textarea "*"
type textarea "För att skapa tjänster som är inkluder"
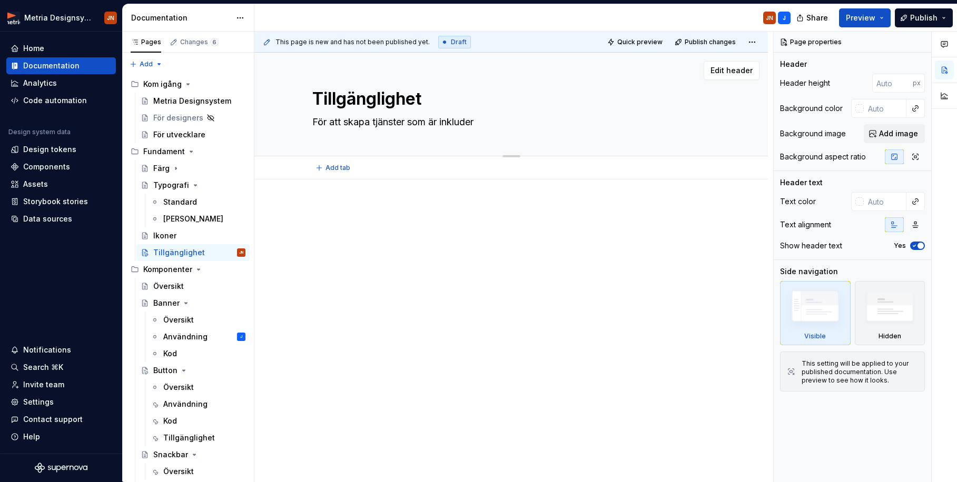
type textarea "*"
type textarea "För att skapa tjänster som är inklude"
type textarea "*"
type textarea "För att skapa tjänster som är inklud"
type textarea "*"
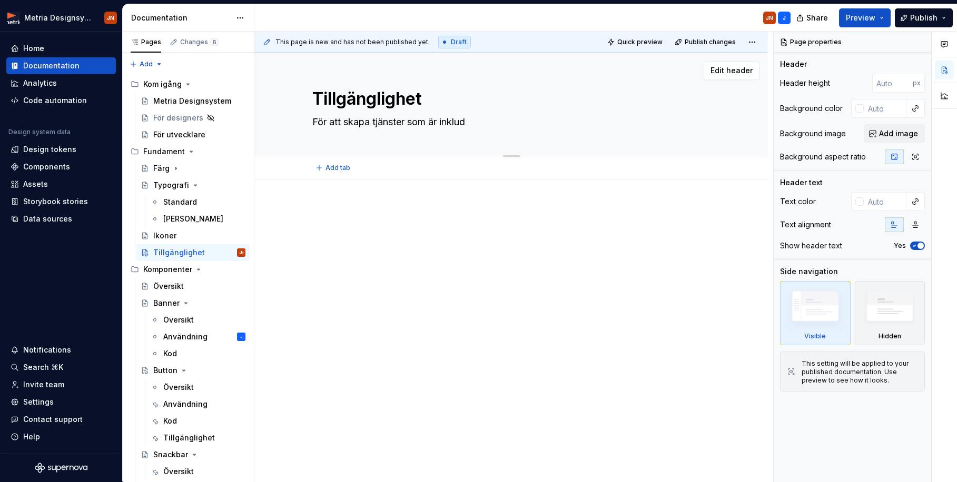
type textarea "För att skapa tjänster som är inklu"
type textarea "*"
type textarea "För att skapa tjänster som är inkl"
type textarea "*"
type textarea "För att skapa tjänster som är ink"
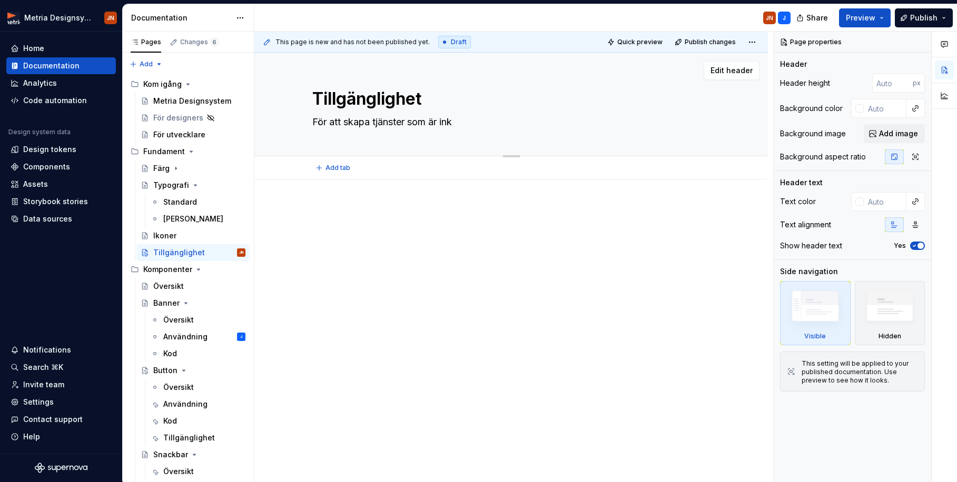
type textarea "*"
type textarea "För att skapa tjänster som är in"
type textarea "*"
type textarea "För att skapa tjänster som är i"
type textarea "*"
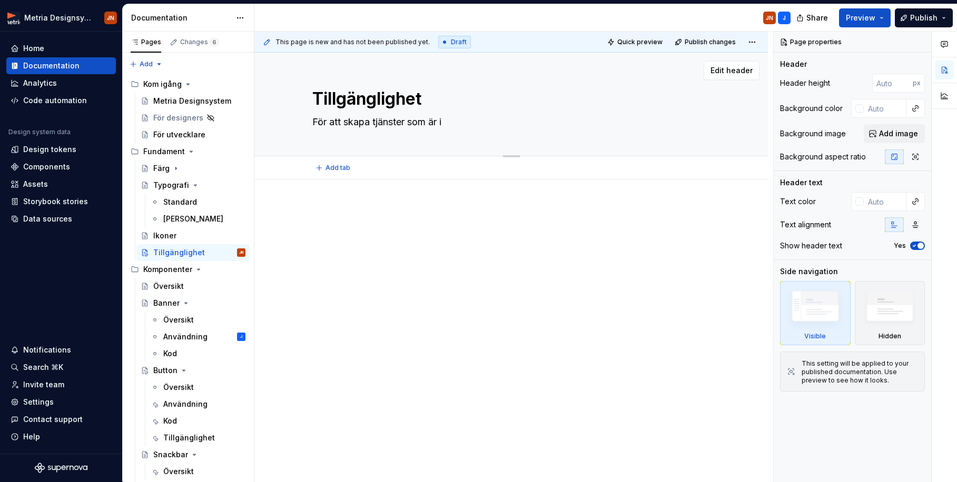
type textarea "För att skapa tjänster som är"
type textarea "*"
type textarea "För att skapa tjänster som är t"
type textarea "*"
type textarea "För att skapa tjänster som är ti"
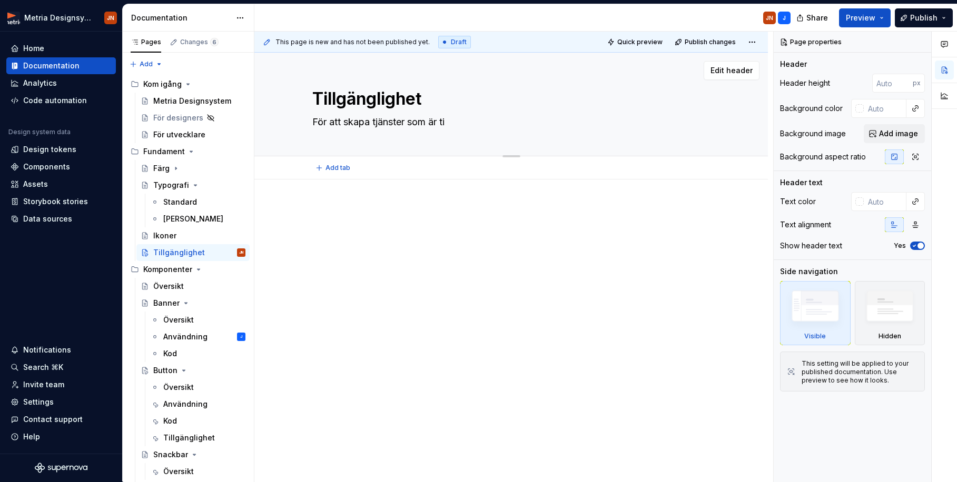
type textarea "*"
type textarea "För att skapa tjänster som är til"
type textarea "*"
type textarea "För att skapa tjänster som är till"
click at [312, 121] on div "Tillgänglighet För att skapa tjänster som är tillgängliga" at bounding box center [510, 104] width 429 height 103
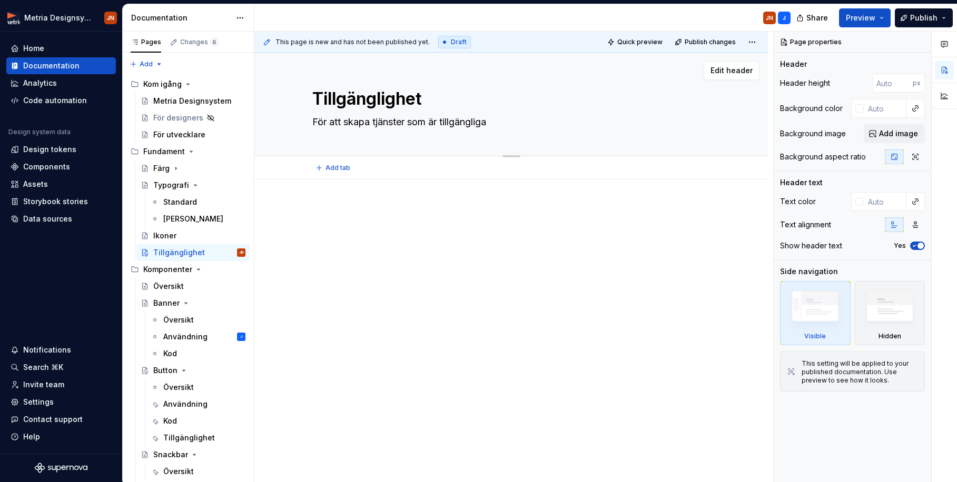
drag, startPoint x: 318, startPoint y: 121, endPoint x: 565, endPoint y: 123, distance: 246.5
click at [572, 123] on textarea "För att skapa tjänster som är tillgängliga" at bounding box center [509, 122] width 398 height 17
paste textarea "Vi utvecklar och designar så att alla kan använda våra produkter,"
click at [704, 120] on textarea "Vi strävar efter att utvecklar och designar så att alla kan använda våra produk…" at bounding box center [509, 122] width 398 height 17
click at [434, 116] on textarea "Vi strävar efter att utvecklar och designar så att alla kan använda våra produk…" at bounding box center [509, 122] width 398 height 17
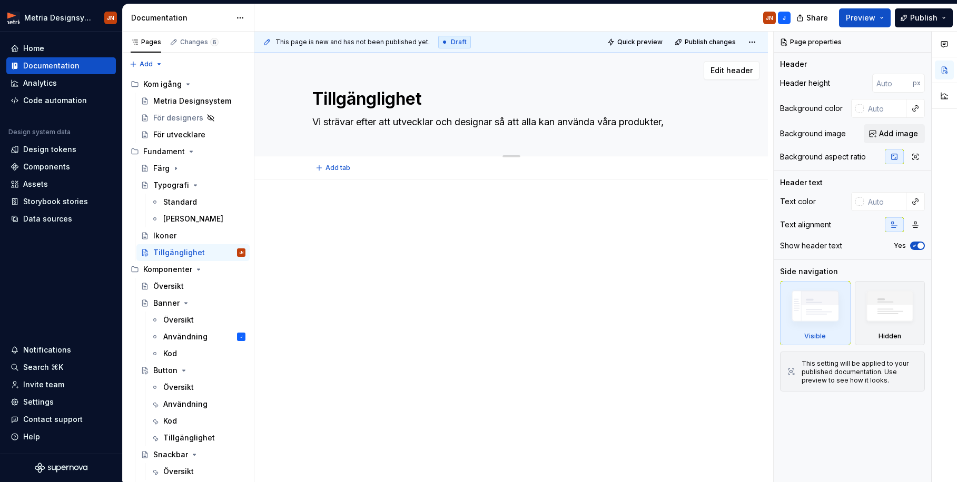
drag, startPoint x: 398, startPoint y: 122, endPoint x: 498, endPoint y: 122, distance: 100.1
click at [499, 122] on textarea "Vi strävar efter att utvecklar och designar så att alla kan använda våra produk…" at bounding box center [509, 122] width 398 height 17
click at [469, 243] on div at bounding box center [511, 225] width 398 height 40
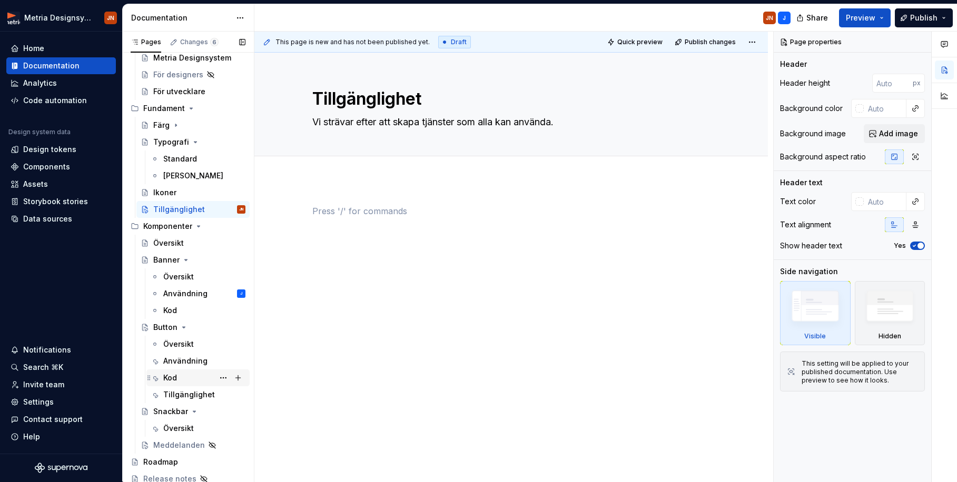
scroll to position [44, 0]
click at [185, 391] on div "Tillgänglighet" at bounding box center [188, 394] width 51 height 11
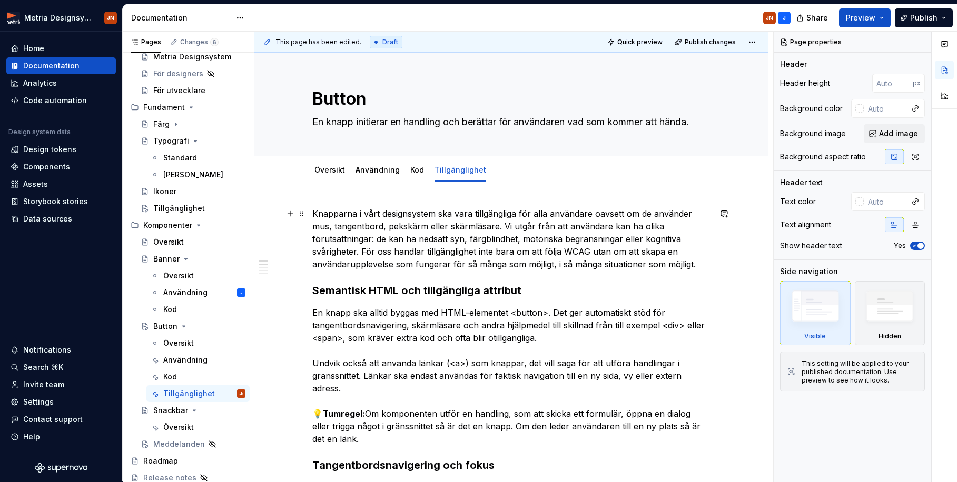
click at [317, 212] on p "Knapparna i vårt designsystem ska vara tillgängliga för alla användare oavsett …" at bounding box center [511, 238] width 398 height 63
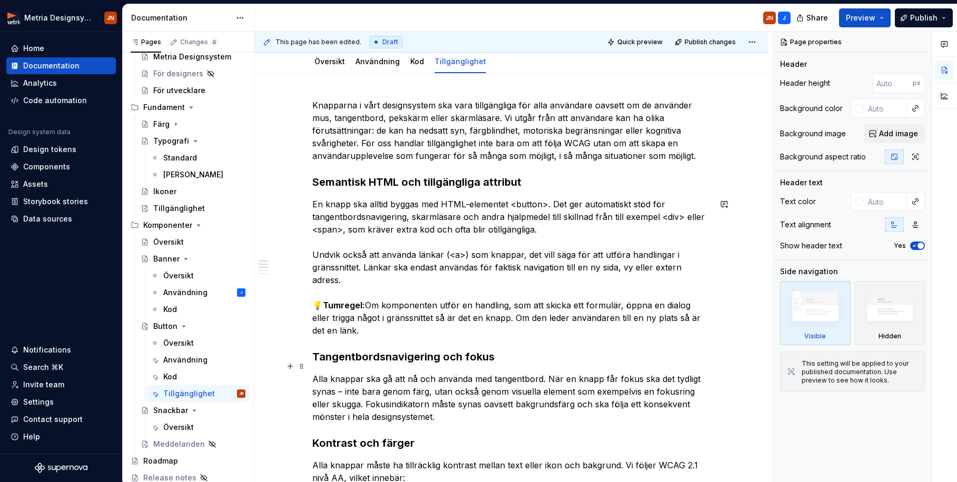
scroll to position [431, 0]
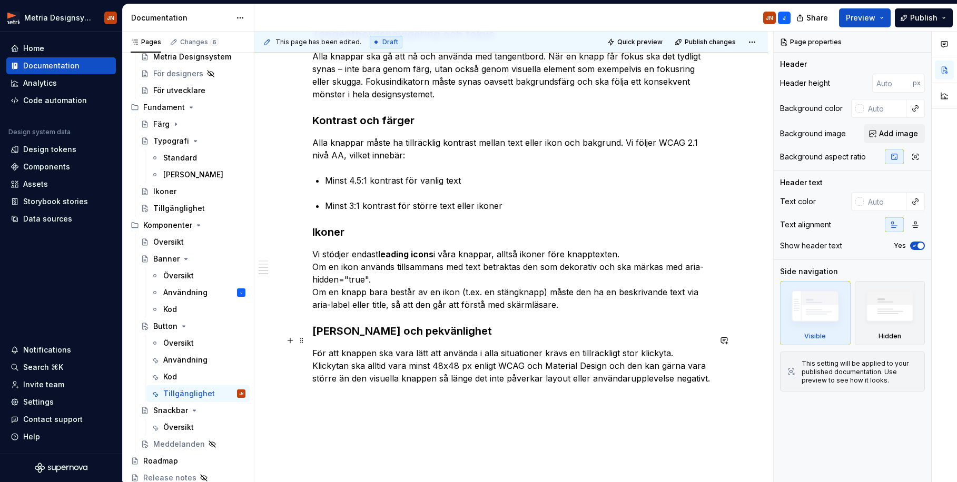
click at [687, 363] on p "För att knappen ska vara lätt att använda i alla situationer krävs en tillräckl…" at bounding box center [511, 366] width 398 height 38
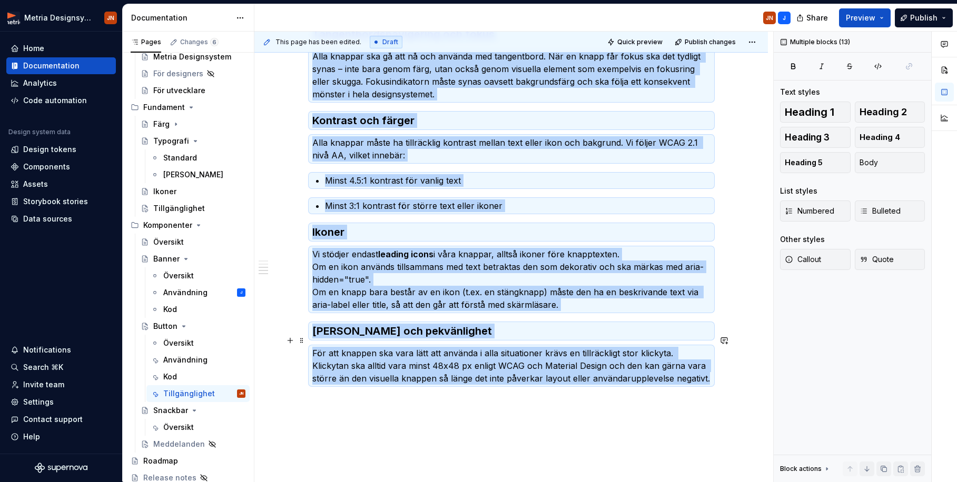
copy div "Loremipsu d sita consectetura eli sedd eiusmodtempo inc utla etdolorem aliquae …"
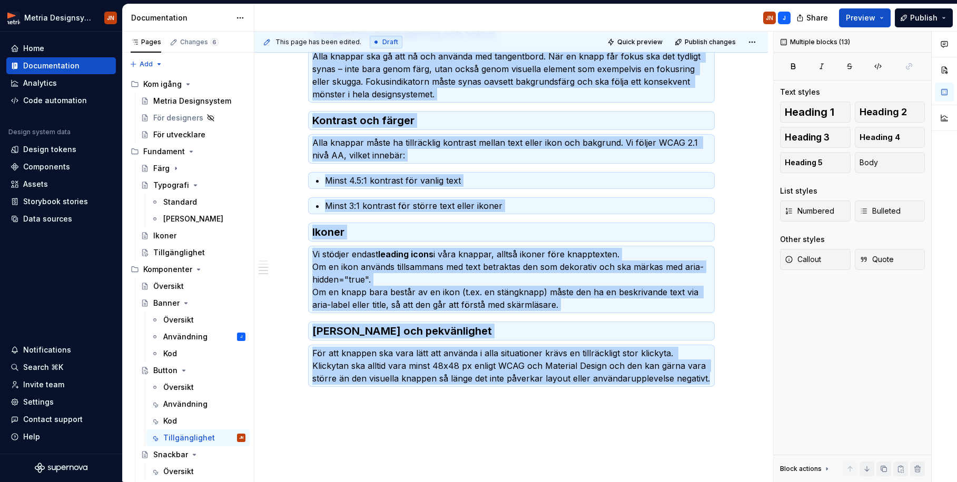
scroll to position [0, 0]
click at [182, 253] on div "Tillgänglighet" at bounding box center [179, 252] width 52 height 11
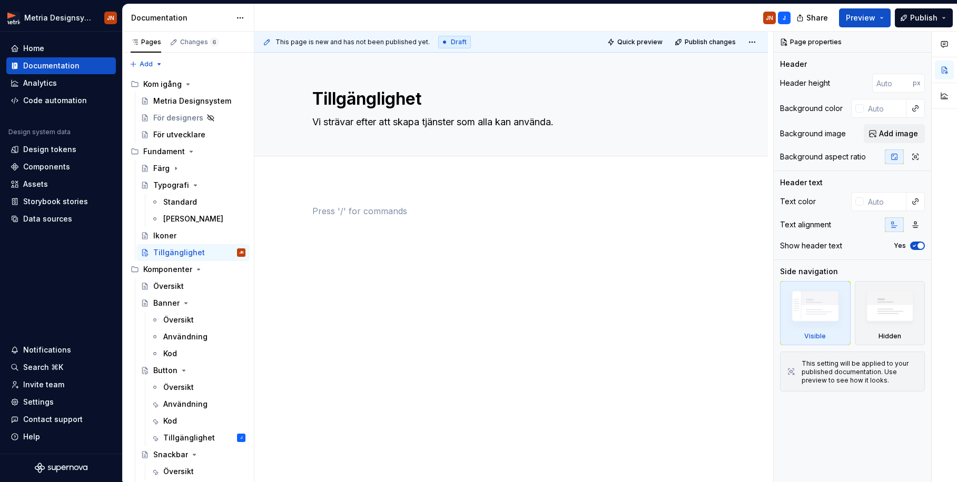
drag, startPoint x: 323, startPoint y: 198, endPoint x: 330, endPoint y: 203, distance: 8.3
click at [323, 198] on div at bounding box center [510, 291] width 513 height 223
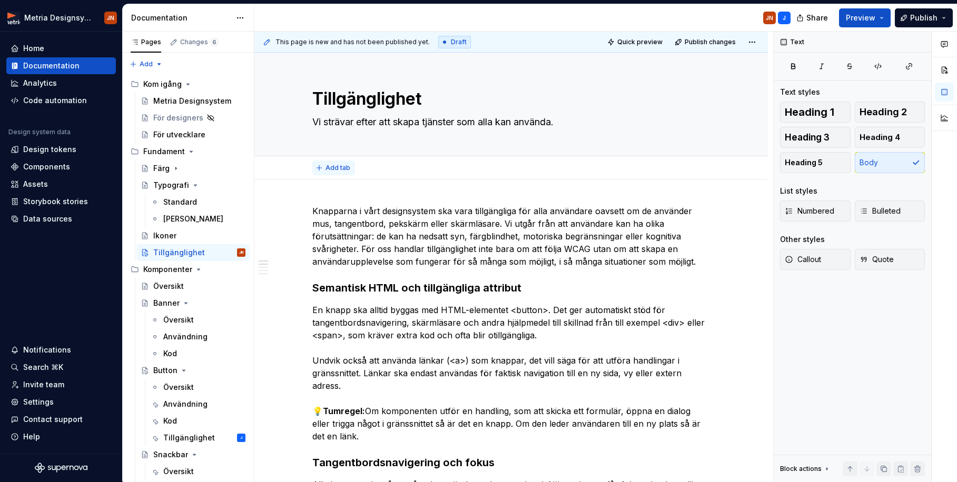
drag, startPoint x: 334, startPoint y: 177, endPoint x: 331, endPoint y: 170, distance: 7.8
click at [331, 170] on span "Add tab" at bounding box center [337, 168] width 25 height 8
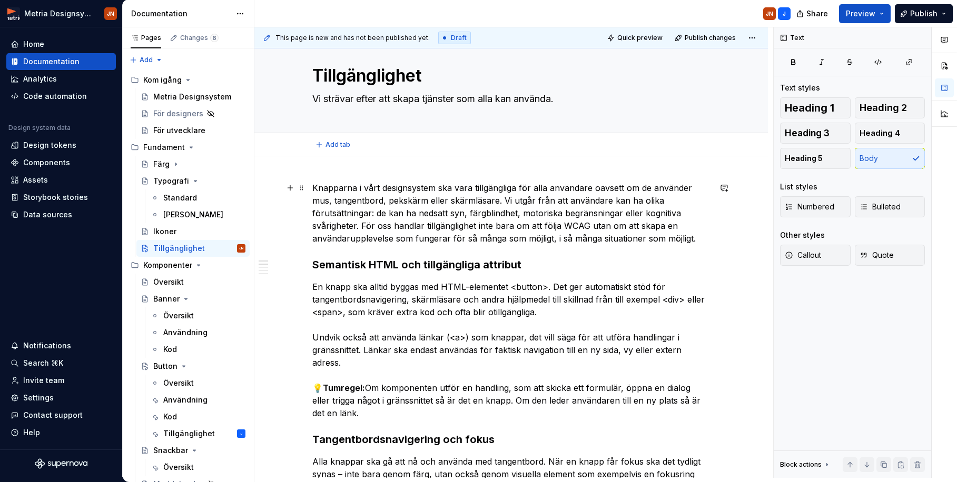
click at [349, 188] on p "Knapparna i vårt designsystem ska vara tillgängliga för alla användare oavsett …" at bounding box center [511, 213] width 398 height 63
click at [372, 206] on p "Knapparna i vårt designsystem ska vara tillgängliga för alla användare oavsett …" at bounding box center [511, 213] width 398 height 63
click at [341, 190] on p "Knapparna i vårt designsystem ska vara tillgängliga för alla användare oavsett …" at bounding box center [511, 213] width 398 height 63
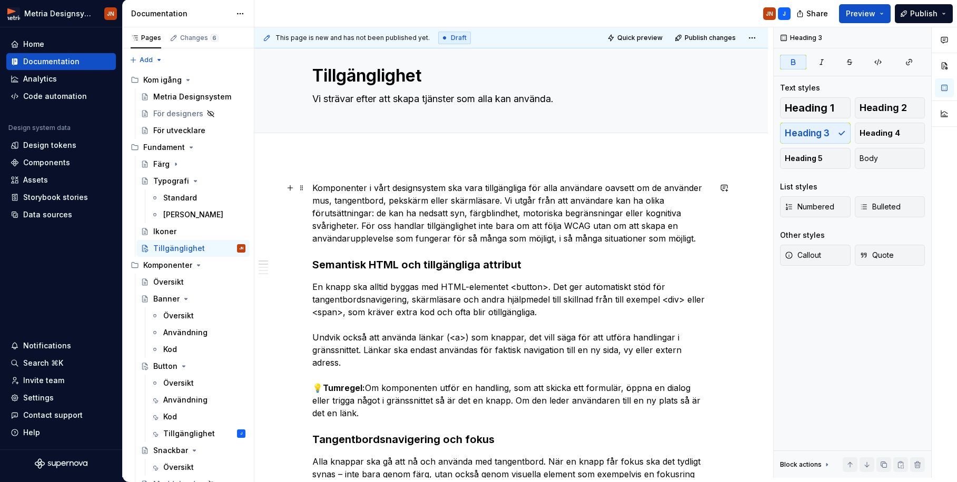
click at [379, 188] on p "Komponenter i vårt designsystem ska vara tillgängliga för alla användare oavset…" at bounding box center [511, 213] width 398 height 63
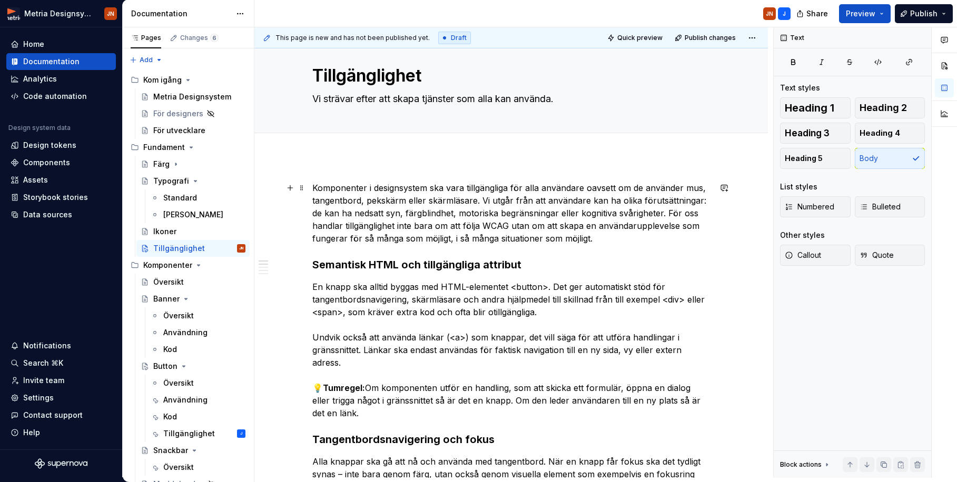
click at [430, 187] on p "Komponenter i designsystem ska vara tillgängliga för alla användare oavsett om …" at bounding box center [511, 213] width 398 height 63
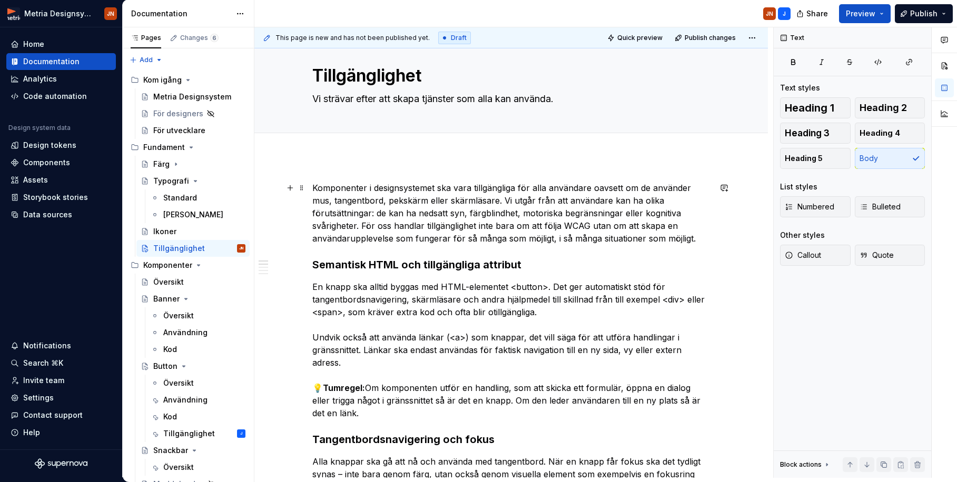
click at [444, 211] on p "Komponenter i designsystemet ska vara tillgängliga för alla användare oavsett o…" at bounding box center [511, 213] width 398 height 63
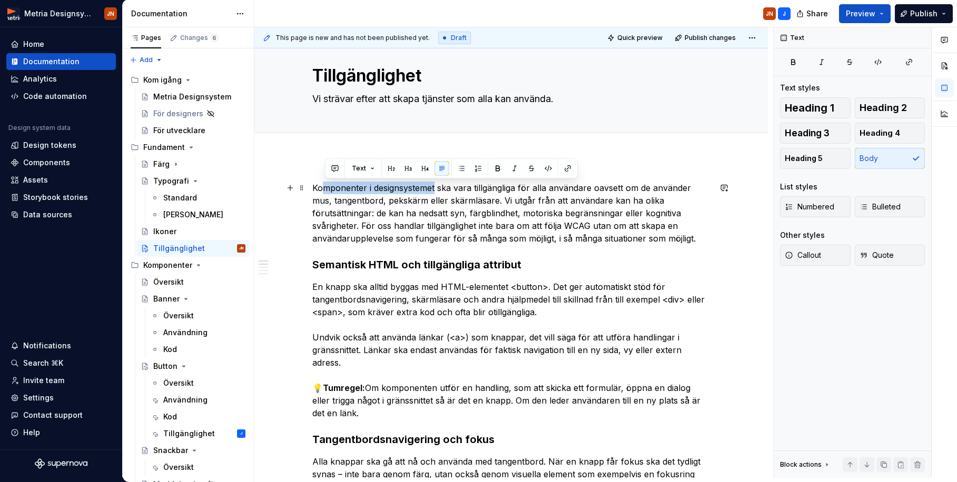
drag, startPoint x: 438, startPoint y: 189, endPoint x: 312, endPoint y: 187, distance: 125.9
drag, startPoint x: 315, startPoint y: 189, endPoint x: 323, endPoint y: 189, distance: 8.4
click at [315, 189] on p "Komponenter i designsystemet ska vara tillgängliga för alla användare oavsett o…" at bounding box center [511, 213] width 398 height 63
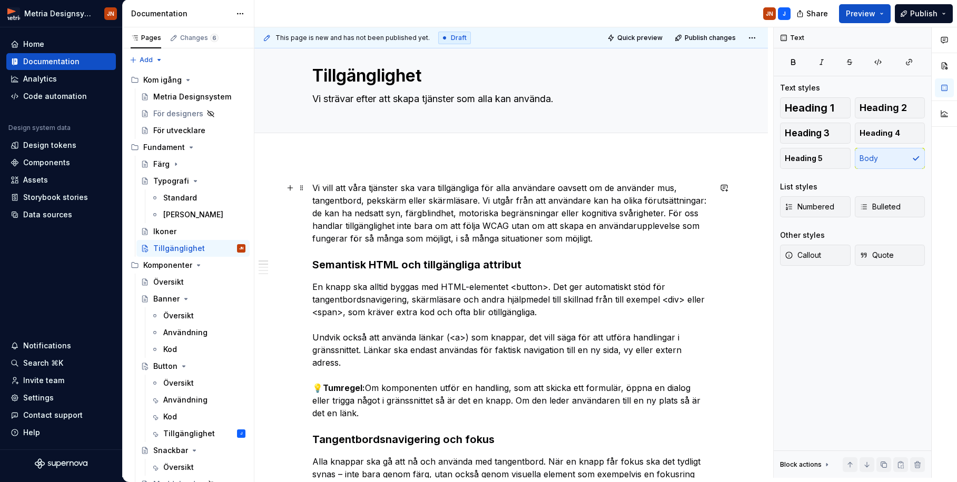
click at [501, 199] on p "Vi vill att våra tjänster ska vara tillgängliga för alla användare oavsett om d…" at bounding box center [511, 213] width 398 height 63
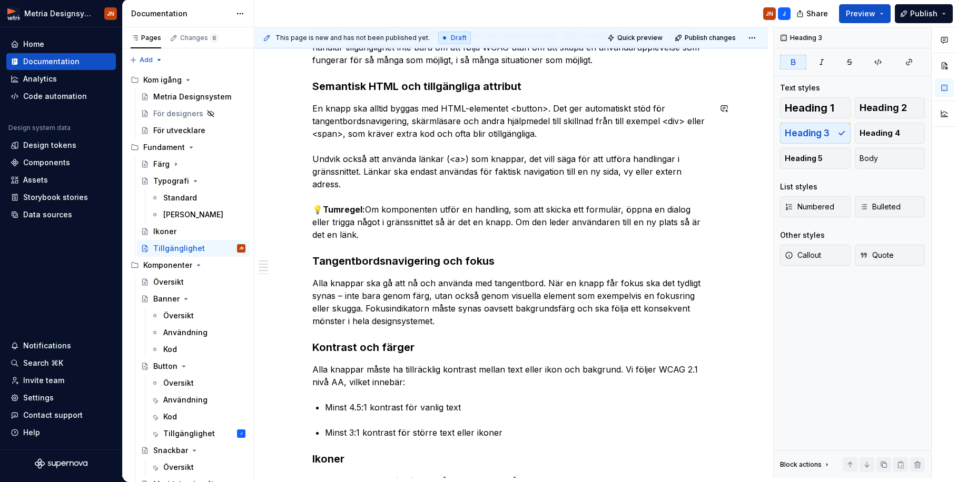
scroll to position [225, 0]
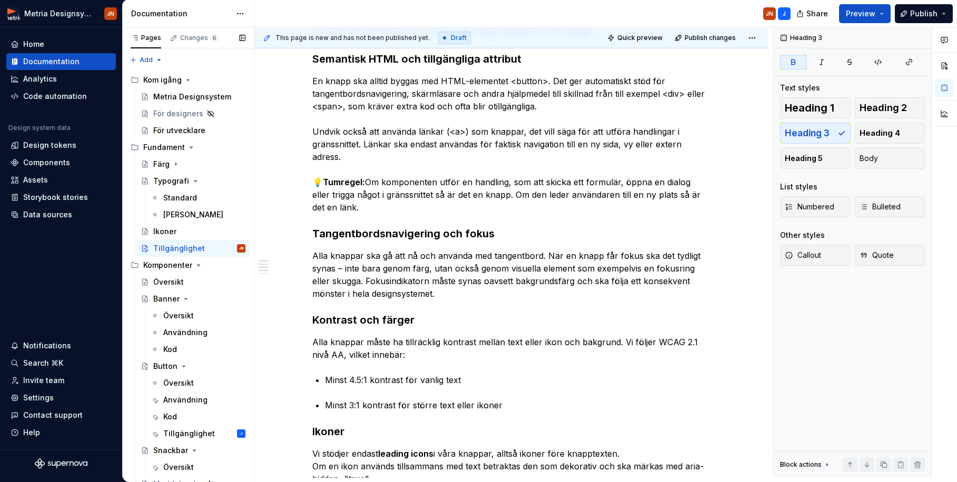
click at [0, 0] on button "Page tree" at bounding box center [0, 0] width 0 height 0
drag, startPoint x: 197, startPoint y: 246, endPoint x: 269, endPoint y: 255, distance: 72.1
click at [197, 246] on div "Pages Changes 6 Add Accessibility guide for tree Page tree. Navigate the tree w…" at bounding box center [188, 254] width 132 height 455
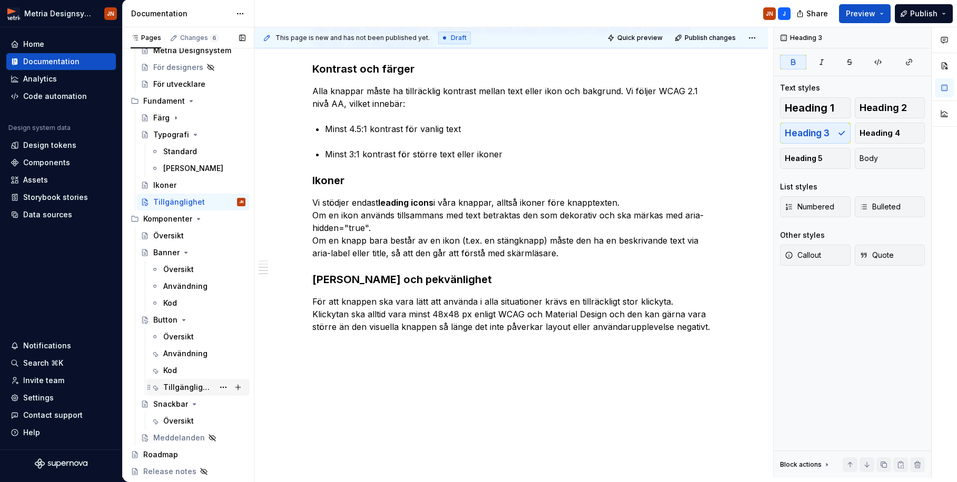
scroll to position [46, 0]
click at [188, 385] on div "Tillgänglighet" at bounding box center [188, 387] width 51 height 11
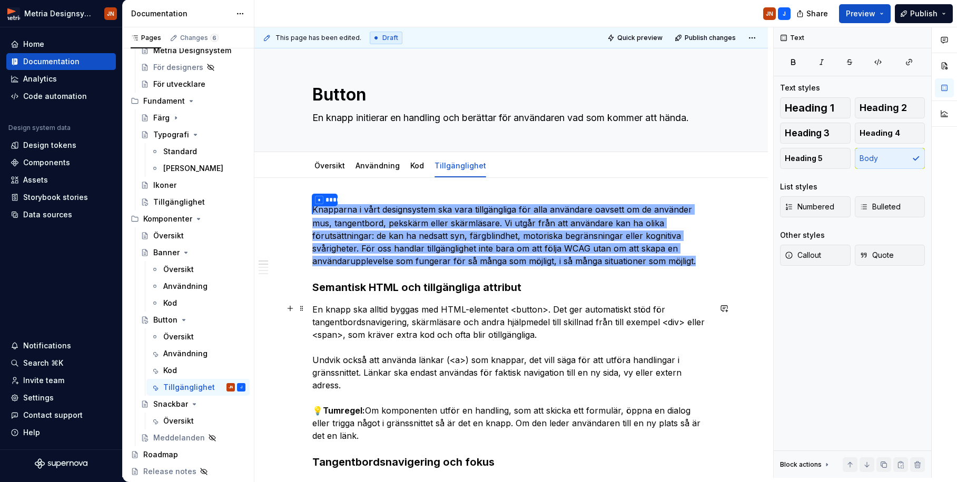
click at [405, 331] on p "En knapp ska alltid byggas med HTML-elementet <button>. Det ger automatiskt stö…" at bounding box center [511, 372] width 398 height 139
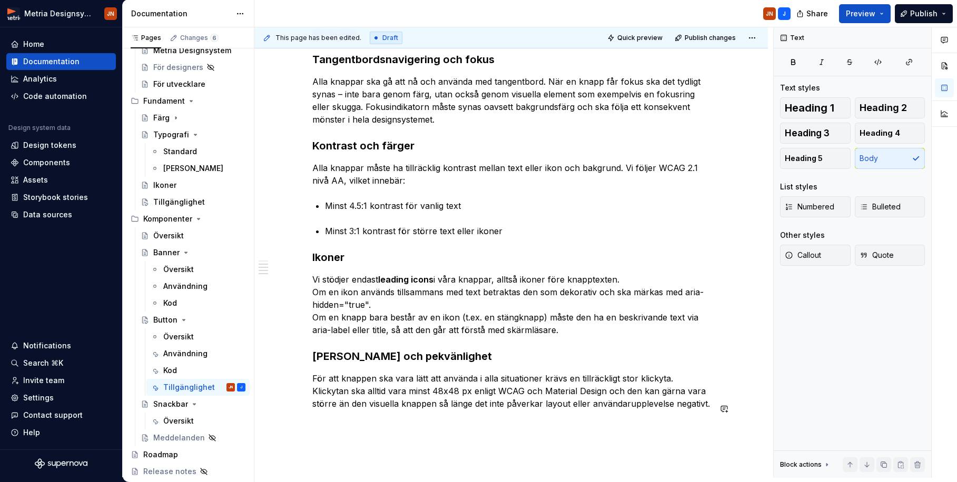
scroll to position [404, 0]
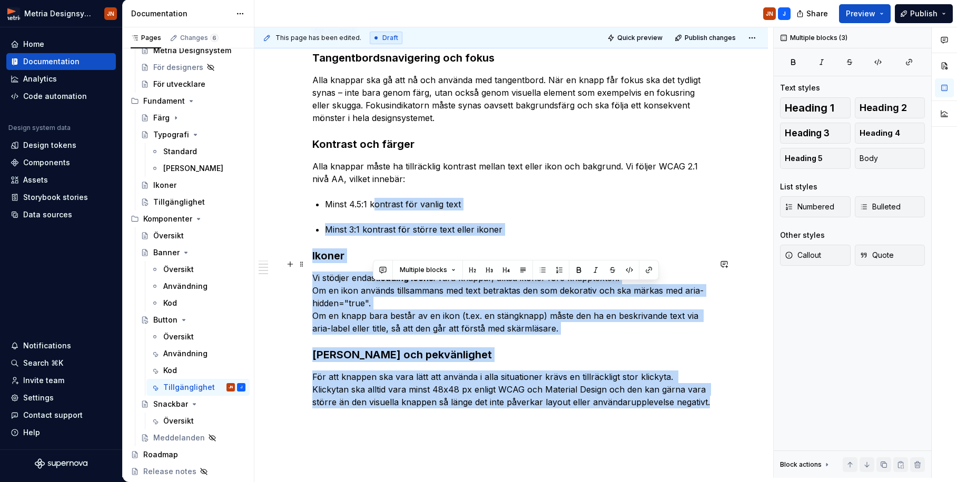
drag, startPoint x: 679, startPoint y: 391, endPoint x: 379, endPoint y: 187, distance: 363.2
click at [379, 187] on div "* **** Knapparna i vårt designsystem ska vara tillgängliga för alla användare o…" at bounding box center [511, 113] width 398 height 629
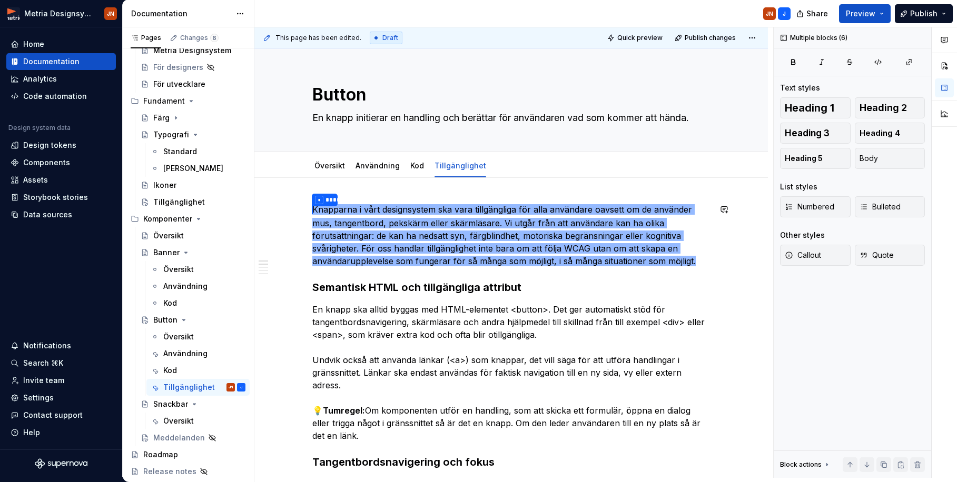
scroll to position [0, 0]
click at [314, 207] on div "This page has been edited. Draft Quick preview Publish changes Button En knapp …" at bounding box center [513, 252] width 519 height 451
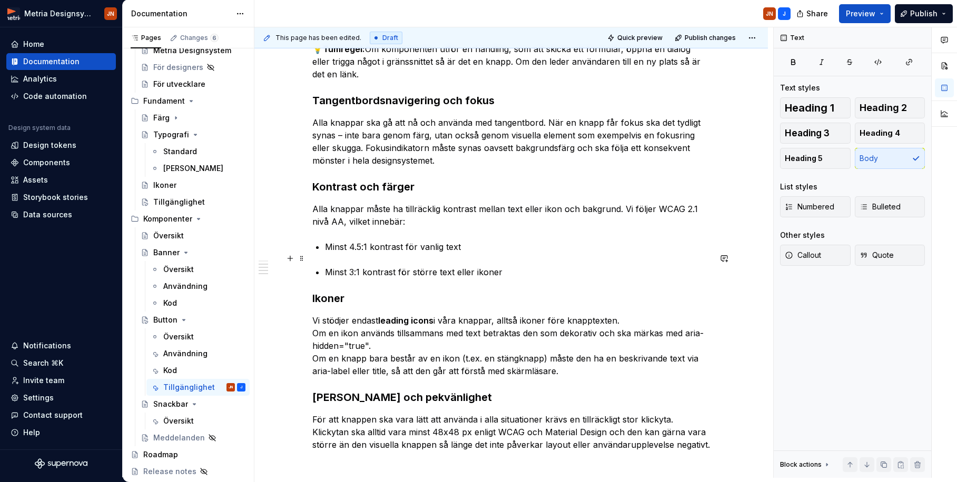
scroll to position [362, 0]
click at [459, 141] on p "Alla knappar ska gå att nå och använda med tangentbord. När en knapp får fokus …" at bounding box center [511, 141] width 398 height 51
click at [389, 131] on p "Alla knappar ska gå att nå och använda med tangentbord. När en knapp får fokus …" at bounding box center [511, 141] width 398 height 51
click at [389, 130] on p "Alla knappar ska gå att nå och använda med tangentbord. När en knapp får fokus …" at bounding box center [511, 141] width 398 height 51
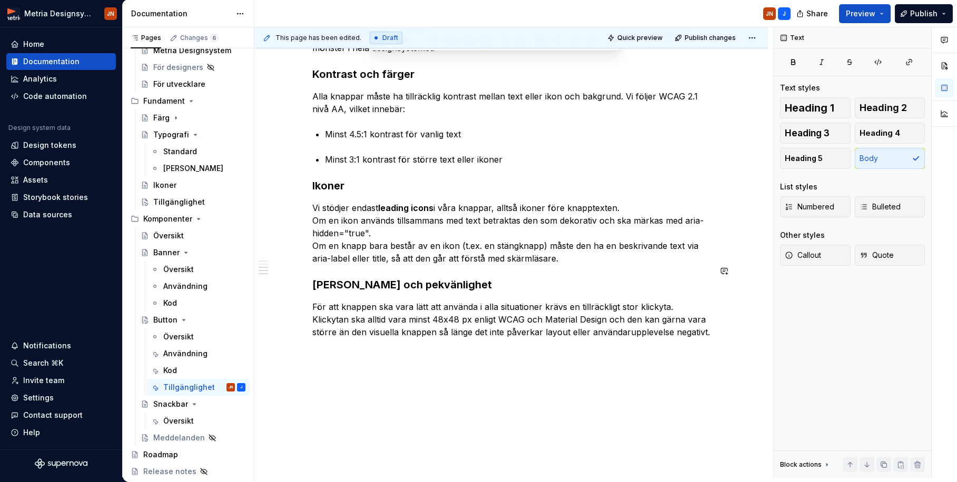
scroll to position [476, 0]
click at [381, 220] on p "Vi stödjer endast leading icons i våra knappar, alltså ikoner före knapptexten.…" at bounding box center [511, 232] width 398 height 63
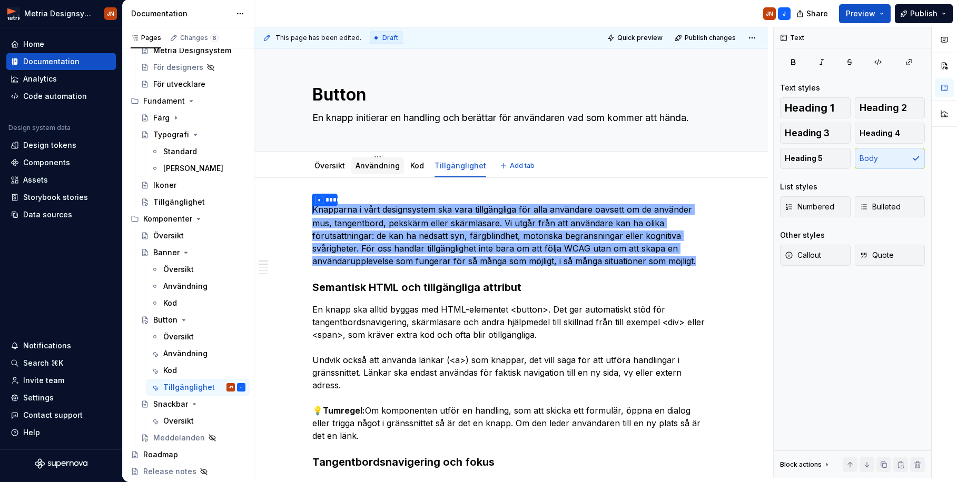
scroll to position [0, 0]
click at [373, 165] on link "Användning" at bounding box center [377, 165] width 44 height 9
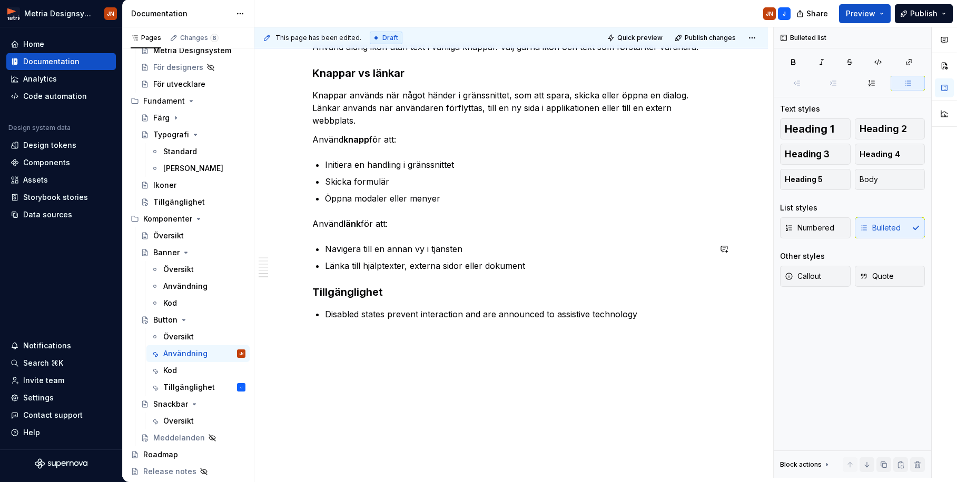
scroll to position [1003, 0]
click at [328, 314] on p "Disabled states prevent interaction and are announced to assistive technology" at bounding box center [517, 314] width 385 height 13
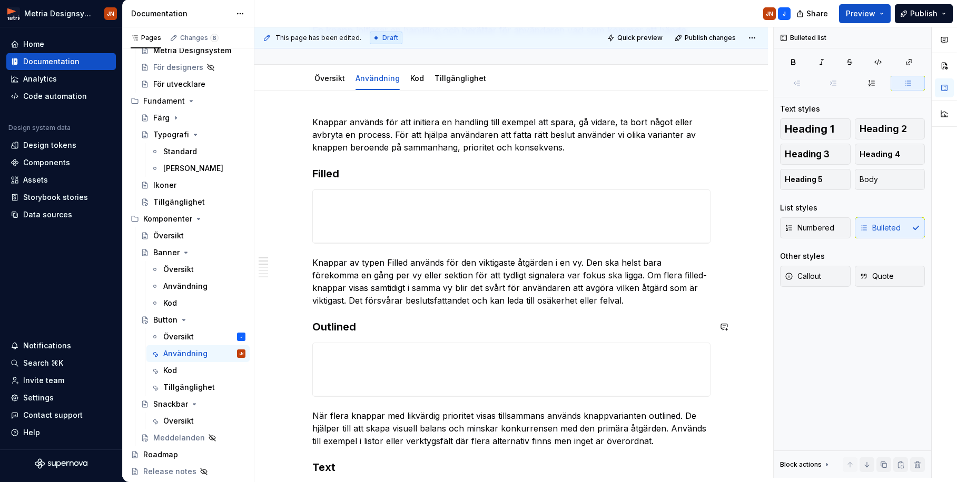
scroll to position [22, 0]
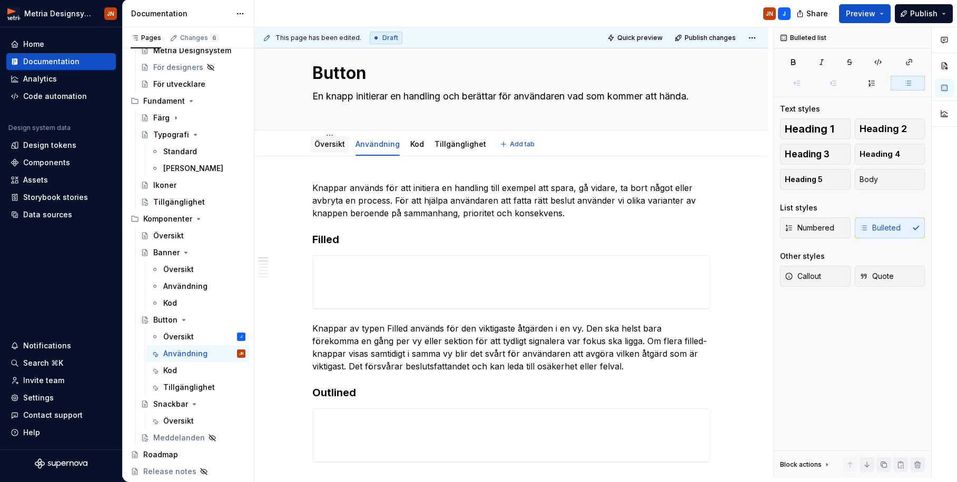
click at [336, 146] on link "Översikt" at bounding box center [329, 144] width 31 height 9
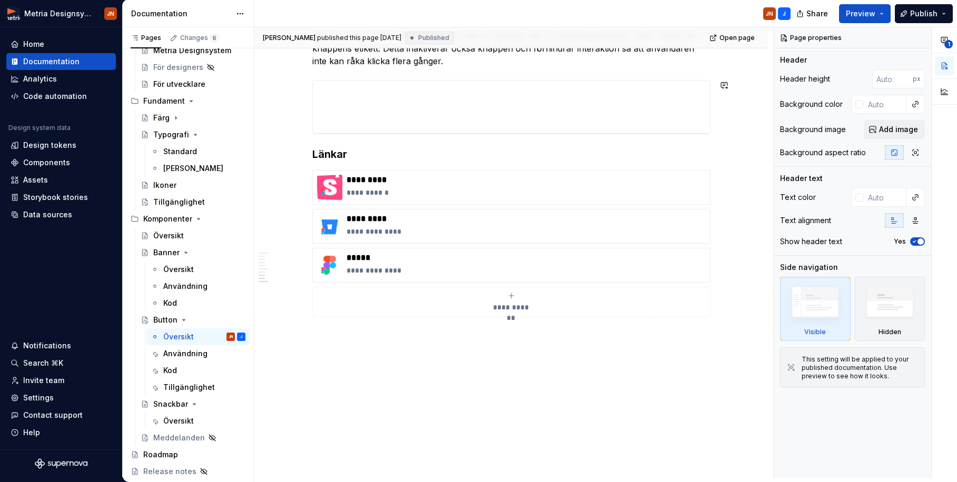
scroll to position [868, 0]
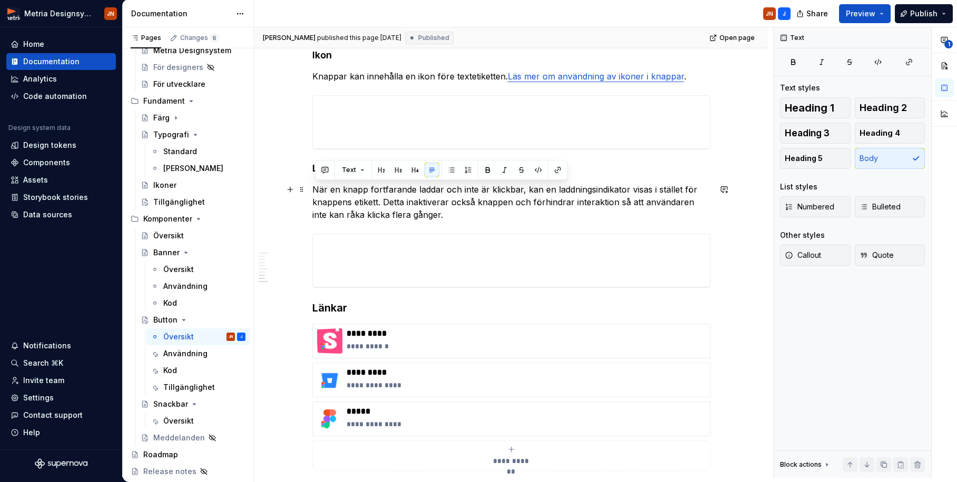
drag, startPoint x: 447, startPoint y: 213, endPoint x: 312, endPoint y: 191, distance: 137.1
copy p "När en knapp fortfarande laddar och inte är klickbar, kan en laddningsindikator…"
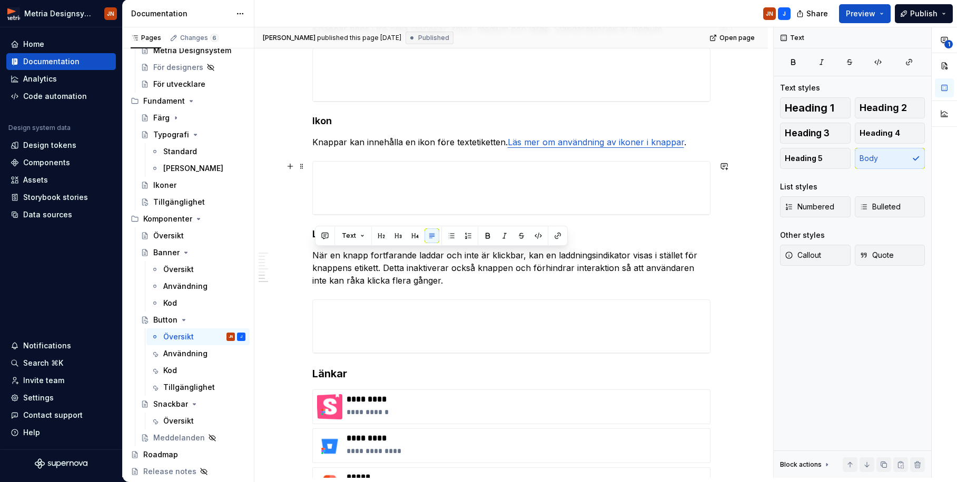
scroll to position [802, 0]
click at [426, 276] on p "När en knapp fortfarande laddar och inte är klickbar, kan en laddningsindikator…" at bounding box center [511, 268] width 398 height 38
drag, startPoint x: 434, startPoint y: 281, endPoint x: 314, endPoint y: 254, distance: 123.4
click at [314, 254] on div "Varianter Det finns fyra varianter av knappar: Filled, Outlined, Text och Dange…" at bounding box center [510, 48] width 513 height 1344
copy p "När en knapp fortfarande laddar och inte är klickbar, kan en laddningsindikator…"
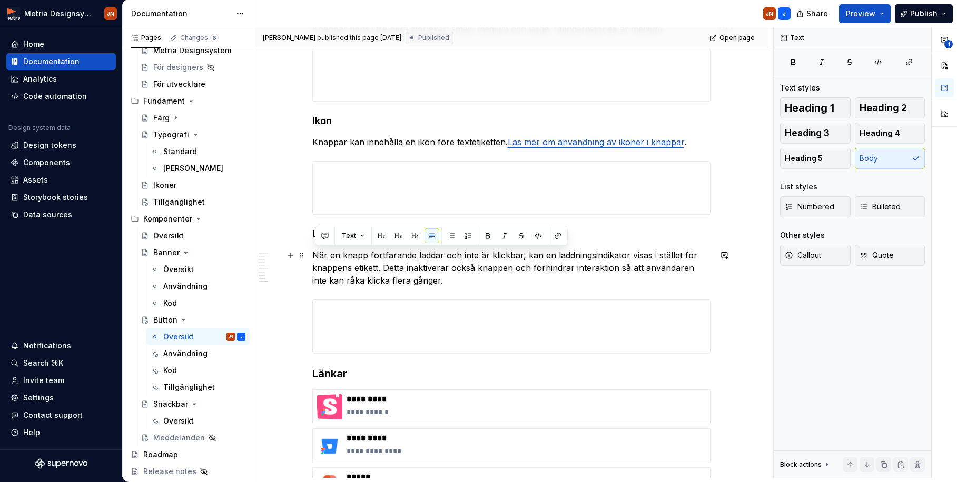
click at [450, 279] on p "När en knapp fortfarande laddar och inte är klickbar, kan en laddningsindikator…" at bounding box center [511, 268] width 398 height 38
drag, startPoint x: 450, startPoint y: 279, endPoint x: 313, endPoint y: 256, distance: 138.8
click at [313, 256] on div "Varianter Det finns fyra varianter av knappar: Filled, Outlined, Text och Dange…" at bounding box center [510, 48] width 513 height 1344
copy p "När en knapp fortfarande laddar och inte är klickbar, kan en laddningsindikator…"
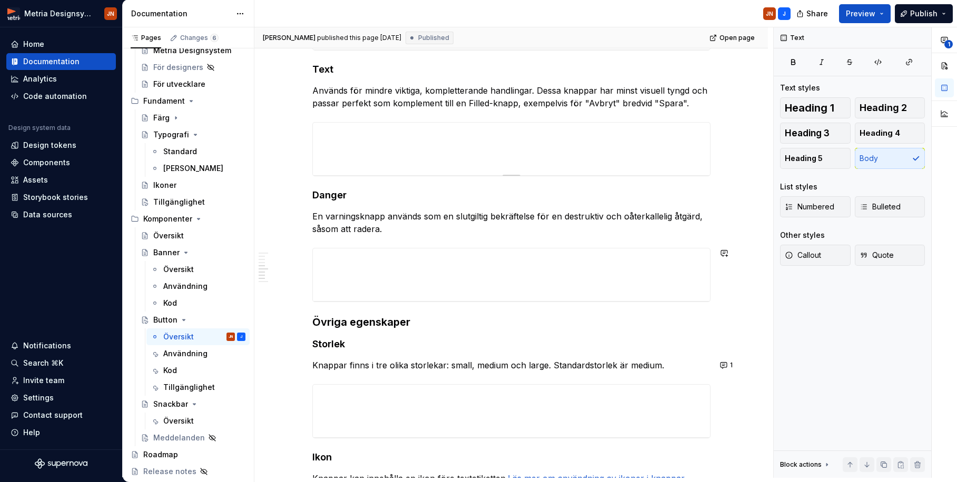
scroll to position [63, 0]
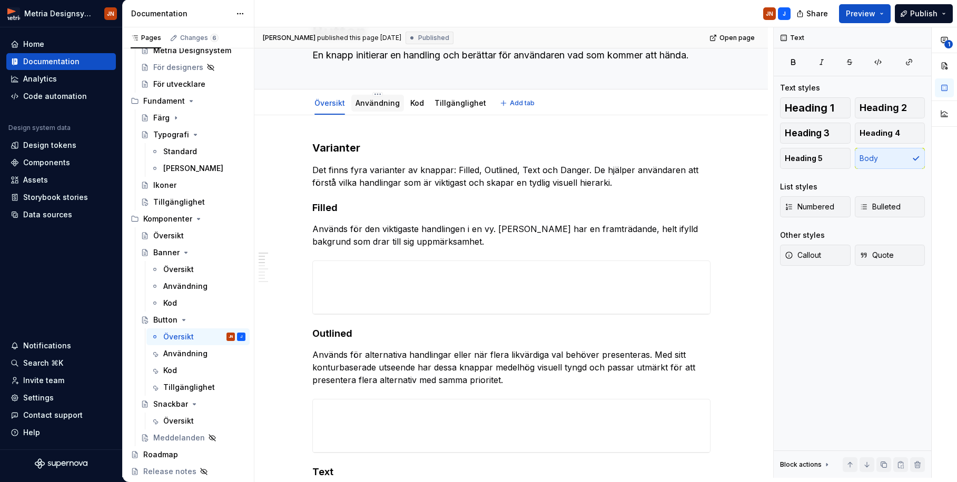
click at [361, 107] on div "Användning" at bounding box center [377, 103] width 44 height 11
click at [379, 106] on link "Användning" at bounding box center [377, 102] width 44 height 9
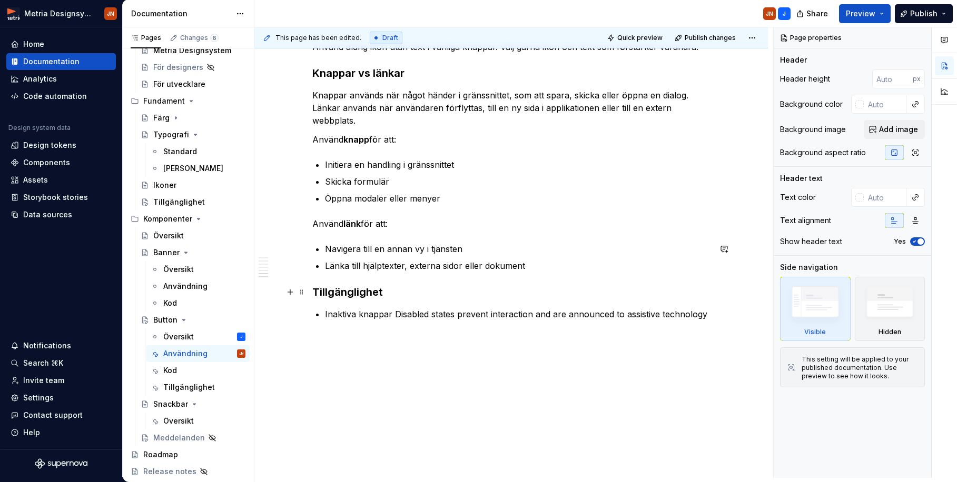
scroll to position [1003, 0]
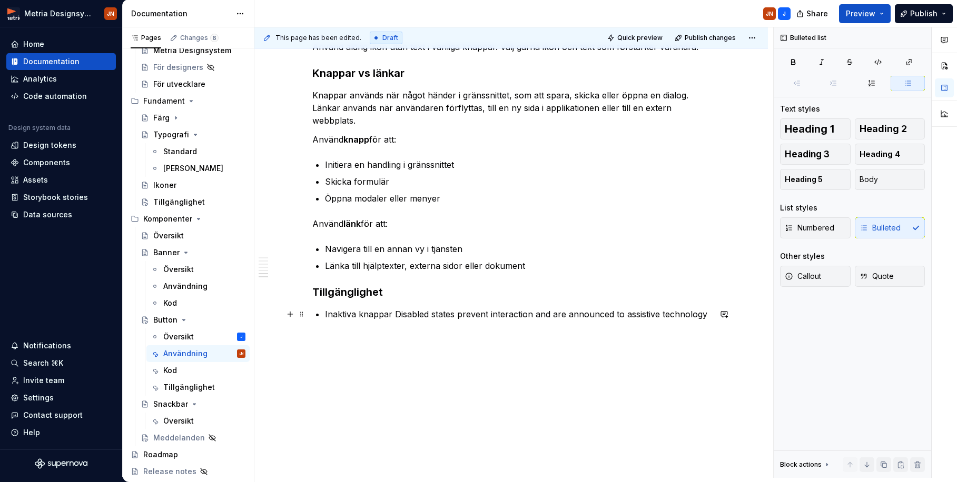
click at [414, 313] on p "Inaktiva knappar Disabled states prevent interaction and are announced to assis…" at bounding box center [517, 314] width 385 height 13
paste div
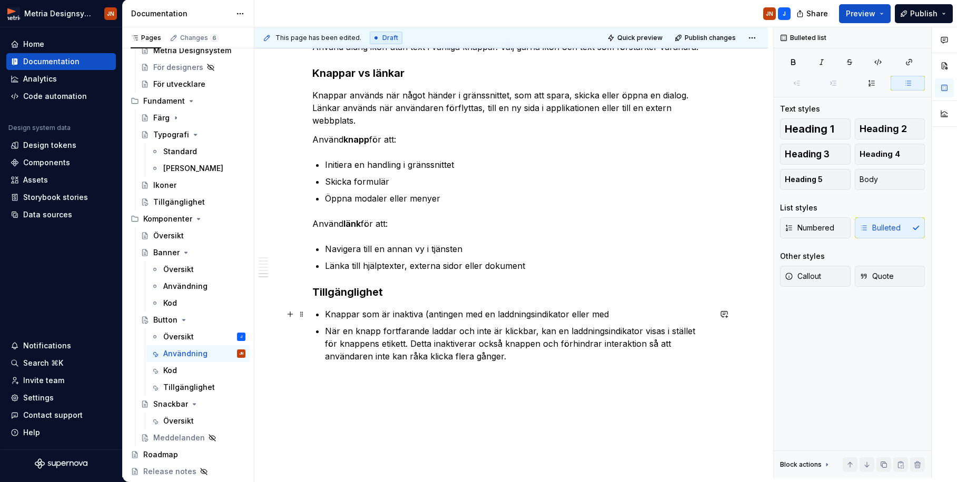
drag, startPoint x: 636, startPoint y: 311, endPoint x: 622, endPoint y: 313, distance: 14.3
click at [622, 313] on p "Knappar som är inaktiva (antingen med en laddningsindikator eller med" at bounding box center [517, 314] width 385 height 13
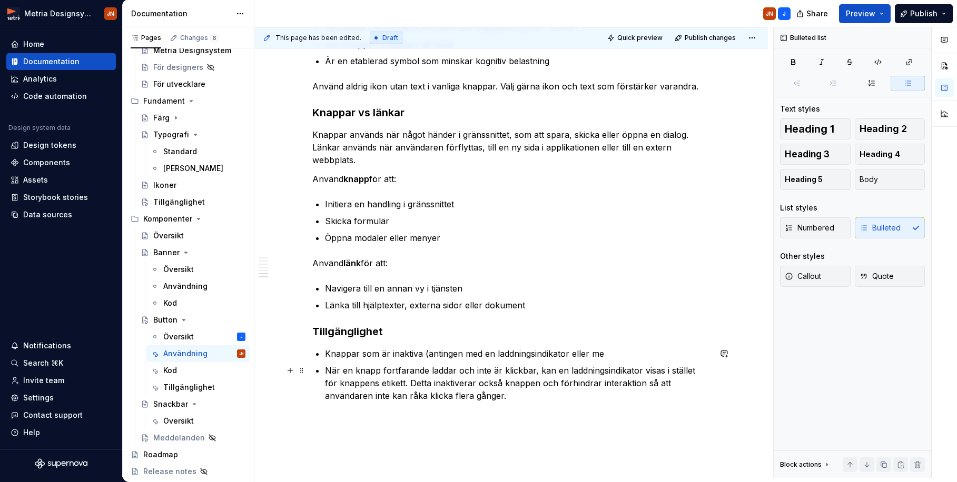
scroll to position [969, 0]
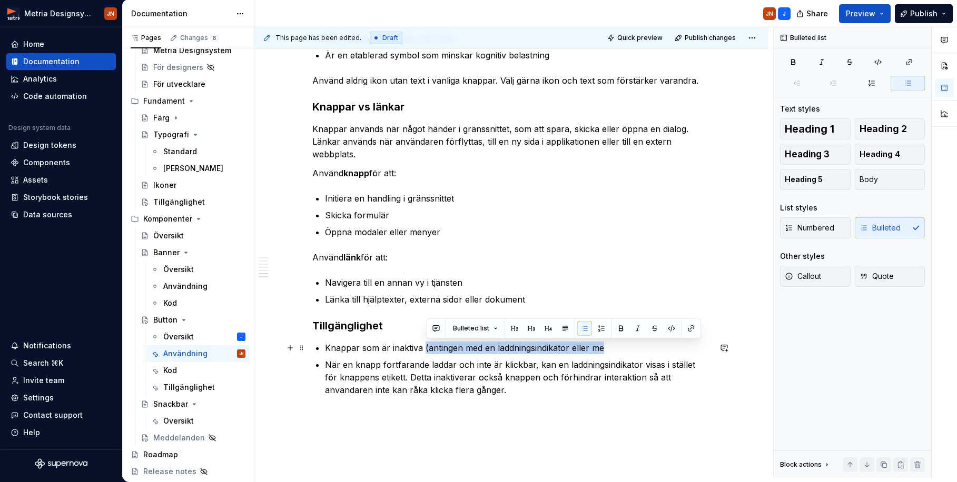
drag, startPoint x: 437, startPoint y: 350, endPoint x: 665, endPoint y: 344, distance: 228.1
click at [665, 344] on p "Knappar som är inaktiva (antingen med en laddningsindikator eller me" at bounding box center [517, 348] width 385 height 13
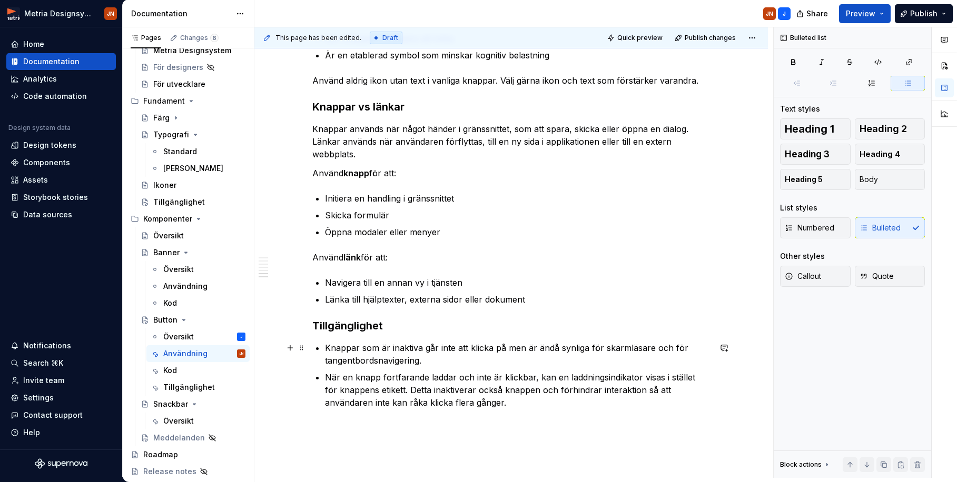
click at [680, 347] on p "Knappar som är inaktiva går inte att klicka på men är ändå synliga för skärmläs…" at bounding box center [517, 354] width 385 height 25
click at [680, 348] on p "Knappar som är inaktiva går inte att klicka på men är ändå synliga för skärmläs…" at bounding box center [517, 354] width 385 height 25
drag, startPoint x: 674, startPoint y: 346, endPoint x: 672, endPoint y: 353, distance: 6.4
click at [672, 353] on p "Knappar som är inaktiva går inte att klicka på men är ändå synliga för skärmläs…" at bounding box center [517, 354] width 385 height 25
click at [674, 353] on p "Knappar som är inaktiva går inte att klicka på men är ändå synliga för skärmläs…" at bounding box center [517, 354] width 385 height 25
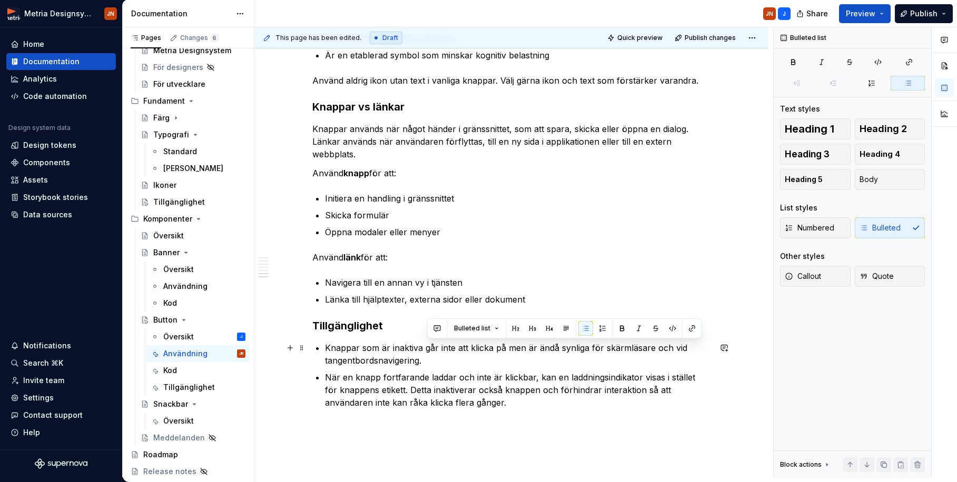
click at [674, 349] on p "Knappar som är inaktiva går inte att klicka på men är ändå synliga för skärmläs…" at bounding box center [517, 354] width 385 height 25
drag, startPoint x: 672, startPoint y: 350, endPoint x: 671, endPoint y: 357, distance: 6.5
click at [672, 357] on p "Knappar som är inaktiva går inte att klicka på men är ändå synliga för skärmläs…" at bounding box center [517, 354] width 385 height 25
click at [479, 357] on p "Knappar som är inaktiva går inte att klicka på men är ändå synliga för skärmläs…" at bounding box center [517, 354] width 385 height 25
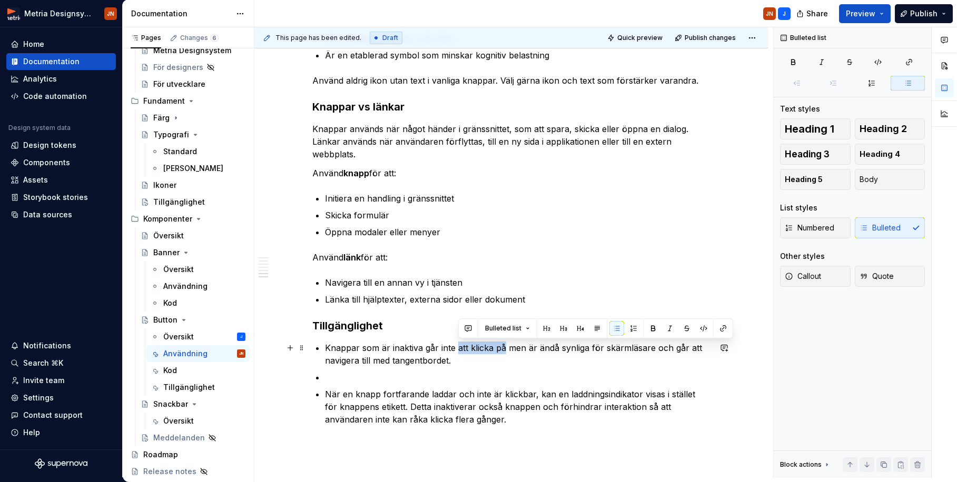
drag, startPoint x: 458, startPoint y: 350, endPoint x: 507, endPoint y: 347, distance: 48.5
click at [507, 347] on p "Knappar som är inaktiva går inte att klicka på men är ändå synliga för skärmläs…" at bounding box center [517, 354] width 385 height 25
click at [470, 362] on p "Knappar som är inaktiva går inte att klicka på men är ändå synliga för skärmläs…" at bounding box center [517, 354] width 385 height 25
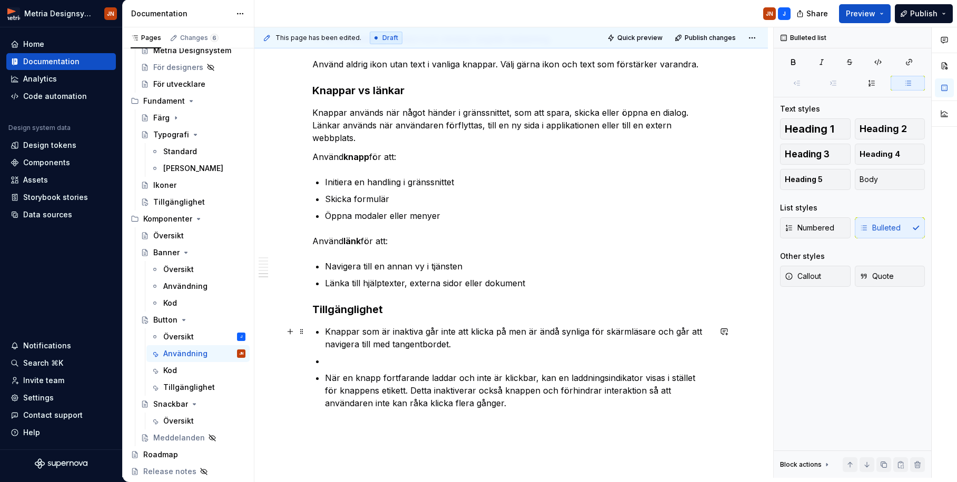
scroll to position [993, 0]
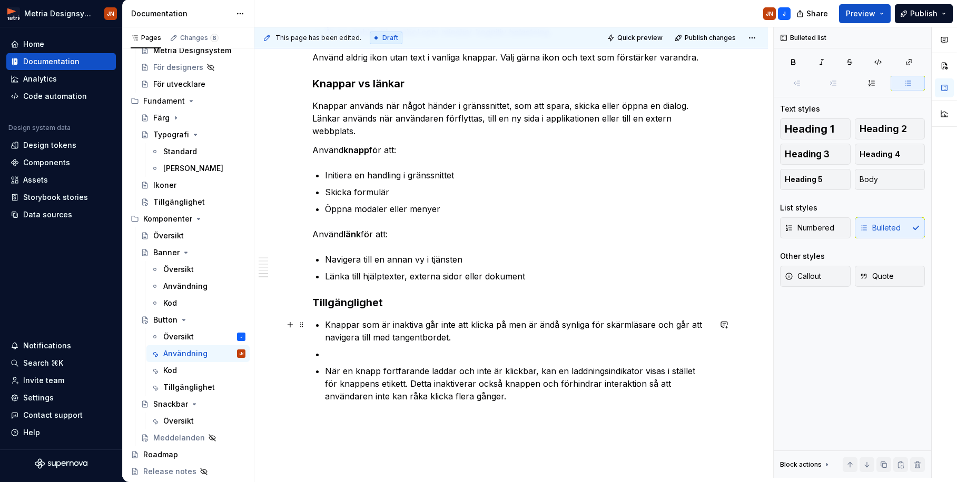
click at [464, 335] on p "Knappar som är inaktiva går inte att klicka på men är ändå synliga för skärmläs…" at bounding box center [517, 331] width 385 height 25
click at [509, 342] on p "Knappar som är inaktiva går inte att klicka på men är ändå synliga för skärmläs…" at bounding box center [517, 331] width 385 height 25
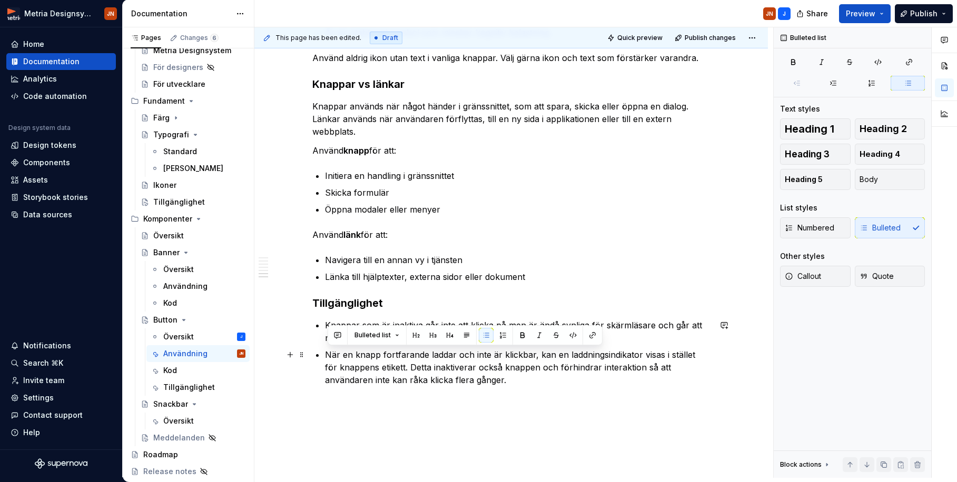
drag, startPoint x: 393, startPoint y: 377, endPoint x: 322, endPoint y: 357, distance: 74.0
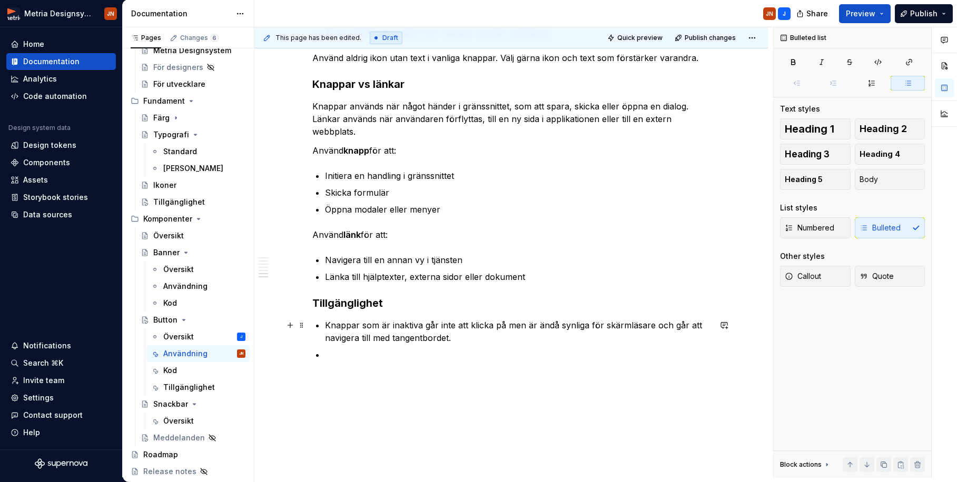
click at [478, 333] on p "Knappar som är inaktiva går inte att klicka på men är ändå synliga för skärmläs…" at bounding box center [517, 331] width 385 height 25
click at [730, 323] on button "button" at bounding box center [724, 325] width 15 height 15
click at [717, 358] on icon "Send" at bounding box center [722, 359] width 11 height 11
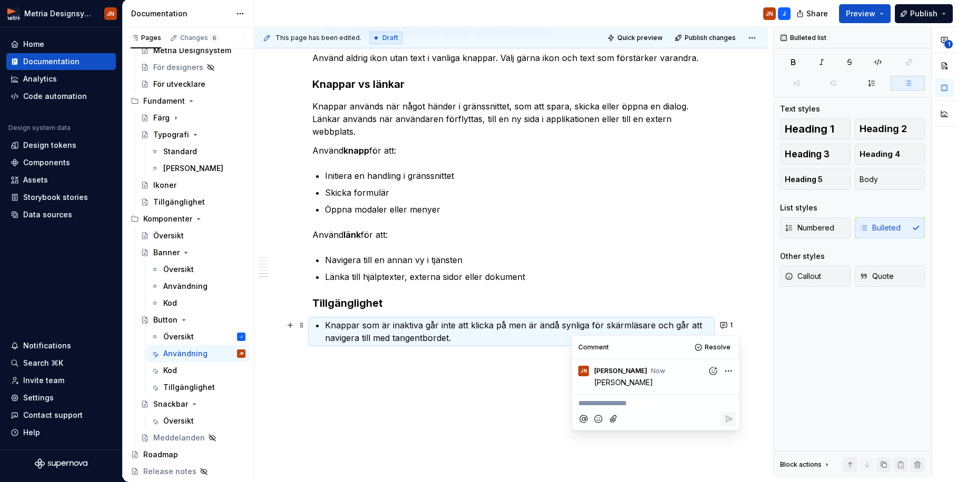
scroll to position [975, 0]
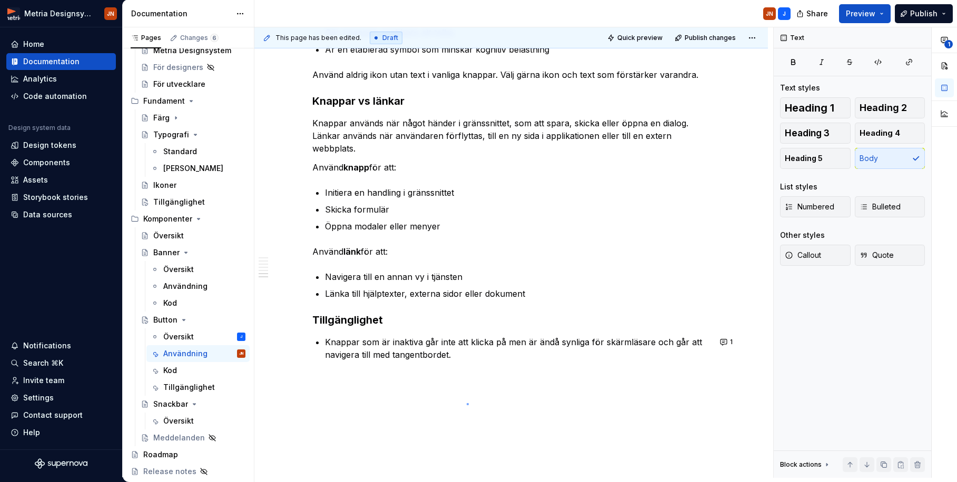
click at [466, 403] on div "This page has been edited. Draft Quick preview Publish changes Button En knapp …" at bounding box center [513, 252] width 519 height 451
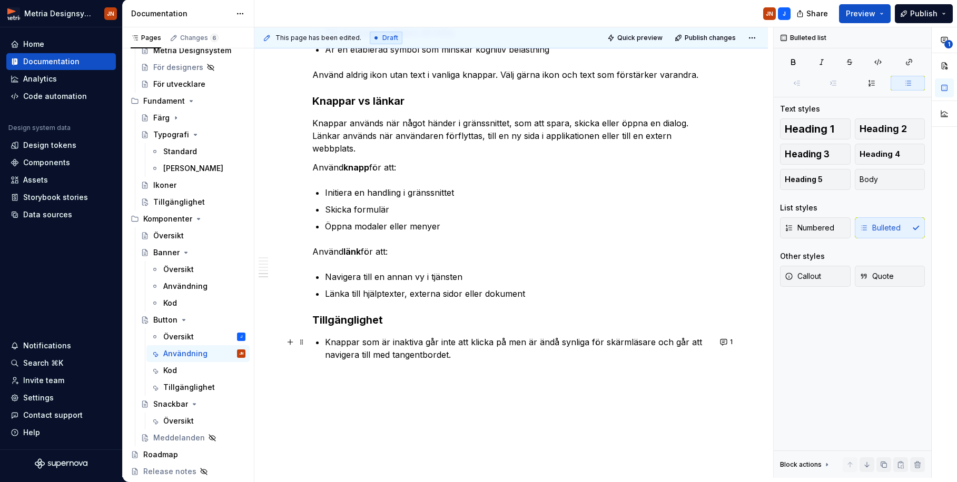
drag, startPoint x: 482, startPoint y: 358, endPoint x: 476, endPoint y: 357, distance: 6.9
click at [482, 358] on p "Knappar som är inaktiva går inte att klicka på men är ändå synliga för skärmläs…" at bounding box center [517, 348] width 385 height 25
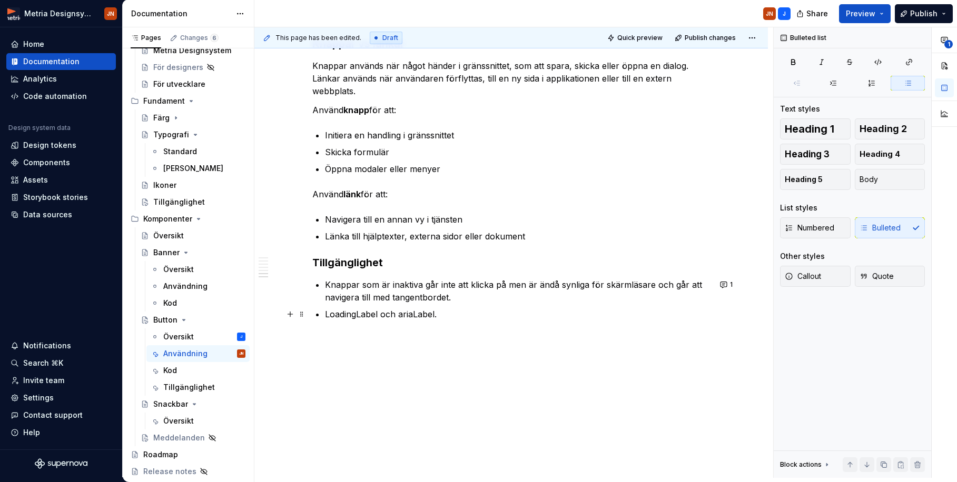
scroll to position [1033, 0]
drag, startPoint x: 452, startPoint y: 317, endPoint x: 324, endPoint y: 288, distance: 130.7
click at [432, 313] on p "LoadingLabel och ariaLabel." at bounding box center [517, 314] width 385 height 13
click at [458, 315] on p "LoadingLabel och ariaLabel." at bounding box center [517, 314] width 385 height 13
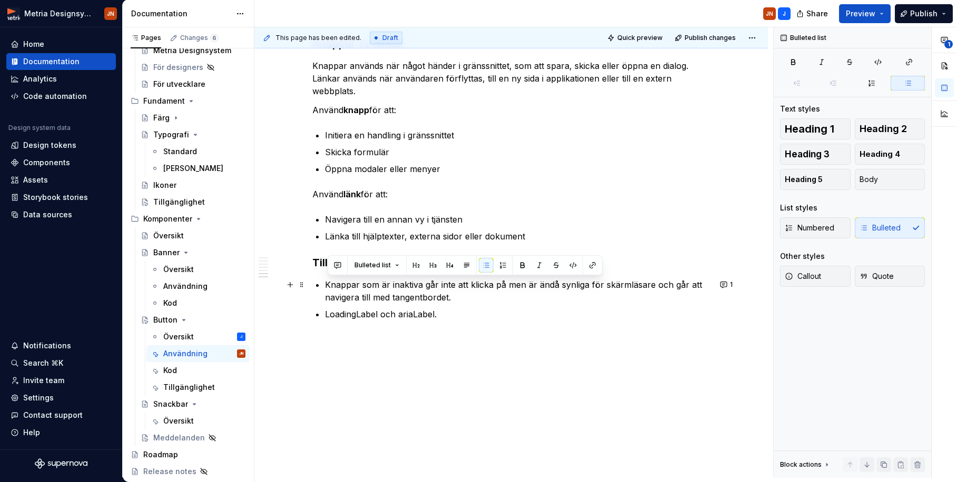
drag, startPoint x: 340, startPoint y: 289, endPoint x: 320, endPoint y: 283, distance: 20.3
click at [325, 283] on ul "Knappar som är inaktiva går inte att klicka på men är ändå synliga för skärmläs…" at bounding box center [517, 300] width 385 height 42
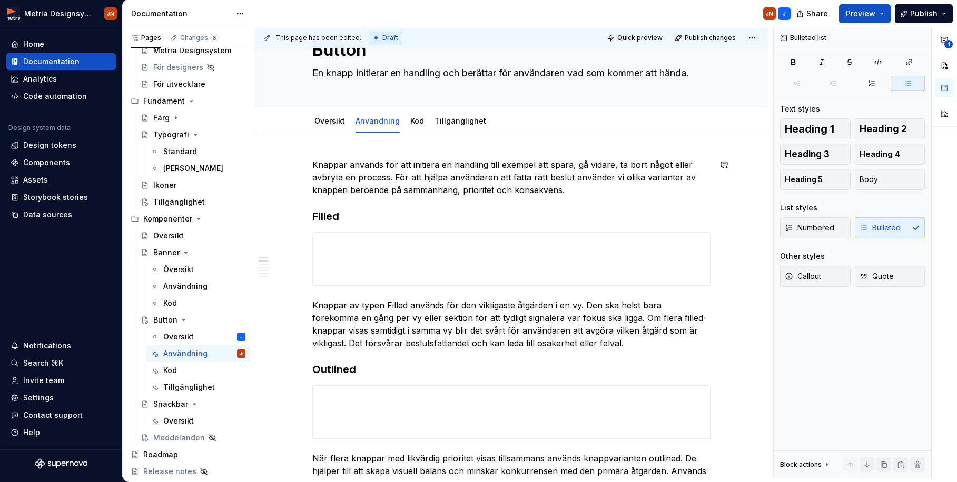
scroll to position [46, 0]
click at [348, 213] on h3 "Filled" at bounding box center [511, 214] width 398 height 15
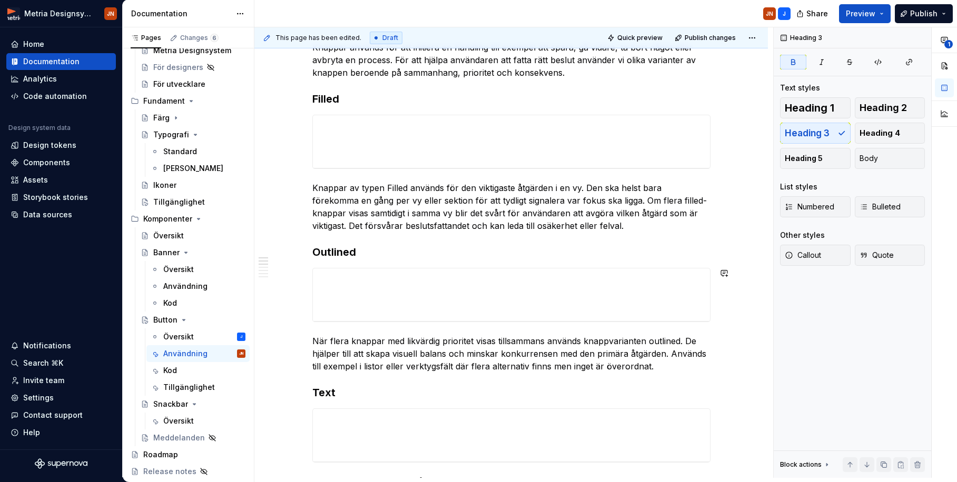
scroll to position [165, 0]
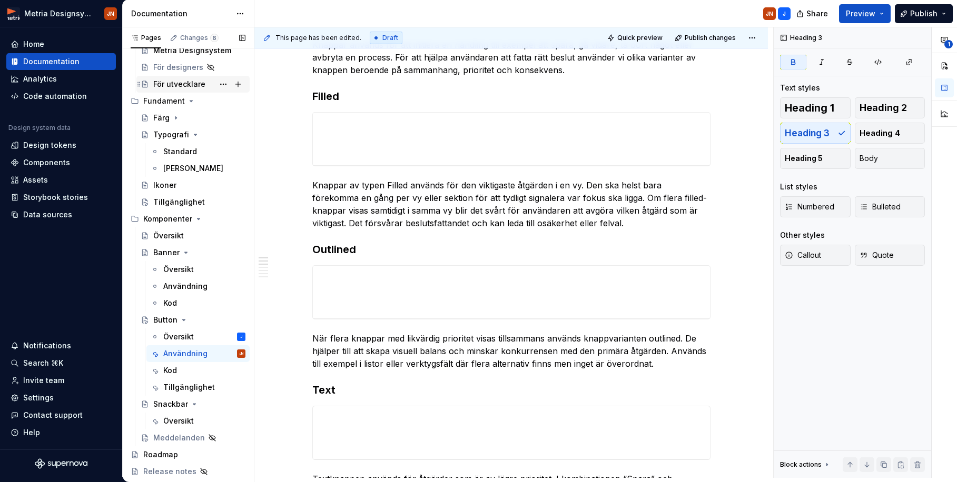
click at [193, 91] on div "För utvecklare" at bounding box center [192, 84] width 113 height 17
click at [194, 87] on div "För utvecklare" at bounding box center [179, 84] width 52 height 11
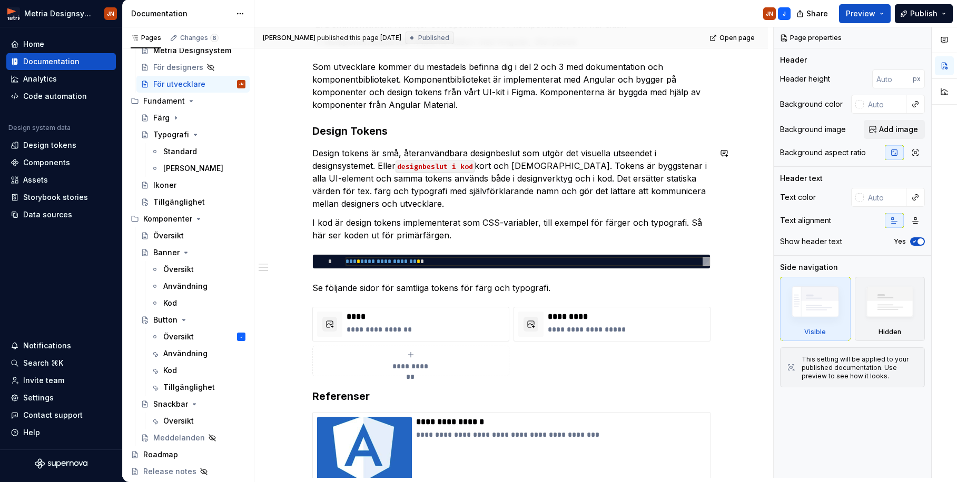
scroll to position [287, 0]
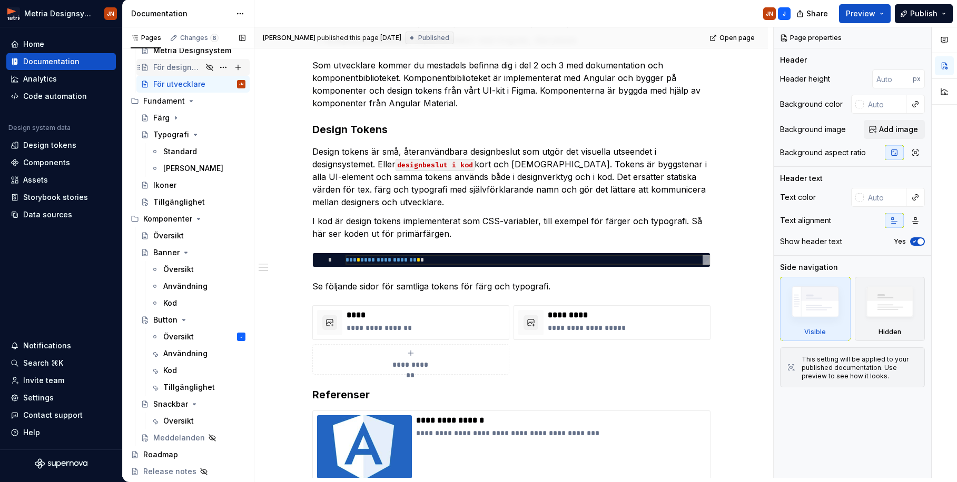
click at [177, 73] on div "För designers" at bounding box center [199, 67] width 92 height 15
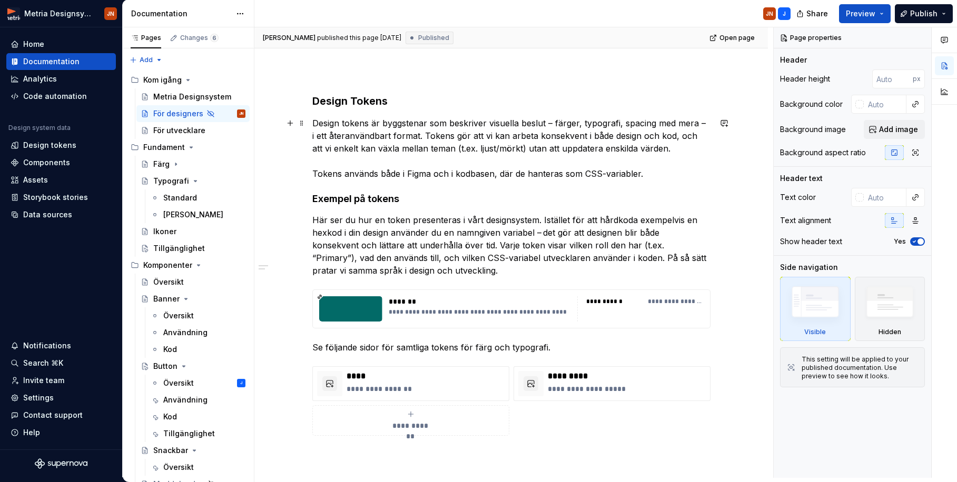
click at [492, 128] on p "Design tokens är byggstenar som beskriver visuella beslut – färger, typografi, …" at bounding box center [511, 148] width 398 height 63
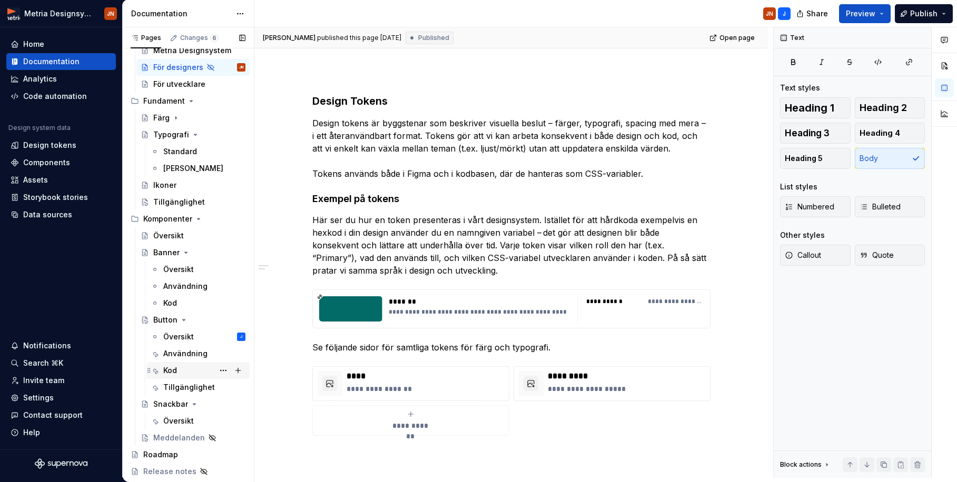
scroll to position [46, 0]
click at [176, 427] on div "Release notes" at bounding box center [169, 472] width 53 height 11
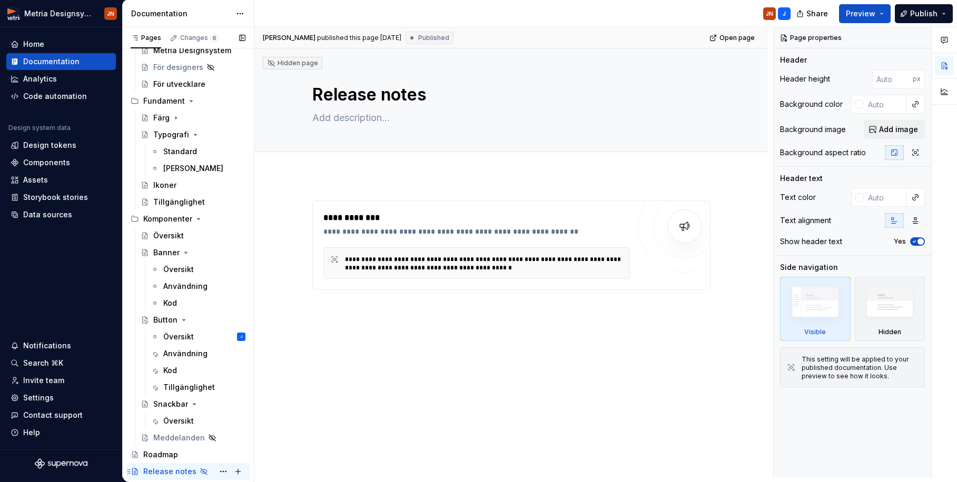
click at [201, 427] on icon "Page tree" at bounding box center [204, 472] width 6 height 6
click at [200, 427] on icon "Page tree" at bounding box center [204, 472] width 8 height 8
click at [220, 427] on button "Page tree" at bounding box center [223, 471] width 15 height 15
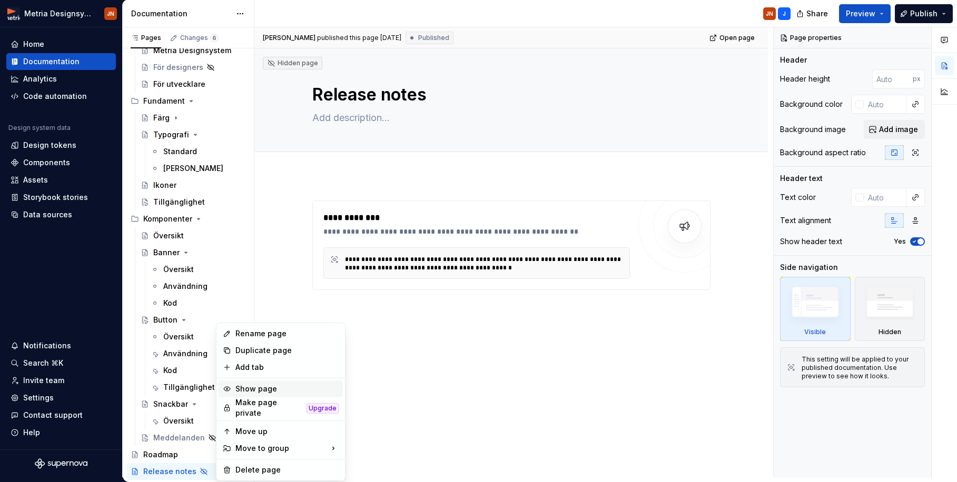
click at [278, 389] on div "Show page" at bounding box center [286, 389] width 103 height 11
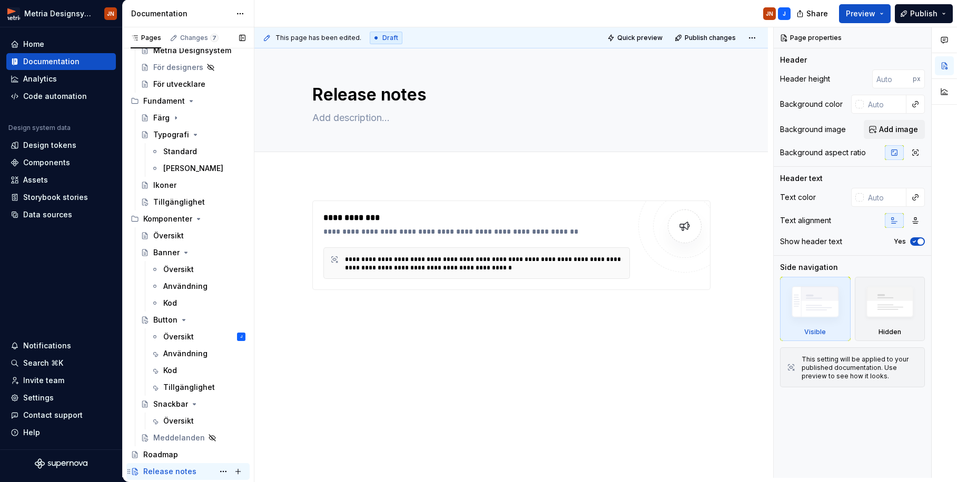
click at [191, 427] on div "Release notes" at bounding box center [169, 472] width 53 height 11
click at [304, 207] on span at bounding box center [302, 206] width 8 height 15
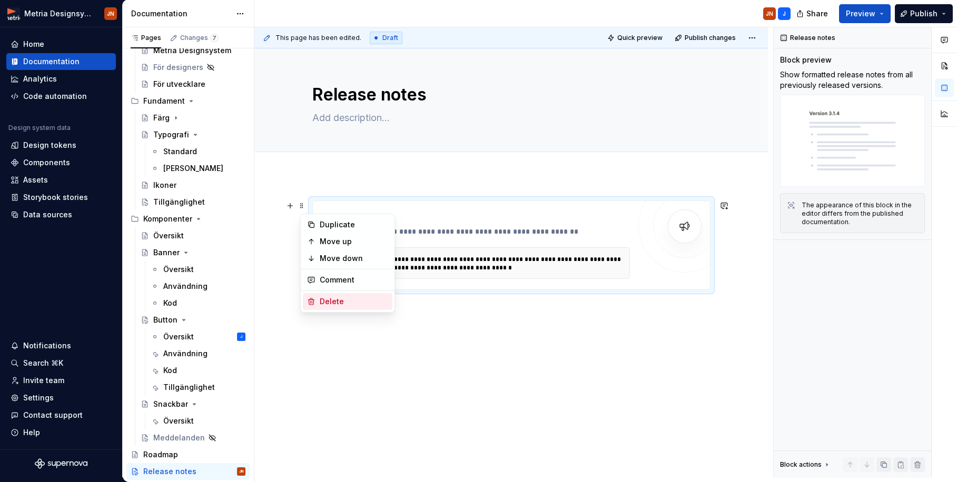
click at [339, 302] on div "Delete" at bounding box center [354, 301] width 68 height 11
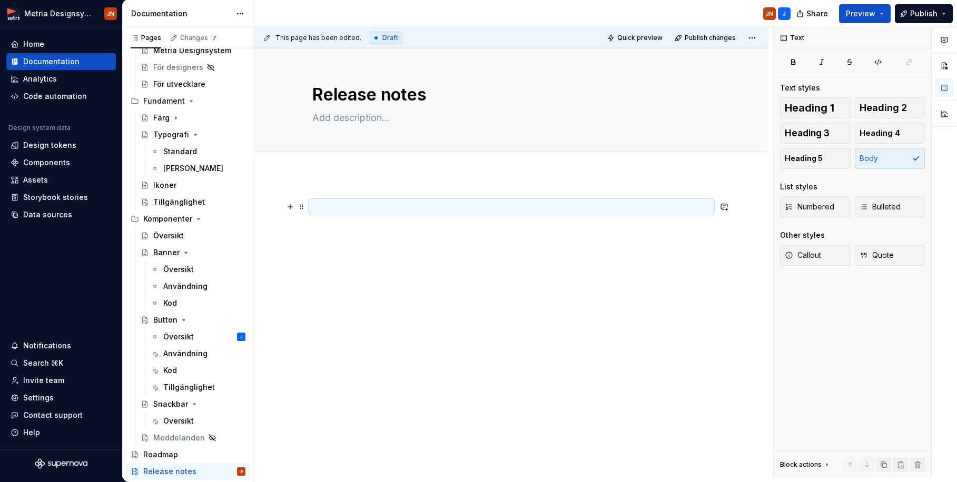
click at [324, 202] on p at bounding box center [511, 207] width 398 height 13
click at [411, 209] on p at bounding box center [511, 207] width 398 height 13
click at [357, 206] on p at bounding box center [511, 207] width 398 height 13
click at [321, 171] on div "Add tab" at bounding box center [510, 163] width 513 height 23
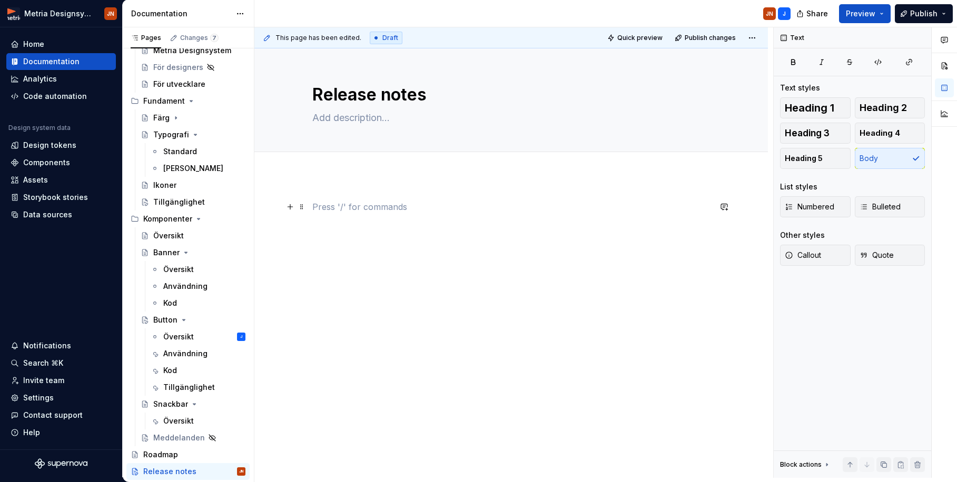
click at [327, 208] on p at bounding box center [511, 207] width 398 height 13
click at [809, 131] on button "Heading 3" at bounding box center [815, 133] width 71 height 21
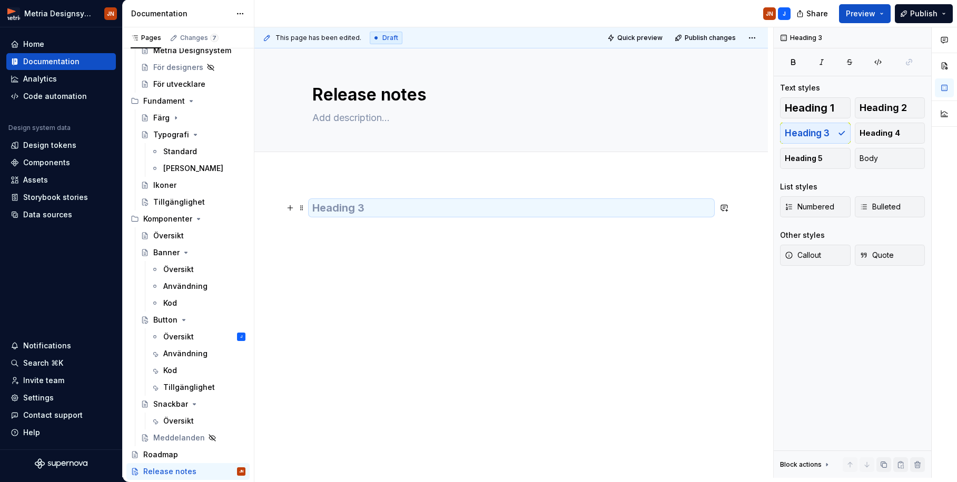
click at [354, 213] on h3 at bounding box center [511, 208] width 398 height 15
click at [350, 213] on h3 at bounding box center [511, 208] width 398 height 15
click at [341, 209] on h3 at bounding box center [511, 208] width 398 height 15
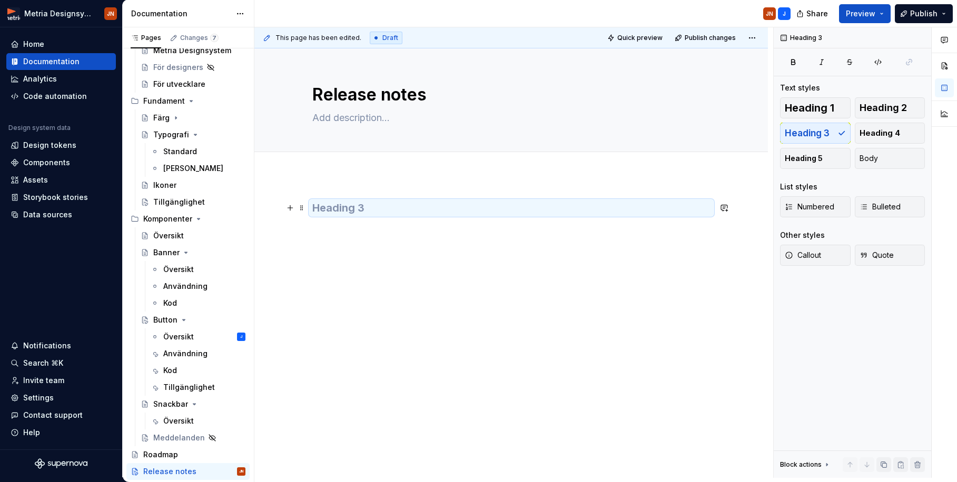
click at [383, 205] on h3 at bounding box center [511, 208] width 398 height 15
click at [331, 167] on span "Add tab" at bounding box center [337, 164] width 25 height 8
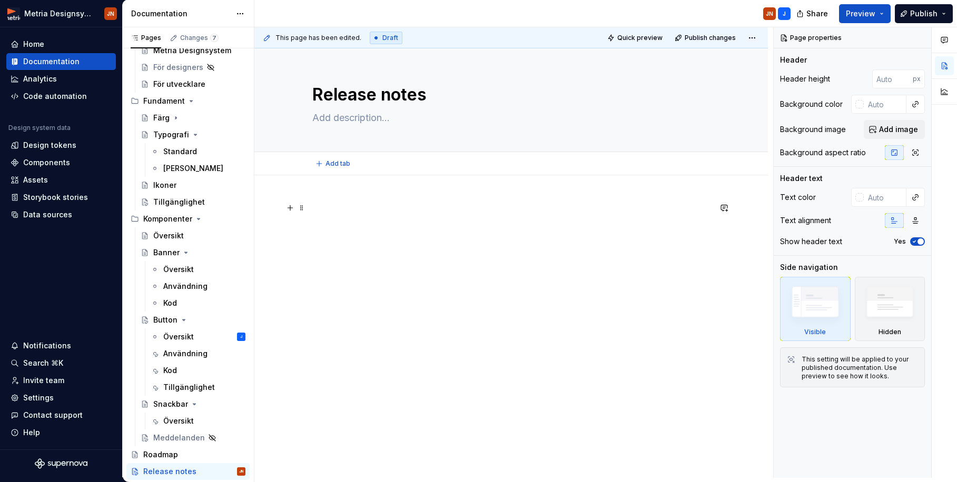
click at [335, 208] on h3 at bounding box center [511, 208] width 398 height 15
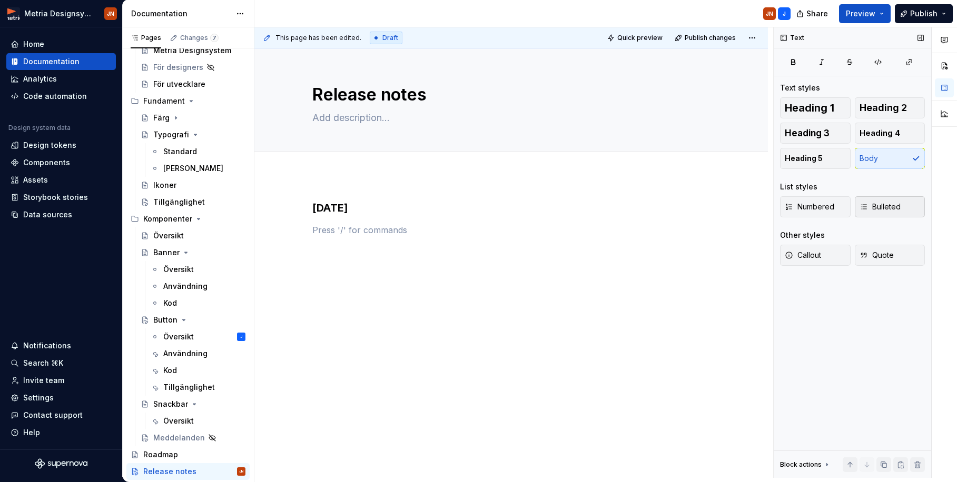
click at [809, 211] on span "Bulleted" at bounding box center [879, 207] width 41 height 11
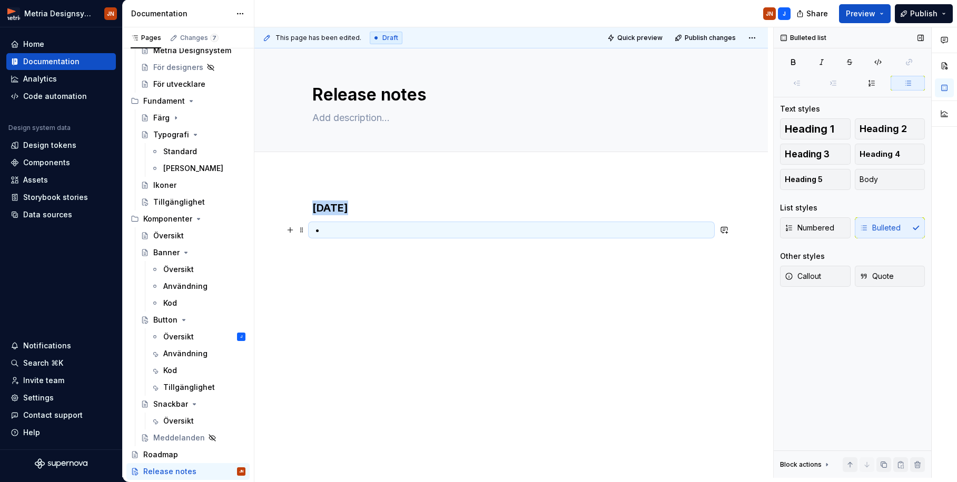
click at [366, 228] on p at bounding box center [517, 230] width 385 height 13
click at [374, 233] on p at bounding box center [517, 230] width 385 height 13
click at [338, 231] on p at bounding box center [517, 230] width 385 height 13
click at [339, 232] on p at bounding box center [517, 230] width 385 height 13
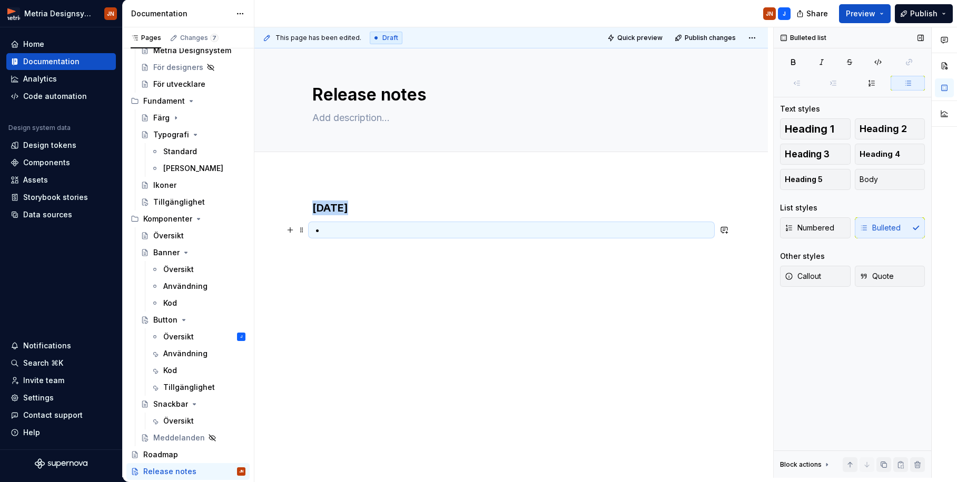
drag, startPoint x: 350, startPoint y: 232, endPoint x: 351, endPoint y: 244, distance: 12.7
click at [350, 232] on p at bounding box center [517, 230] width 385 height 13
drag, startPoint x: 352, startPoint y: 252, endPoint x: 352, endPoint y: 240, distance: 11.6
click at [352, 249] on div "[DATE]" at bounding box center [511, 227] width 398 height 53
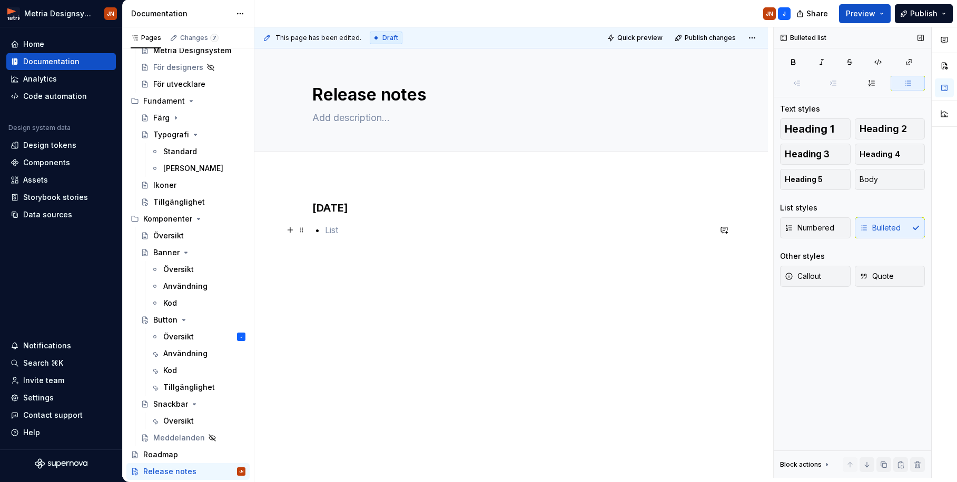
click at [351, 227] on p at bounding box center [517, 230] width 385 height 13
click at [411, 227] on p "ButtonComponent är redo att användas" at bounding box center [517, 230] width 385 height 13
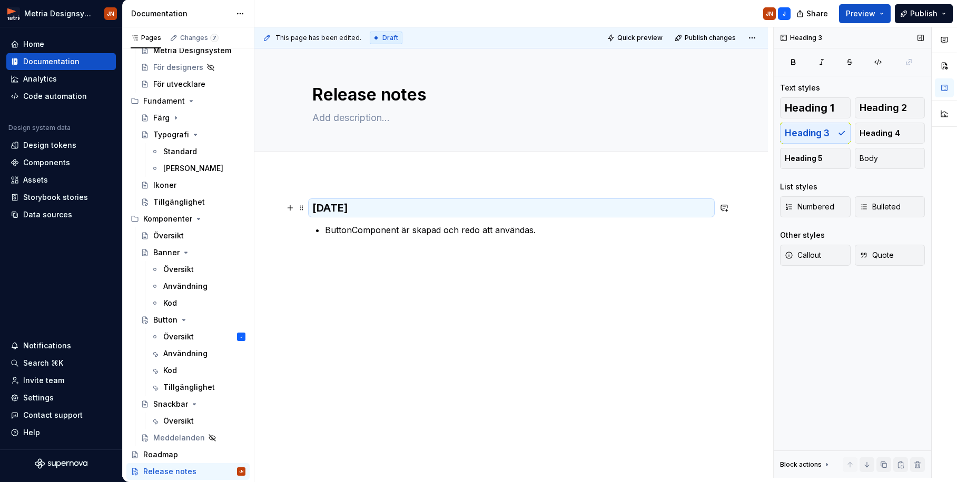
click at [326, 209] on h3 "[DATE]" at bounding box center [511, 208] width 398 height 15
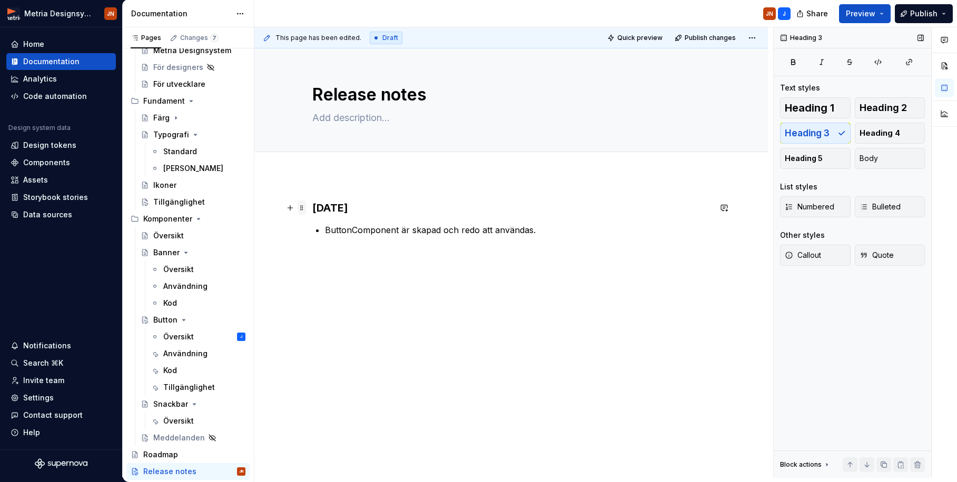
click at [306, 208] on span at bounding box center [302, 208] width 8 height 15
click at [340, 209] on h3 "[DATE]" at bounding box center [511, 208] width 398 height 15
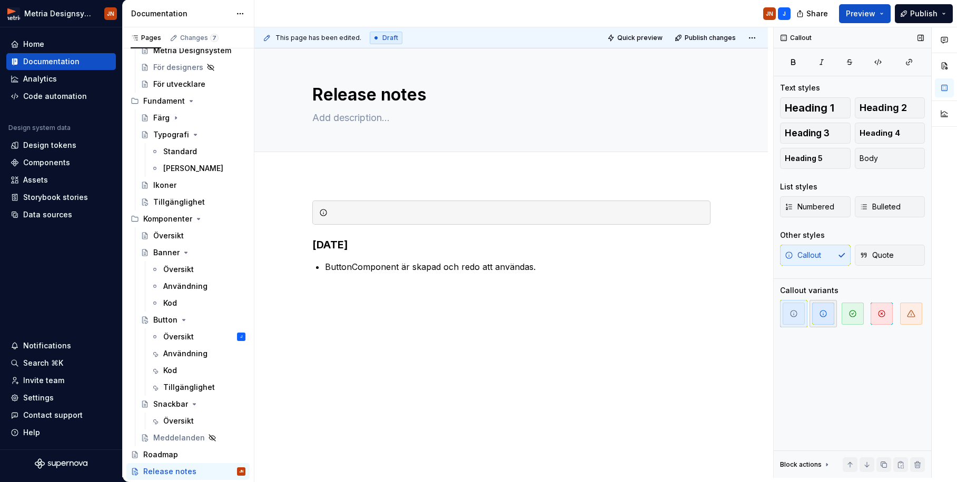
click at [809, 315] on icon "button" at bounding box center [823, 314] width 8 height 8
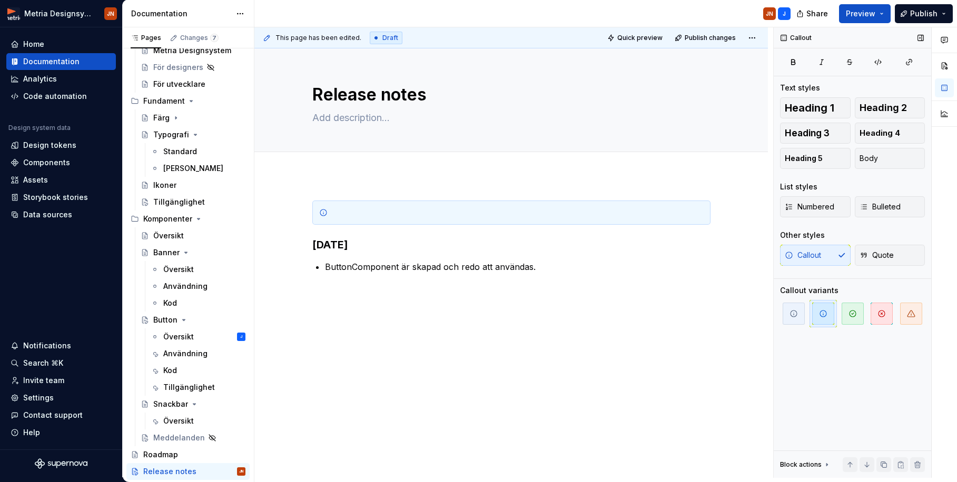
click at [809, 315] on icon "button" at bounding box center [823, 314] width 8 height 8
click at [796, 318] on icon "button" at bounding box center [793, 314] width 8 height 8
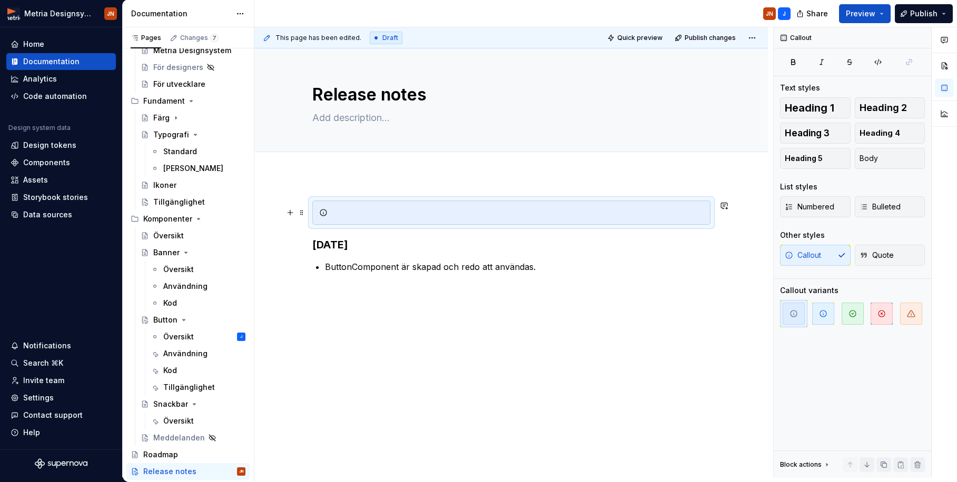
click at [411, 210] on div at bounding box center [518, 212] width 372 height 11
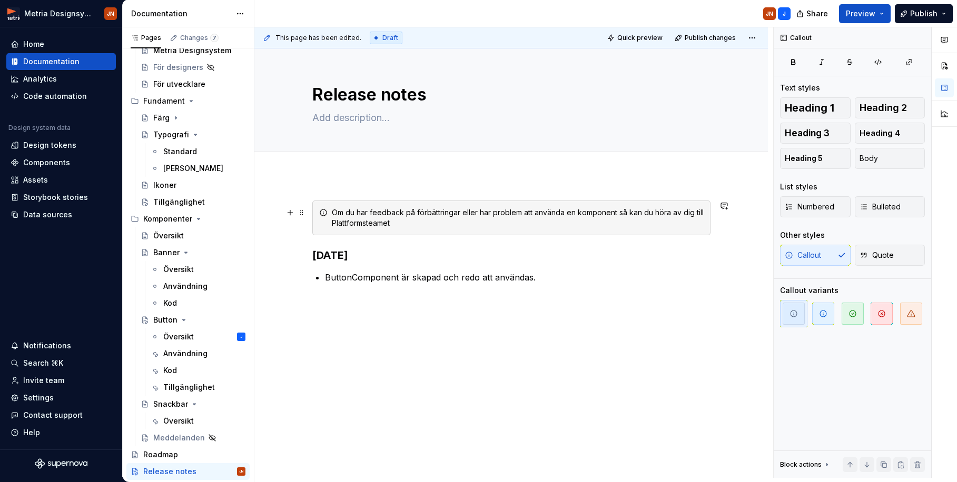
click at [360, 212] on div "Om du har feedback på förbättringar eller har problem att använda en komponent …" at bounding box center [518, 217] width 372 height 21
click at [489, 221] on div "Om du upptäcker problem har feedback på förbättringar eller har problem att anv…" at bounding box center [518, 217] width 372 height 21
click at [311, 172] on div "Add tab" at bounding box center [510, 163] width 513 height 23
click at [322, 184] on div "Om du upptäcker problem har feedback på förbättringar eller har problem att anv…" at bounding box center [510, 308] width 513 height 266
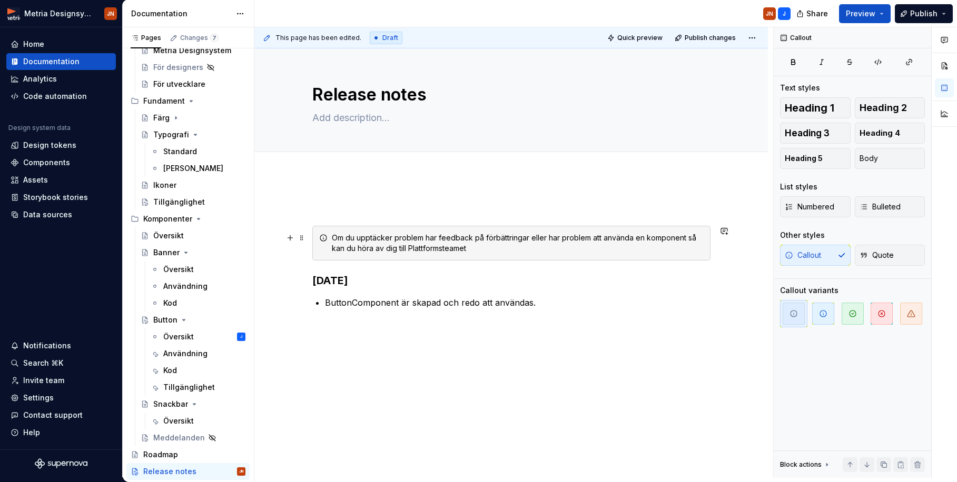
click at [485, 252] on div "Om du upptäcker problem har feedback på förbättringar eller har problem att anv…" at bounding box center [518, 243] width 372 height 21
click at [379, 202] on p at bounding box center [511, 207] width 398 height 13
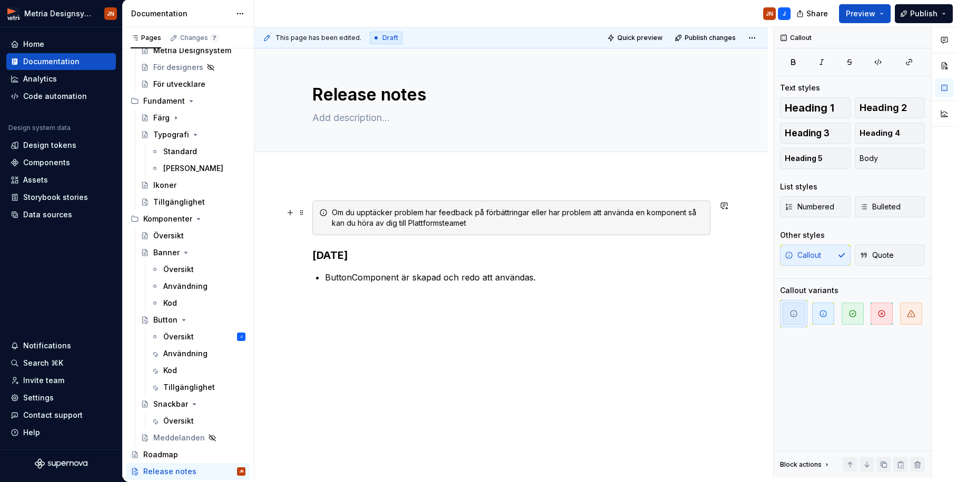
click at [498, 225] on div "Om du upptäcker problem har feedback på förbättringar eller har problem att anv…" at bounding box center [518, 217] width 372 height 21
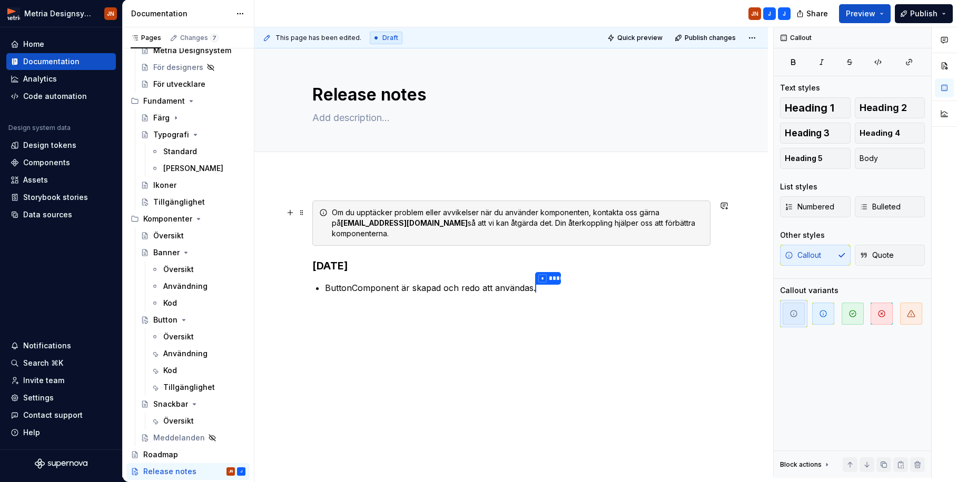
click at [381, 224] on strong "[EMAIL_ADDRESS][DOMAIN_NAME]" at bounding box center [404, 223] width 127 height 9
click at [400, 223] on div "Om du upptäcker problem eller avvikelser när du använder komponenten, kontakta …" at bounding box center [518, 223] width 372 height 32
drag, startPoint x: 369, startPoint y: 224, endPoint x: 335, endPoint y: 223, distance: 33.7
click at [334, 223] on div "Om du upptäcker problem eller avvikelser när du använder komponenten, kontakta …" at bounding box center [518, 223] width 372 height 32
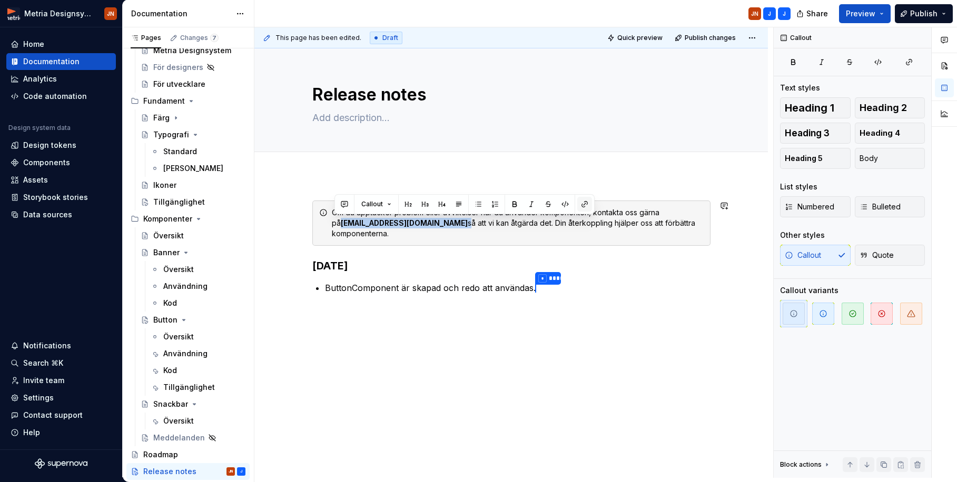
click at [586, 206] on button "button" at bounding box center [584, 204] width 15 height 15
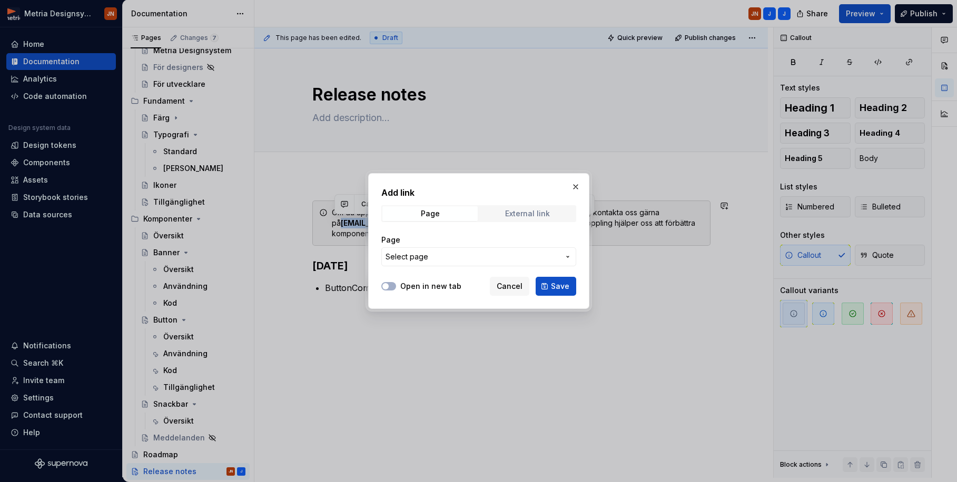
click at [538, 212] on div "External link" at bounding box center [527, 214] width 45 height 8
click at [428, 214] on div "Page" at bounding box center [429, 214] width 19 height 8
click at [514, 291] on span "Cancel" at bounding box center [510, 286] width 26 height 11
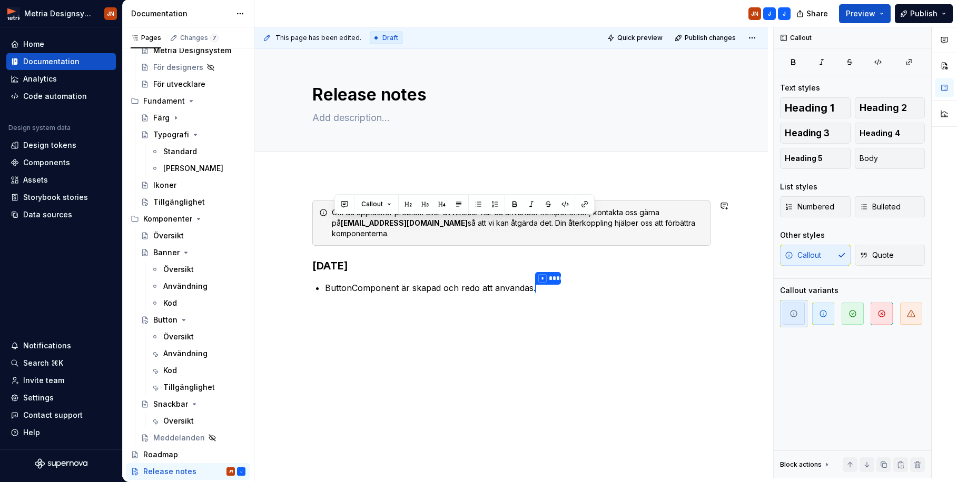
click at [451, 294] on div "Om du upptäcker problem eller avvikelser när du använder komponenten, kontakta …" at bounding box center [511, 254] width 398 height 107
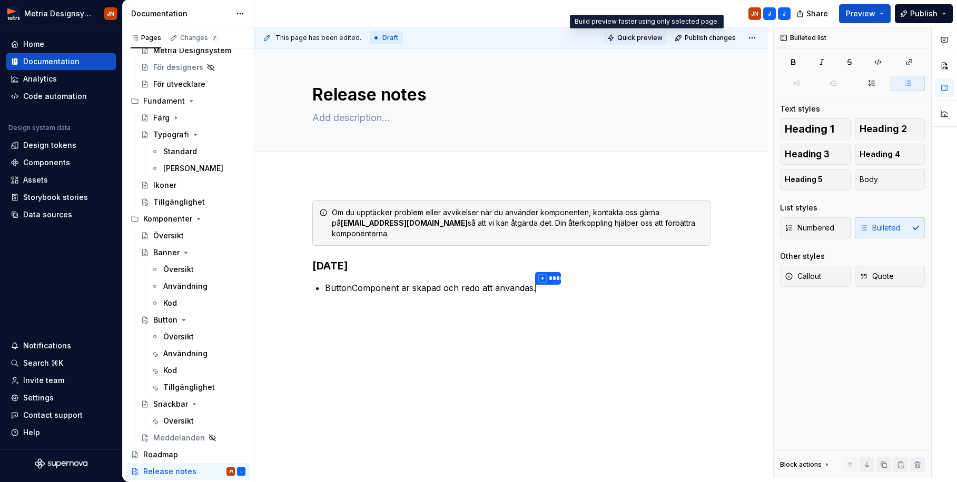
click at [641, 36] on span "Quick preview" at bounding box center [639, 38] width 45 height 8
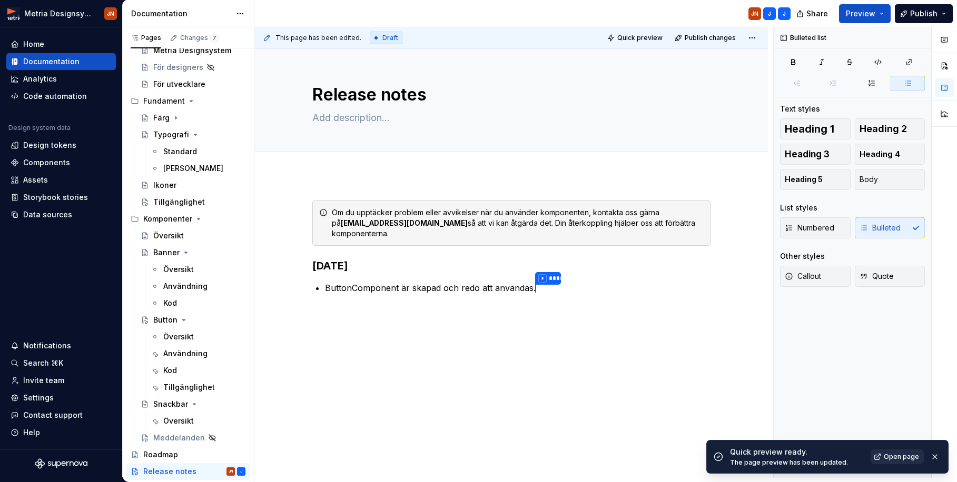
click at [809, 427] on link "Open page" at bounding box center [896, 457] width 53 height 15
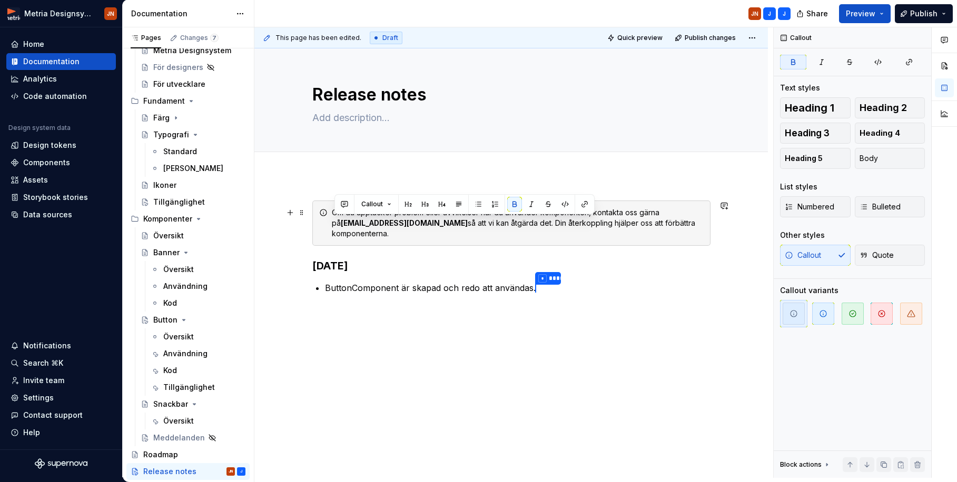
drag, startPoint x: 399, startPoint y: 223, endPoint x: 329, endPoint y: 224, distance: 69.5
click at [562, 205] on button "button" at bounding box center [565, 204] width 15 height 15
click at [583, 206] on button "button" at bounding box center [584, 204] width 15 height 15
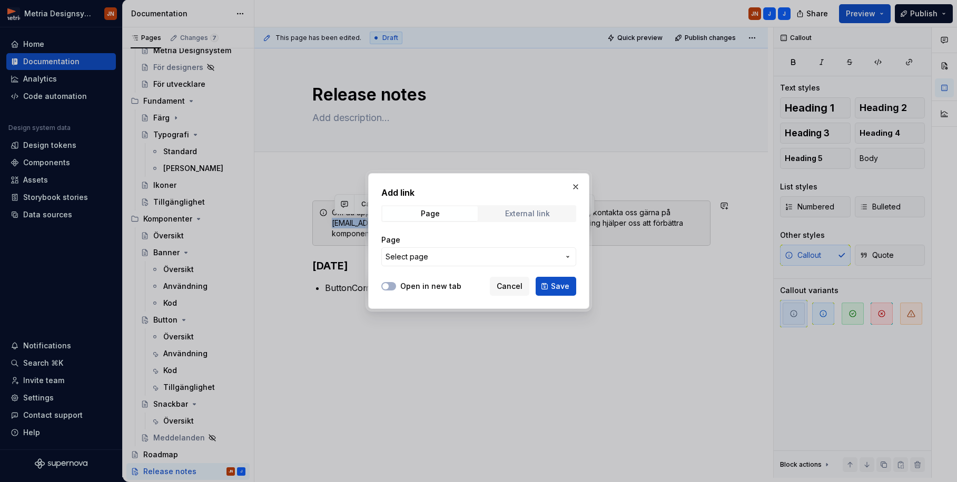
click at [550, 216] on span "External link" at bounding box center [527, 213] width 95 height 15
click at [447, 262] on input "URL" at bounding box center [478, 256] width 195 height 19
click at [562, 287] on span "Save" at bounding box center [560, 286] width 18 height 11
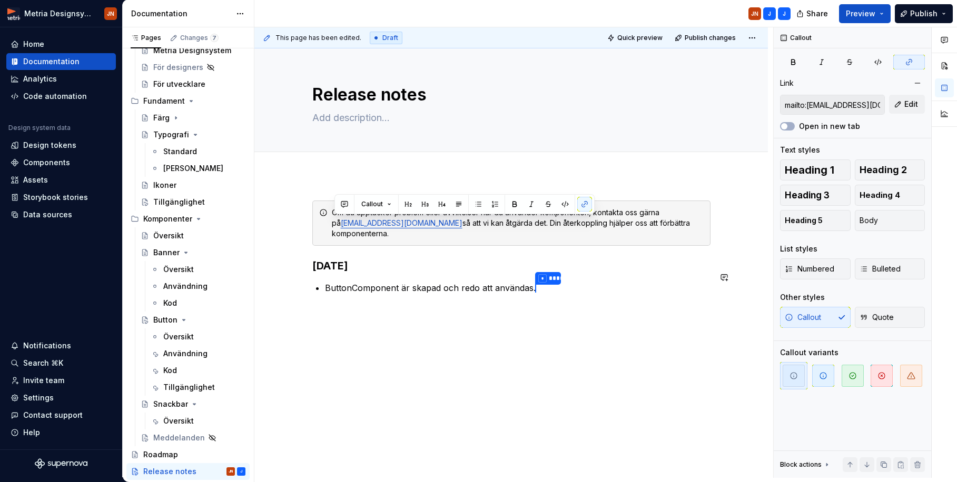
click at [449, 268] on div "Om du upptäcker problem eller avvikelser när du använder komponenten, kontakta …" at bounding box center [511, 248] width 398 height 95
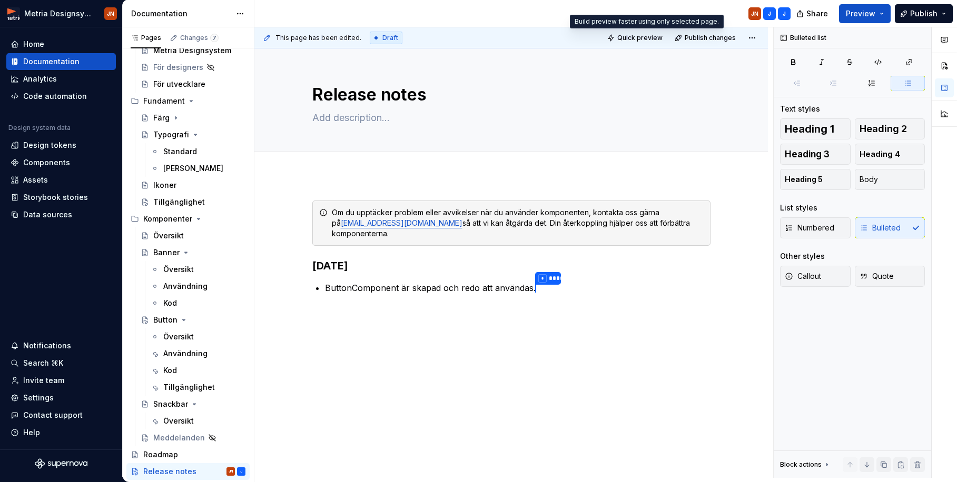
click at [653, 37] on span "Quick preview" at bounding box center [639, 38] width 45 height 8
click at [639, 223] on div "Om du upptäcker problem eller avvikelser när du använder komponenten, kontakta …" at bounding box center [518, 223] width 372 height 32
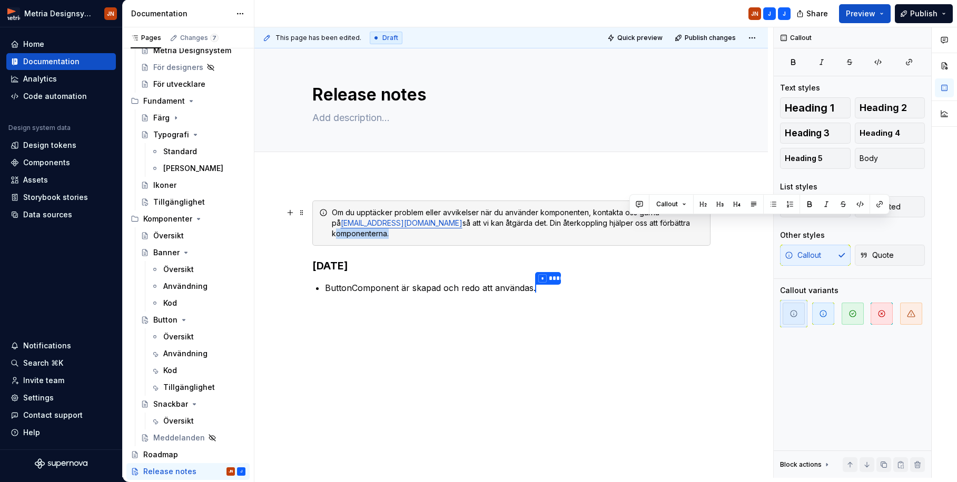
click at [639, 223] on div "Om du upptäcker problem eller avvikelser när du använder komponenten, kontakta …" at bounding box center [518, 223] width 372 height 32
click at [588, 212] on div "Om du upptäcker problem eller avvikelser när du använder komponenten, kontakta …" at bounding box center [518, 223] width 372 height 32
drag, startPoint x: 584, startPoint y: 212, endPoint x: 596, endPoint y: 211, distance: 11.7
click at [585, 212] on div "Om du upptäcker problem eller avvikelser när du använder komponenten, kontakta …" at bounding box center [518, 223] width 372 height 32
click at [540, 213] on div "Om du upptäcker problem eller avvikelser när du använder komponenten, kontakta …" at bounding box center [518, 223] width 372 height 32
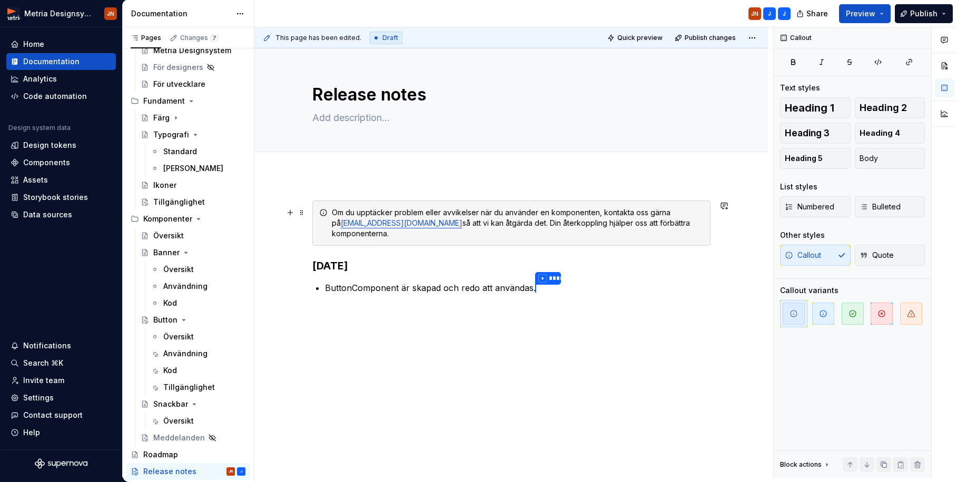
click at [590, 212] on div "Om du upptäcker problem eller avvikelser när du använder en komponenten, kontak…" at bounding box center [518, 223] width 372 height 32
click at [672, 224] on div "Om du upptäcker problem eller avvikelser när du använder en komponent, kontakta…" at bounding box center [518, 223] width 372 height 32
click at [809, 16] on span "Publish" at bounding box center [923, 13] width 27 height 11
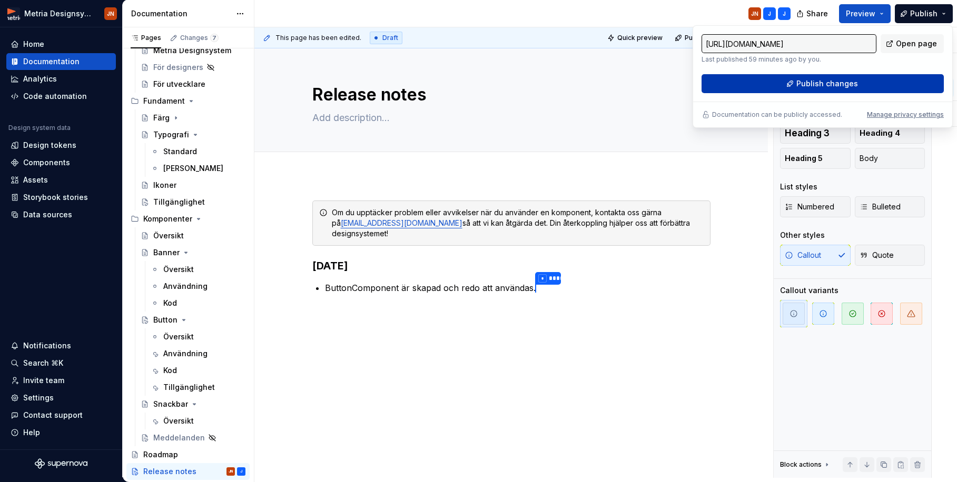
click at [722, 83] on button "Publish changes" at bounding box center [822, 83] width 242 height 19
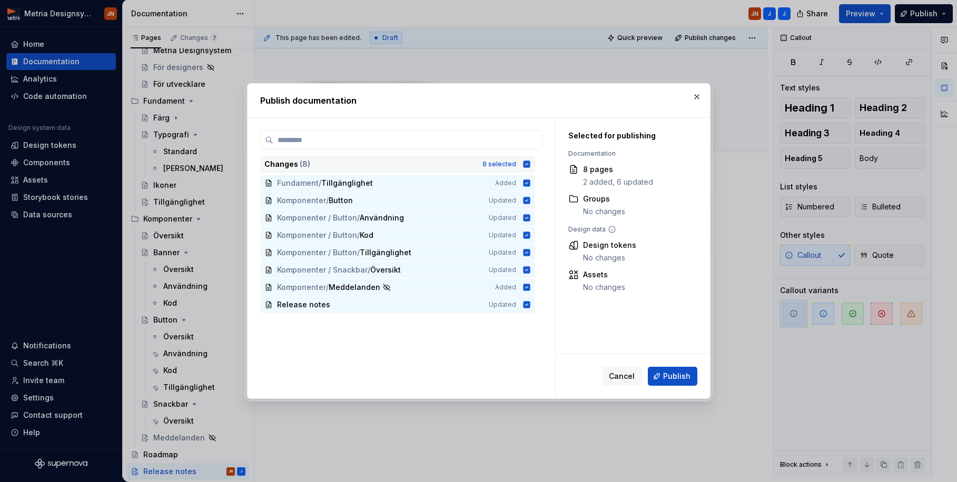
click at [528, 164] on icon at bounding box center [526, 164] width 8 height 8
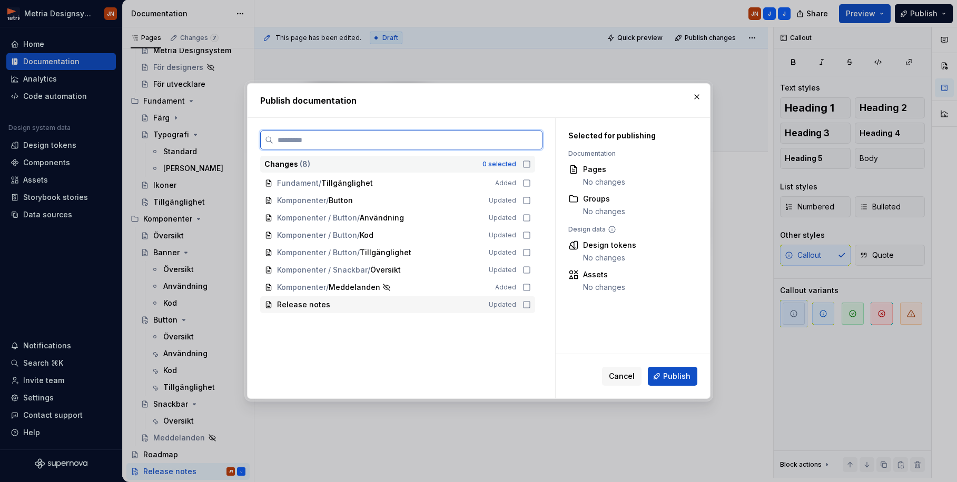
click at [532, 310] on div "Release notes Updated" at bounding box center [397, 304] width 275 height 17
click at [670, 375] on span "Publish" at bounding box center [676, 376] width 27 height 11
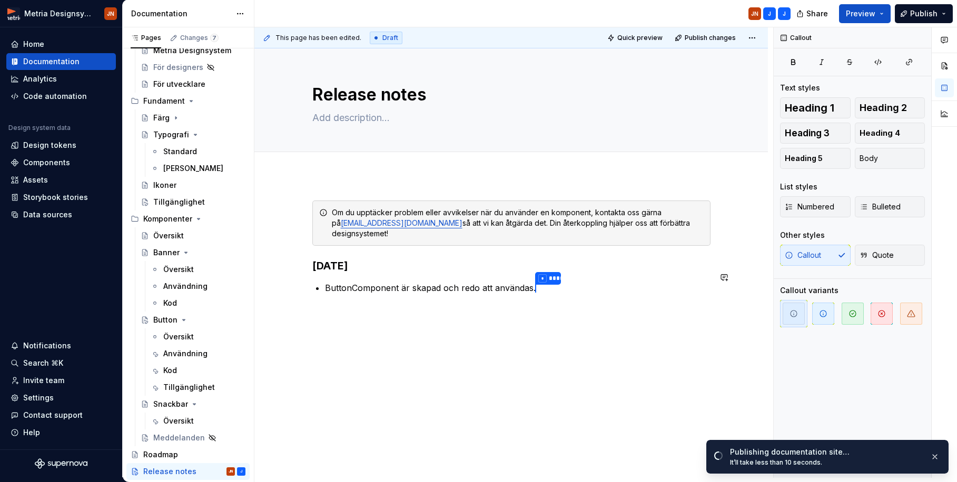
click at [324, 270] on div "Om du upptäcker problem eller avvikelser när du använder en komponent, kontakta…" at bounding box center [511, 248] width 398 height 95
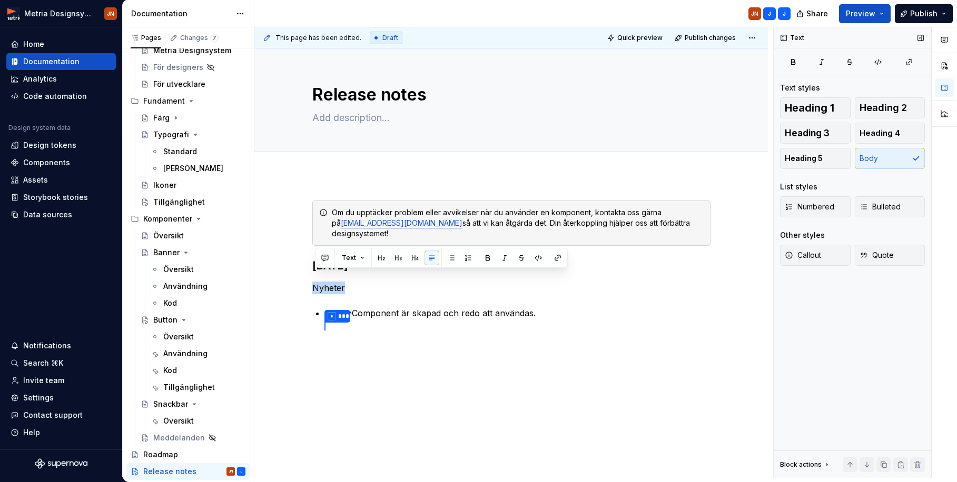
click at [809, 137] on button "Heading 4" at bounding box center [890, 133] width 71 height 21
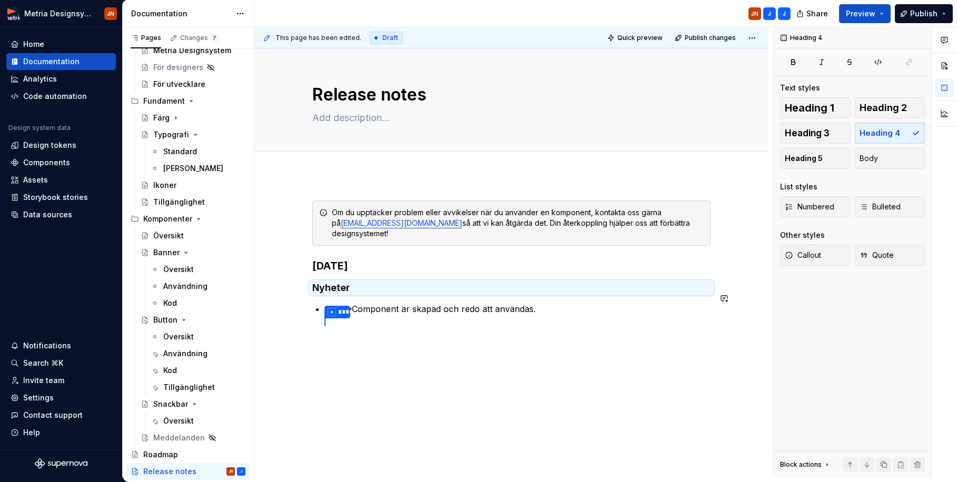
drag, startPoint x: 516, startPoint y: 300, endPoint x: 504, endPoint y: 301, distance: 11.1
click at [514, 303] on p "ButtonComponent är skapad och redo att användas." at bounding box center [517, 309] width 385 height 13
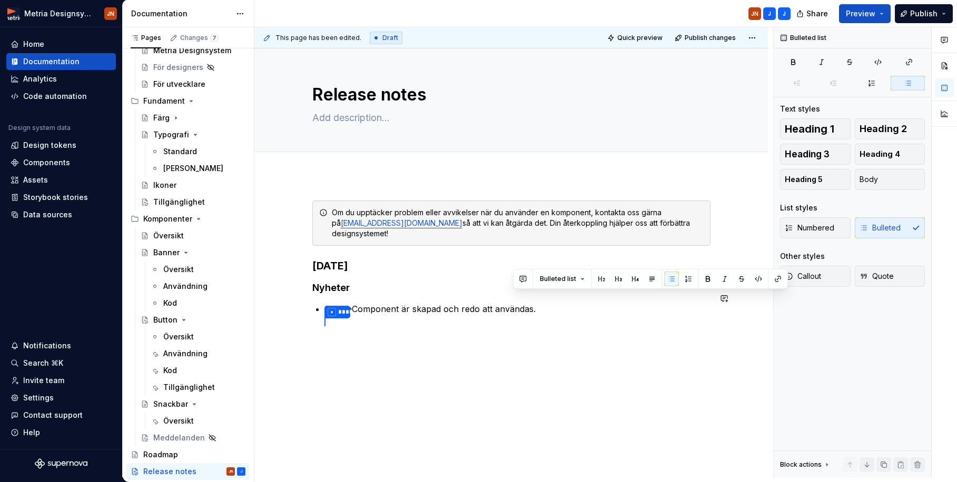
click at [464, 325] on div "Om du upptäcker problem eller avvikelser när du använder en komponent, kontakta…" at bounding box center [511, 271] width 398 height 141
click at [475, 304] on p "ButtonComponent är skapad och redo att användas." at bounding box center [517, 309] width 385 height 13
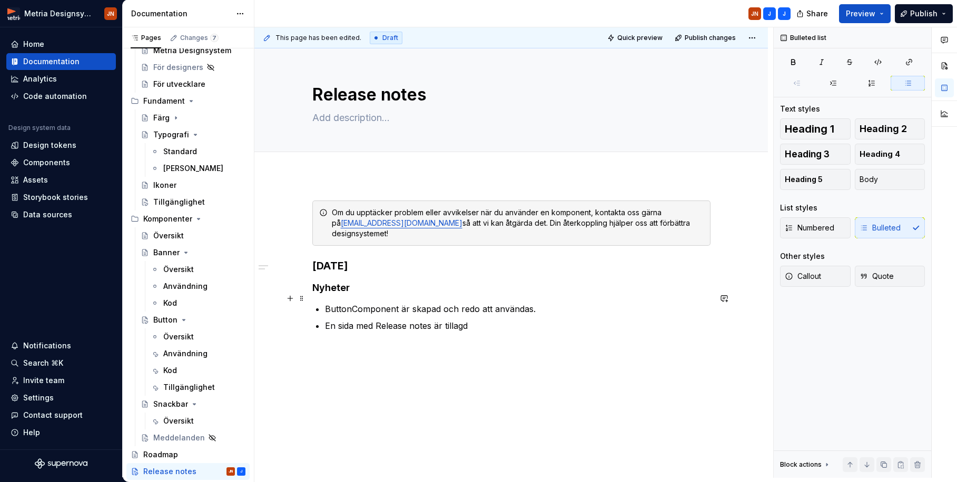
click at [347, 303] on p "ButtonComponent är skapad och redo att användas." at bounding box center [517, 309] width 385 height 13
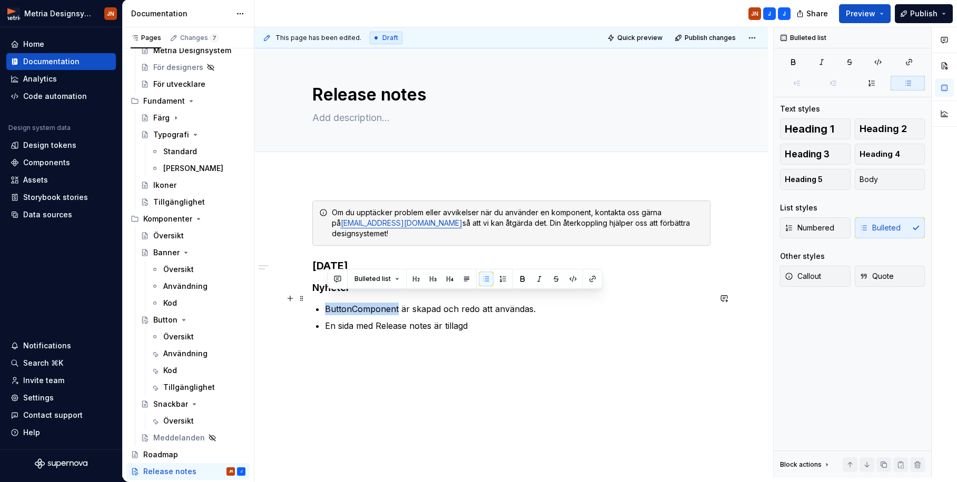
click at [389, 303] on p "ButtonComponent är skapad och redo att användas." at bounding box center [517, 309] width 385 height 13
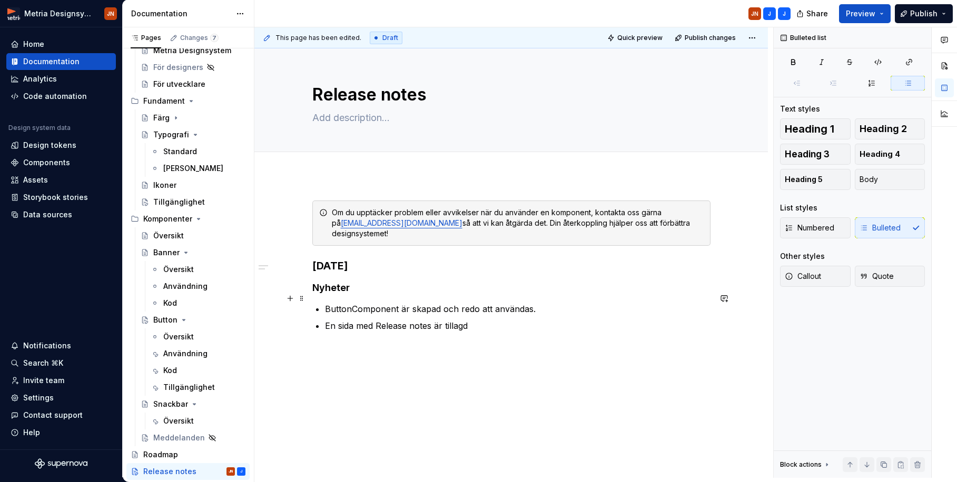
click at [356, 303] on p "ButtonComponent är skapad och redo att användas." at bounding box center [517, 309] width 385 height 13
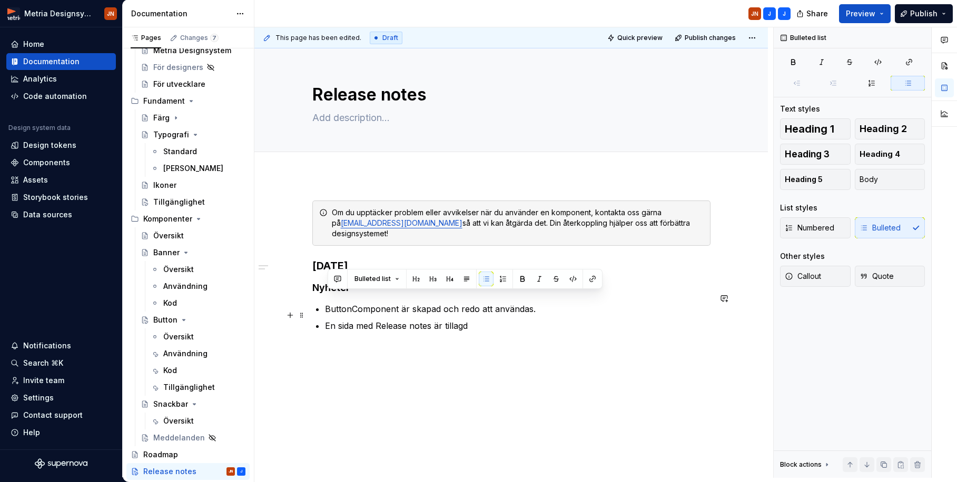
click at [380, 320] on p "En sida med Release notes är tillagd" at bounding box center [517, 326] width 385 height 13
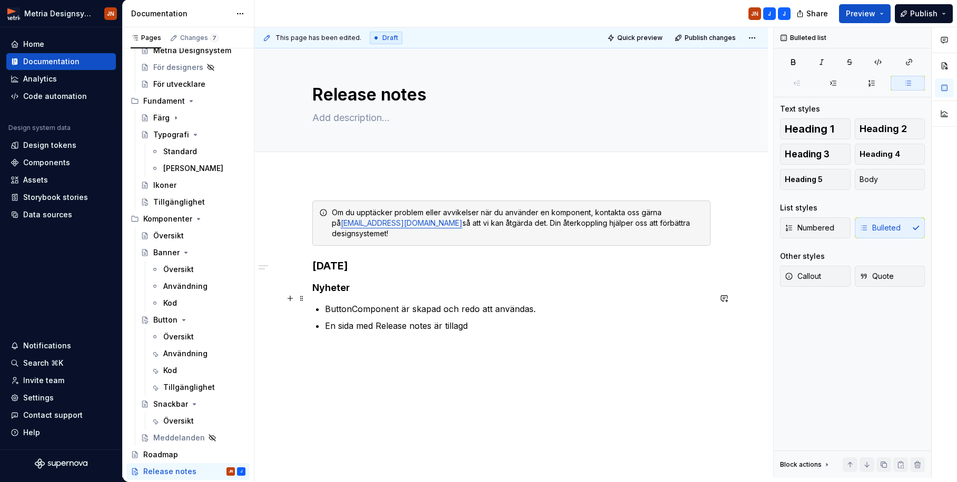
click at [571, 303] on p "ButtonComponent är skapad och redo att användas." at bounding box center [517, 309] width 385 height 13
click at [409, 282] on h4 "Nyheter" at bounding box center [511, 288] width 398 height 13
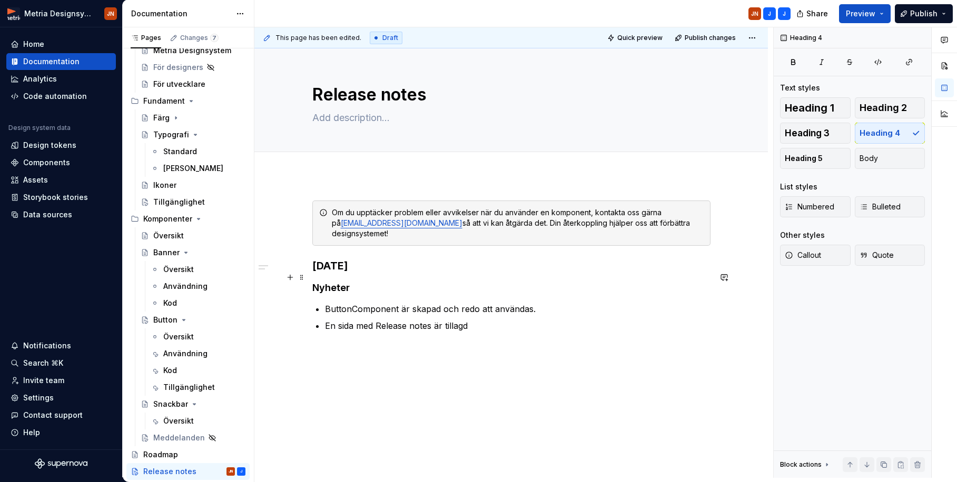
click at [325, 282] on h4 "Nyheter" at bounding box center [511, 288] width 398 height 13
click at [383, 282] on h4 "Nyheter" at bounding box center [511, 288] width 398 height 13
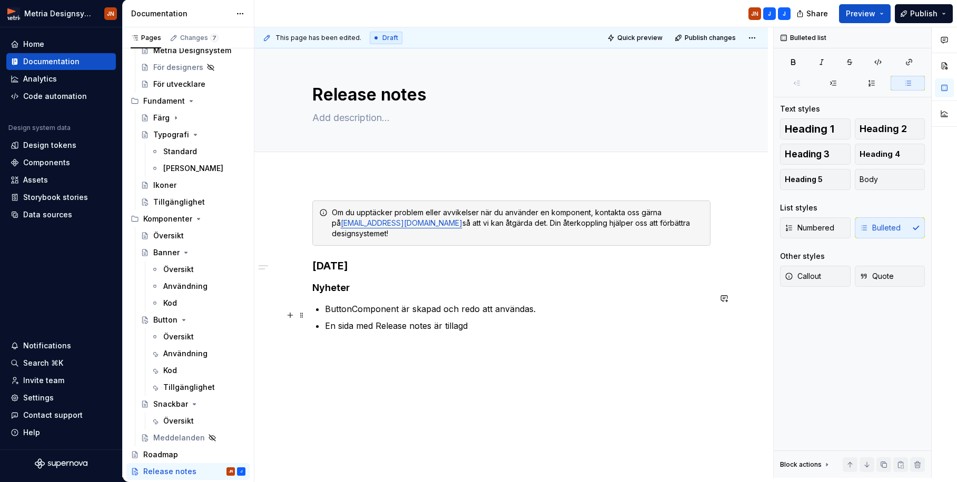
click at [478, 320] on p "En sida med Release notes är tillagd" at bounding box center [517, 326] width 385 height 13
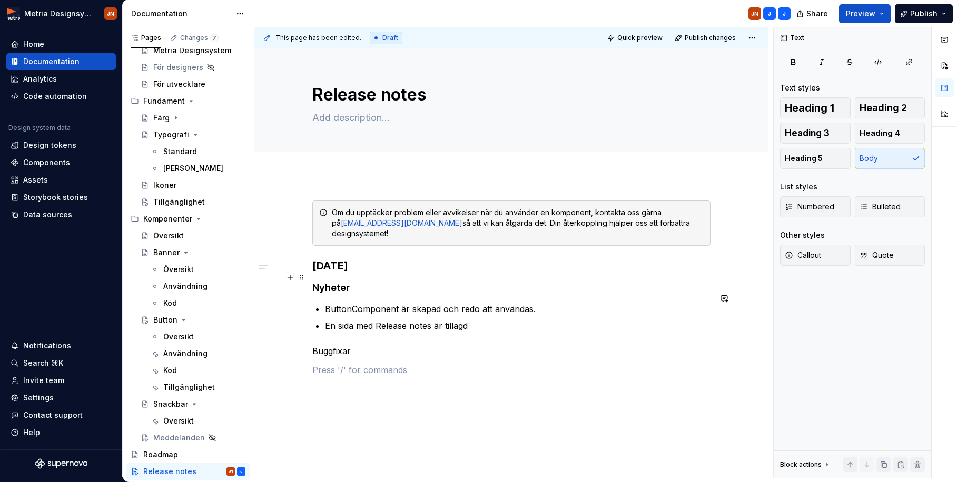
click at [378, 282] on h4 "Nyheter" at bounding box center [511, 288] width 398 height 13
click at [348, 345] on p "Buggfixar" at bounding box center [511, 351] width 398 height 13
click at [349, 345] on p "Buggfixar" at bounding box center [511, 351] width 398 height 13
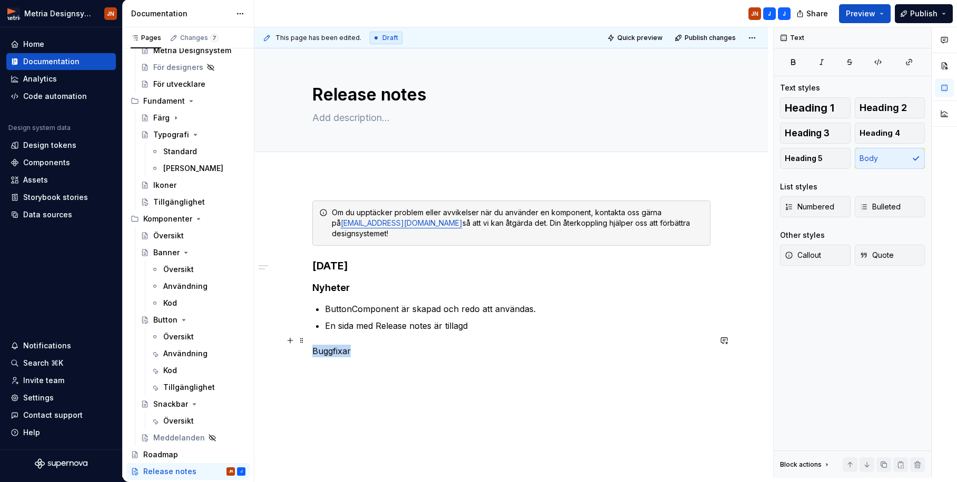
click at [348, 345] on p "Buggfixar" at bounding box center [511, 351] width 398 height 13
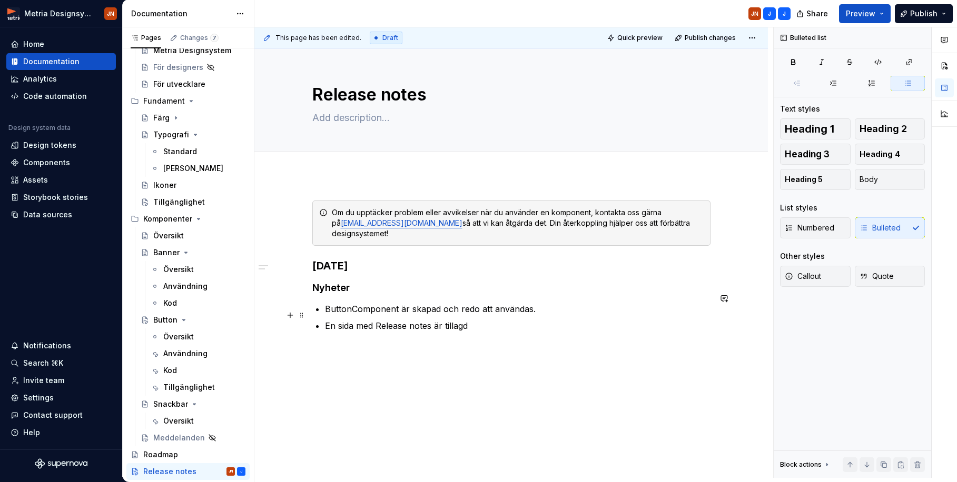
click at [408, 320] on p "En sida med Release notes är tillagd" at bounding box center [517, 326] width 385 height 13
drag, startPoint x: 378, startPoint y: 316, endPoint x: 434, endPoint y: 320, distance: 56.5
click at [434, 320] on p "En sida med Release notes är tillagd" at bounding box center [517, 326] width 385 height 13
click at [342, 282] on h4 "Nyheter" at bounding box center [511, 288] width 398 height 13
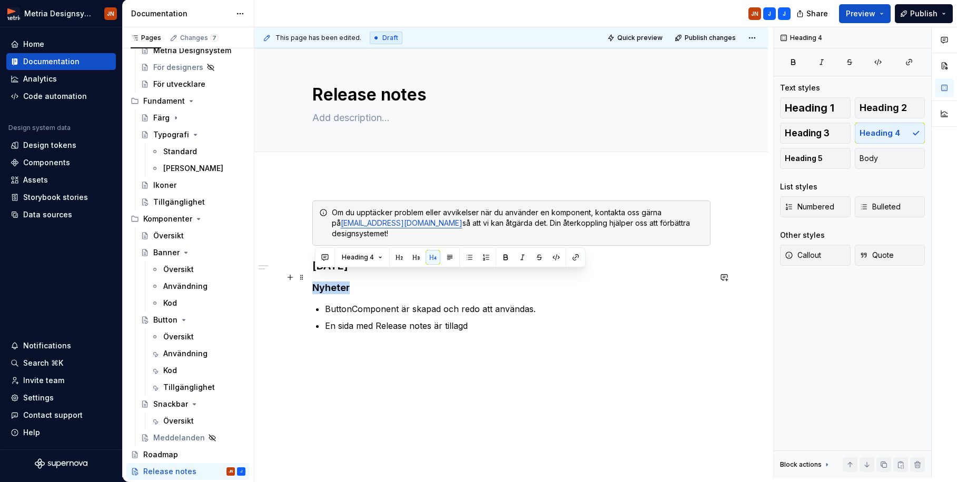
click at [342, 282] on h4 "Nyheter" at bounding box center [511, 288] width 398 height 13
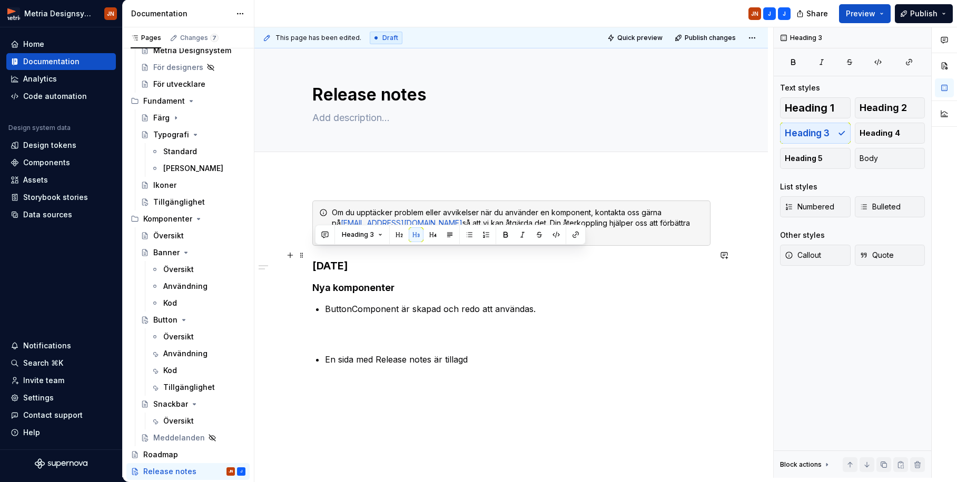
drag, startPoint x: 315, startPoint y: 258, endPoint x: 415, endPoint y: 260, distance: 100.1
click at [416, 260] on h3 "[DATE]" at bounding box center [511, 266] width 398 height 15
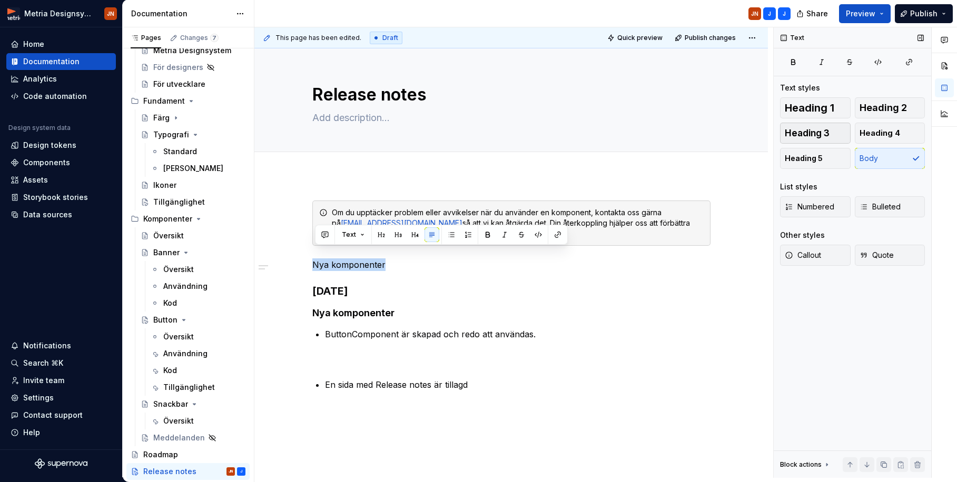
click at [809, 135] on button "Heading 3" at bounding box center [815, 133] width 71 height 21
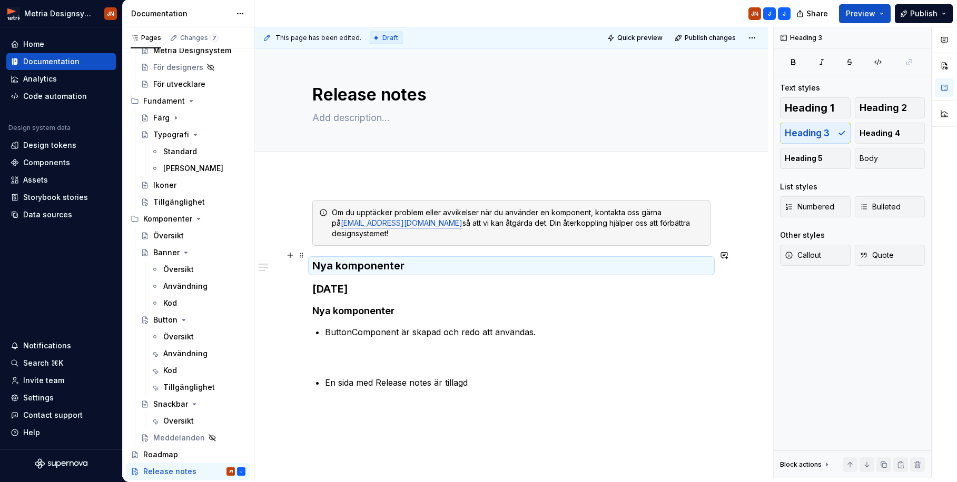
click at [412, 259] on h3 "Nya komponenter" at bounding box center [511, 266] width 398 height 15
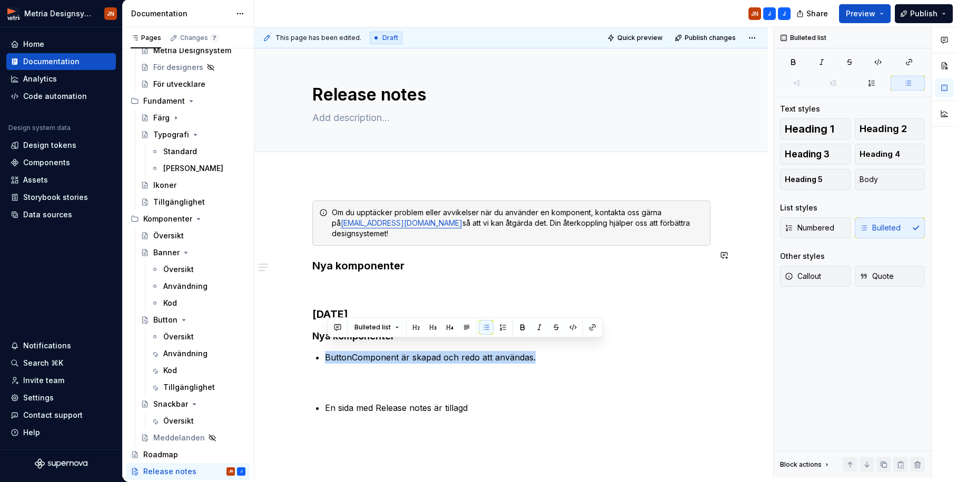
copy p "ButtonComponent är skapad och redo att användas."
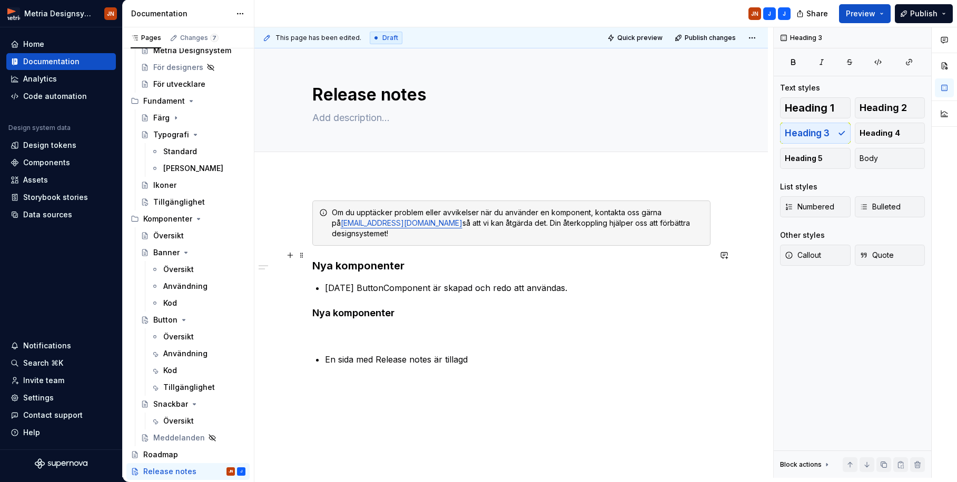
click at [408, 259] on h3 "Nya komponenter" at bounding box center [511, 266] width 398 height 15
drag, startPoint x: 408, startPoint y: 253, endPoint x: 329, endPoint y: 254, distance: 79.0
click at [329, 259] on h3 "Nya komponenter" at bounding box center [511, 266] width 398 height 15
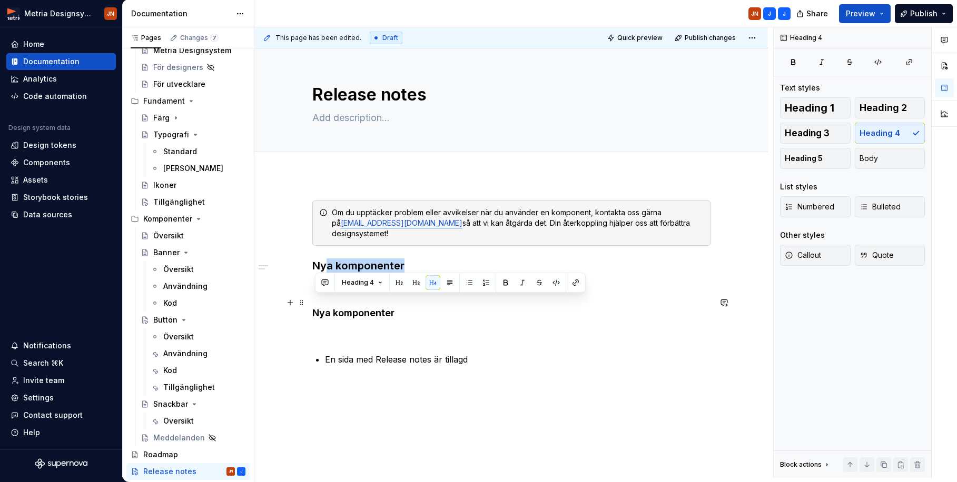
drag, startPoint x: 317, startPoint y: 303, endPoint x: 402, endPoint y: 303, distance: 84.8
click at [402, 307] on h4 "Nya komponenter" at bounding box center [511, 313] width 398 height 13
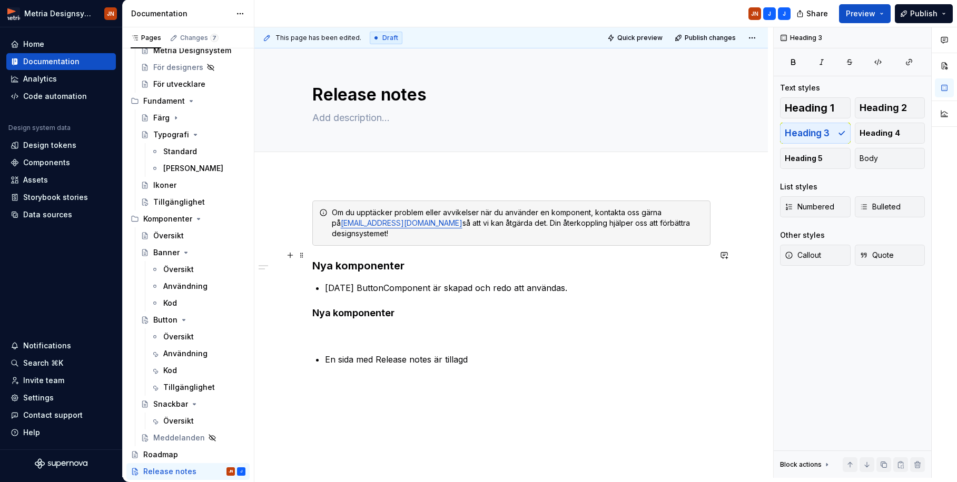
click at [366, 259] on h3 "Nya komponenter" at bounding box center [511, 266] width 398 height 15
click at [368, 259] on h3 "Nya komponenter" at bounding box center [511, 266] width 398 height 15
click at [427, 259] on h3 "Nya komponenter" at bounding box center [511, 266] width 398 height 15
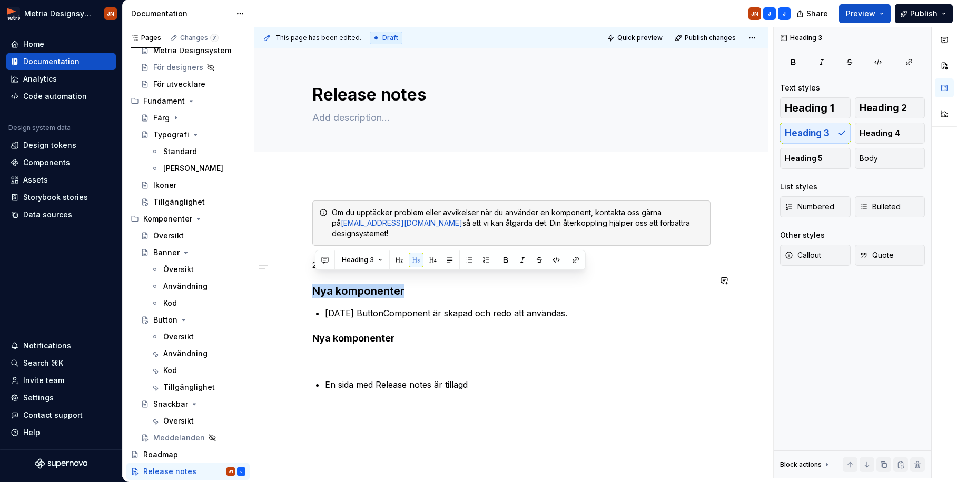
copy h3 "Nya komponenter"
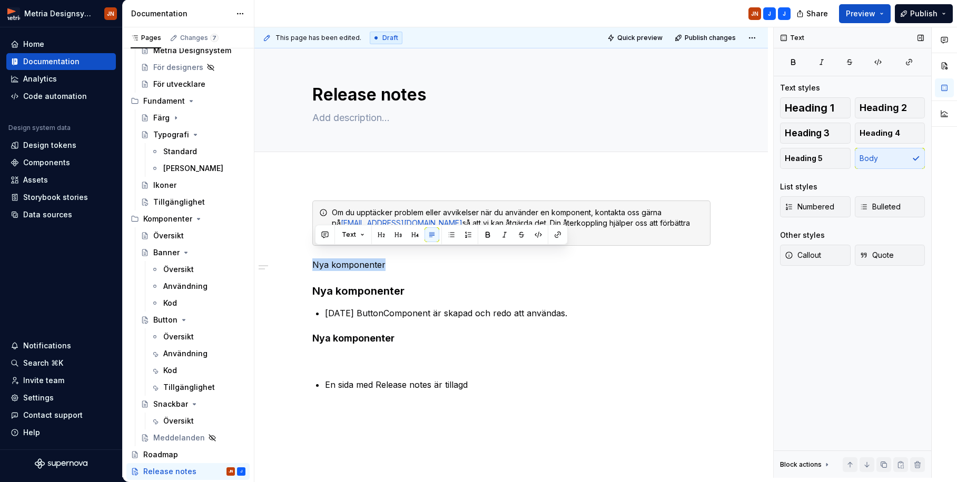
click at [809, 131] on span "Heading 3" at bounding box center [807, 133] width 45 height 11
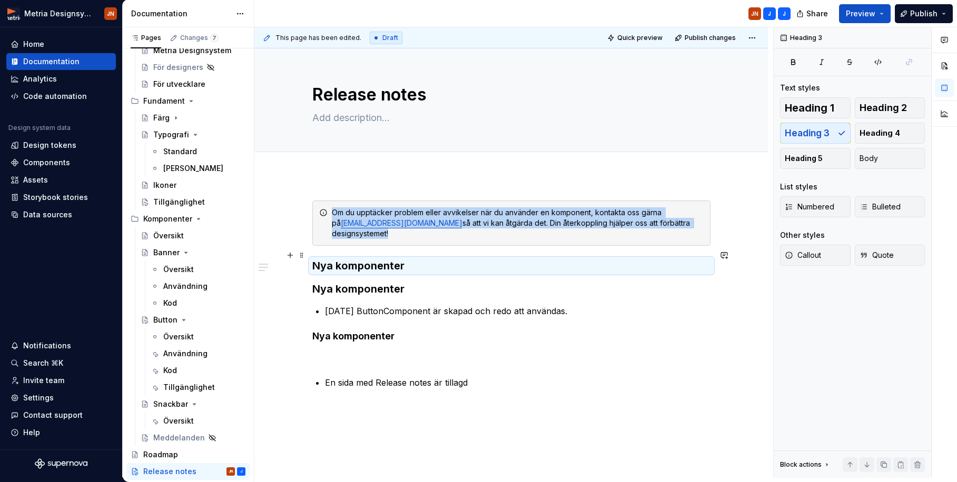
click at [509, 263] on div "Om du upptäcker problem eller avvikelser när du använder en komponent, kontakta…" at bounding box center [511, 308] width 398 height 214
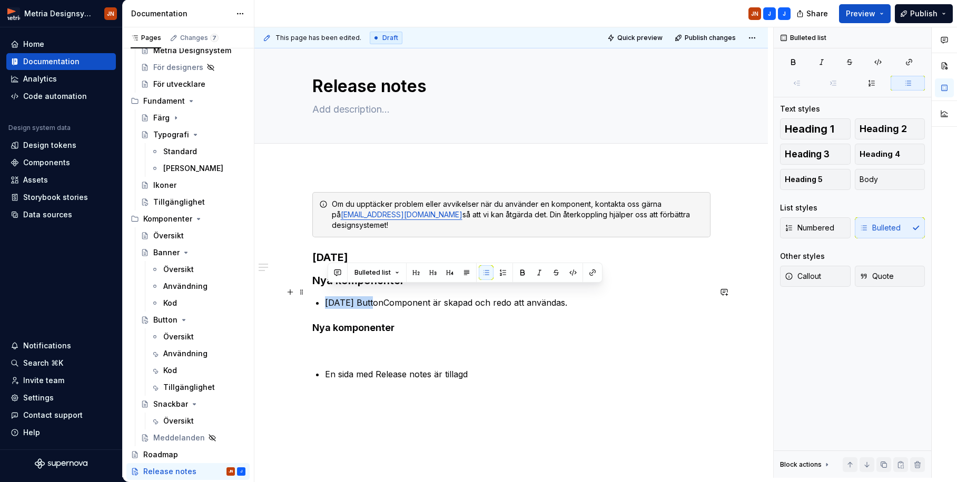
scroll to position [11, 0]
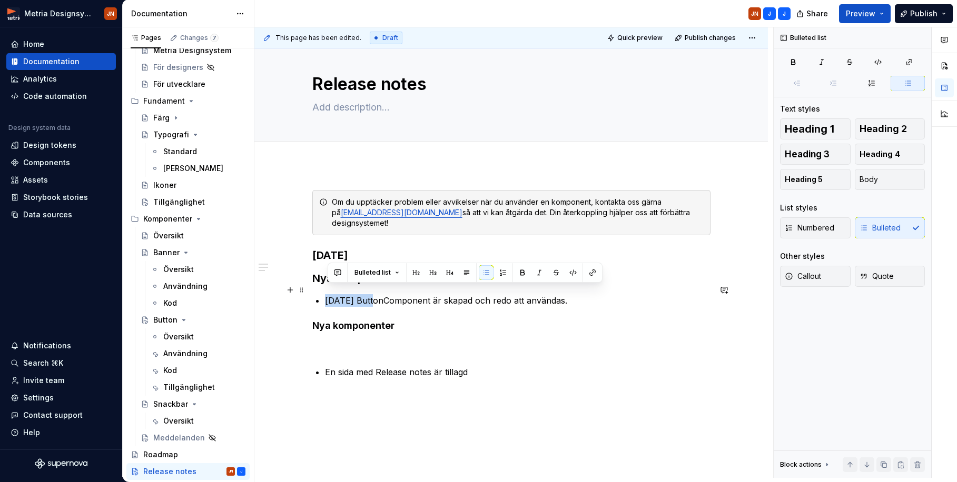
drag, startPoint x: 367, startPoint y: 295, endPoint x: 328, endPoint y: 294, distance: 39.0
click at [328, 294] on p "[DATE] ButtonComponent är skapad och redo att användas." at bounding box center [517, 300] width 385 height 13
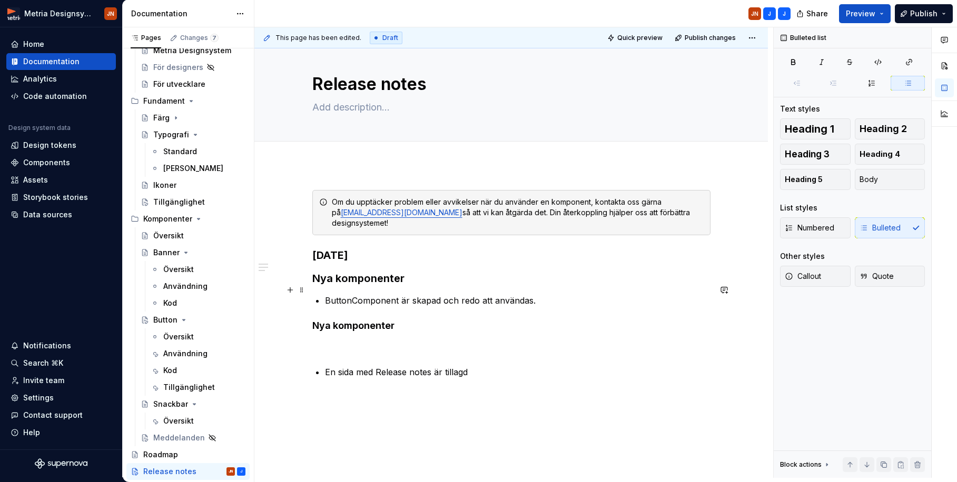
drag, startPoint x: 545, startPoint y: 289, endPoint x: 532, endPoint y: 298, distance: 15.6
click at [545, 294] on p "ButtonComponent är skapad och redo att användas." at bounding box center [517, 300] width 385 height 13
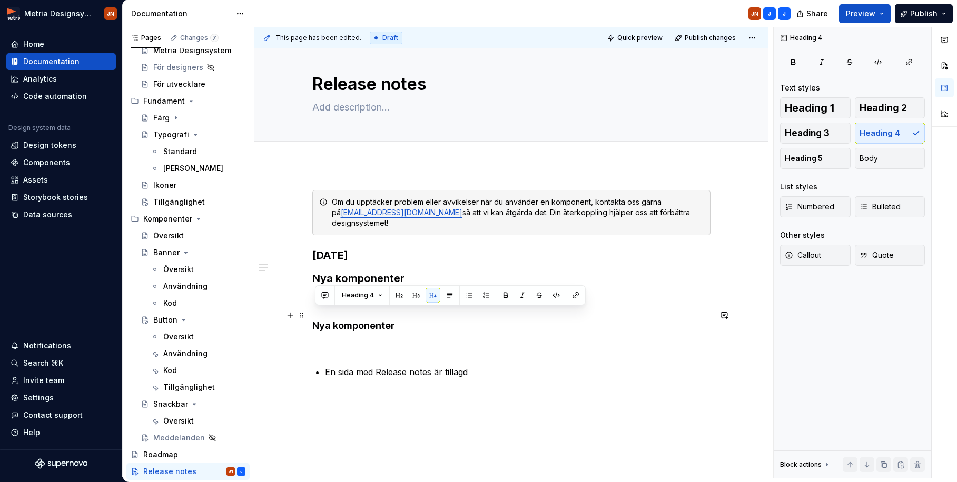
drag, startPoint x: 409, startPoint y: 318, endPoint x: 320, endPoint y: 322, distance: 89.1
click at [312, 318] on div "Om du upptäcker problem eller avvikelser när du använder en komponent, kontakta…" at bounding box center [510, 363] width 513 height 397
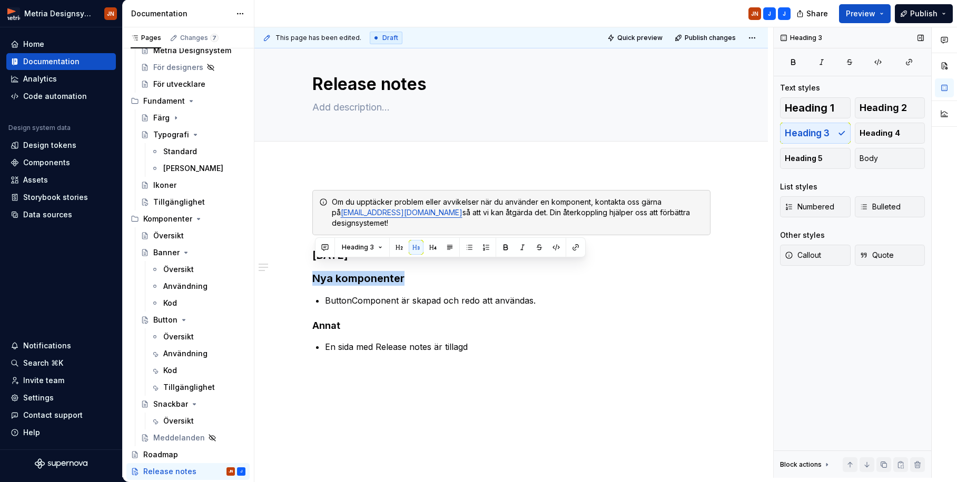
click at [809, 134] on span "Heading 4" at bounding box center [879, 133] width 41 height 11
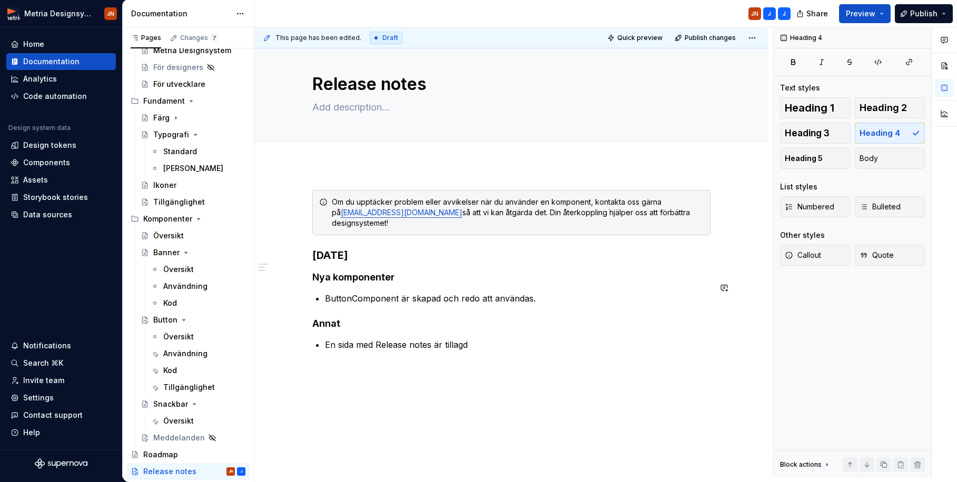
click at [568, 295] on div "Om du upptäcker problem eller avvikelser när du använder en komponent, kontakta…" at bounding box center [511, 283] width 398 height 186
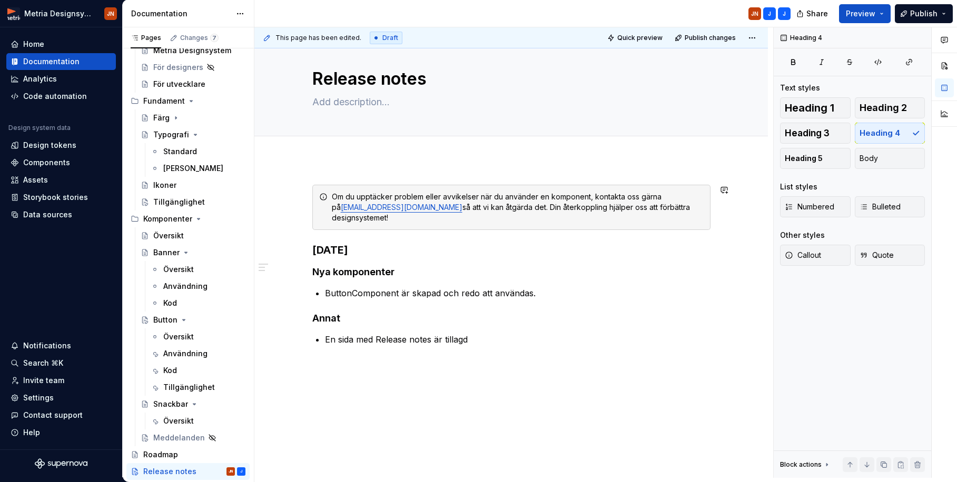
click at [328, 161] on div "Om du upptäcker problem eller avvikelser när du använder en komponent, kontakta…" at bounding box center [510, 344] width 513 height 369
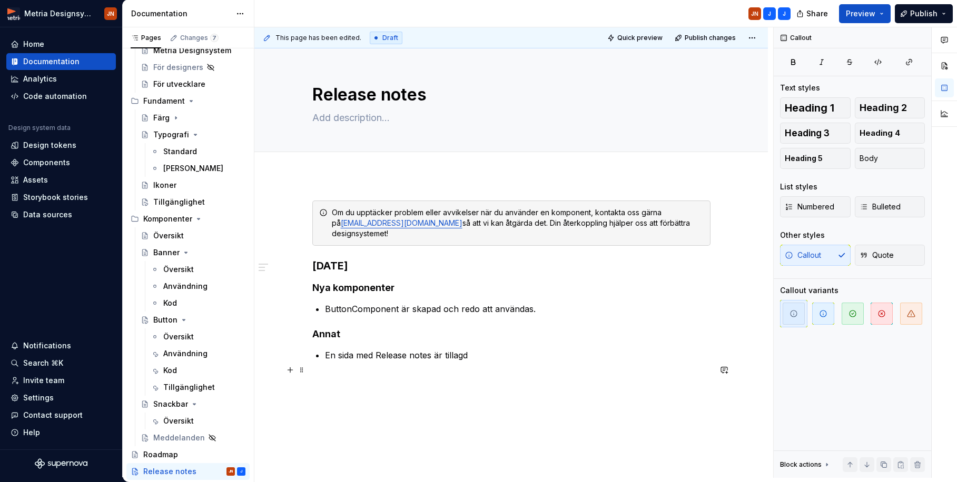
scroll to position [0, 0]
click at [338, 173] on div "Add tab" at bounding box center [510, 163] width 513 height 23
click at [329, 187] on div "Om du upptäcker problem eller avvikelser när du använder en komponent, kontakta…" at bounding box center [510, 359] width 513 height 369
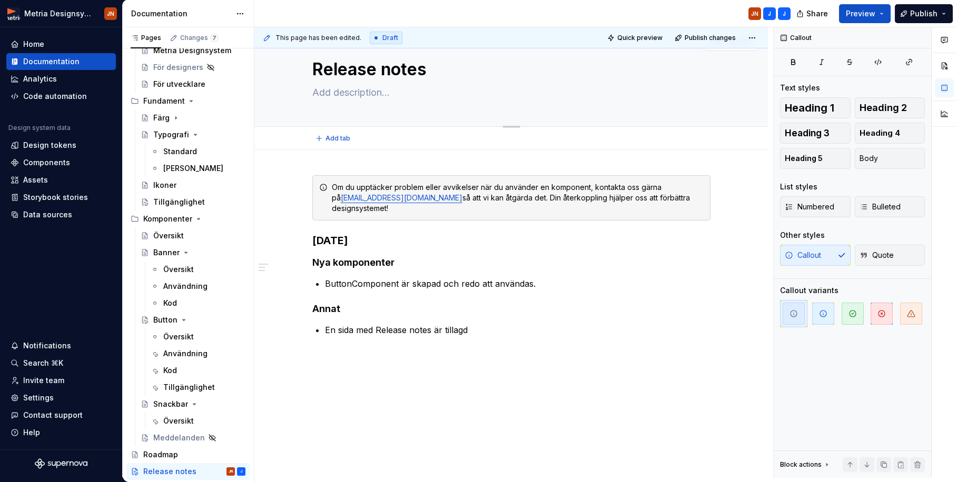
scroll to position [25, 0]
click at [809, 9] on span "Publish" at bounding box center [923, 13] width 27 height 11
click at [706, 157] on div "This page has been edited. Draft Quick preview Publish changes Release notes Ed…" at bounding box center [513, 252] width 519 height 451
click at [731, 41] on span "Publish changes" at bounding box center [710, 38] width 51 height 8
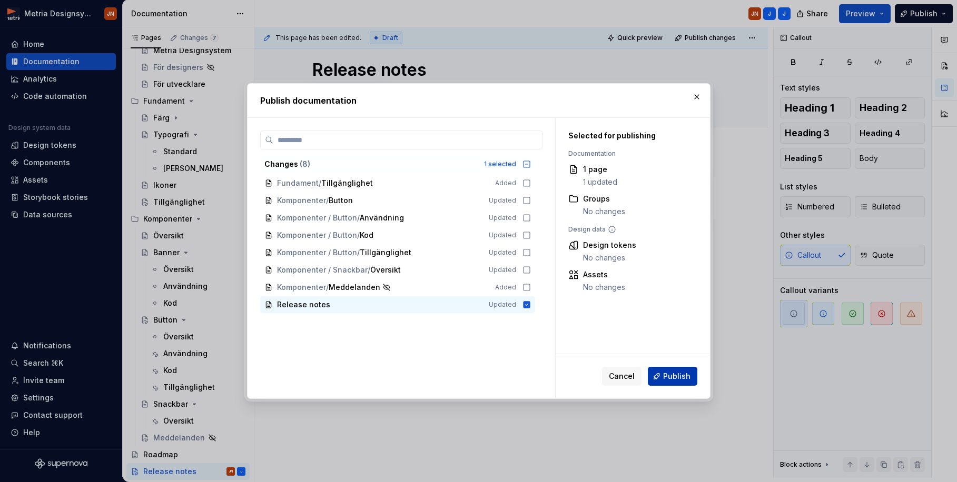
click at [676, 371] on button "Publish" at bounding box center [672, 376] width 49 height 19
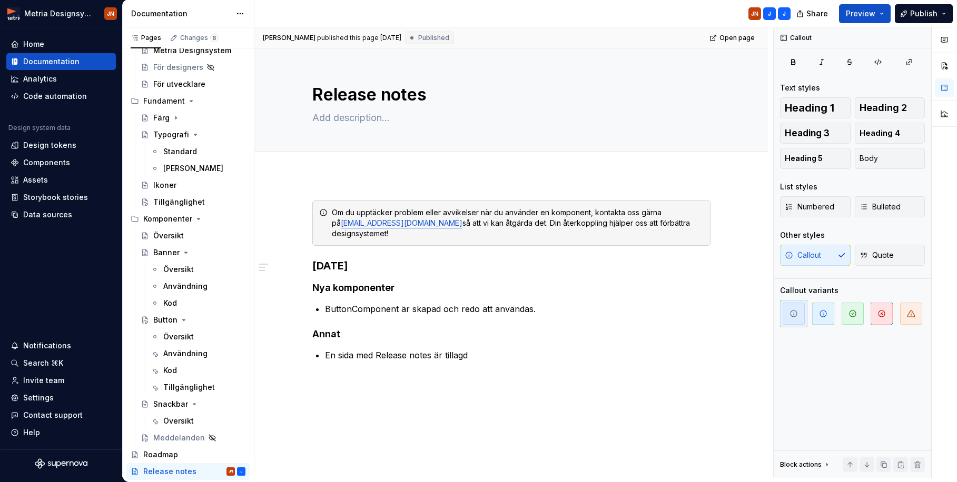
scroll to position [0, 0]
click at [479, 349] on p "En sida med Release notes är tillagd" at bounding box center [517, 355] width 385 height 13
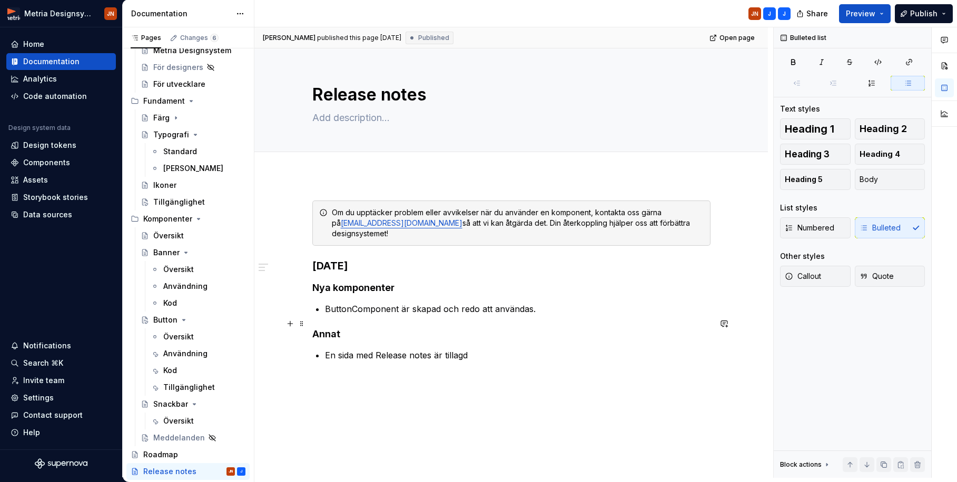
click at [335, 328] on h4 "Annat" at bounding box center [511, 334] width 398 height 13
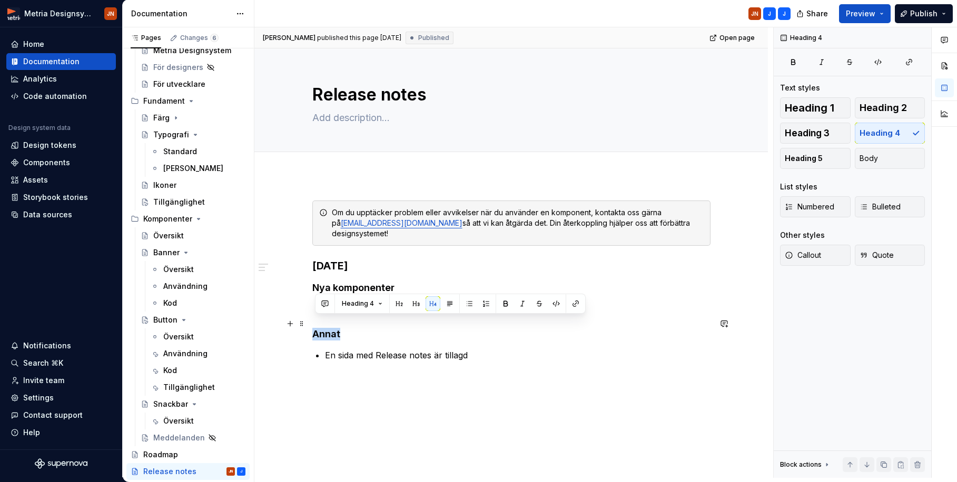
click at [335, 328] on h4 "Annat" at bounding box center [511, 334] width 398 height 13
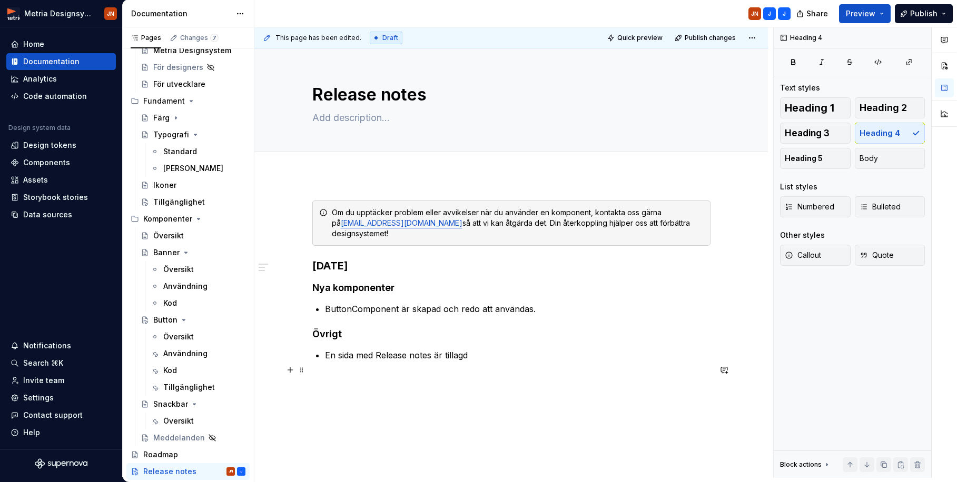
click at [423, 381] on div "Om du upptäcker problem eller avvikelser när du använder en komponent, kontakta…" at bounding box center [511, 300] width 398 height 199
click at [408, 317] on div "Om du upptäcker problem eller avvikelser när du använder en komponent, kontakta…" at bounding box center [511, 294] width 398 height 186
click at [329, 328] on h4 "Övrigt" at bounding box center [511, 334] width 398 height 13
click at [357, 328] on h4 "Övrigt" at bounding box center [511, 334] width 398 height 13
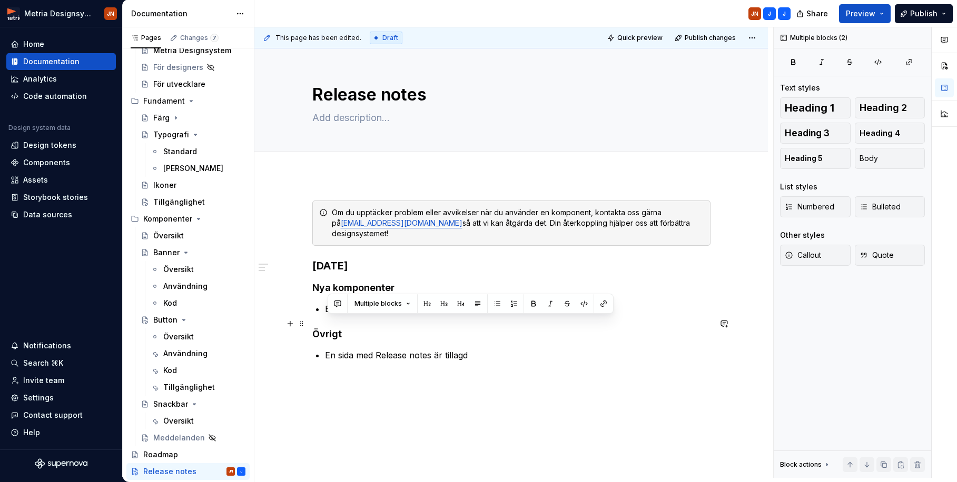
click at [357, 328] on h4 "Övrigt" at bounding box center [511, 334] width 398 height 13
drag, startPoint x: 343, startPoint y: 326, endPoint x: 407, endPoint y: 325, distance: 64.3
click at [407, 328] on h4 "Övriga förbättringar" at bounding box center [511, 334] width 398 height 13
click at [416, 282] on h4 "Nya komponenter" at bounding box center [511, 288] width 398 height 13
click at [328, 176] on div "Om du upptäcker problem eller avvikelser när du använder en komponent, kontakta…" at bounding box center [510, 359] width 513 height 369
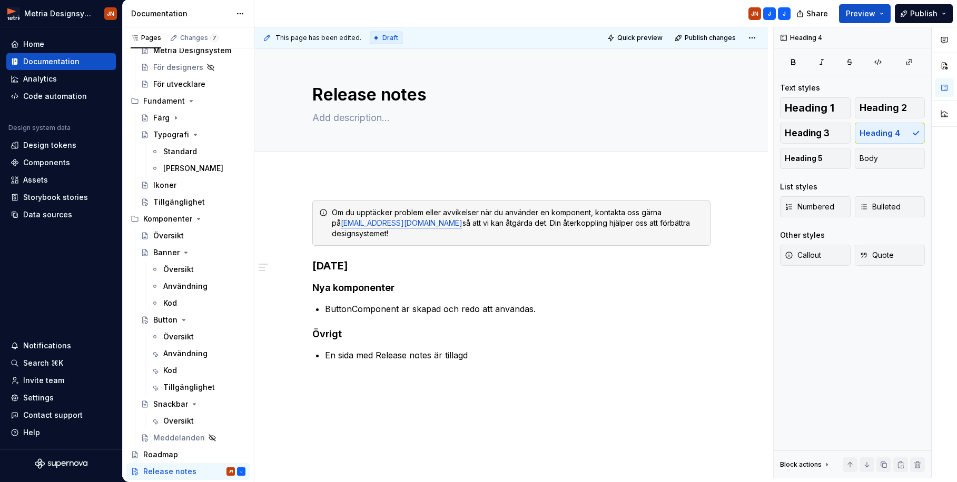
scroll to position [25, 0]
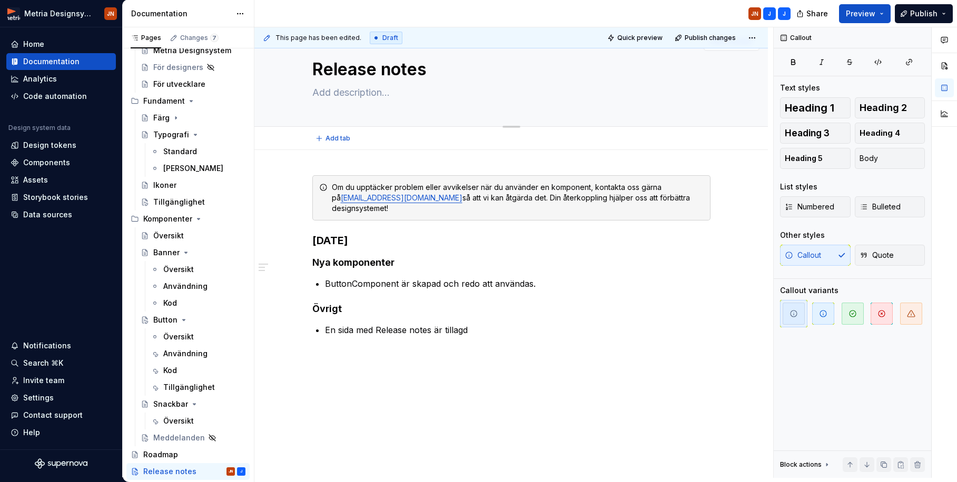
click at [329, 95] on textarea at bounding box center [509, 92] width 398 height 17
click at [427, 278] on p "ButtonComponent är skapad och redo att användas." at bounding box center [517, 284] width 385 height 13
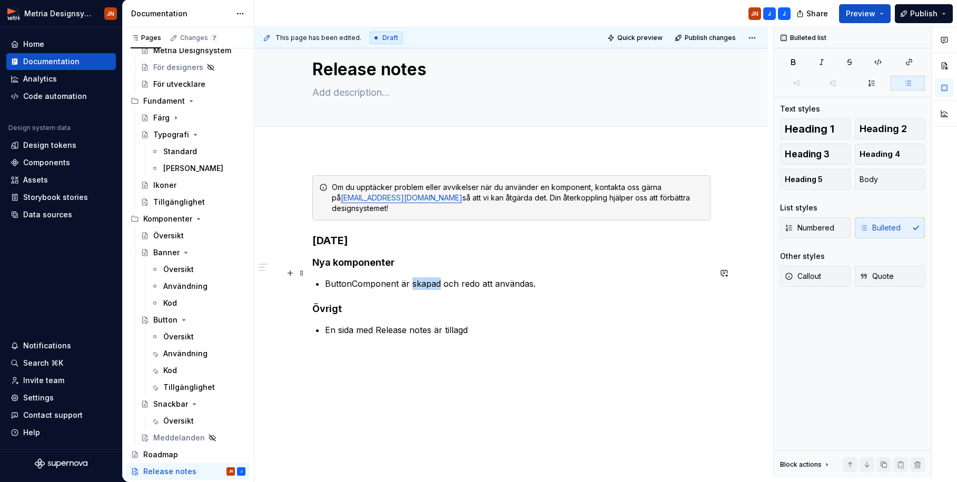
click at [427, 278] on p "ButtonComponent är skapad och redo att användas." at bounding box center [517, 284] width 385 height 13
click at [553, 335] on div "Om du upptäcker problem eller avvikelser när du använder en komponent, kontakta…" at bounding box center [511, 268] width 398 height 186
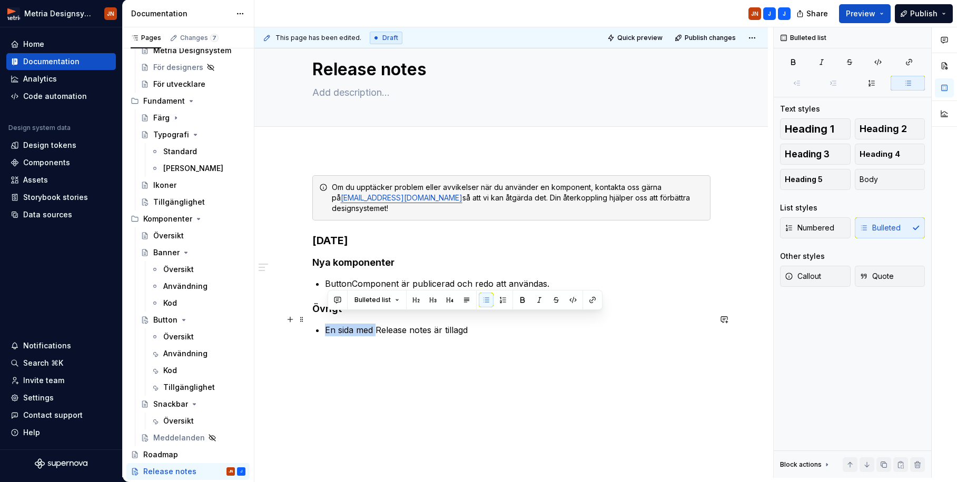
drag, startPoint x: 326, startPoint y: 323, endPoint x: 379, endPoint y: 320, distance: 53.3
click at [379, 320] on div "Om du upptäcker problem eller avvikelser när du använder en komponent, kontakta…" at bounding box center [511, 268] width 398 height 186
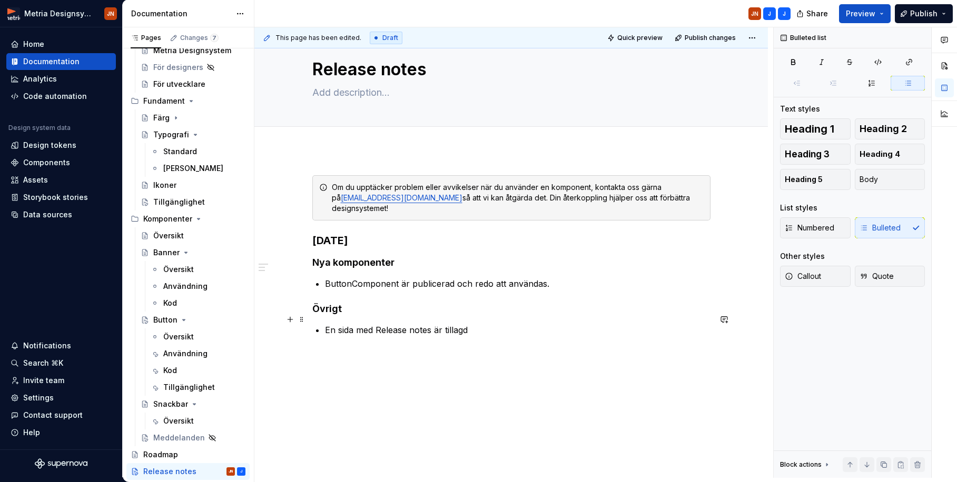
click at [526, 325] on p "En sida med Release notes är tillagd" at bounding box center [517, 330] width 385 height 13
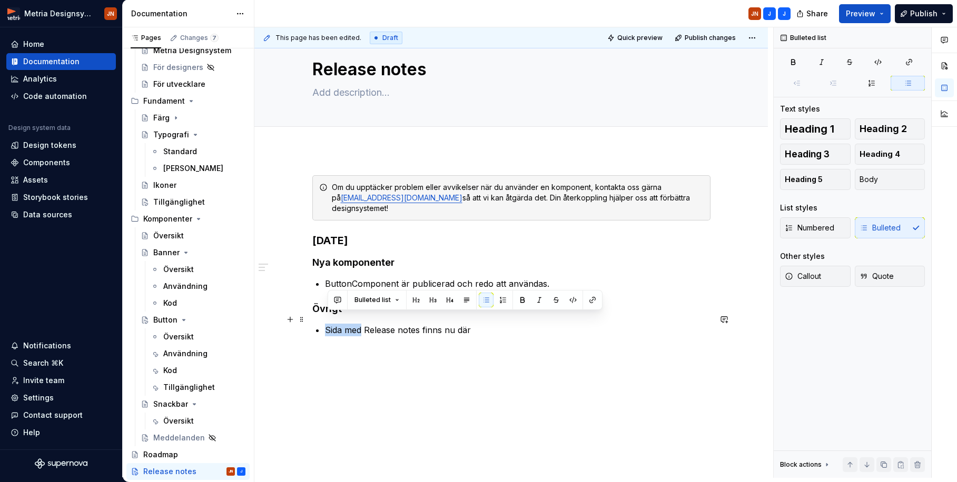
drag, startPoint x: 365, startPoint y: 316, endPoint x: 322, endPoint y: 316, distance: 43.7
click at [322, 316] on div "Om du upptäcker problem eller avvikelser när du använder en komponent, kontakta…" at bounding box center [511, 268] width 398 height 186
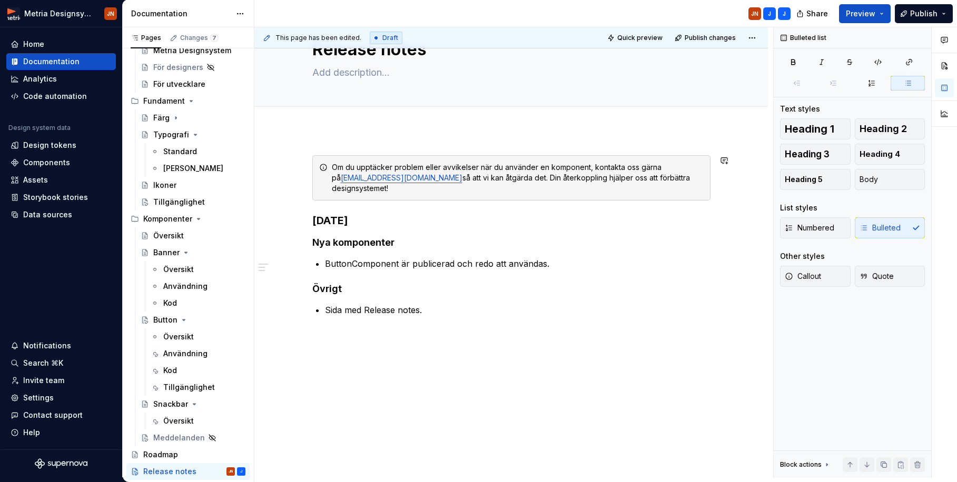
scroll to position [52, 0]
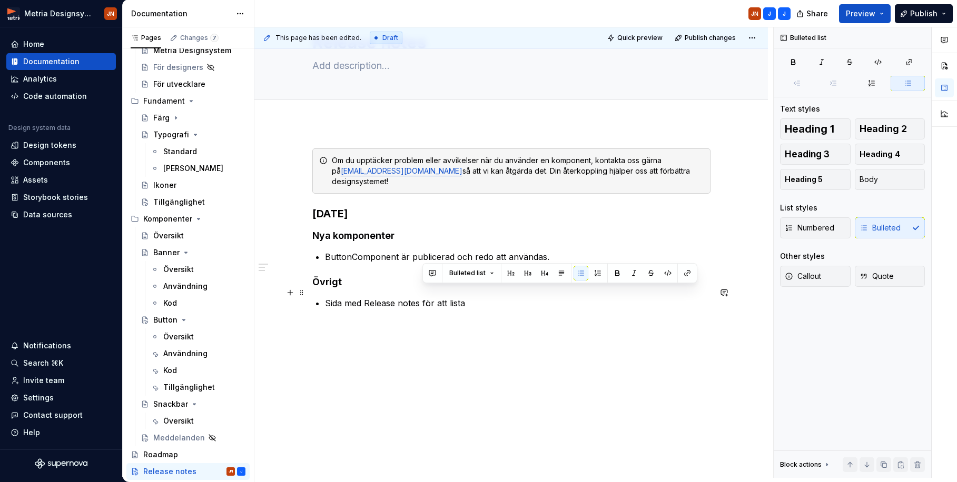
drag, startPoint x: 437, startPoint y: 291, endPoint x: 481, endPoint y: 292, distance: 43.7
click at [481, 297] on p "Sida med Release notes för att lista" at bounding box center [517, 303] width 385 height 13
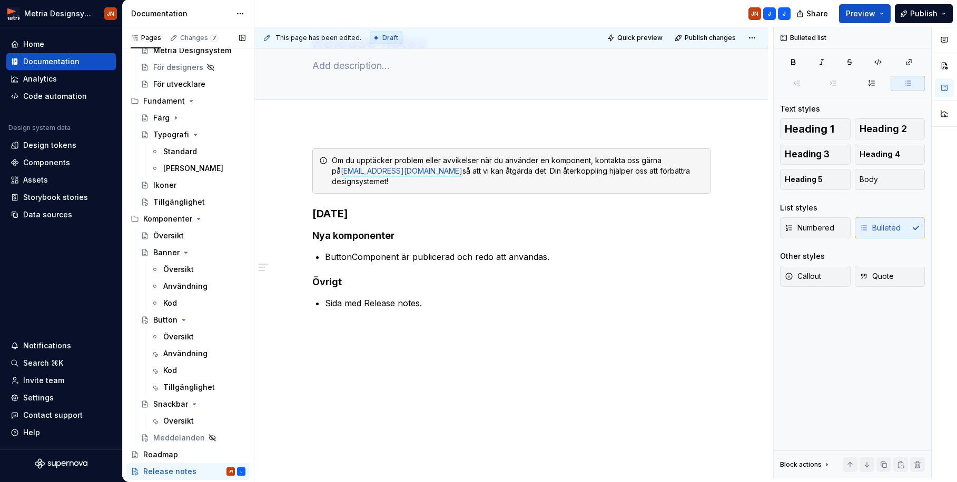
scroll to position [46, 0]
click at [456, 251] on p "ButtonComponent är publicerad och redo att användas." at bounding box center [517, 257] width 385 height 13
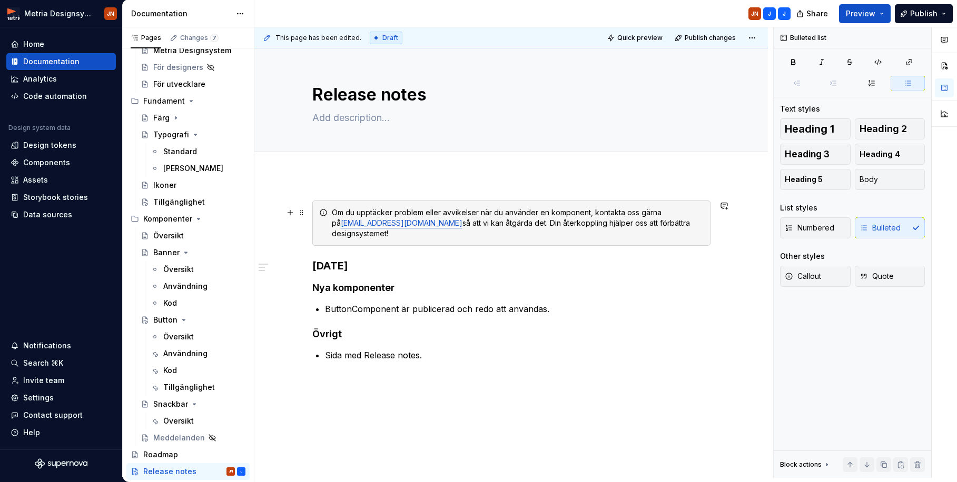
scroll to position [0, 0]
click at [809, 16] on span "Publish" at bounding box center [923, 13] width 27 height 11
click at [723, 39] on span "Publish changes" at bounding box center [710, 38] width 51 height 8
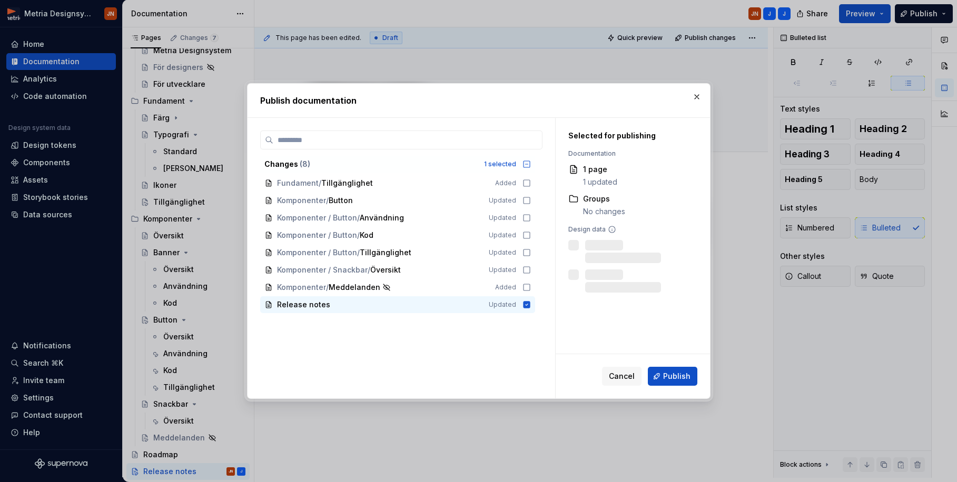
drag, startPoint x: 662, startPoint y: 380, endPoint x: 627, endPoint y: 362, distance: 40.3
click at [661, 380] on button "Publish" at bounding box center [672, 376] width 49 height 19
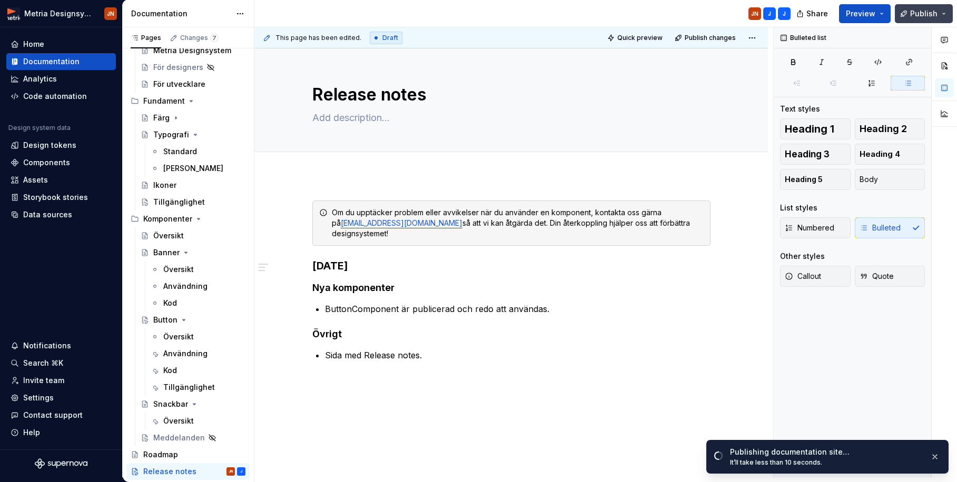
click at [809, 17] on span "Publish" at bounding box center [923, 13] width 27 height 11
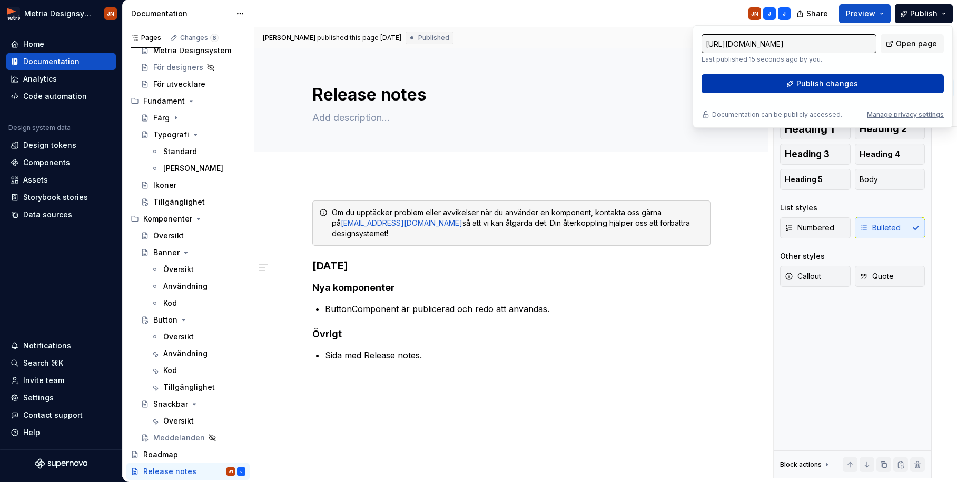
click at [781, 83] on button "Publish changes" at bounding box center [822, 83] width 242 height 19
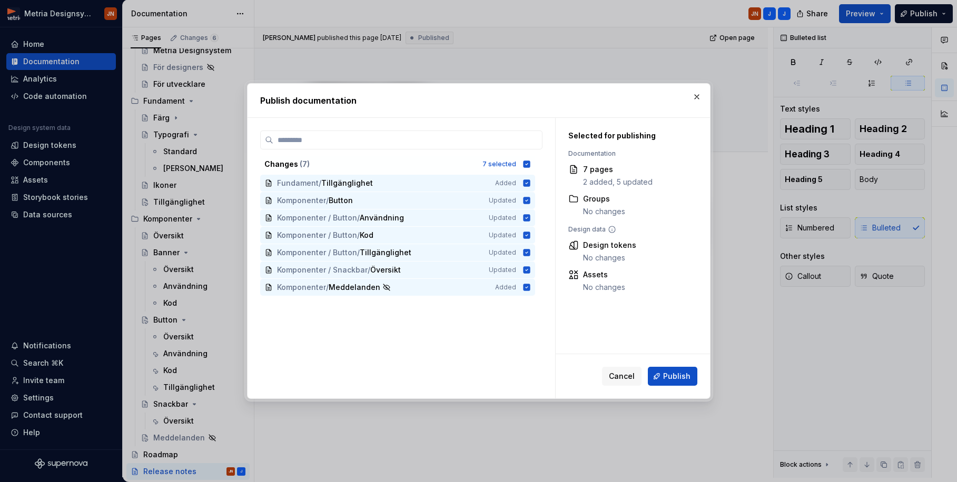
drag, startPoint x: 531, startPoint y: 162, endPoint x: 529, endPoint y: 179, distance: 17.0
click at [530, 162] on icon at bounding box center [526, 164] width 7 height 7
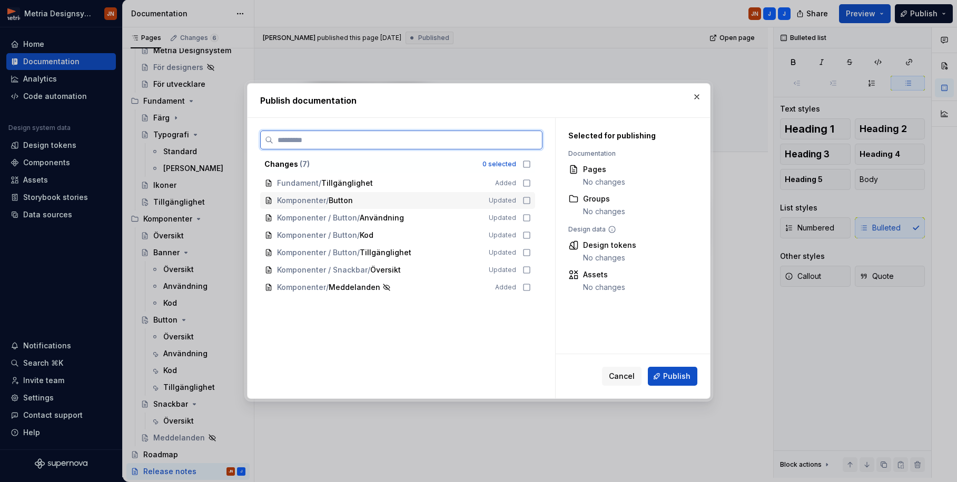
click at [530, 204] on icon at bounding box center [526, 200] width 6 height 6
drag, startPoint x: 537, startPoint y: 216, endPoint x: 532, endPoint y: 226, distance: 11.1
click at [535, 217] on div "Komponenter / Button / Användning Updated" at bounding box center [397, 218] width 275 height 17
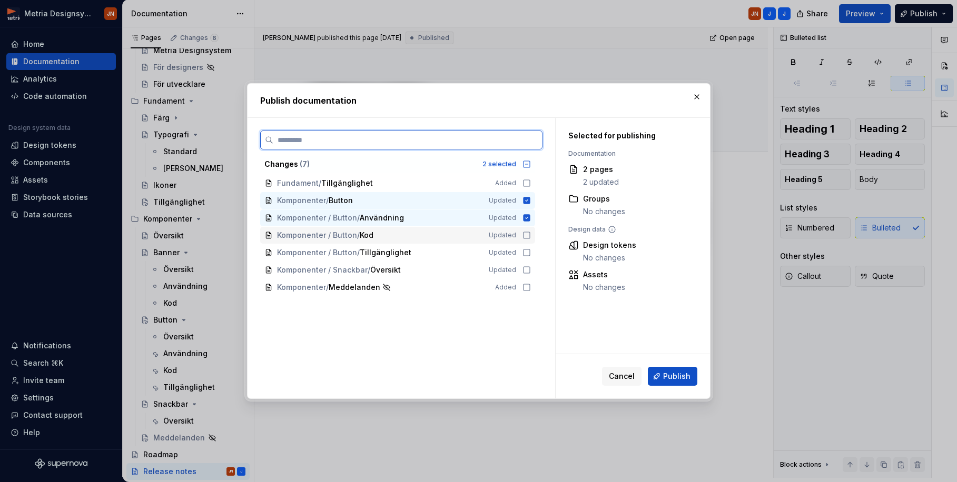
click at [531, 234] on icon at bounding box center [526, 235] width 8 height 8
click at [531, 253] on icon at bounding box center [526, 253] width 8 height 8
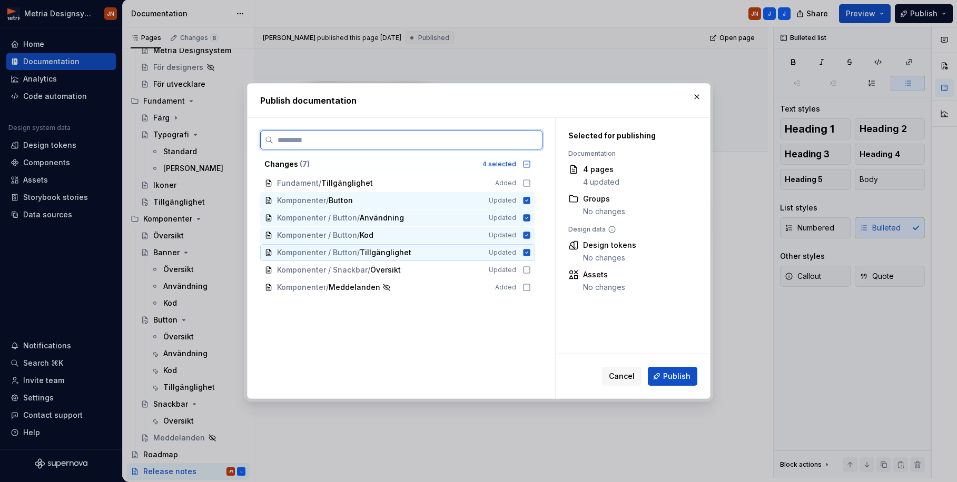
click at [529, 252] on icon at bounding box center [526, 252] width 7 height 7
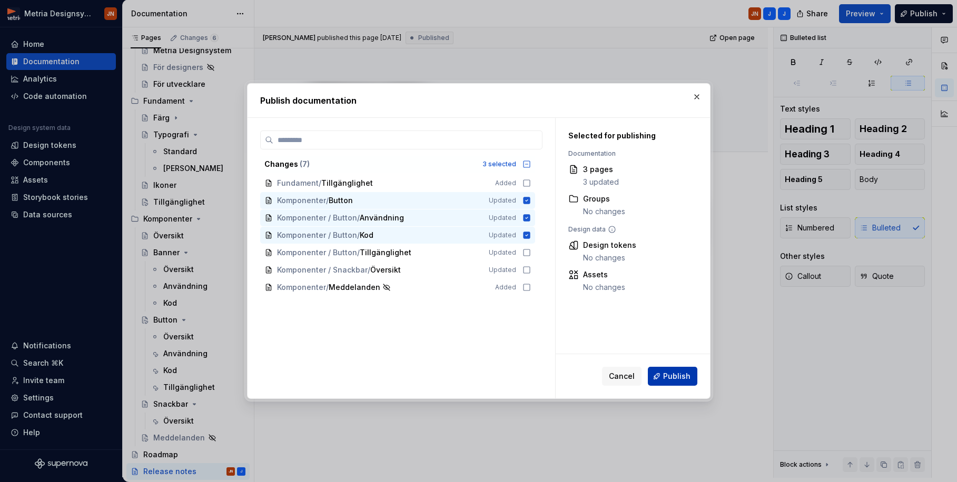
click at [681, 373] on span "Publish" at bounding box center [676, 376] width 27 height 11
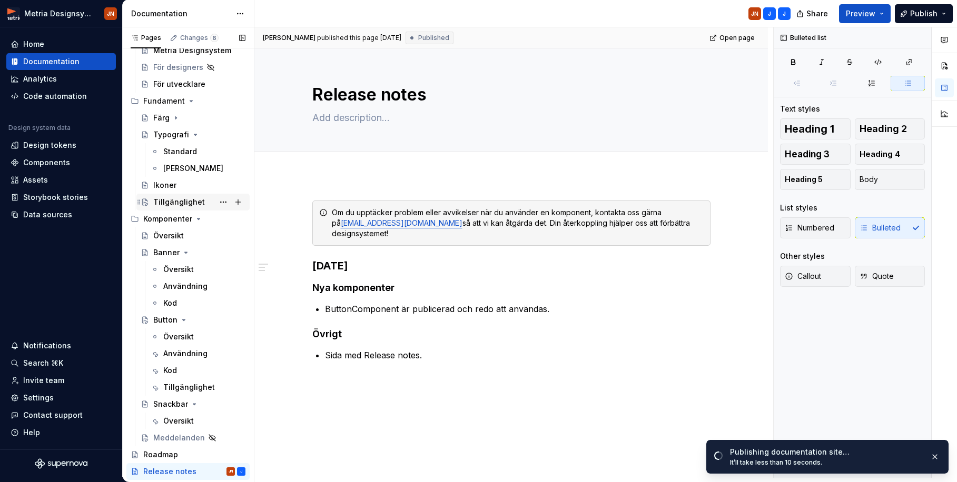
click at [189, 202] on div "Tillgänglighet" at bounding box center [179, 202] width 52 height 11
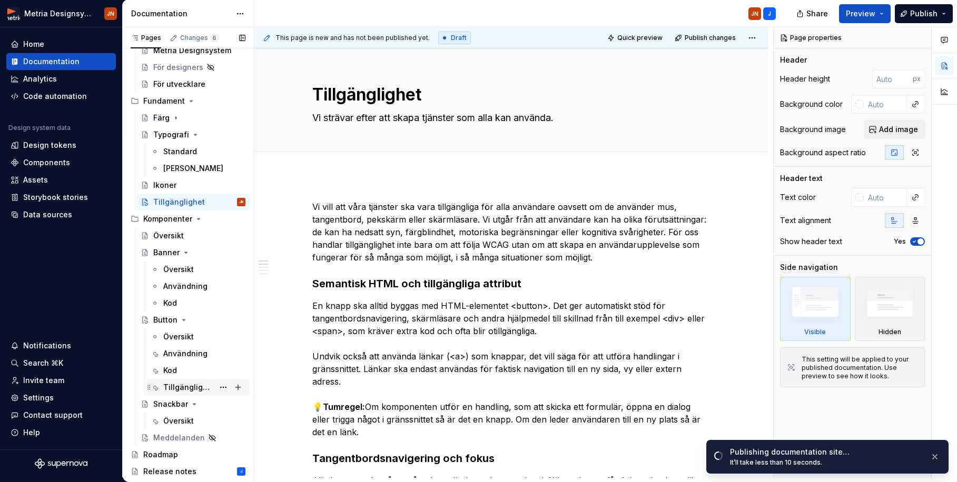
click at [197, 379] on div "Tillgänglighet" at bounding box center [197, 387] width 103 height 17
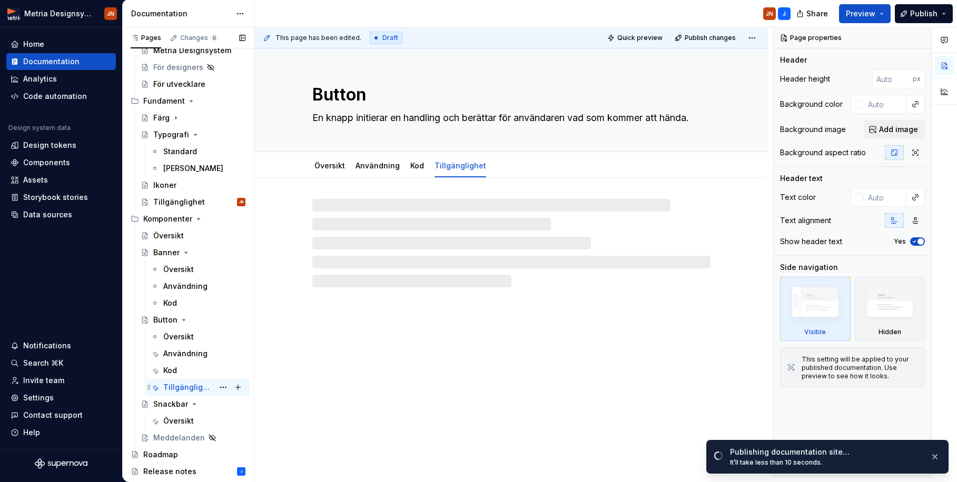
click at [189, 387] on div "Tillgänglighet" at bounding box center [188, 387] width 51 height 11
click at [223, 387] on button "Page tree" at bounding box center [223, 387] width 15 height 15
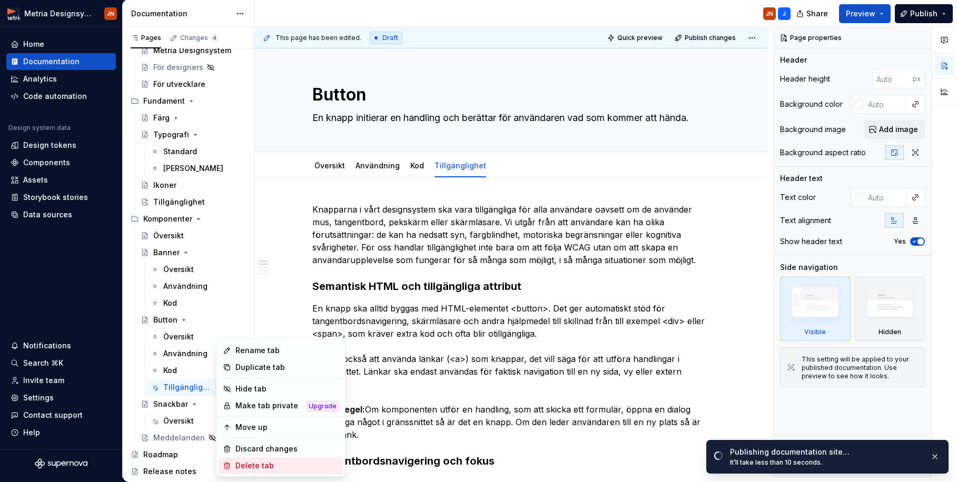
click at [271, 427] on div "Delete tab" at bounding box center [286, 466] width 103 height 11
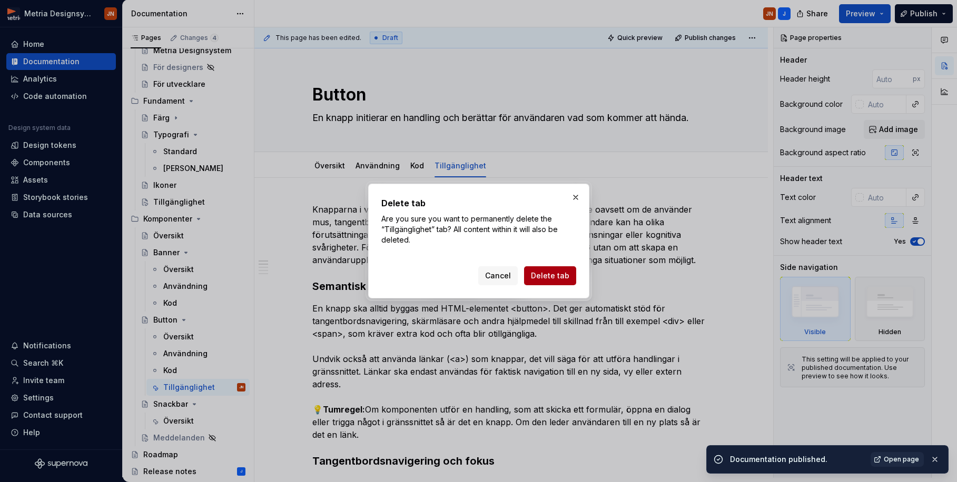
click at [545, 270] on button "Delete tab" at bounding box center [550, 275] width 52 height 19
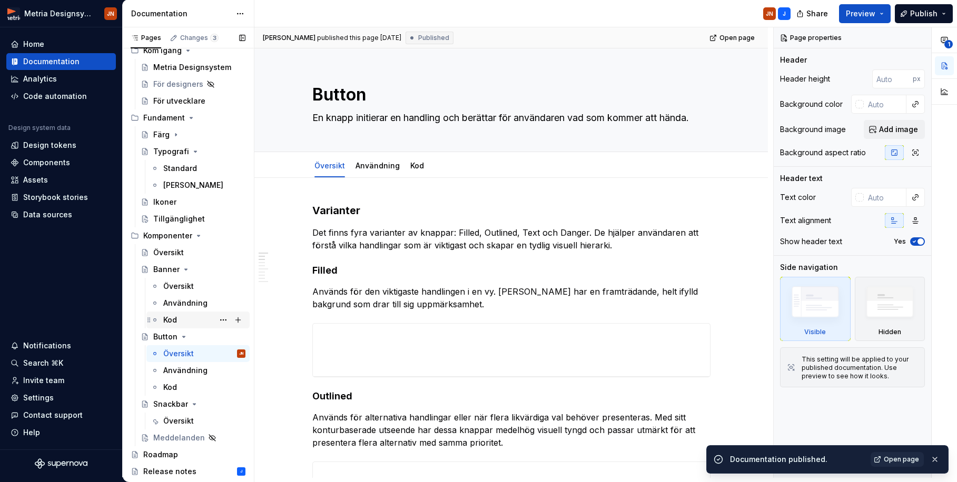
scroll to position [29, 0]
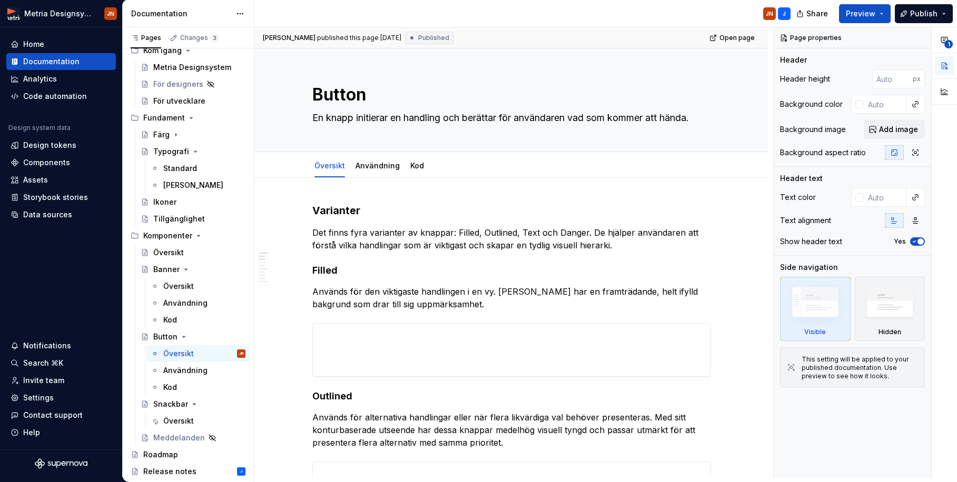
click at [809, 16] on span "Publish" at bounding box center [923, 13] width 27 height 11
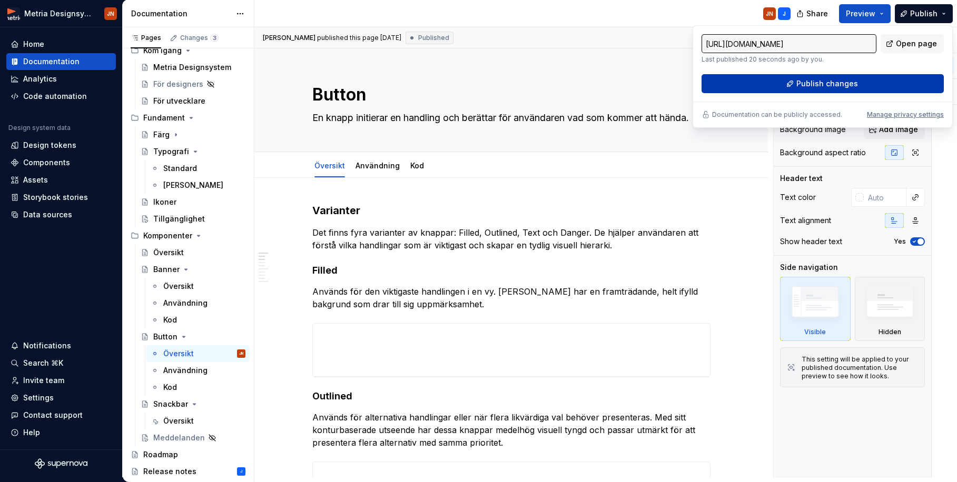
click at [740, 85] on button "Publish changes" at bounding box center [822, 83] width 242 height 19
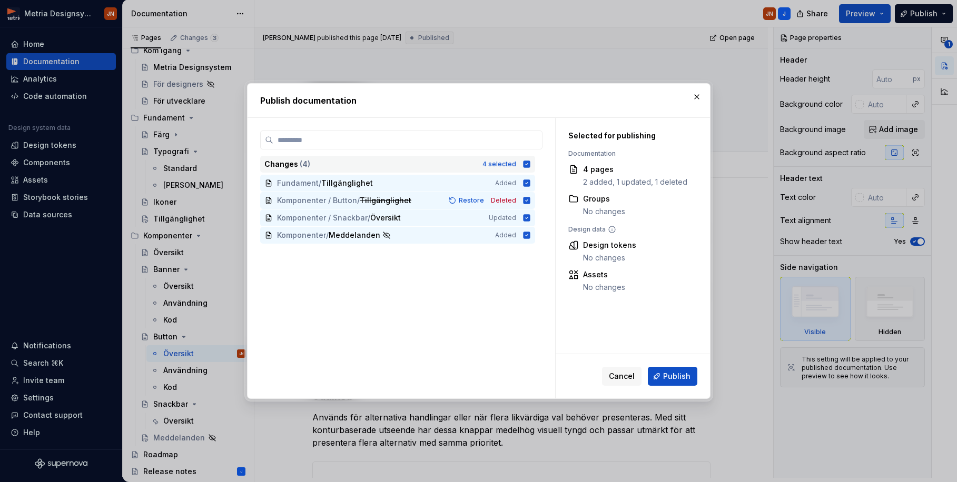
click at [531, 161] on icon at bounding box center [526, 164] width 8 height 8
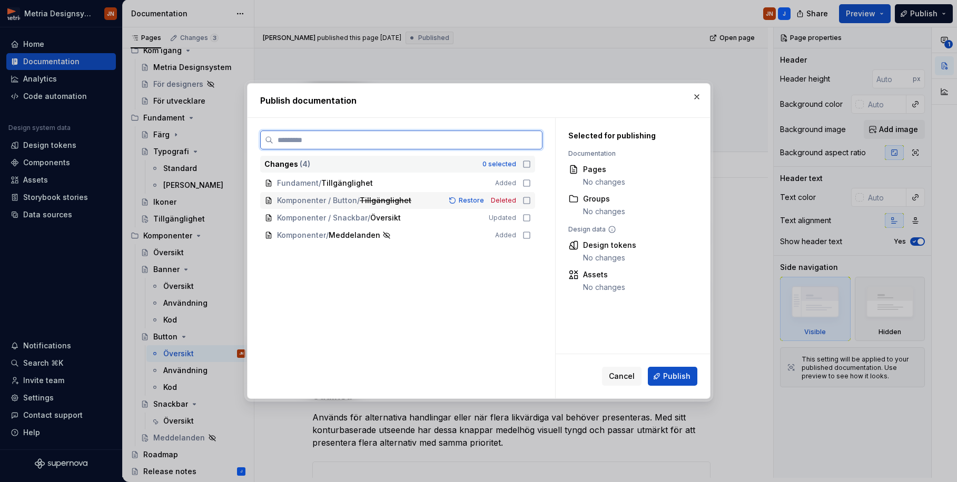
drag, startPoint x: 529, startPoint y: 199, endPoint x: 559, endPoint y: 234, distance: 46.4
click at [529, 199] on icon at bounding box center [526, 200] width 8 height 8
click at [681, 378] on span "Publish" at bounding box center [676, 376] width 27 height 11
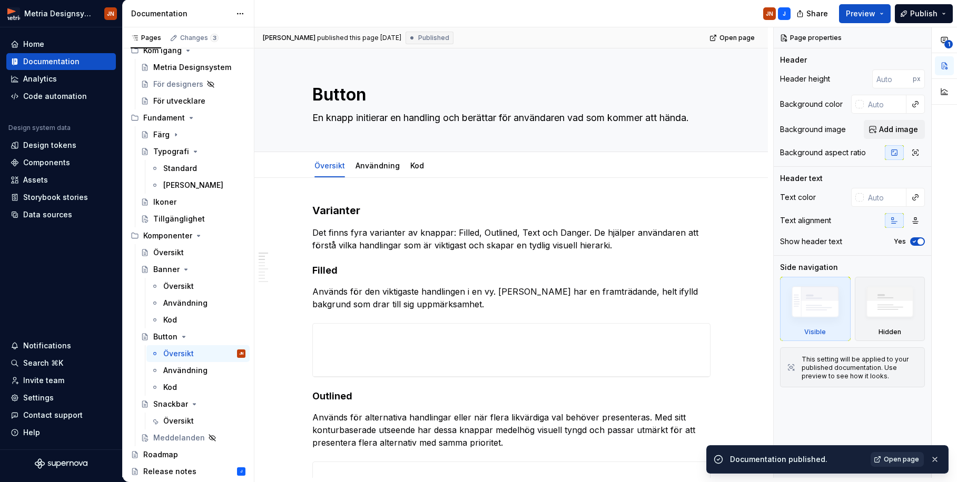
click at [809, 427] on span "Open page" at bounding box center [901, 460] width 35 height 8
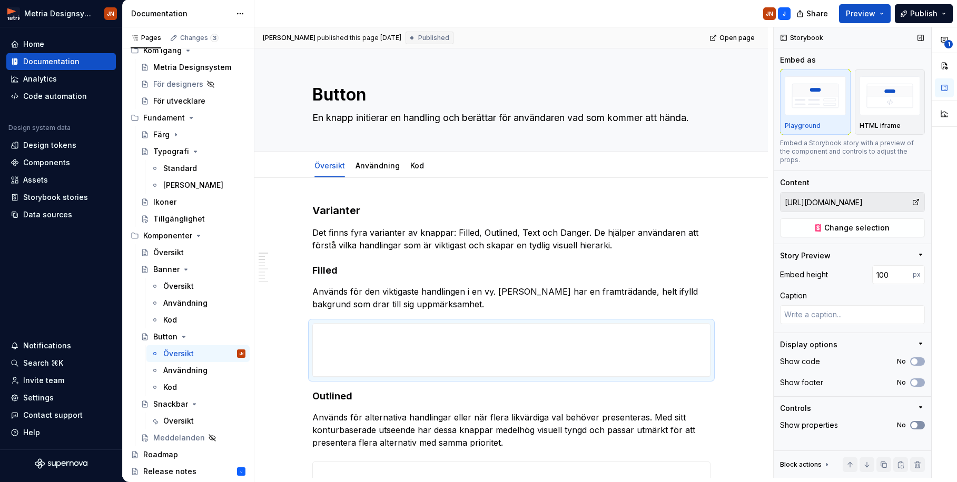
click at [809, 421] on button "No" at bounding box center [917, 425] width 15 height 8
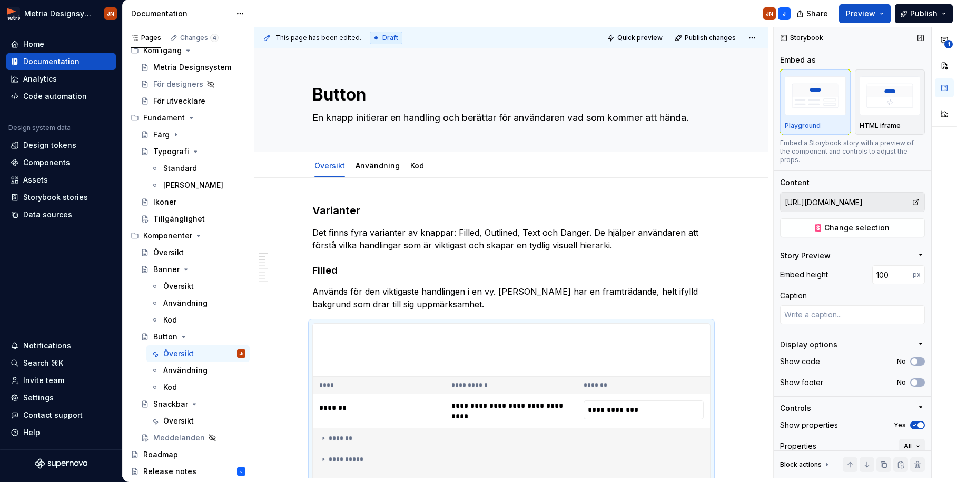
scroll to position [12, 0]
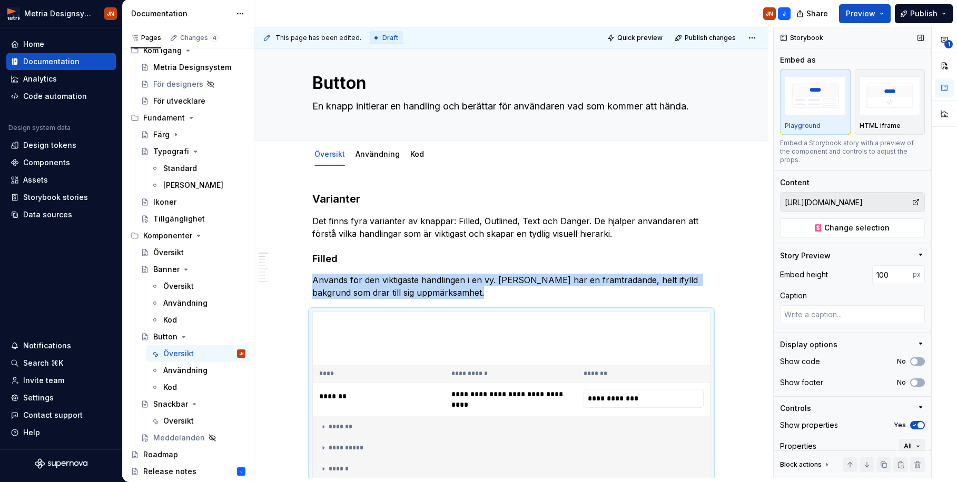
click at [809, 422] on icon "button" at bounding box center [914, 425] width 8 height 6
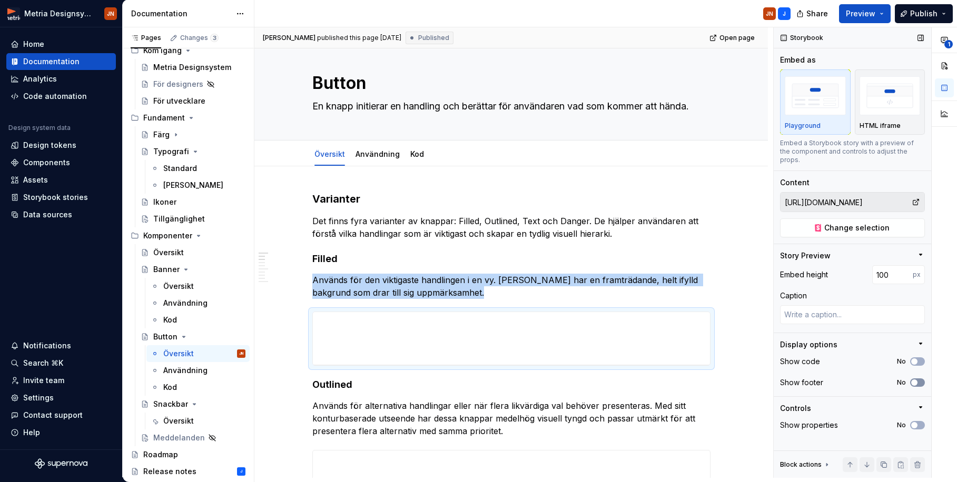
click at [809, 380] on icon "button" at bounding box center [914, 383] width 8 height 6
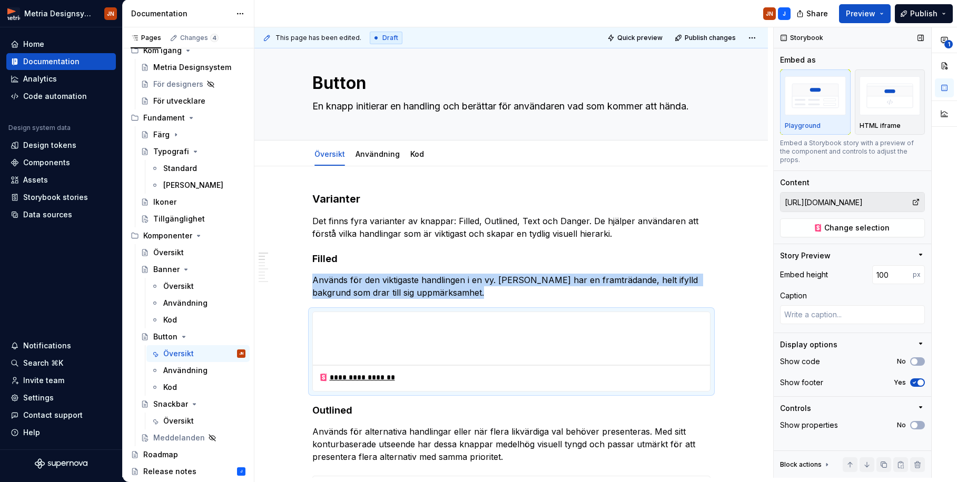
click at [809, 380] on icon "button" at bounding box center [914, 383] width 8 height 6
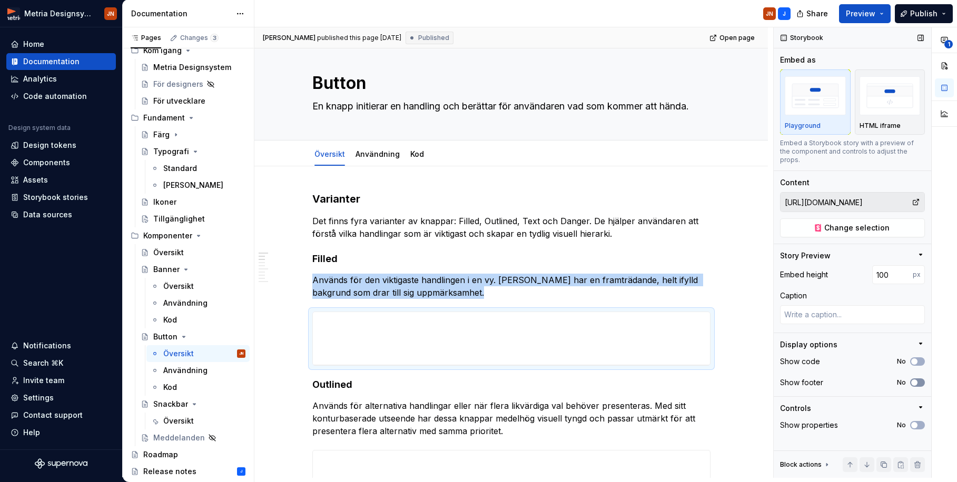
click at [809, 380] on span "button" at bounding box center [914, 383] width 6 height 6
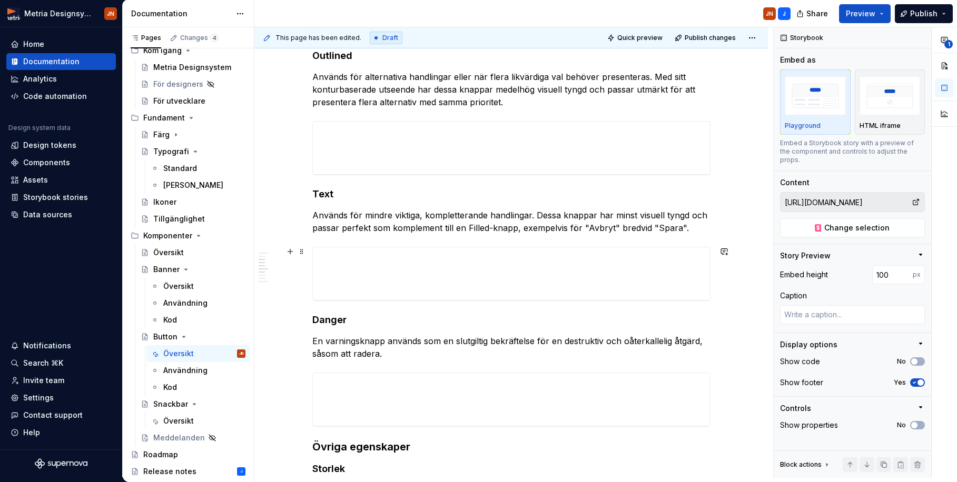
scroll to position [318, 0]
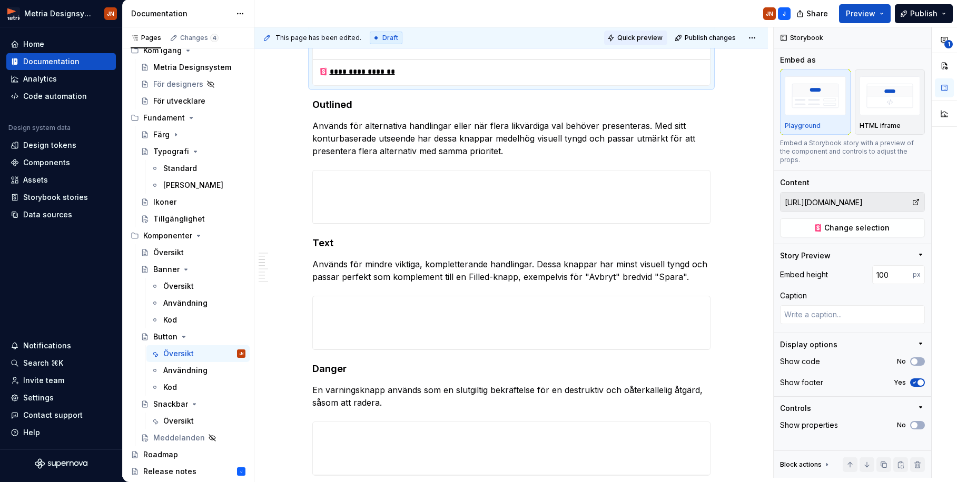
click at [644, 39] on span "Quick preview" at bounding box center [639, 38] width 45 height 8
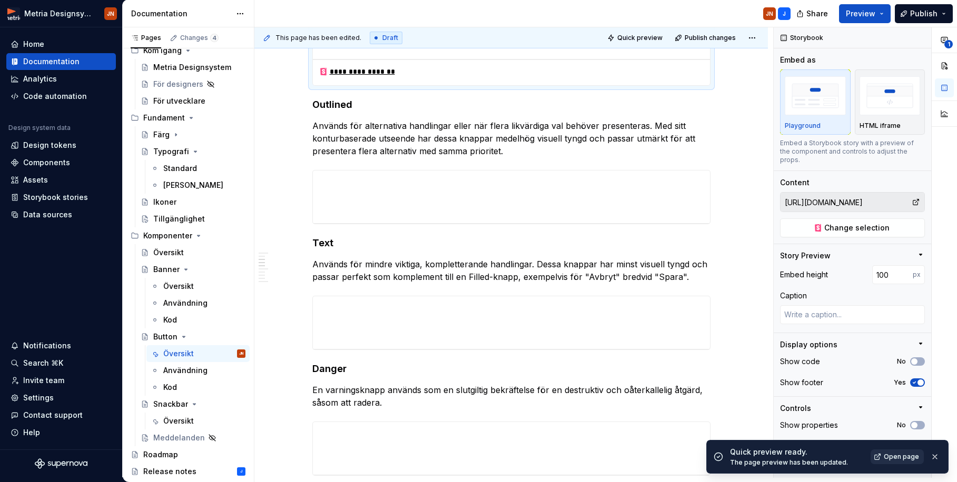
click at [809, 427] on span "Open page" at bounding box center [901, 457] width 35 height 8
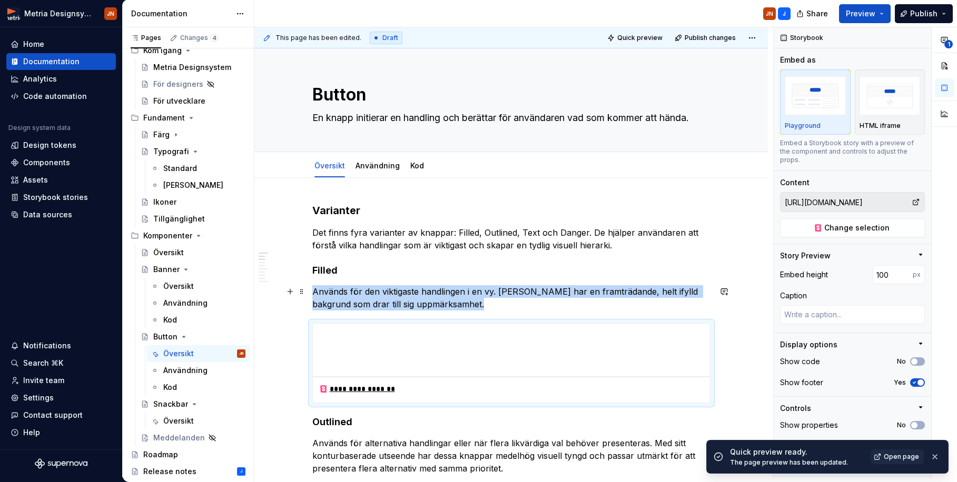
scroll to position [0, 0]
drag, startPoint x: 769, startPoint y: 367, endPoint x: 758, endPoint y: 366, distance: 11.1
click at [758, 366] on div "**********" at bounding box center [513, 252] width 519 height 451
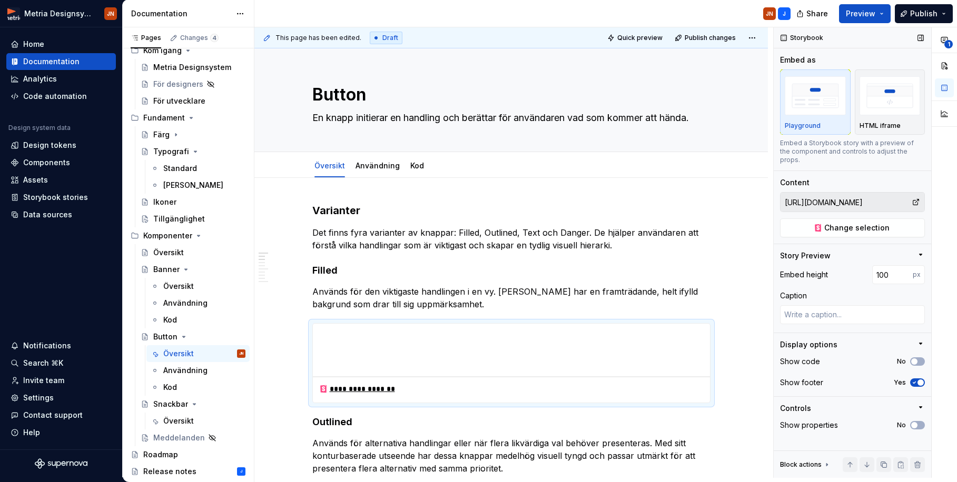
drag, startPoint x: 915, startPoint y: 374, endPoint x: 803, endPoint y: 370, distance: 112.8
click at [809, 380] on icon "button" at bounding box center [914, 383] width 8 height 6
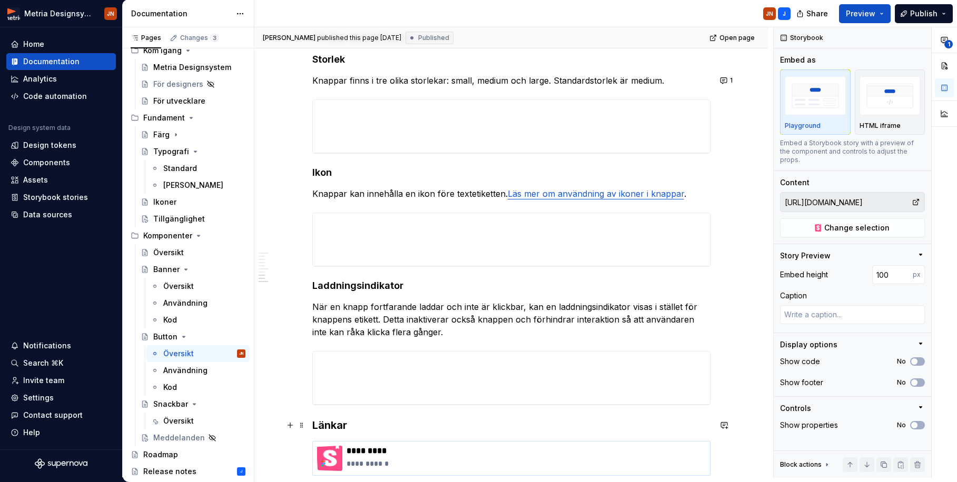
scroll to position [900, 0]
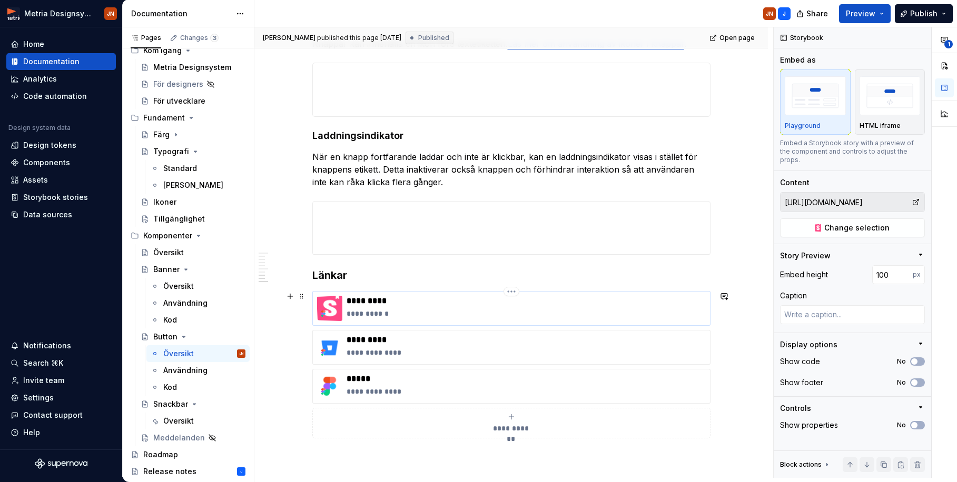
click at [416, 302] on p "*********" at bounding box center [525, 301] width 359 height 11
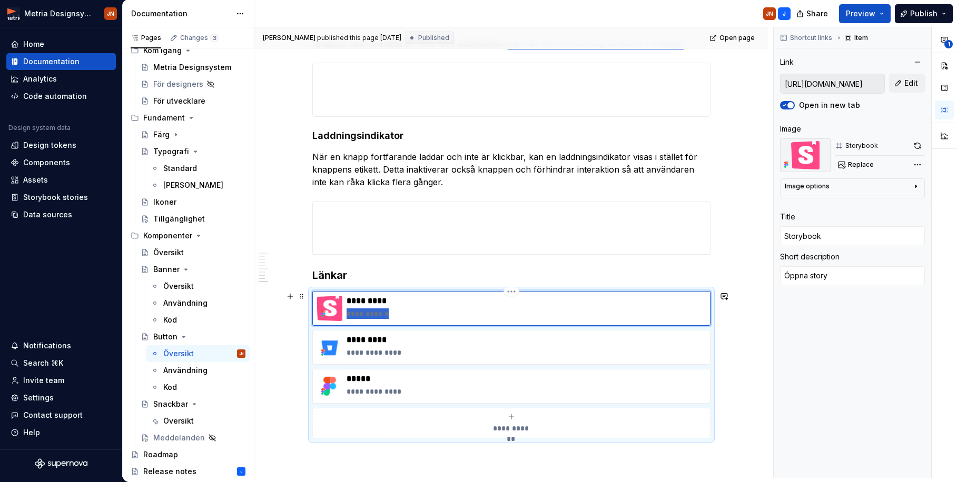
drag, startPoint x: 391, startPoint y: 312, endPoint x: 348, endPoint y: 311, distance: 43.2
click at [347, 310] on div "**********" at bounding box center [511, 308] width 389 height 25
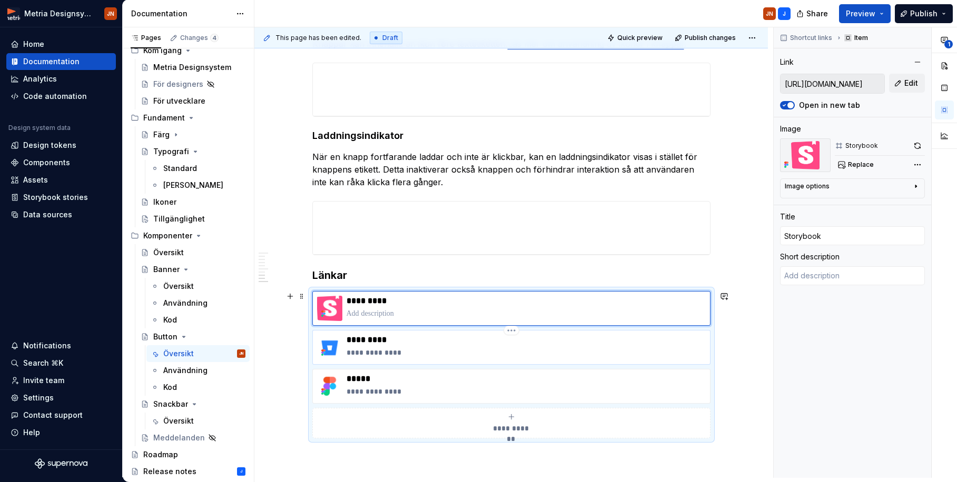
click at [409, 351] on p "**********" at bounding box center [525, 353] width 359 height 11
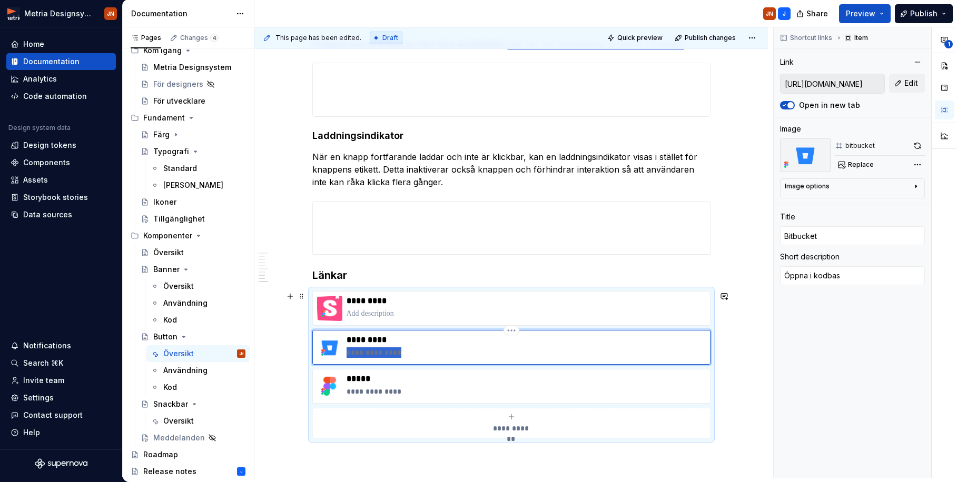
drag, startPoint x: 405, startPoint y: 352, endPoint x: 349, endPoint y: 352, distance: 56.9
click at [349, 352] on p "**********" at bounding box center [525, 353] width 359 height 11
drag, startPoint x: 391, startPoint y: 390, endPoint x: 346, endPoint y: 392, distance: 44.3
click at [343, 390] on div "**********" at bounding box center [511, 386] width 389 height 25
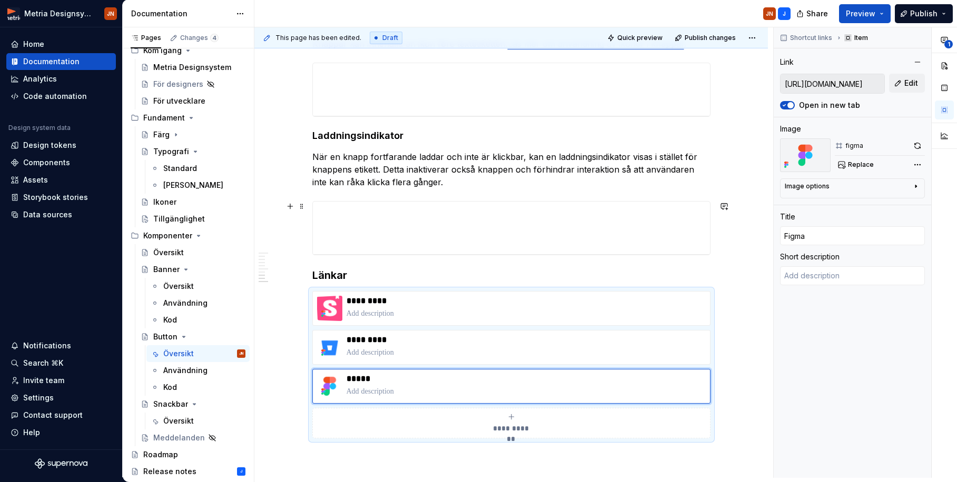
drag, startPoint x: 726, startPoint y: 240, endPoint x: 528, endPoint y: 278, distance: 201.1
click at [726, 240] on div "This page has been edited. Draft Quick preview Publish changes Button En knapp …" at bounding box center [513, 252] width 519 height 451
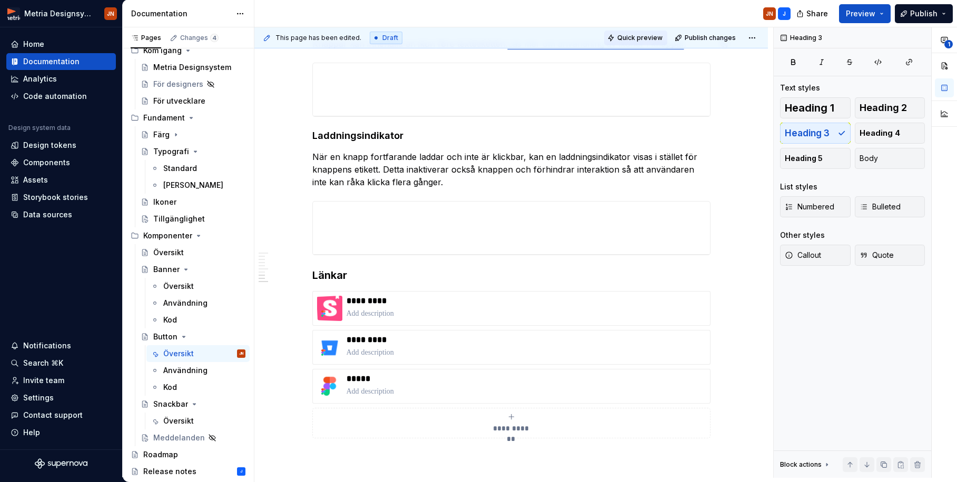
click at [648, 41] on span "Quick preview" at bounding box center [639, 38] width 45 height 8
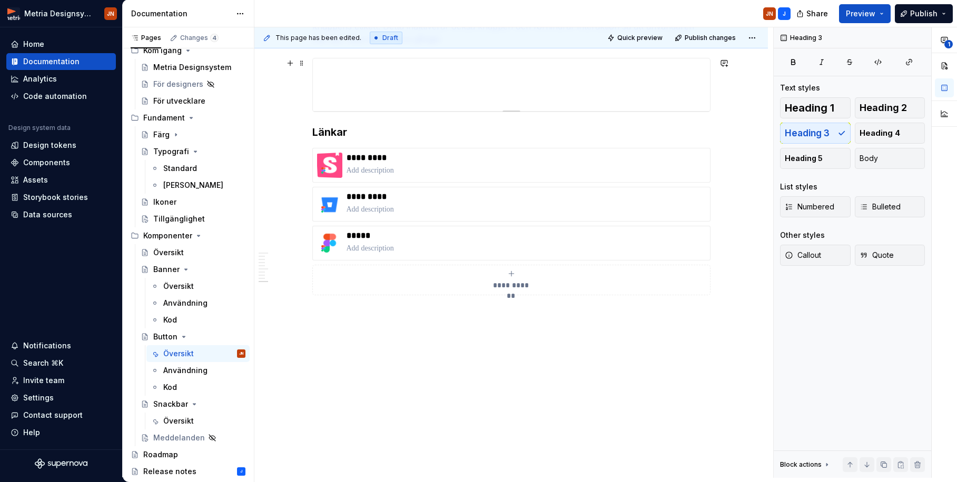
scroll to position [1044, 0]
click at [649, 41] on span "Quick preview" at bounding box center [639, 38] width 45 height 8
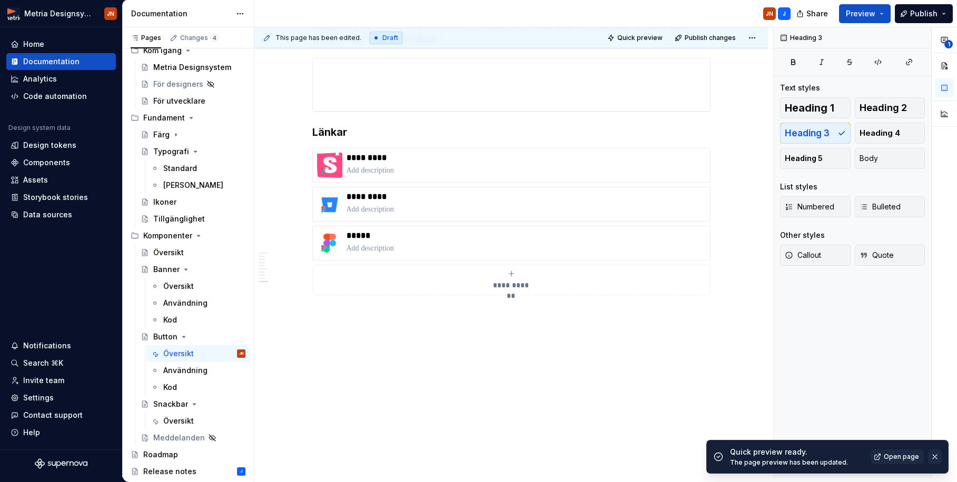
click at [809, 427] on button "button" at bounding box center [935, 457] width 14 height 15
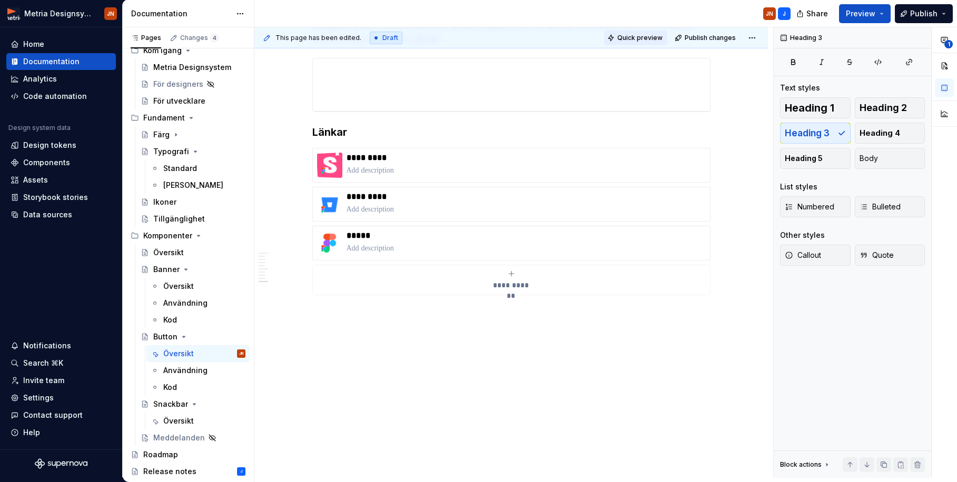
click at [641, 33] on button "Quick preview" at bounding box center [635, 38] width 63 height 15
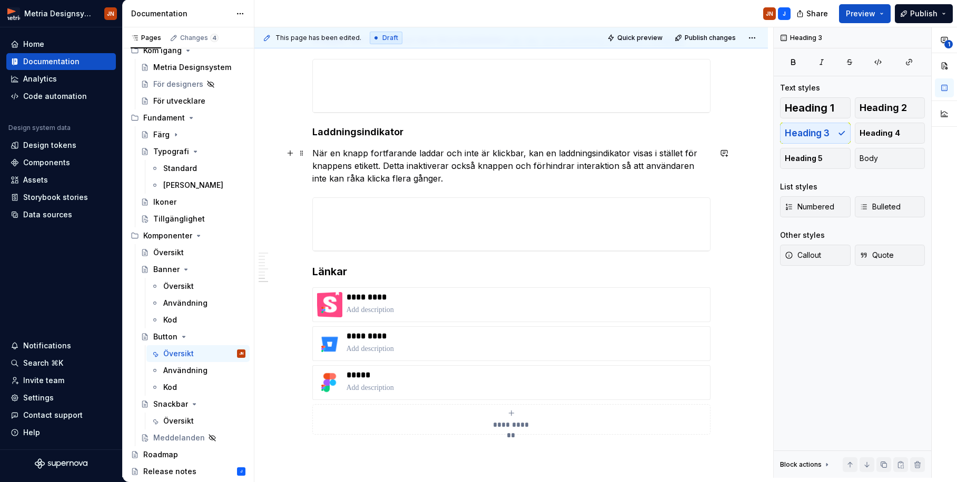
scroll to position [810, 0]
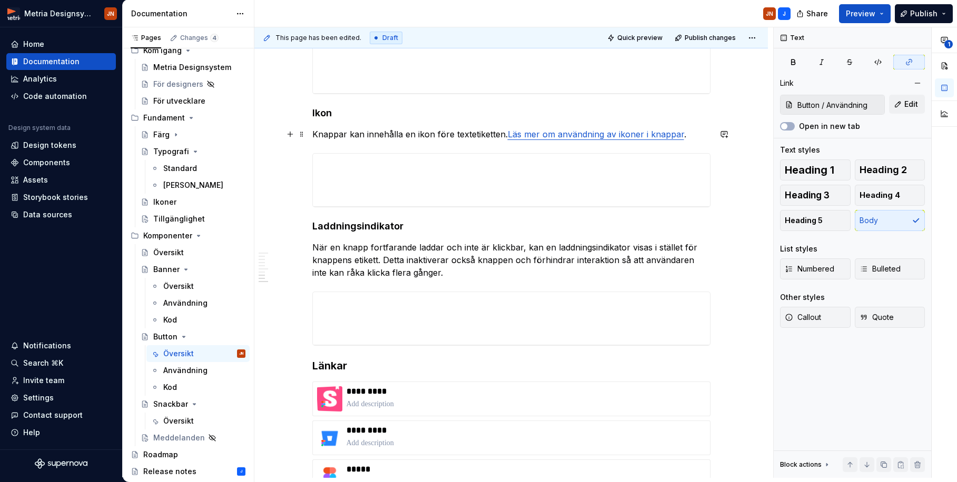
click at [547, 133] on link "Läs mer om användning av ikoner i knappar" at bounding box center [596, 134] width 176 height 11
click at [809, 110] on button "Edit" at bounding box center [907, 104] width 36 height 19
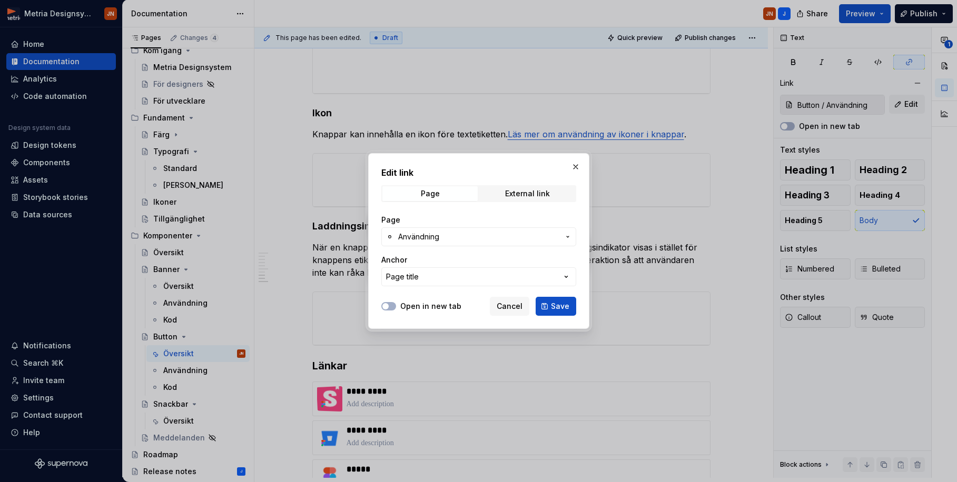
click at [438, 239] on span "Användning" at bounding box center [418, 237] width 41 height 11
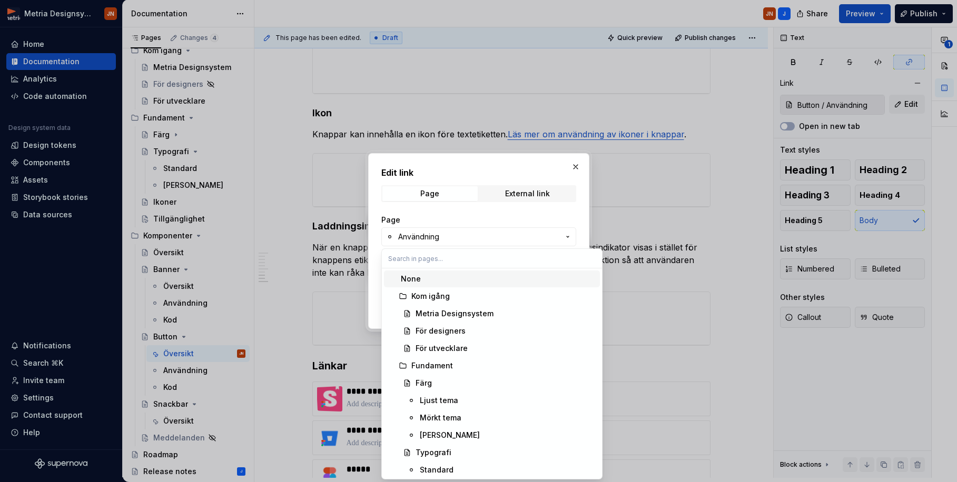
click at [440, 235] on div "Edit link Page External link Page Användning Anchor Page title Open in new tab …" at bounding box center [478, 241] width 957 height 482
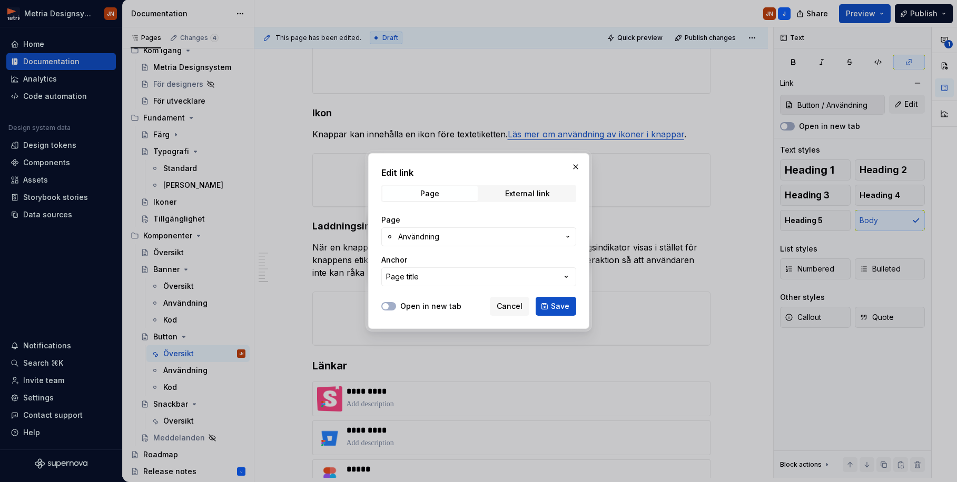
click at [440, 234] on span "Användning" at bounding box center [478, 237] width 161 height 11
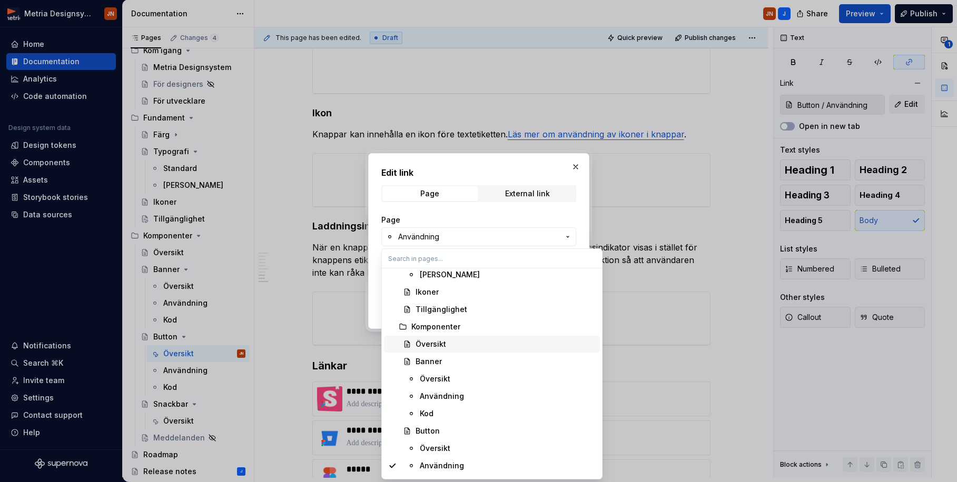
scroll to position [215, 0]
click at [445, 221] on div "Edit link Page External link Page Användning Anchor Page title Open in new tab …" at bounding box center [478, 241] width 957 height 482
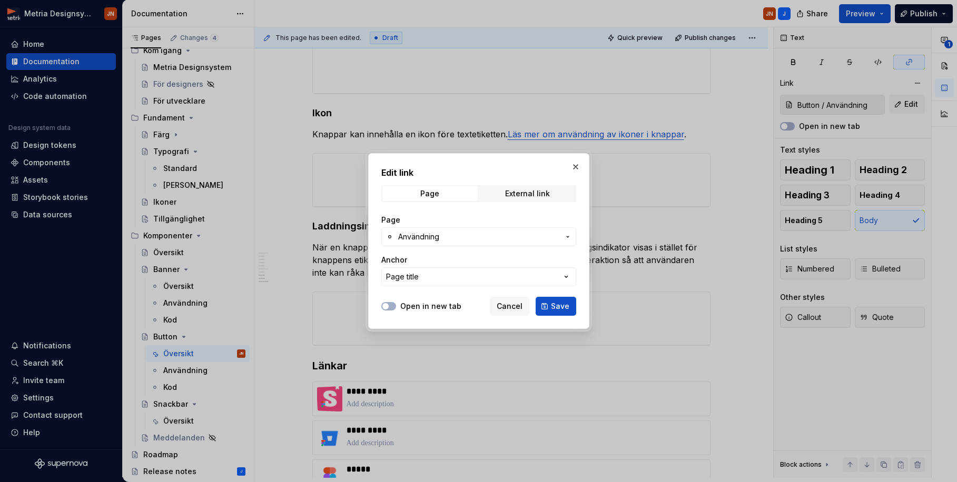
click at [447, 232] on span "Användning" at bounding box center [478, 237] width 161 height 11
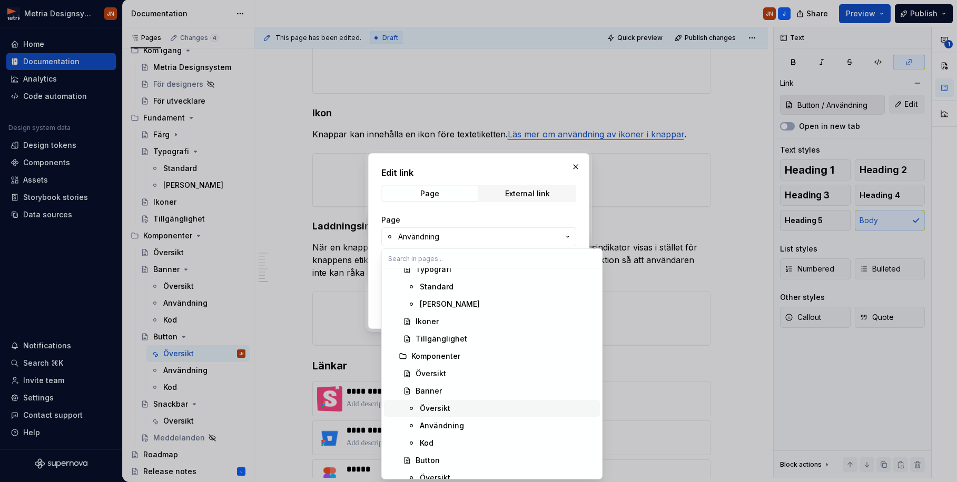
scroll to position [187, 0]
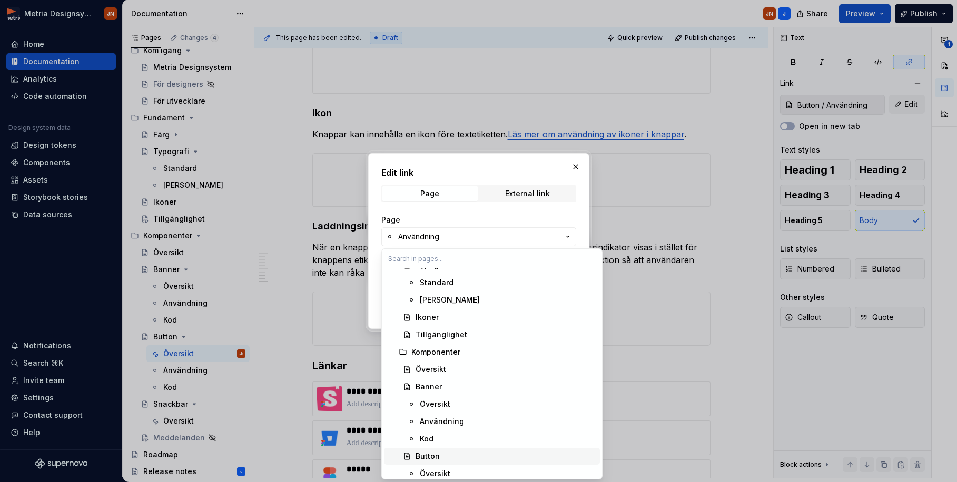
drag, startPoint x: 451, startPoint y: 420, endPoint x: 511, endPoint y: 450, distance: 67.6
click at [511, 427] on div "None Kom igång Metria Designsystem För designers För utvecklare Fundament Färg …" at bounding box center [492, 343] width 216 height 521
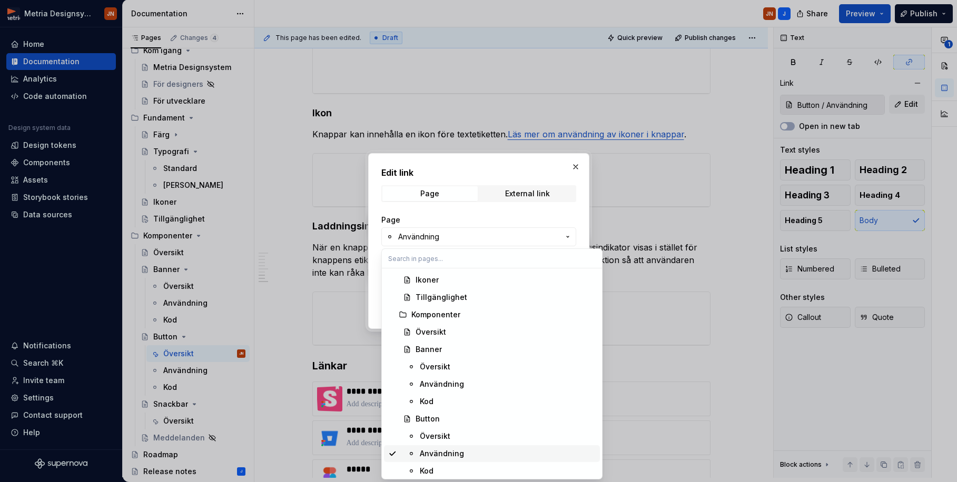
scroll to position [225, 0]
click at [456, 427] on div "Användning" at bounding box center [442, 453] width 44 height 11
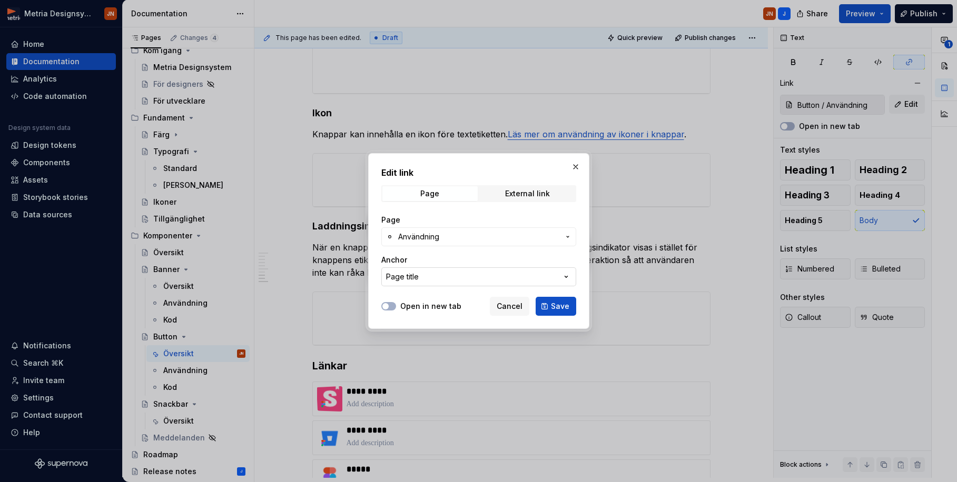
click at [441, 279] on button "Page title" at bounding box center [478, 277] width 195 height 19
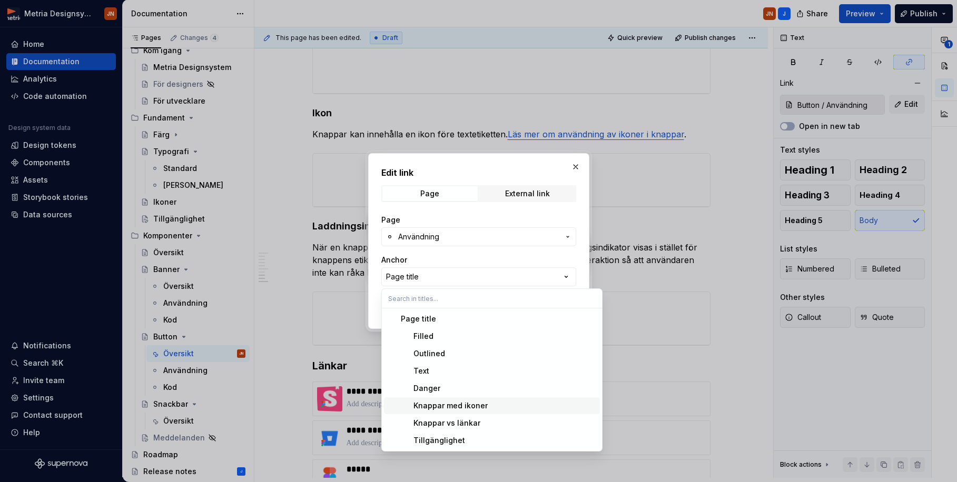
click at [454, 406] on div "Knappar med ikoner" at bounding box center [444, 406] width 87 height 11
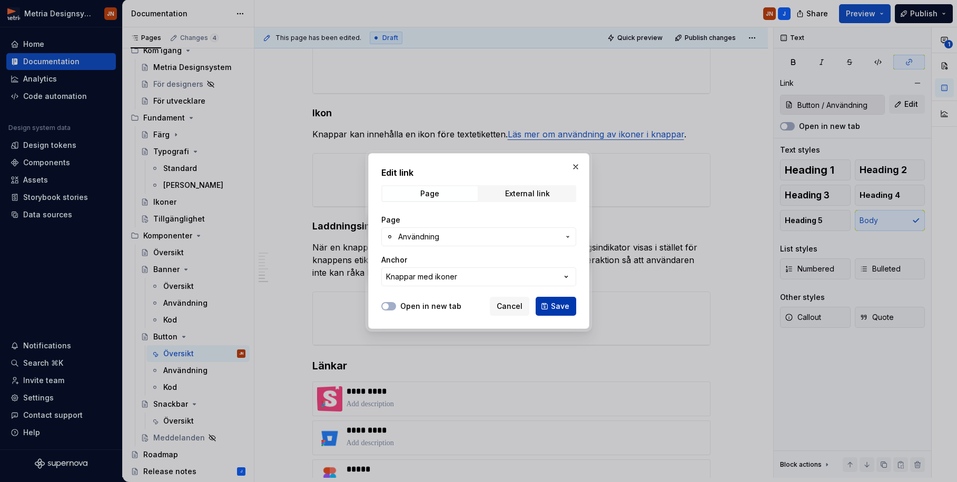
click at [544, 311] on button "Save" at bounding box center [556, 306] width 41 height 19
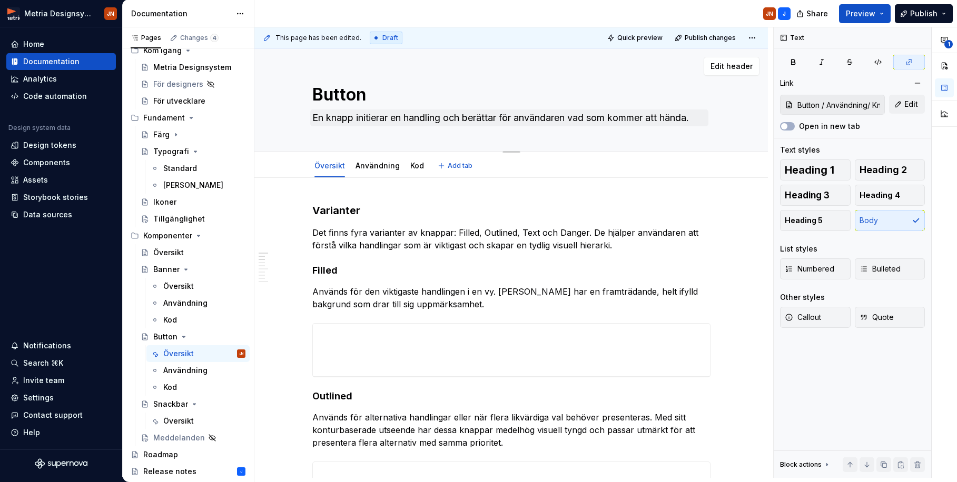
scroll to position [0, 0]
click at [385, 167] on link "Användning" at bounding box center [377, 165] width 44 height 9
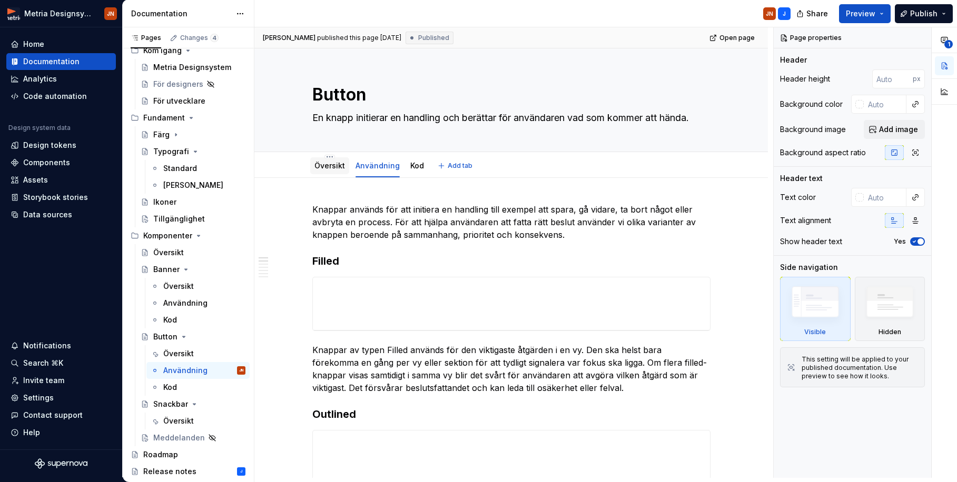
click at [333, 169] on link "Översikt" at bounding box center [329, 165] width 31 height 9
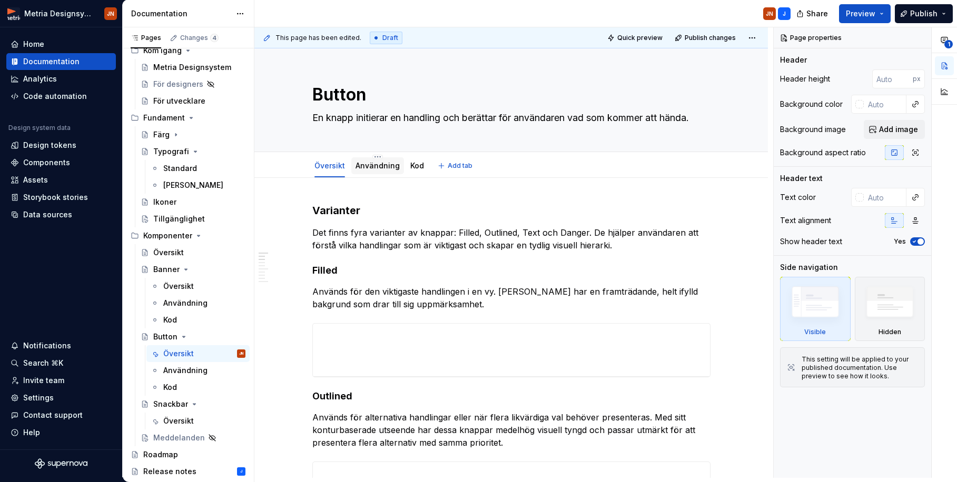
click at [382, 163] on link "Användning" at bounding box center [377, 165] width 44 height 9
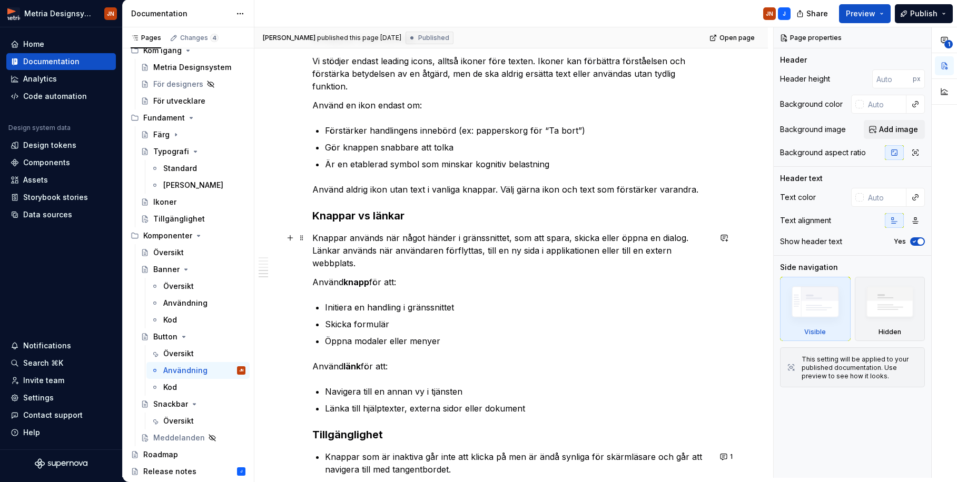
scroll to position [893, 0]
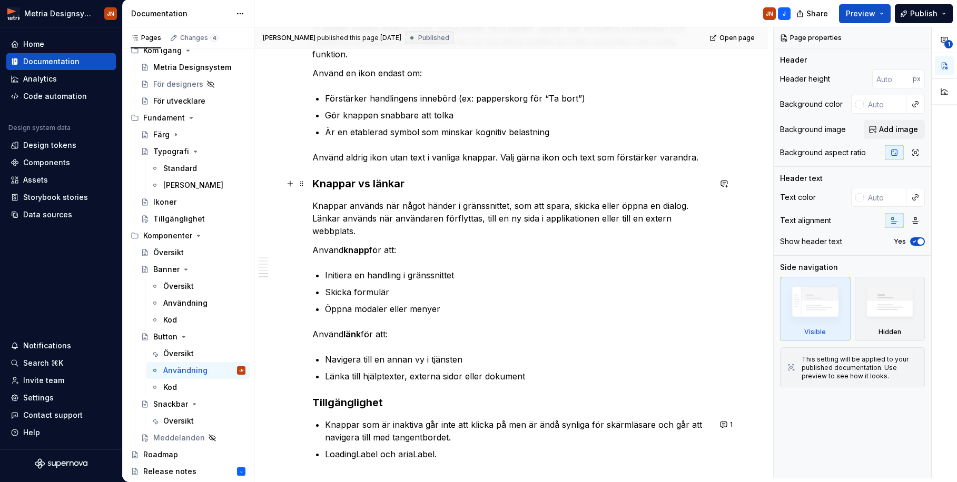
click at [372, 183] on h3 "Knappar vs länkar" at bounding box center [511, 183] width 398 height 15
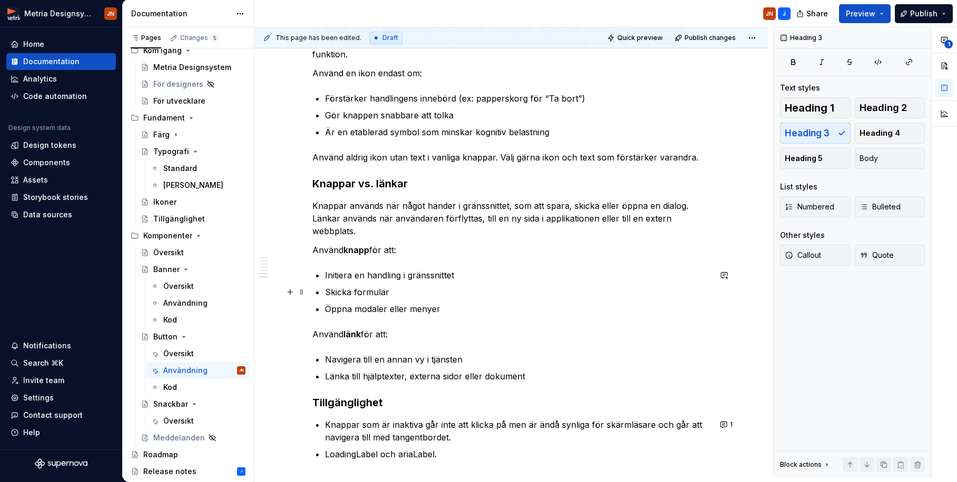
click at [495, 295] on p "Skicka formulär" at bounding box center [517, 292] width 385 height 13
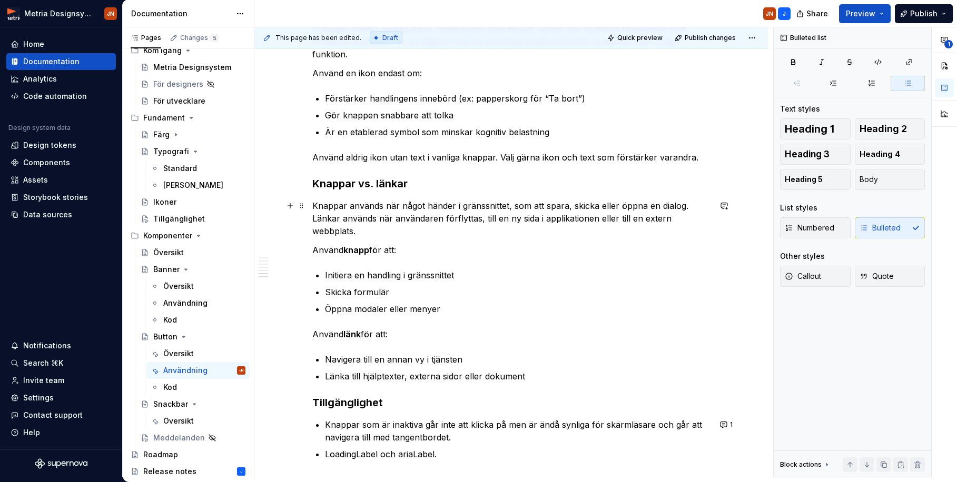
scroll to position [903, 0]
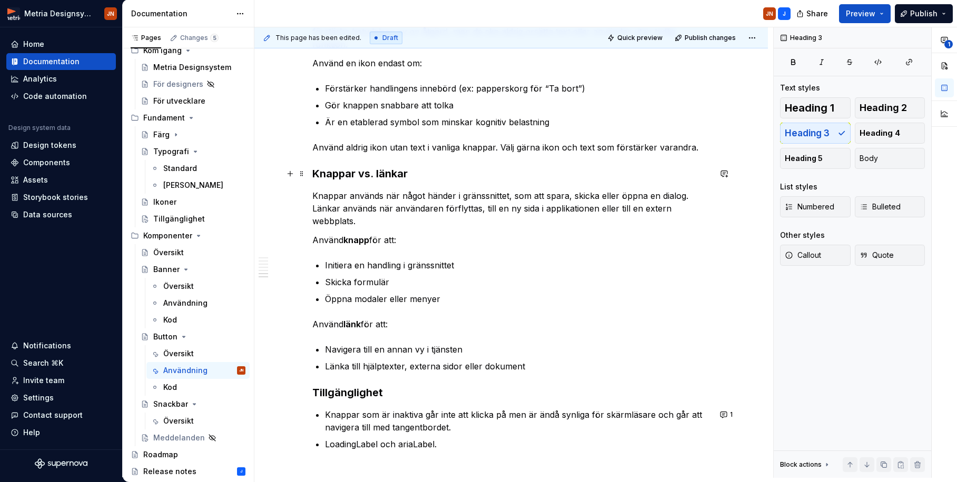
click at [374, 176] on h3 "Knappar vs. länkar" at bounding box center [511, 173] width 398 height 15
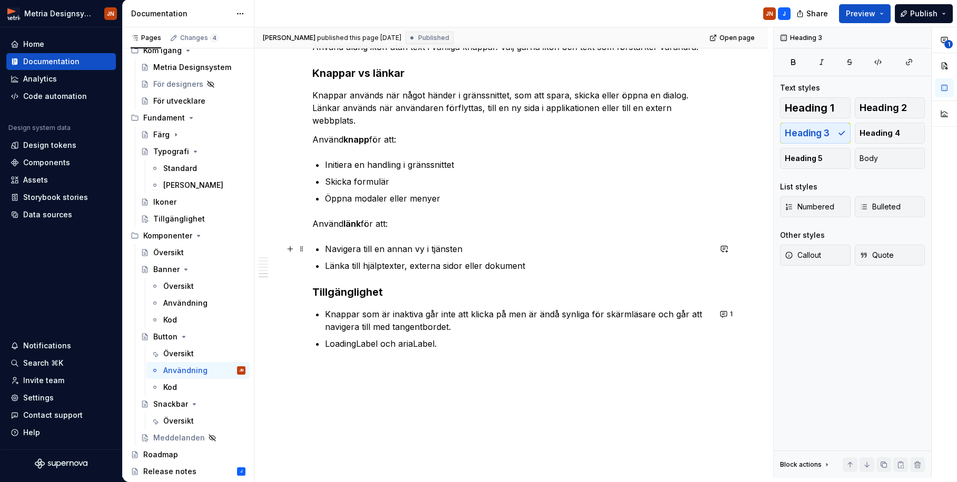
scroll to position [1006, 0]
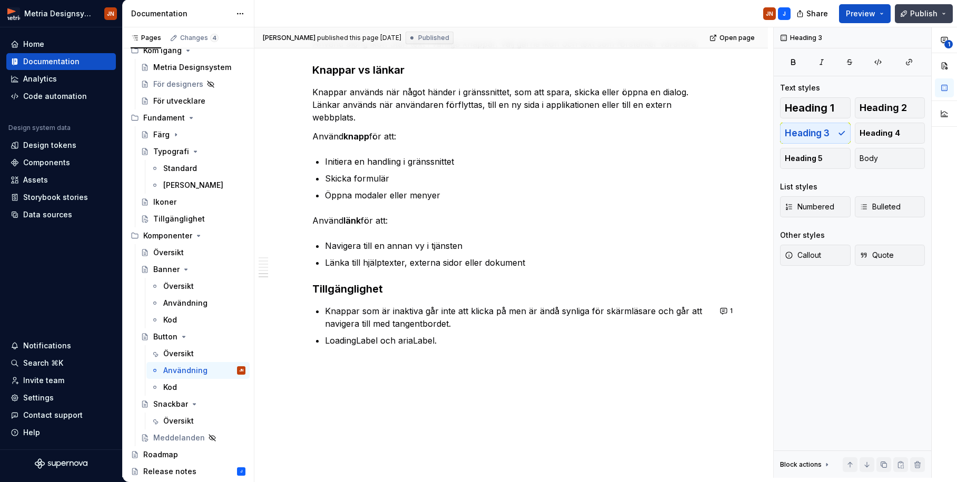
click at [809, 15] on span "Publish" at bounding box center [923, 13] width 27 height 11
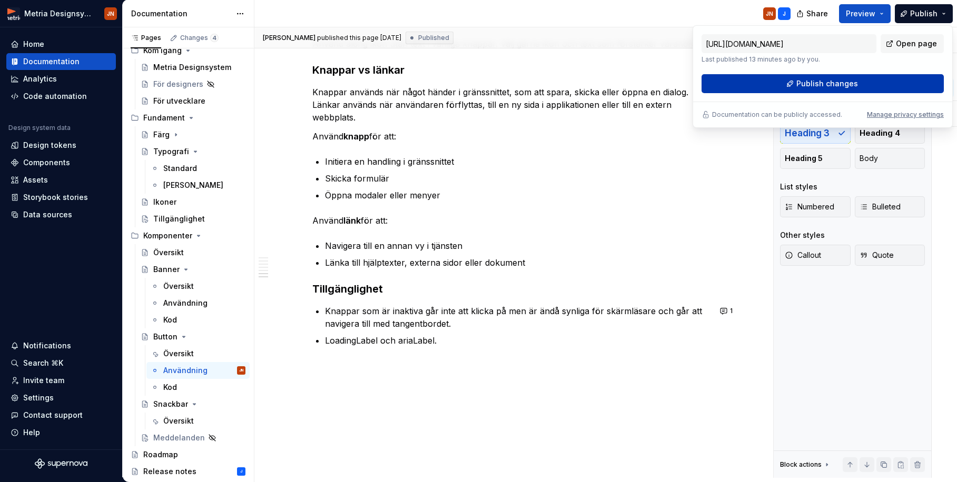
click at [809, 85] on span "Publish changes" at bounding box center [827, 83] width 62 height 11
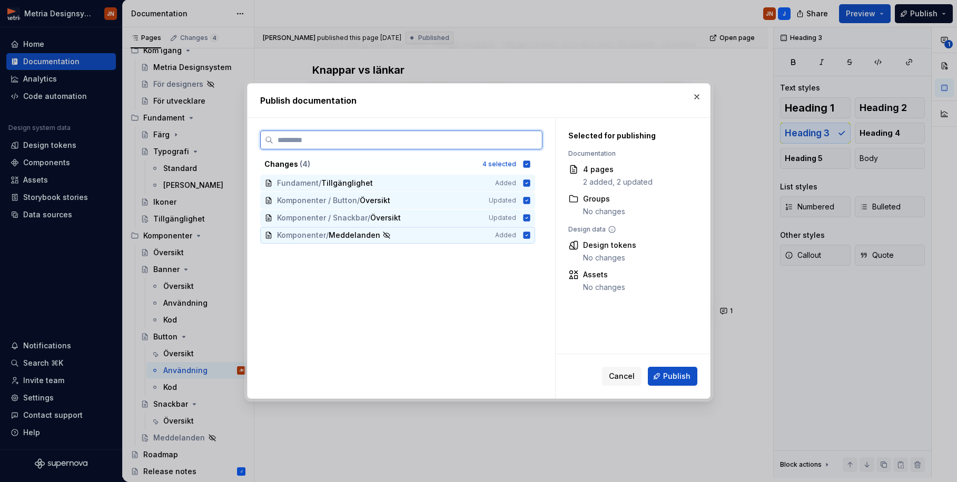
click at [530, 236] on icon at bounding box center [526, 235] width 7 height 7
click at [530, 180] on icon at bounding box center [526, 183] width 7 height 7
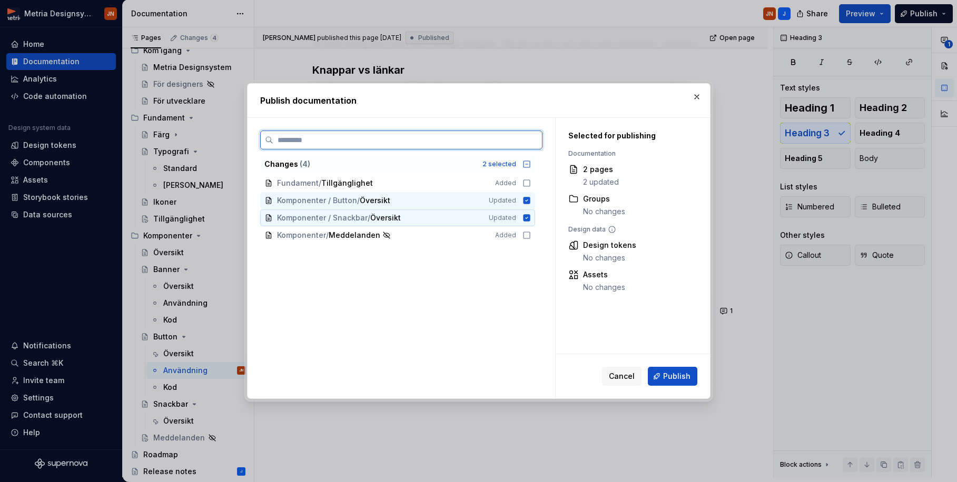
click at [530, 220] on icon at bounding box center [526, 217] width 7 height 7
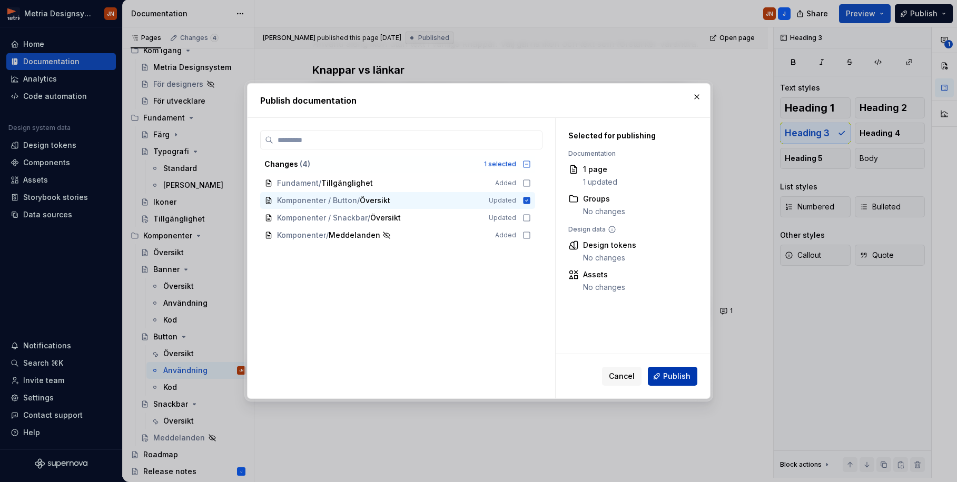
click at [686, 369] on button "Publish" at bounding box center [672, 376] width 49 height 19
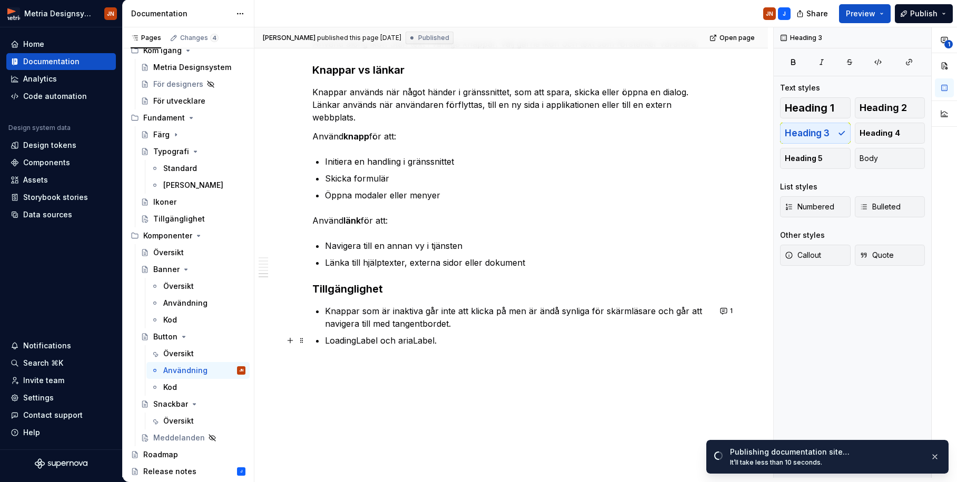
click at [453, 342] on p "LoadingLabel och ariaLabel." at bounding box center [517, 340] width 385 height 13
